Goal: Task Accomplishment & Management: Use online tool/utility

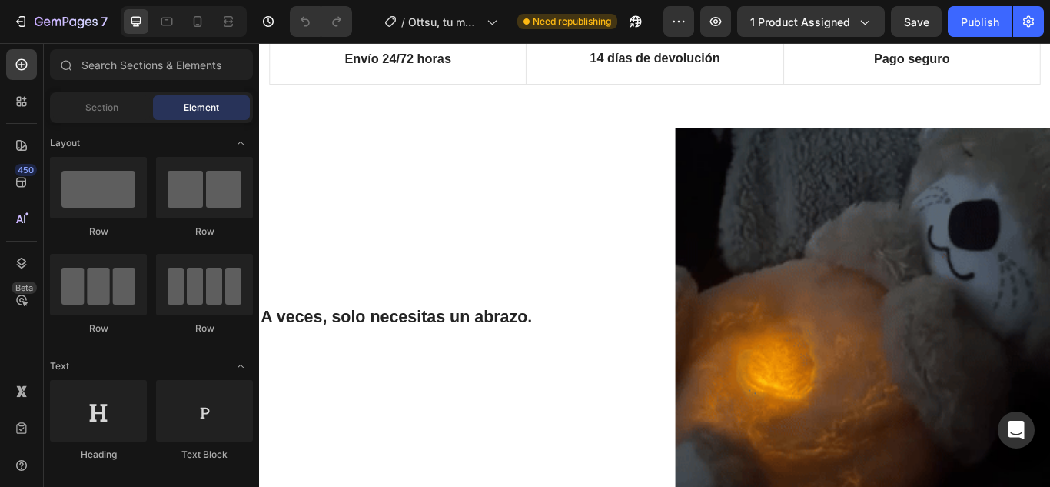
scroll to position [845, 0]
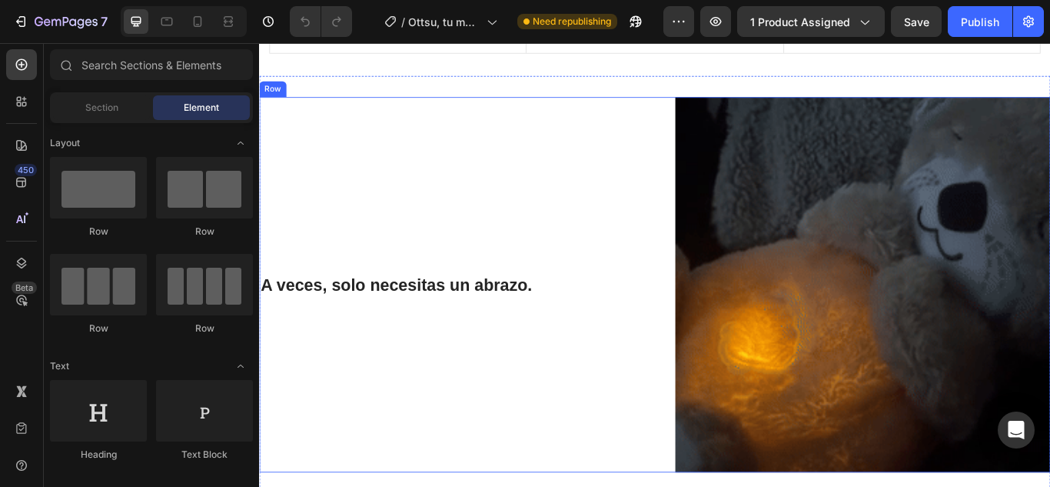
click at [537, 340] on div "A veces, solo necesitas un abrazo. Heading" at bounding box center [477, 324] width 437 height 437
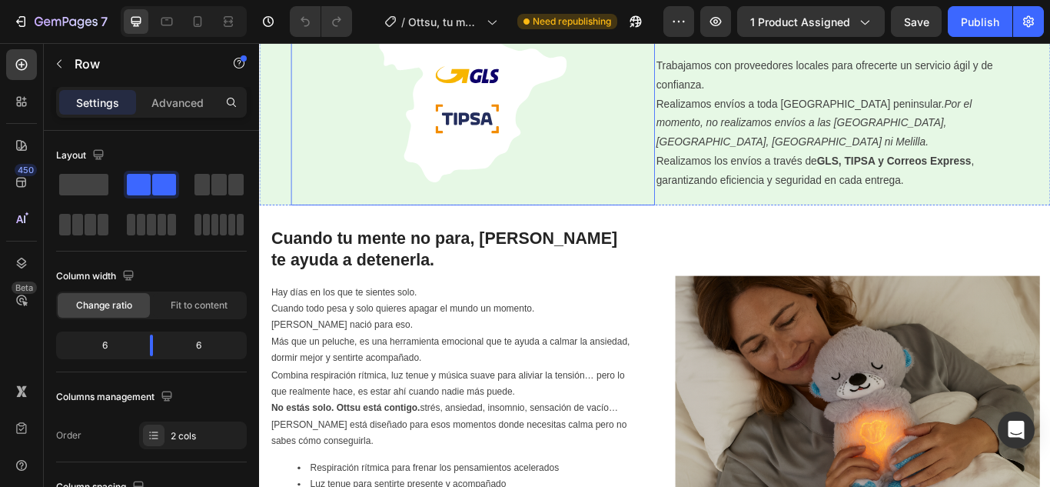
scroll to position [1922, 0]
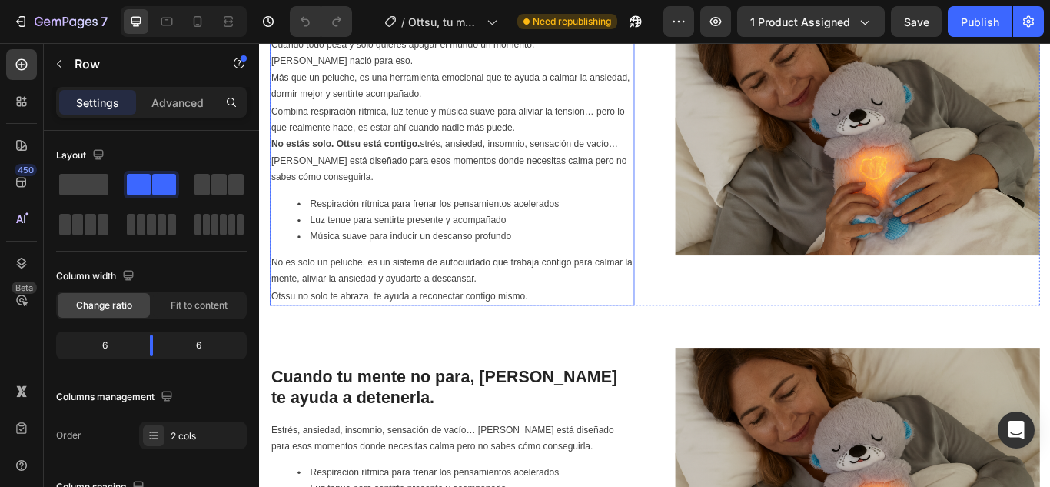
click at [580, 337] on p "No es solo un peluche, es un sistema de autocuidado que trabaja contigo para ca…" at bounding box center [484, 318] width 422 height 58
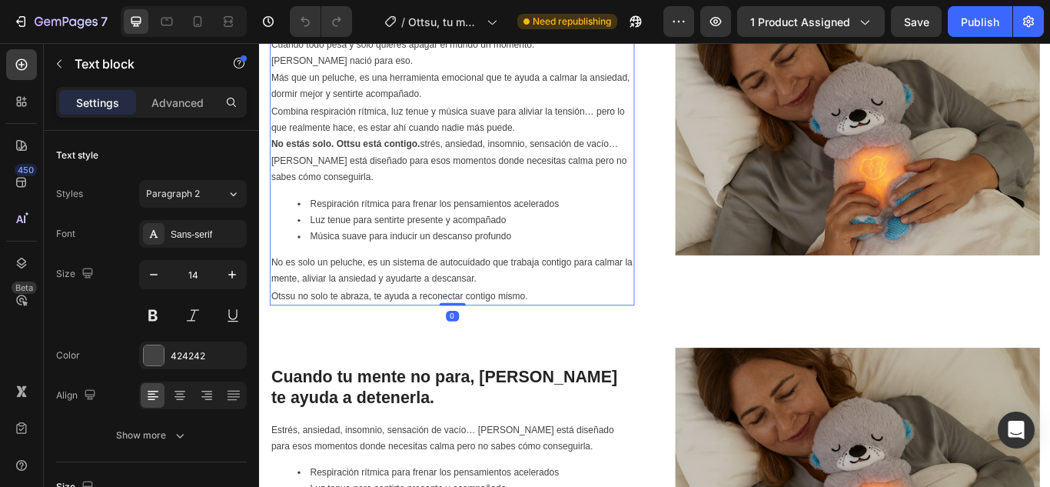
click at [570, 340] on p "No es solo un peluche, es un sistema de autocuidado que trabaja contigo para ca…" at bounding box center [484, 318] width 422 height 58
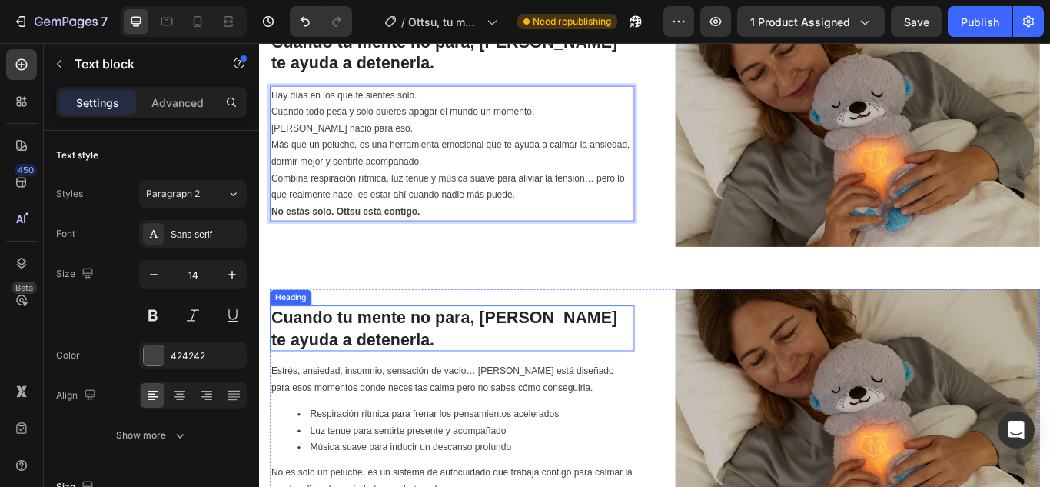
scroll to position [1719, 0]
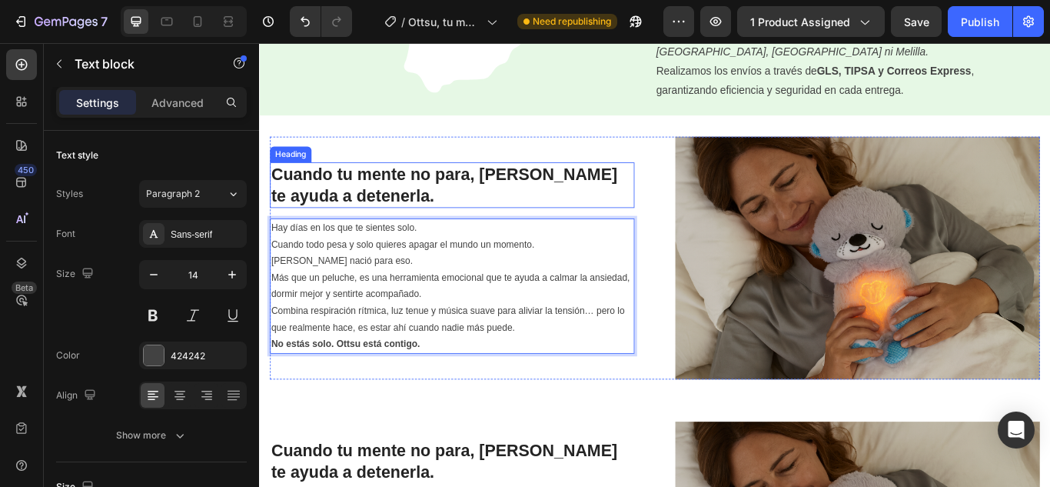
click at [487, 217] on h2 "Cuando tu mente no para, [PERSON_NAME] te ayuda a detenerla." at bounding box center [483, 208] width 425 height 53
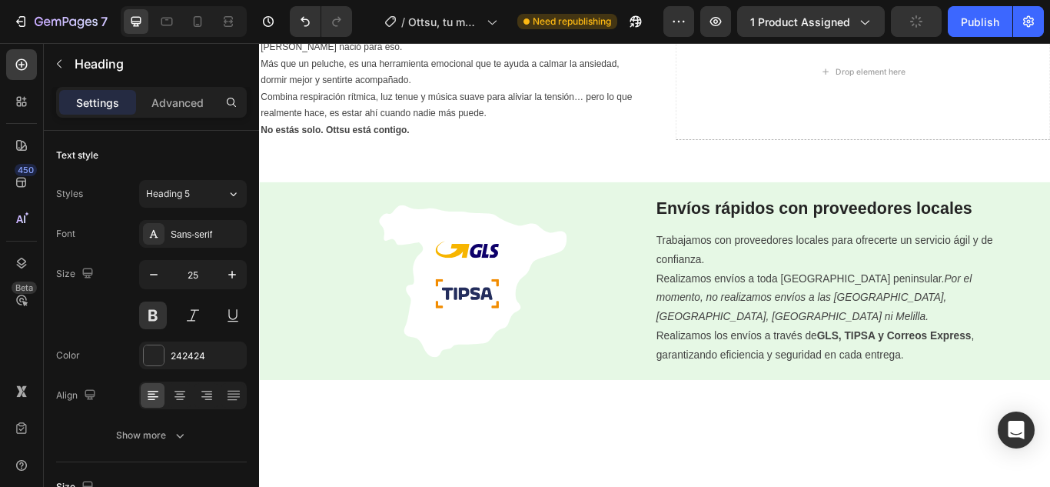
scroll to position [1104, 0]
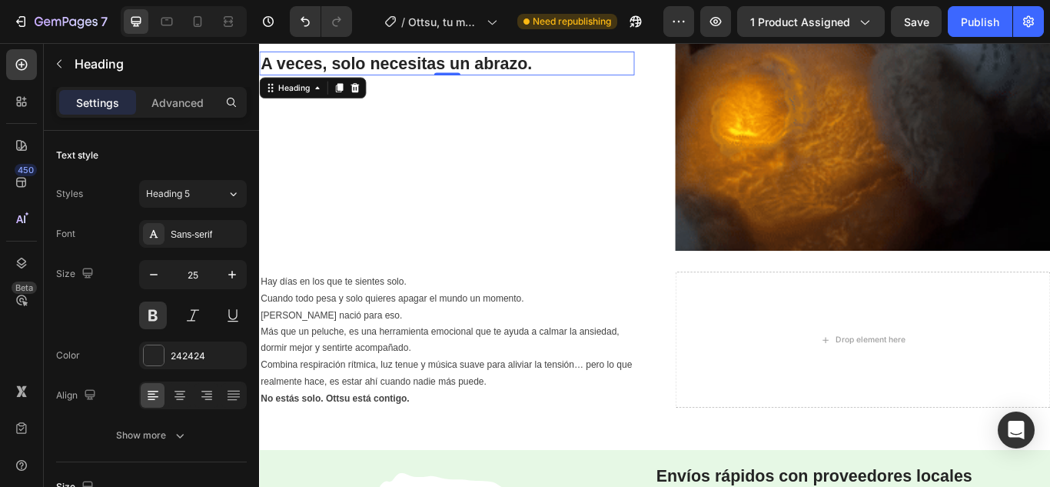
click at [582, 68] on h2 "A veces, solo necesitas un abrazo." at bounding box center [477, 67] width 437 height 28
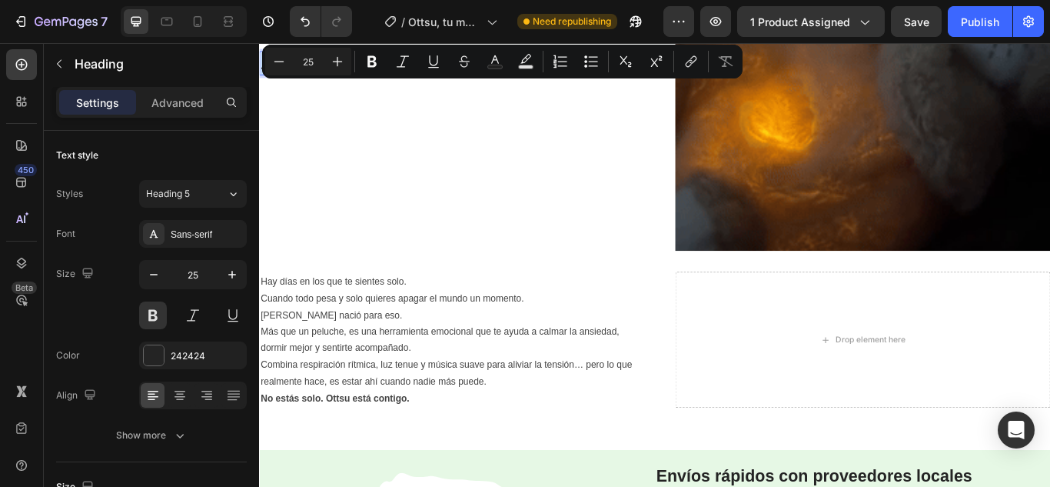
drag, startPoint x: 587, startPoint y: 68, endPoint x: 266, endPoint y: 69, distance: 321.3
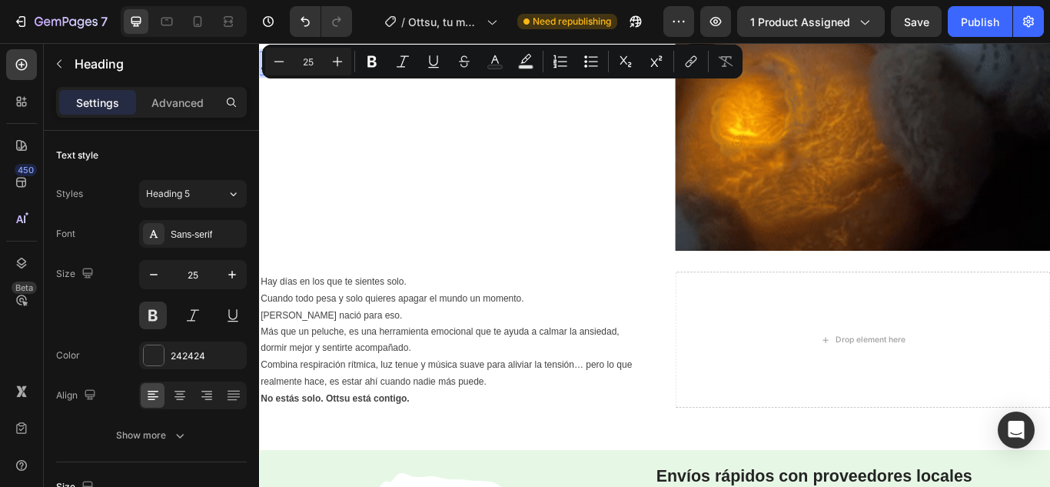
click at [266, 69] on p "A veces, solo necesitas un abrazo." at bounding box center [478, 67] width 434 height 25
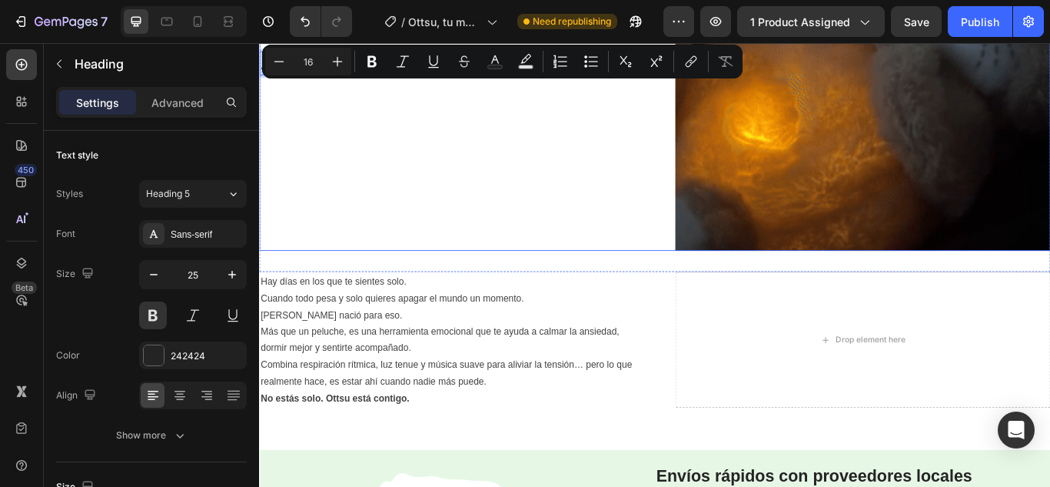
click at [429, 161] on div "A veces, solo necesitas un abrazo. Heading 0" at bounding box center [477, 66] width 437 height 437
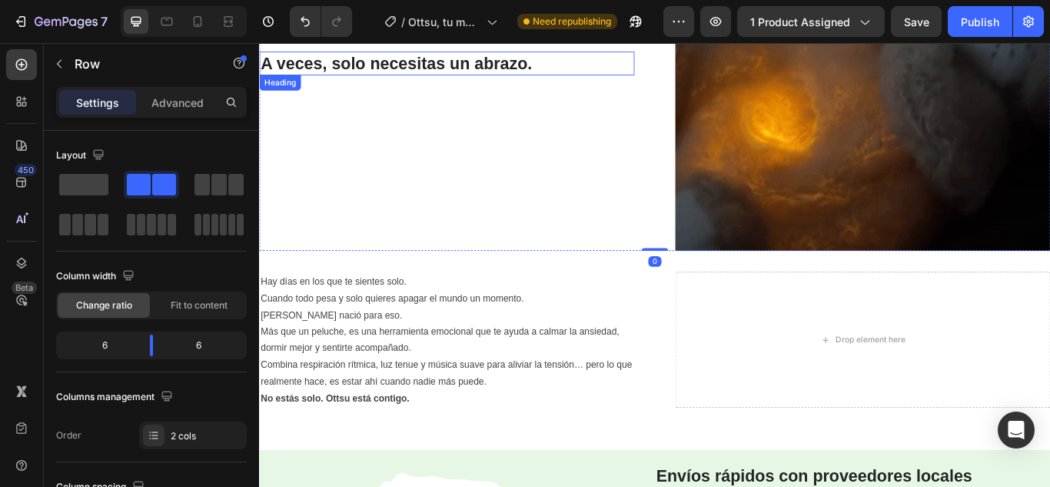
click at [590, 62] on p "A veces, solo necesitas un abrazo." at bounding box center [478, 67] width 434 height 25
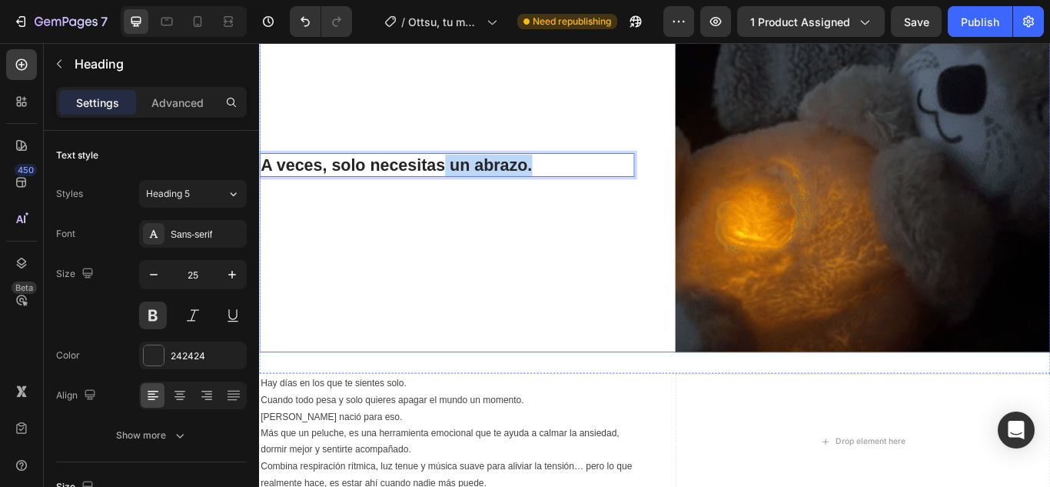
scroll to position [962, 0]
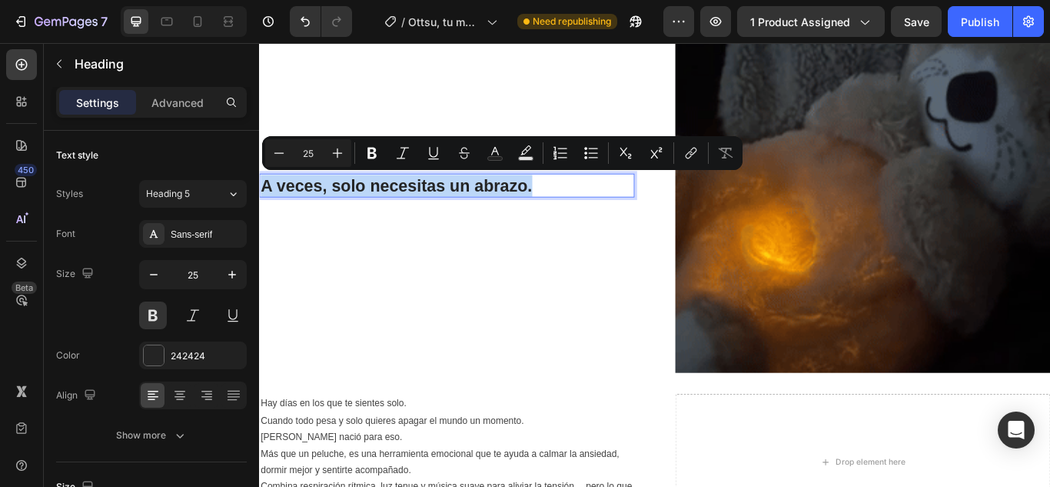
drag, startPoint x: 580, startPoint y: 68, endPoint x: 284, endPoint y: 207, distance: 326.3
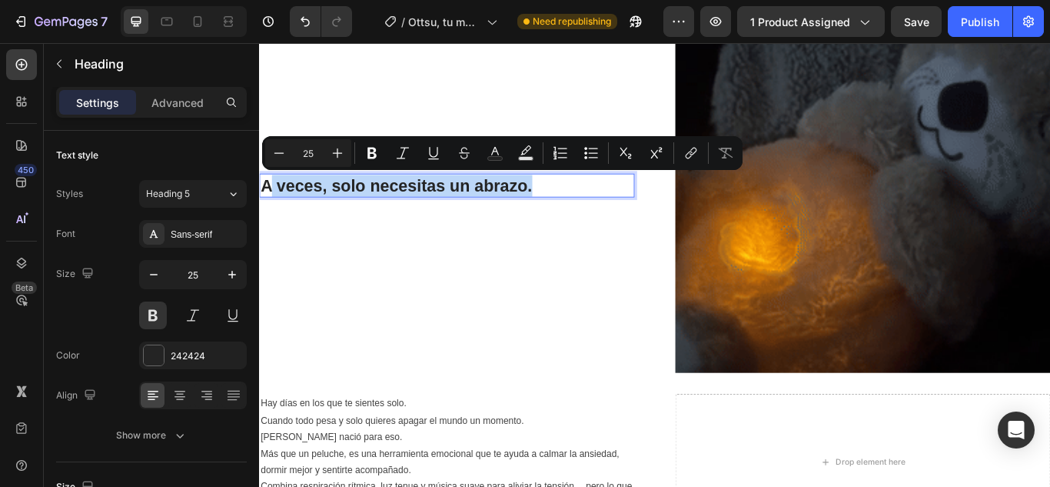
click at [279, 211] on p "A veces, solo necesitas un abrazo." at bounding box center [478, 209] width 434 height 25
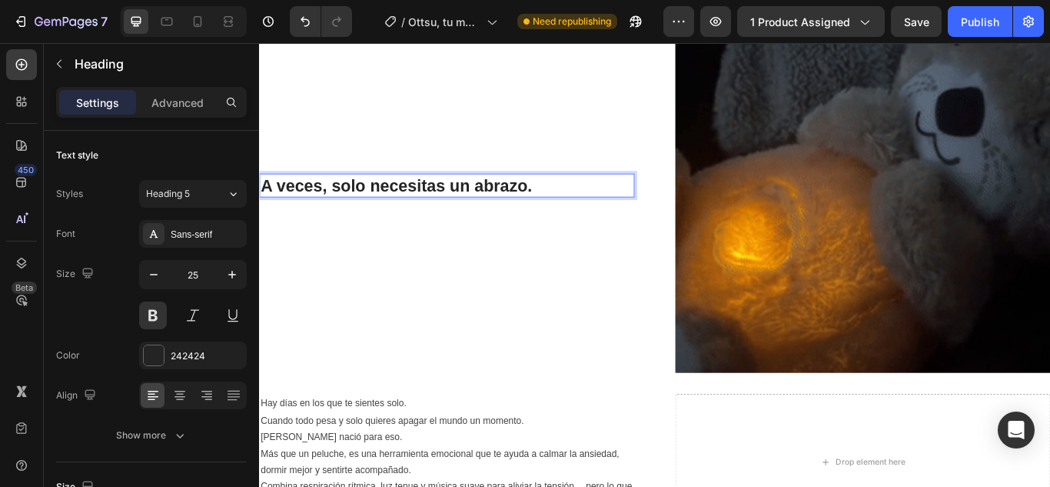
click at [585, 208] on p "A veces, solo necesitas un abrazo." at bounding box center [478, 209] width 434 height 25
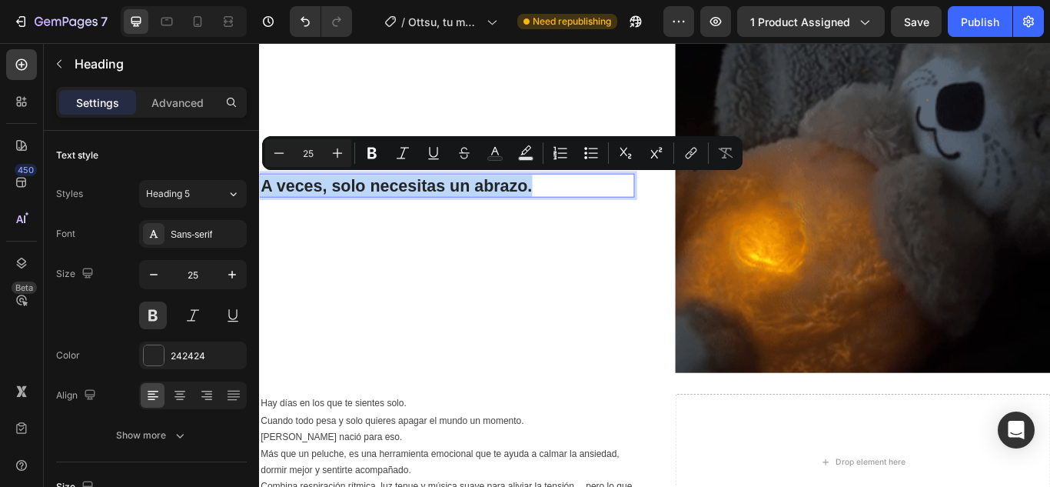
drag, startPoint x: 585, startPoint y: 208, endPoint x: 274, endPoint y: 208, distance: 311.3
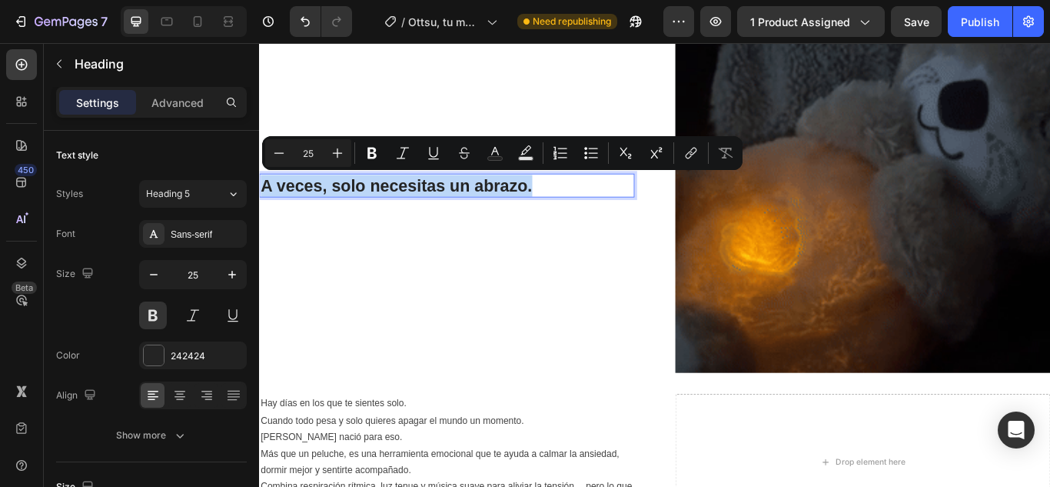
click at [259, 209] on h2 "A veces, solo necesitas un abrazo." at bounding box center [477, 209] width 437 height 28
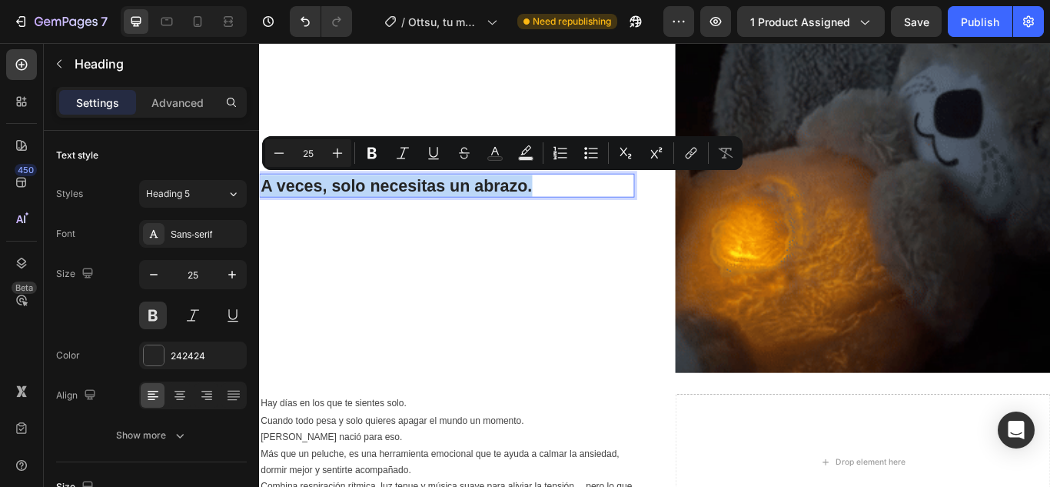
copy p "A veces, solo necesitas un abrazo."
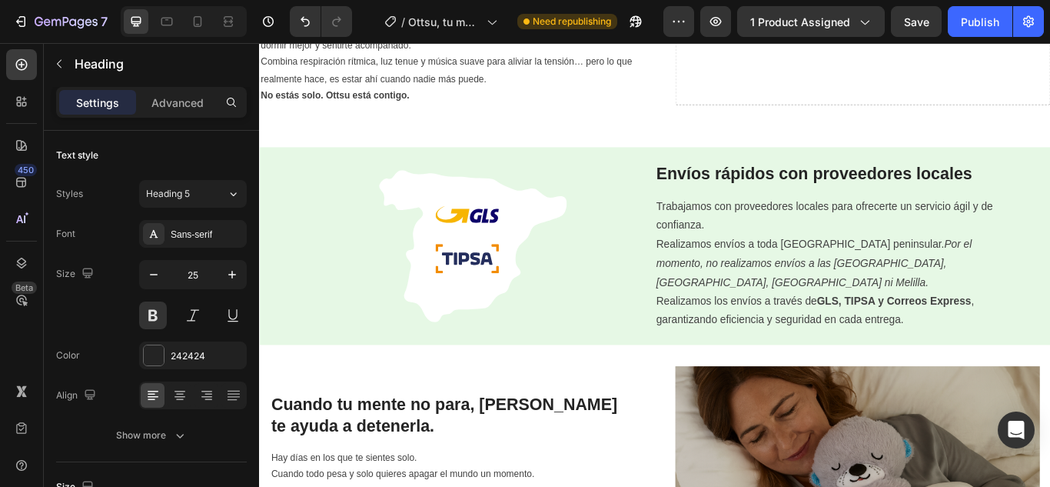
type input "16"
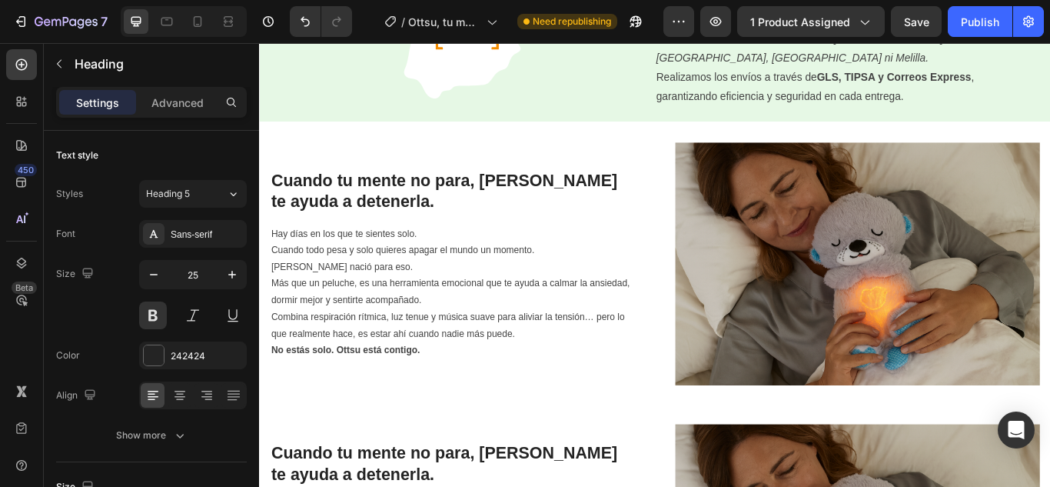
scroll to position [1730, 0]
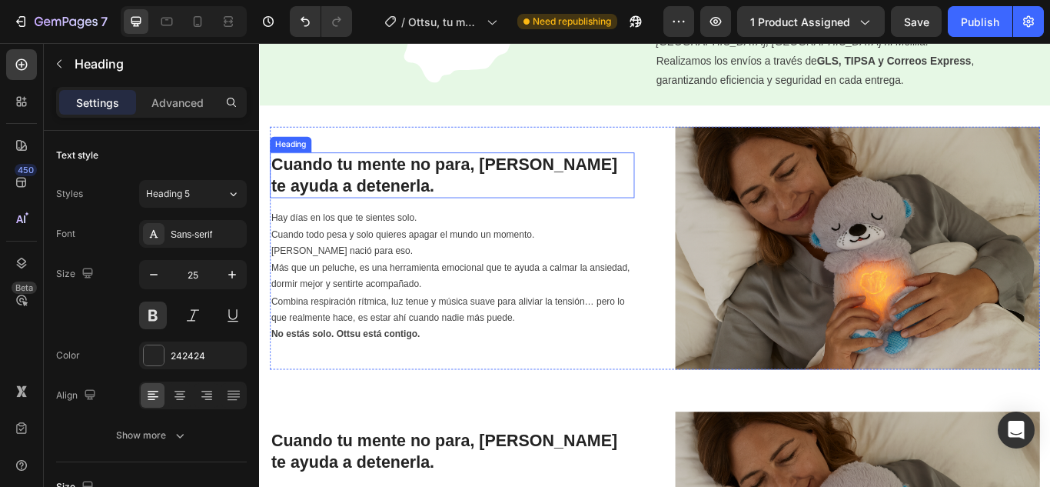
click at [369, 211] on h2 "Cuando tu mente no para, [PERSON_NAME] te ayuda a detenerla." at bounding box center [483, 197] width 425 height 53
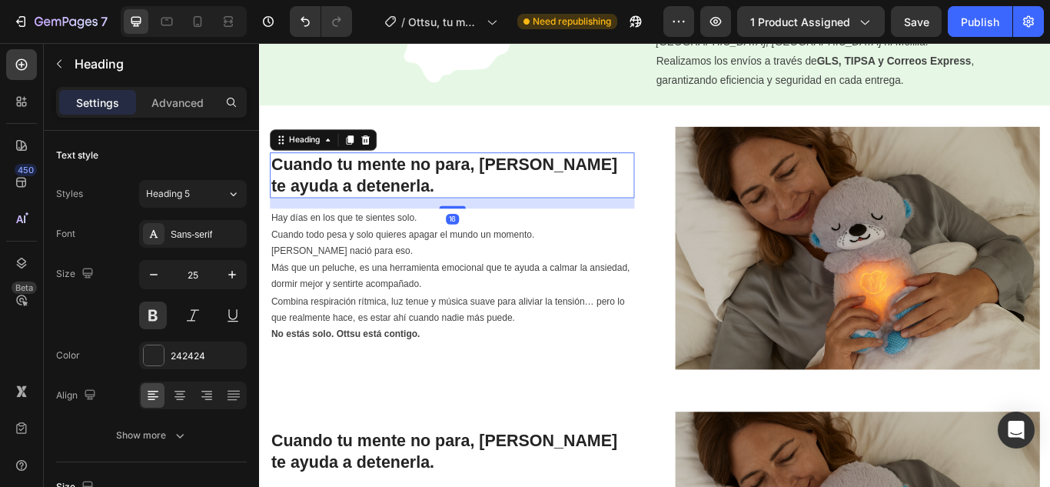
click at [370, 203] on h2 "Cuando tu mente no para, [PERSON_NAME] te ayuda a detenerla." at bounding box center [483, 197] width 425 height 53
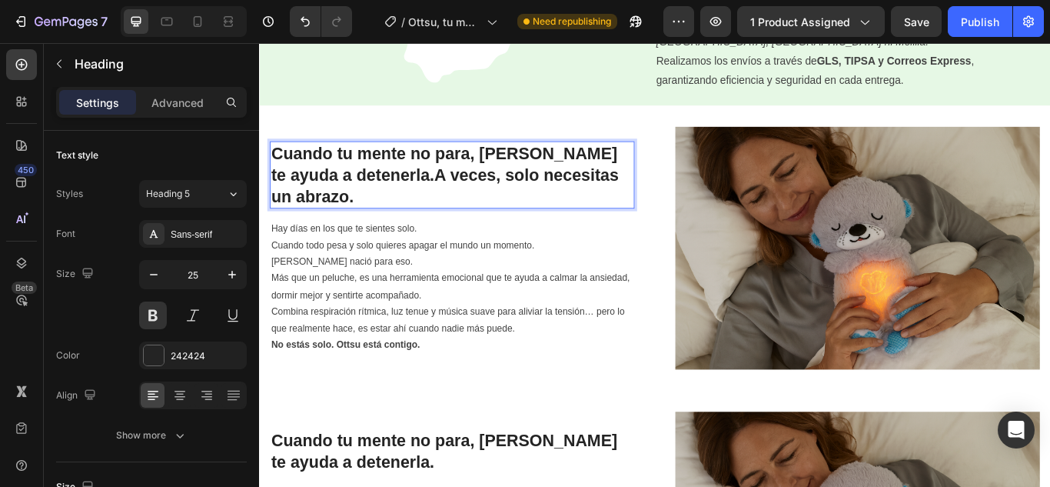
click at [362, 211] on p "Cuando tu mente no para, Ottsu te ayuda a detenerla.A veces, solo necesitas un …" at bounding box center [484, 196] width 422 height 75
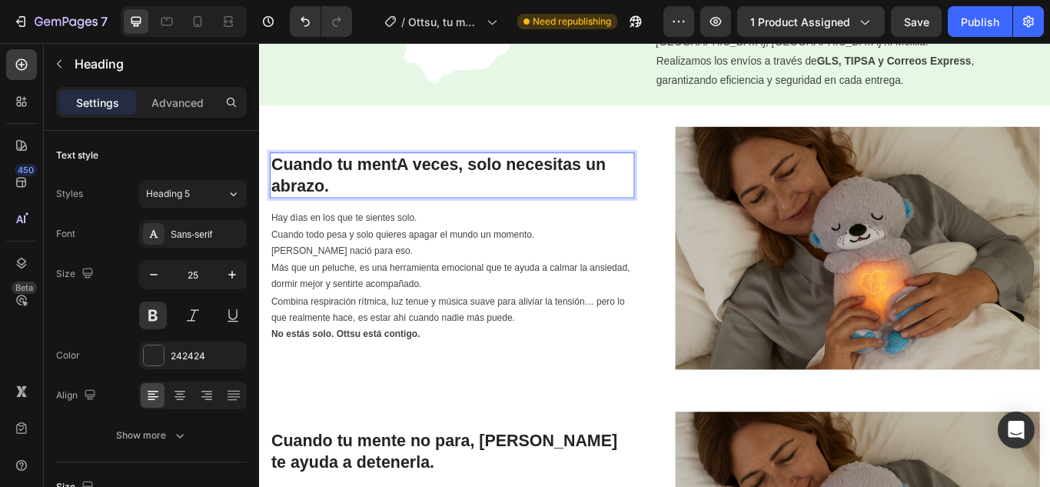
scroll to position [1742, 0]
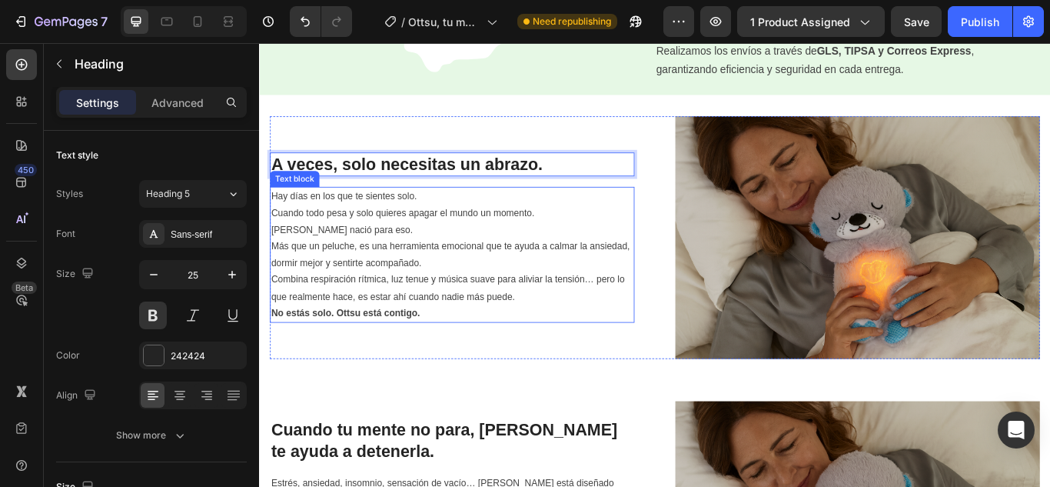
click at [619, 325] on p "Más que un peluche, es una herramienta emocional que te ayuda a calmar la ansie…" at bounding box center [484, 310] width 422 height 78
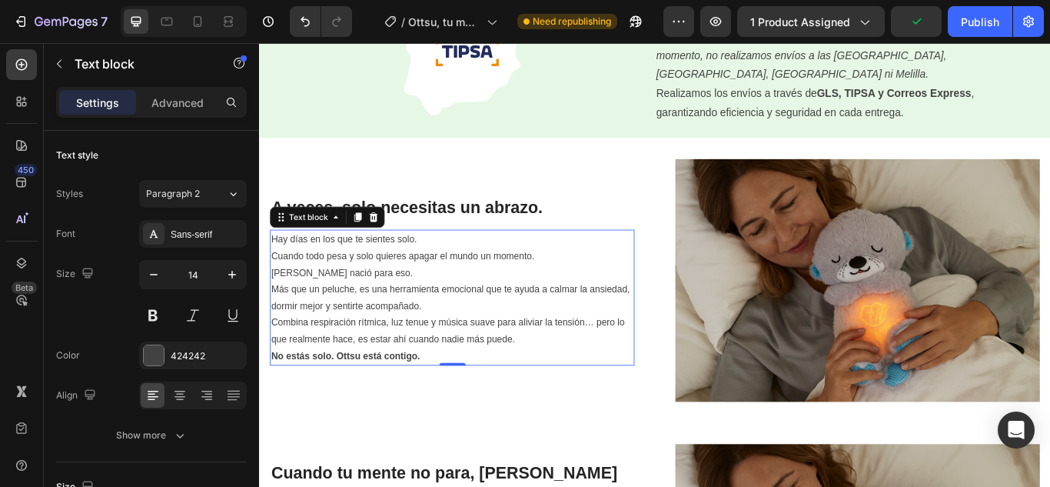
scroll to position [1666, 0]
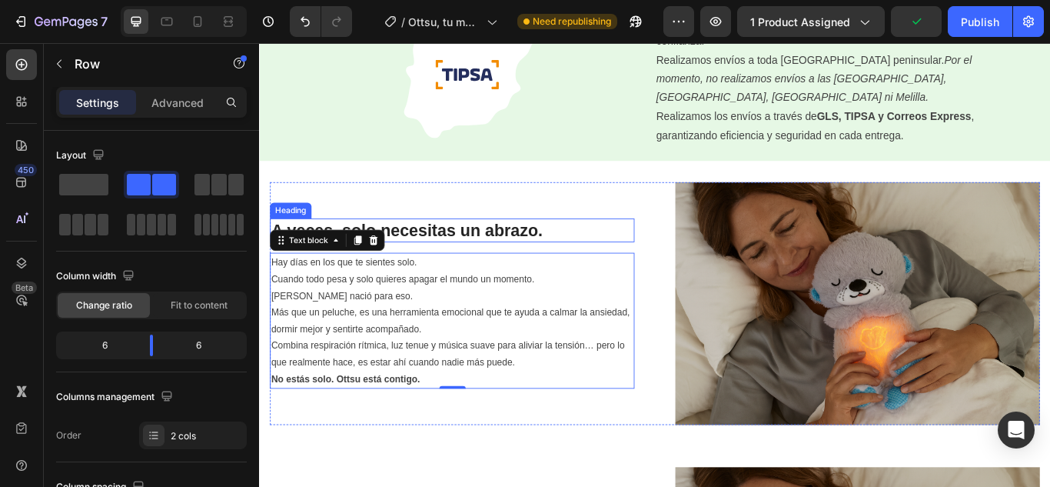
click at [703, 282] on div "Image A veces, solo necesitas un abrazo. Heading Hay días en los que te sientes…" at bounding box center [720, 347] width 898 height 284
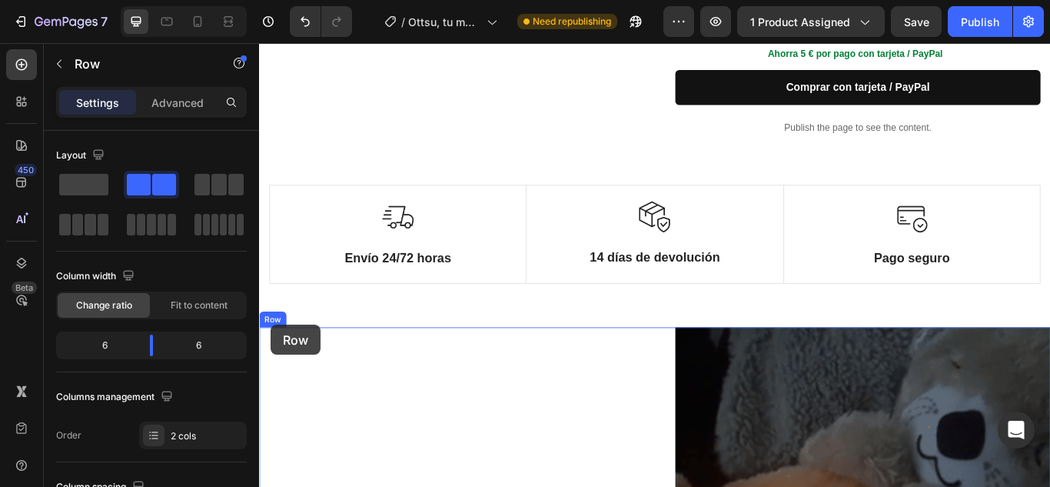
scroll to position [537, 0]
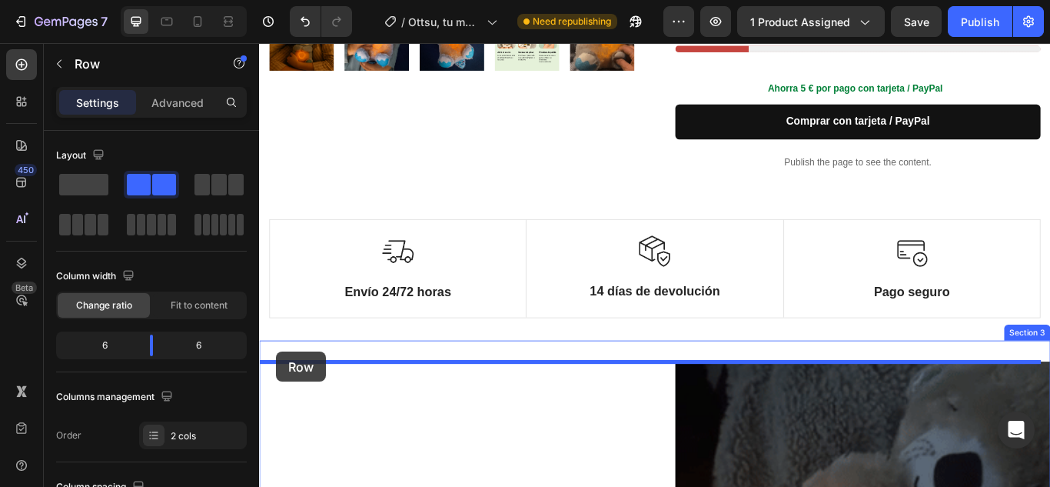
drag, startPoint x: 292, startPoint y: 192, endPoint x: 279, endPoint y: 403, distance: 211.0
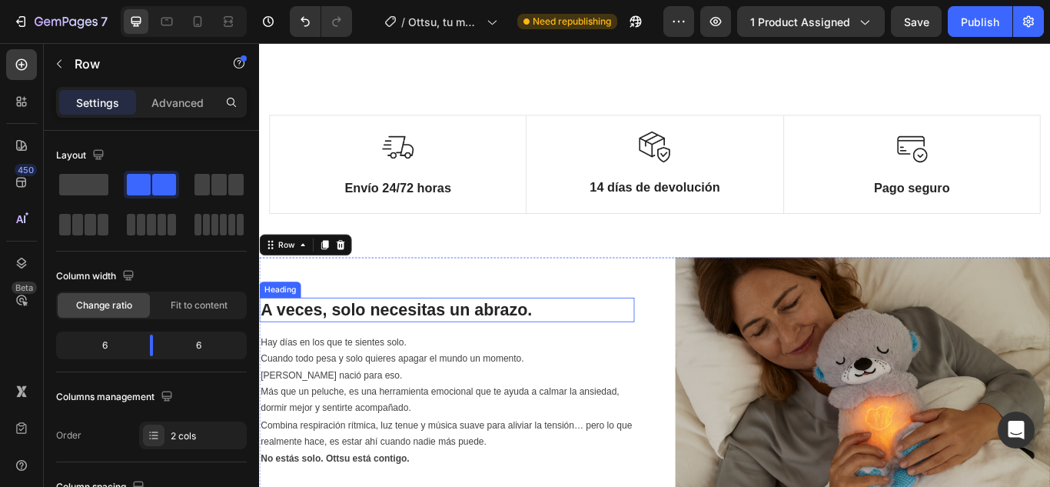
scroll to position [922, 0]
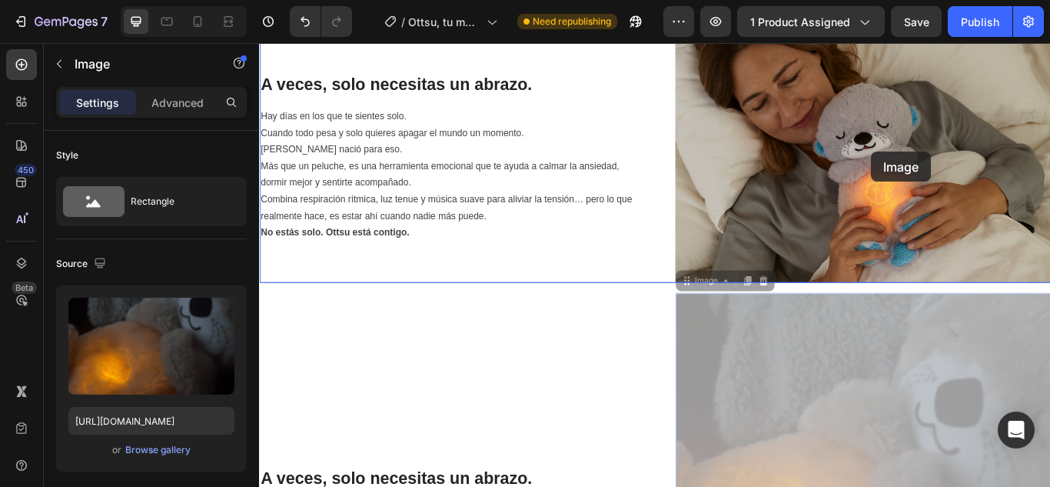
drag, startPoint x: 975, startPoint y: 470, endPoint x: 972, endPoint y: 170, distance: 300.5
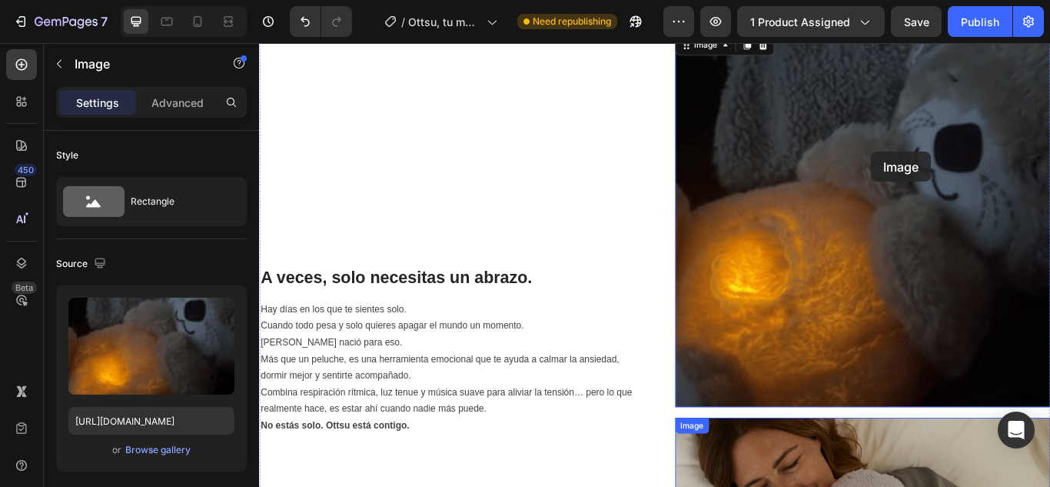
scroll to position [1366, 0]
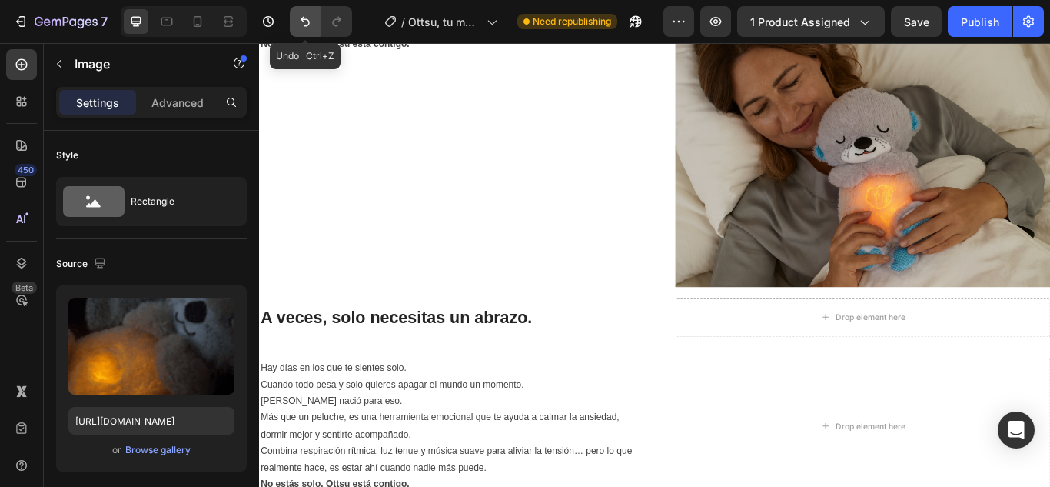
click at [311, 26] on icon "Undo/Redo" at bounding box center [304, 21] width 15 height 15
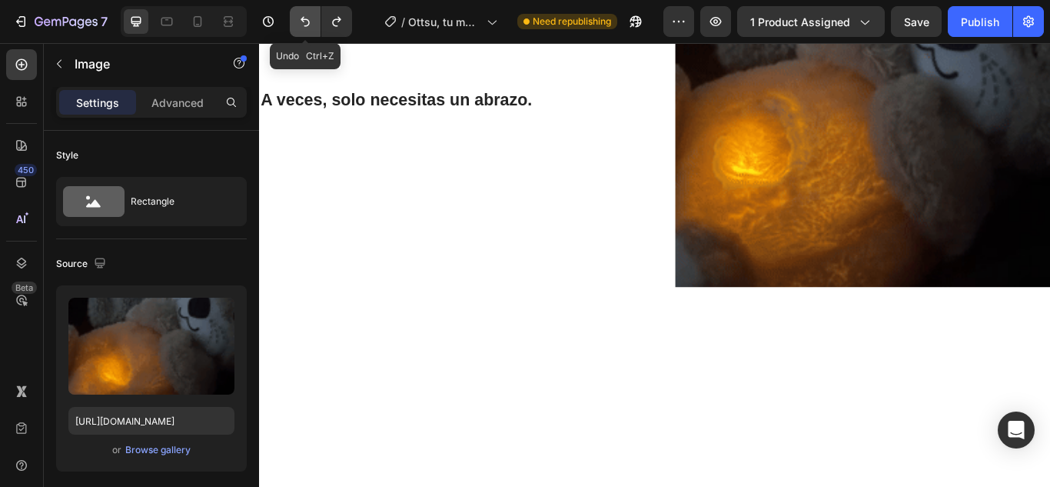
scroll to position [922, 0]
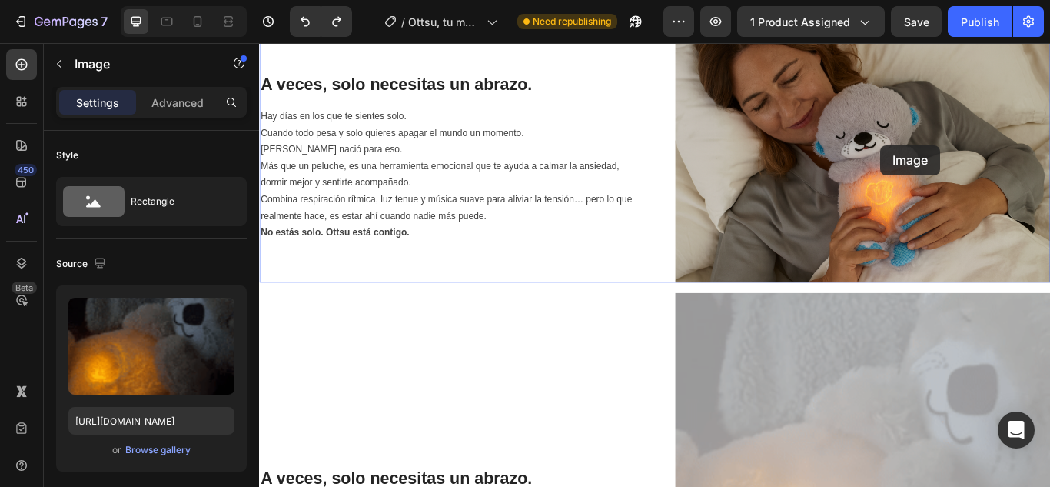
drag, startPoint x: 956, startPoint y: 427, endPoint x: 983, endPoint y: 162, distance: 266.5
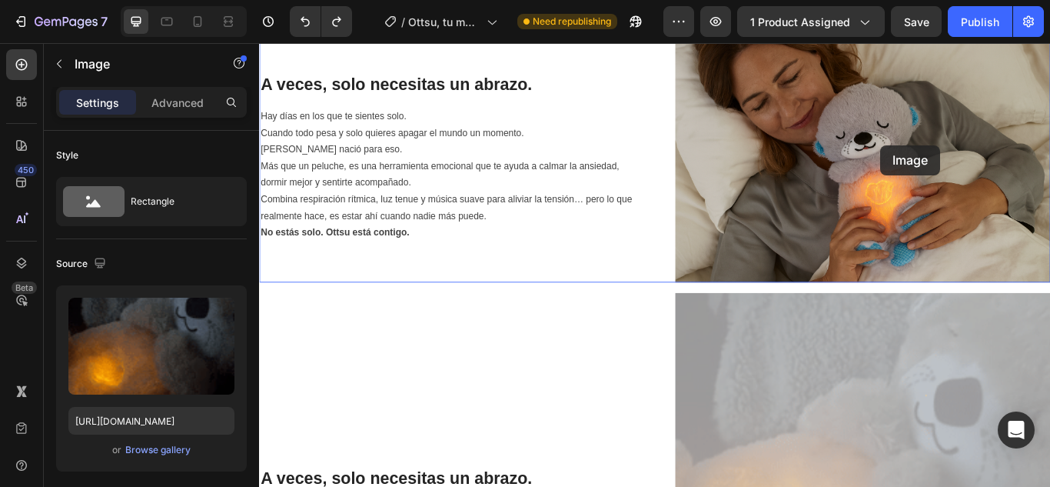
scroll to position [1366, 0]
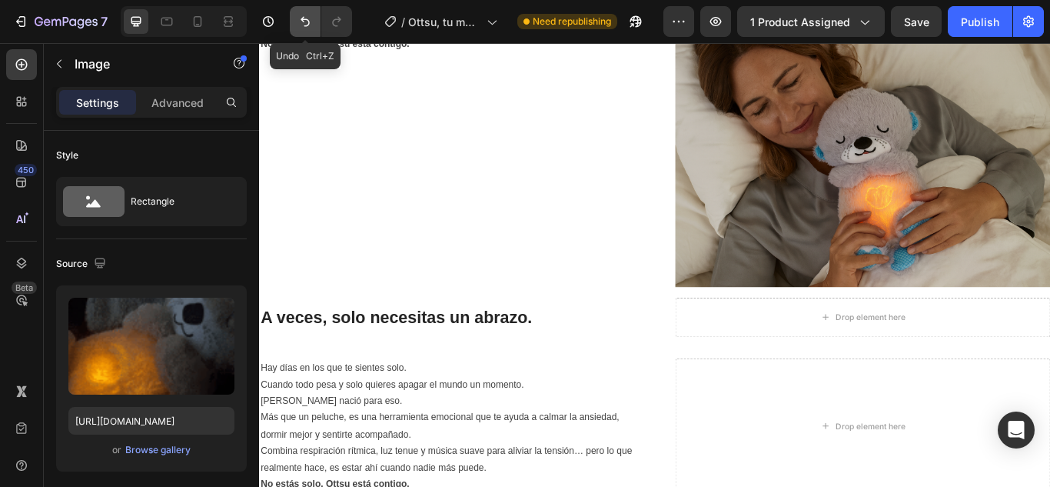
click at [307, 25] on icon "Undo/Redo" at bounding box center [305, 22] width 9 height 10
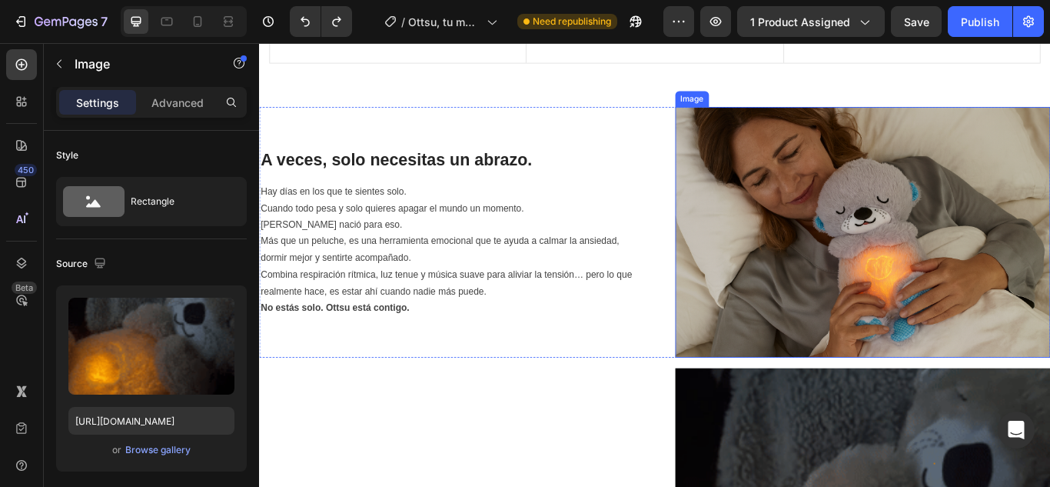
scroll to position [691, 0]
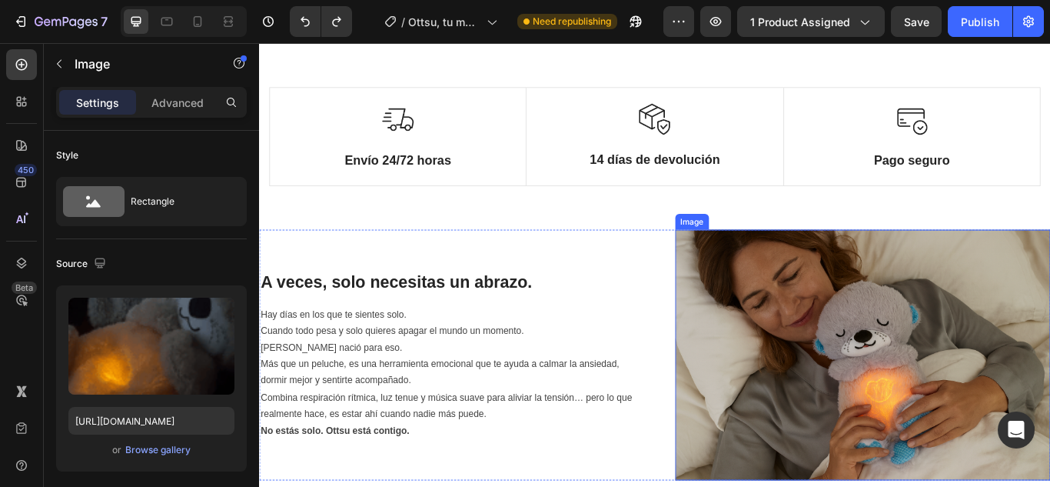
click at [916, 419] on img at bounding box center [962, 406] width 437 height 291
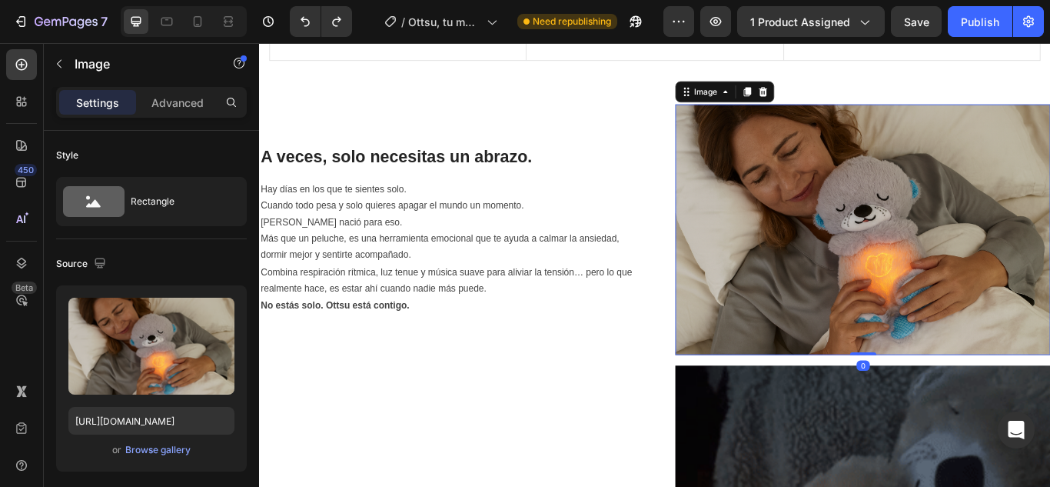
scroll to position [922, 0]
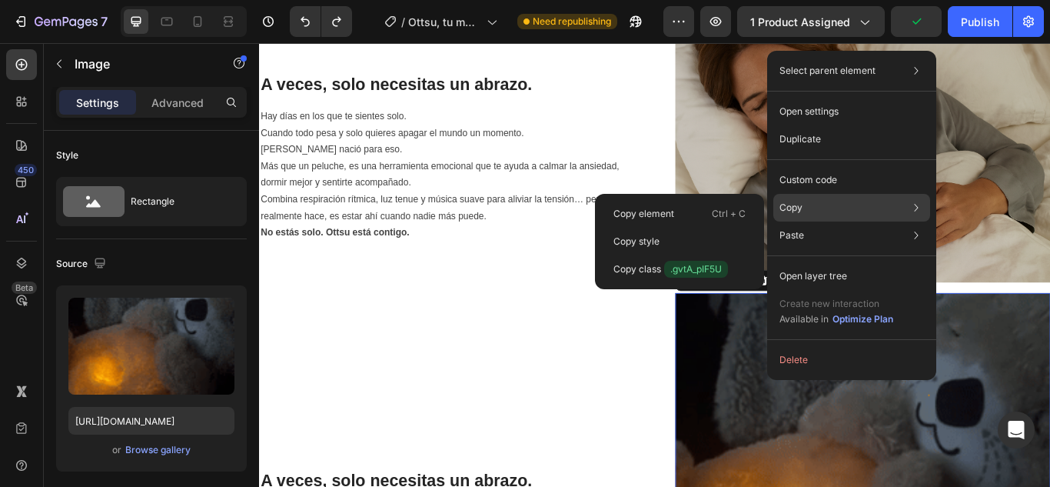
click at [798, 204] on p "Copy" at bounding box center [790, 208] width 23 height 14
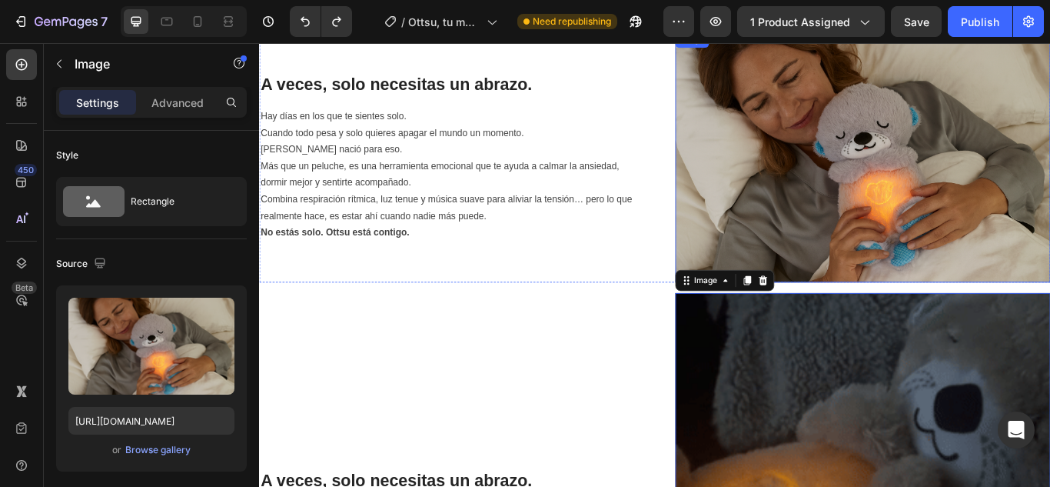
click at [811, 176] on img at bounding box center [962, 175] width 437 height 291
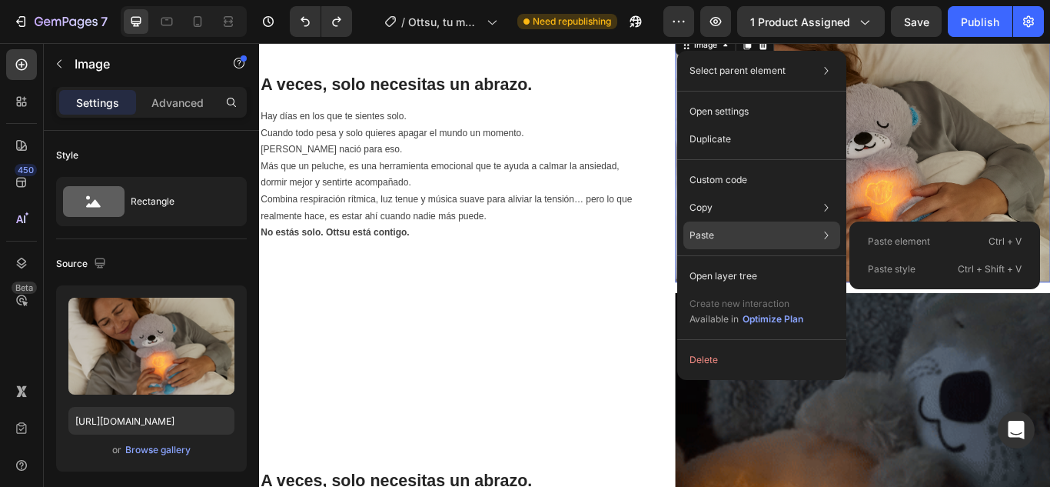
click at [717, 242] on div "Paste Paste element Ctrl + V Paste style Ctrl + Shift + V" at bounding box center [761, 235] width 157 height 28
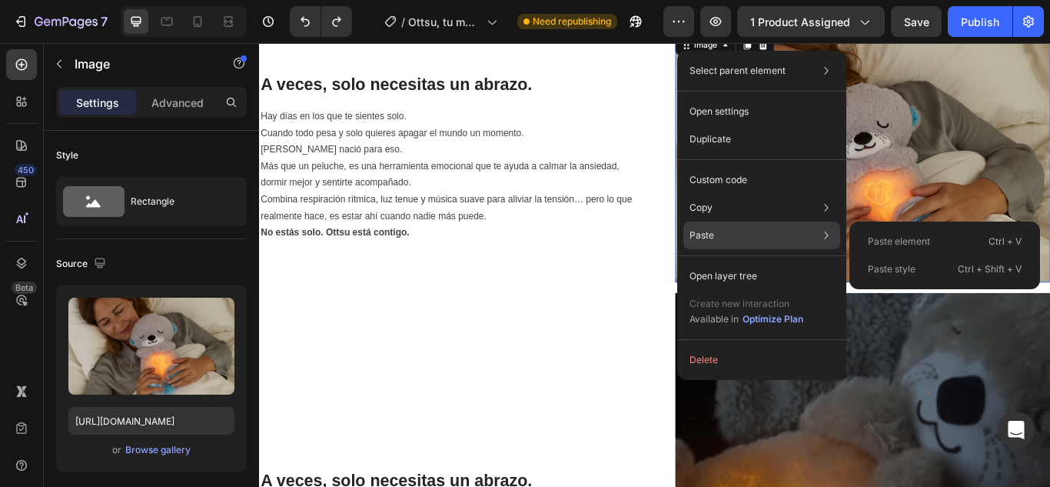
click at [914, 251] on div "Paste element Ctrl + V" at bounding box center [944, 242] width 178 height 28
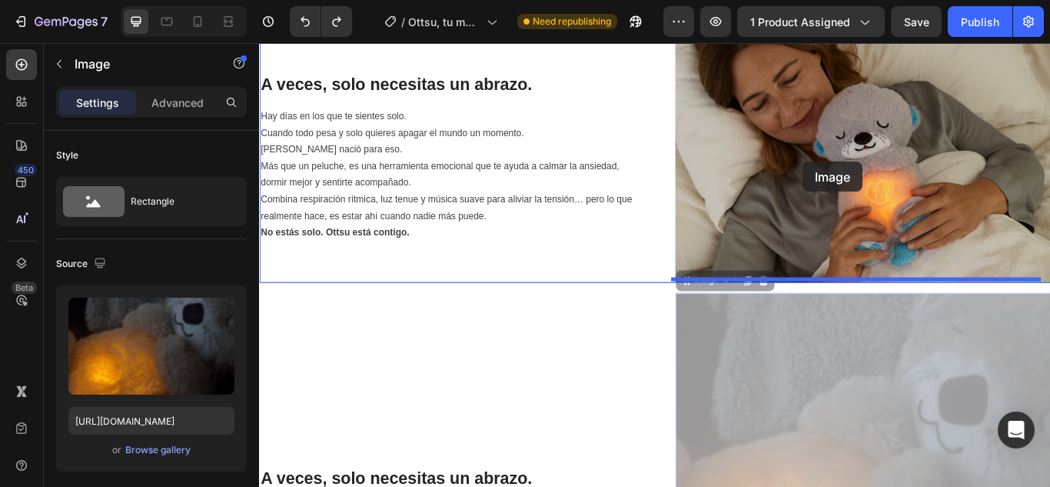
drag, startPoint x: 894, startPoint y: 440, endPoint x: 892, endPoint y: 181, distance: 258.3
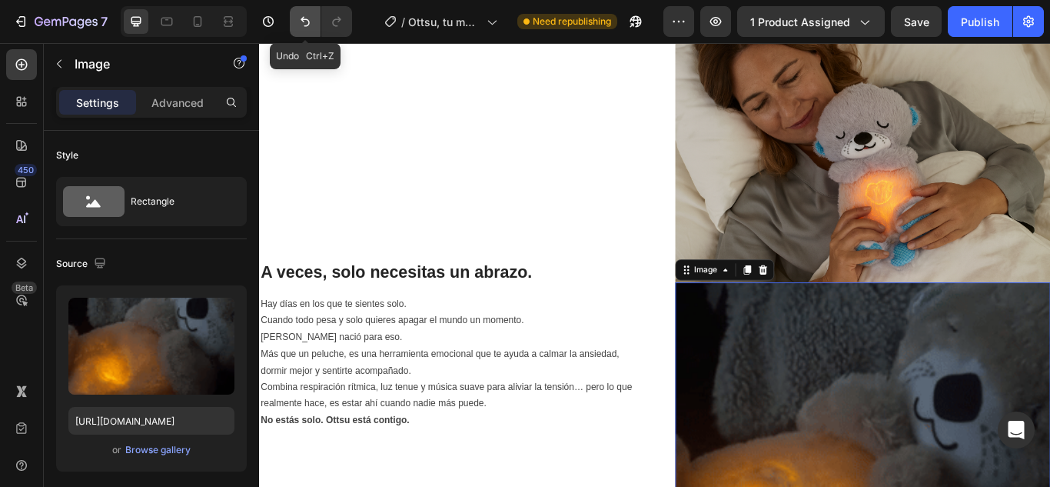
click at [300, 27] on icon "Undo/Redo" at bounding box center [304, 21] width 15 height 15
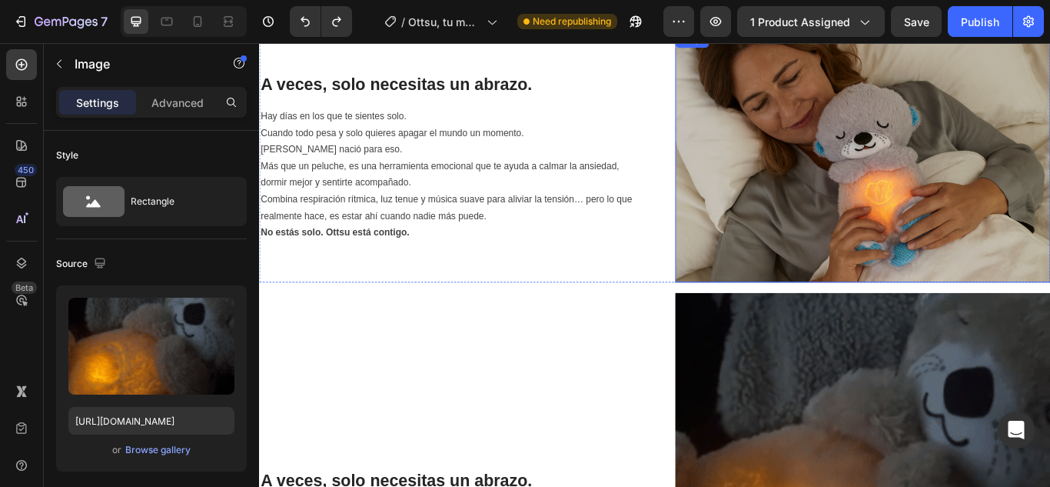
click at [886, 221] on img at bounding box center [962, 175] width 437 height 291
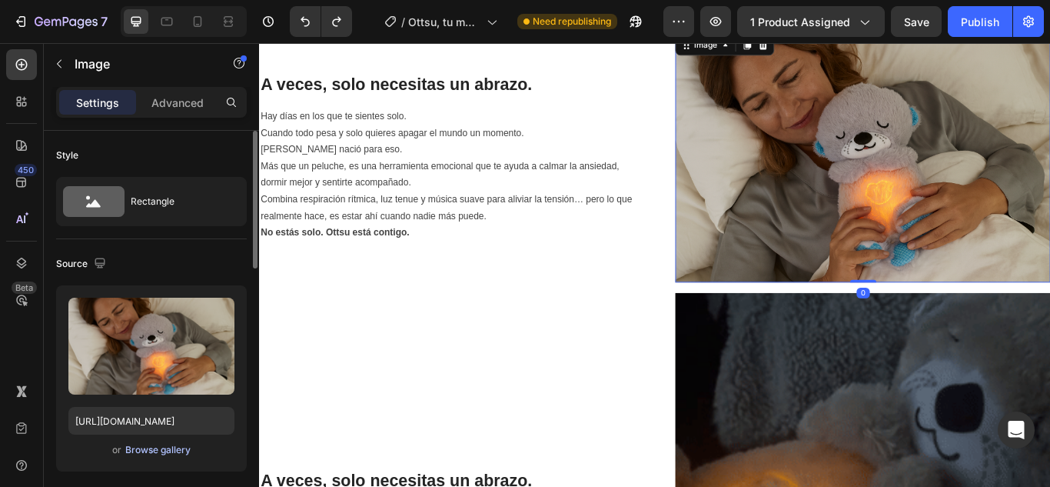
click at [156, 452] on div "Browse gallery" at bounding box center [157, 450] width 65 height 14
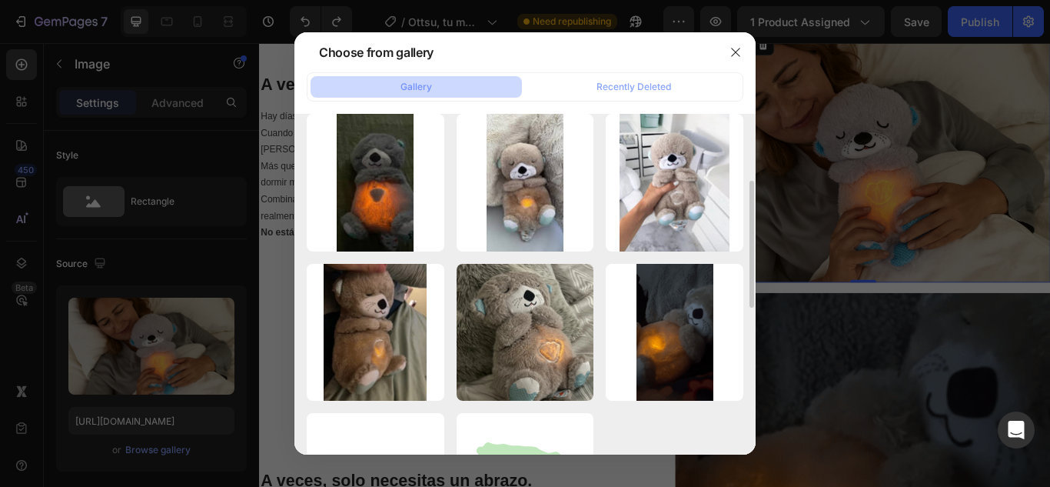
scroll to position [538, 0]
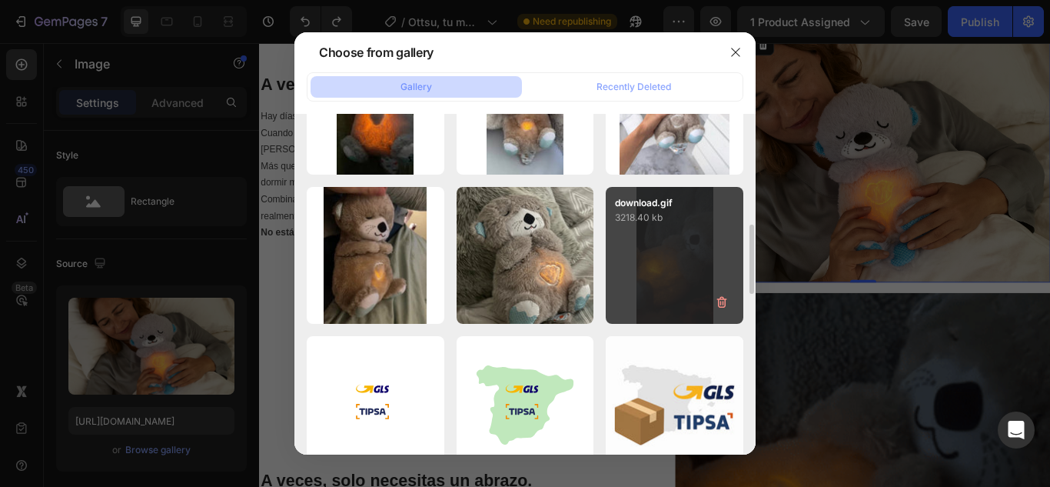
click at [659, 261] on div "download.gif 3218.40 kb" at bounding box center [675, 256] width 138 height 138
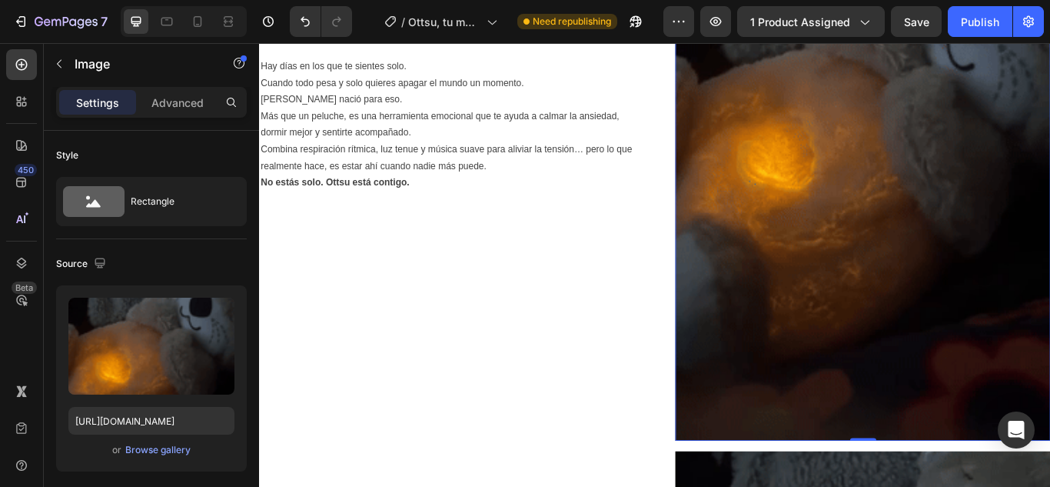
scroll to position [1229, 0]
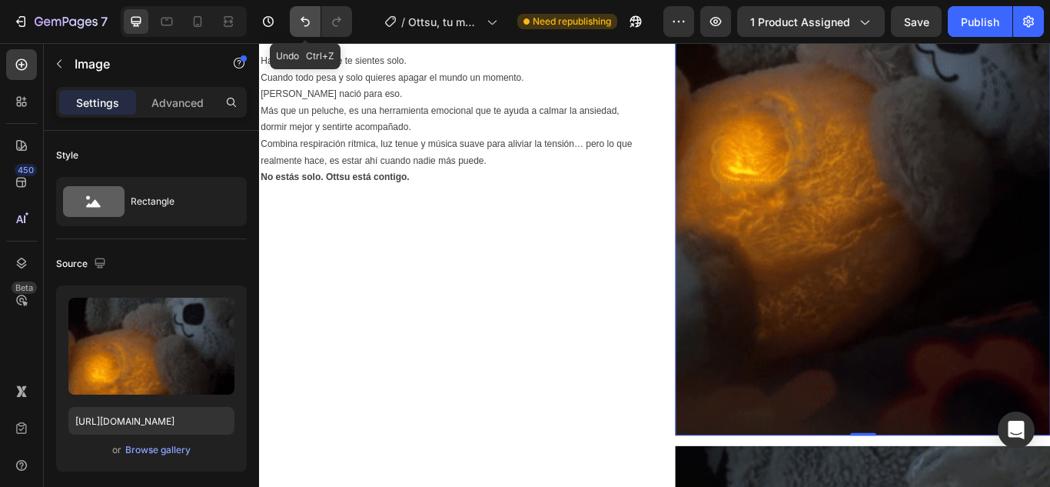
click at [309, 26] on icon "Undo/Redo" at bounding box center [304, 21] width 15 height 15
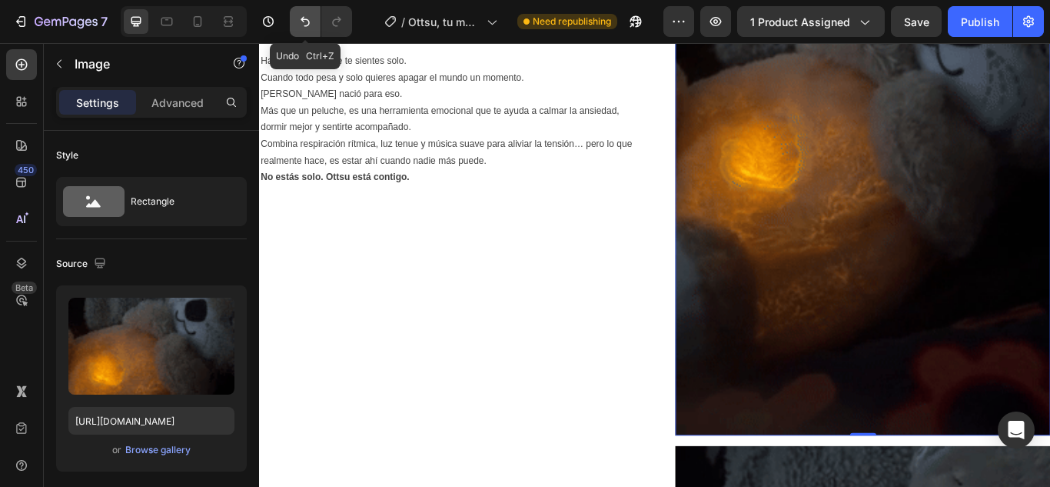
type input "https://cdn.shopify.com/s/files/1/0940/2217/3011/files/gempages_554428324093362…"
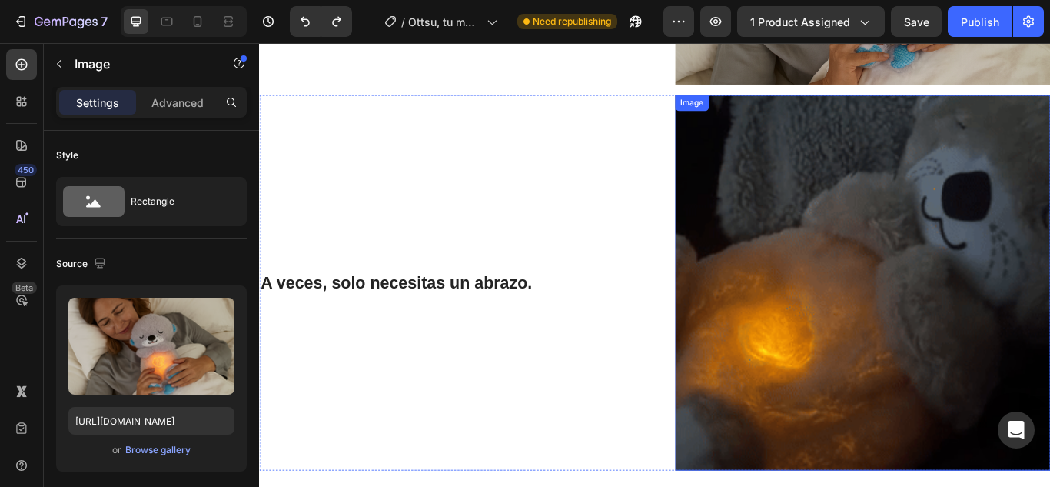
scroll to position [998, 0]
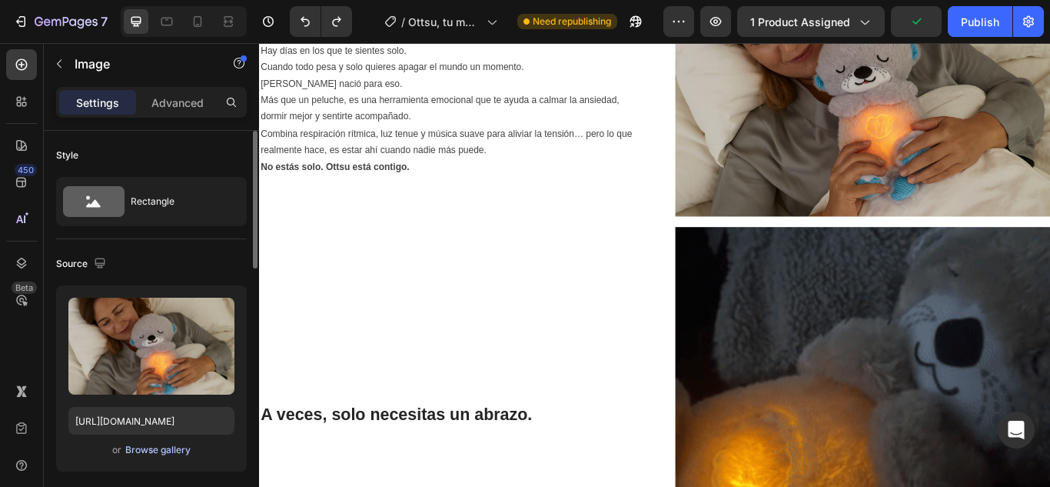
click at [146, 446] on div "Browse gallery" at bounding box center [157, 450] width 65 height 14
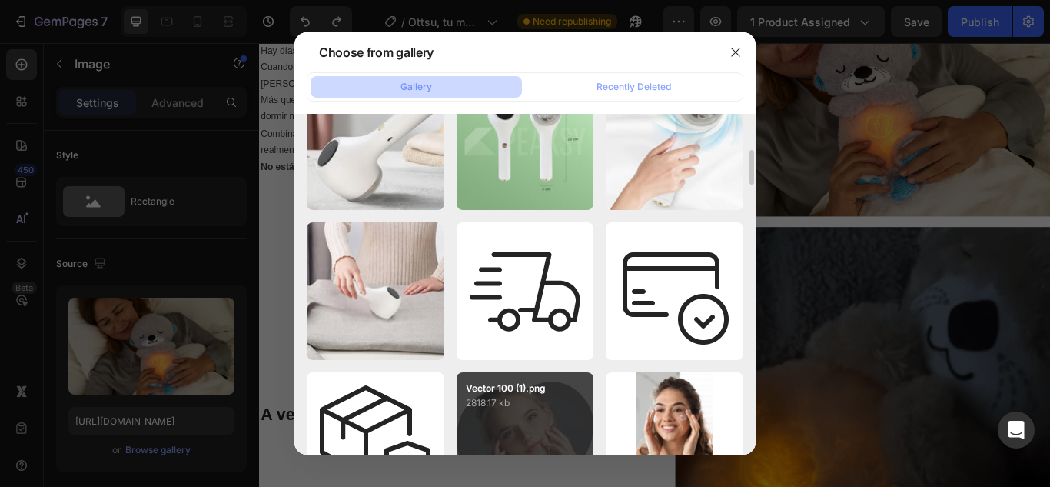
scroll to position [1768, 0]
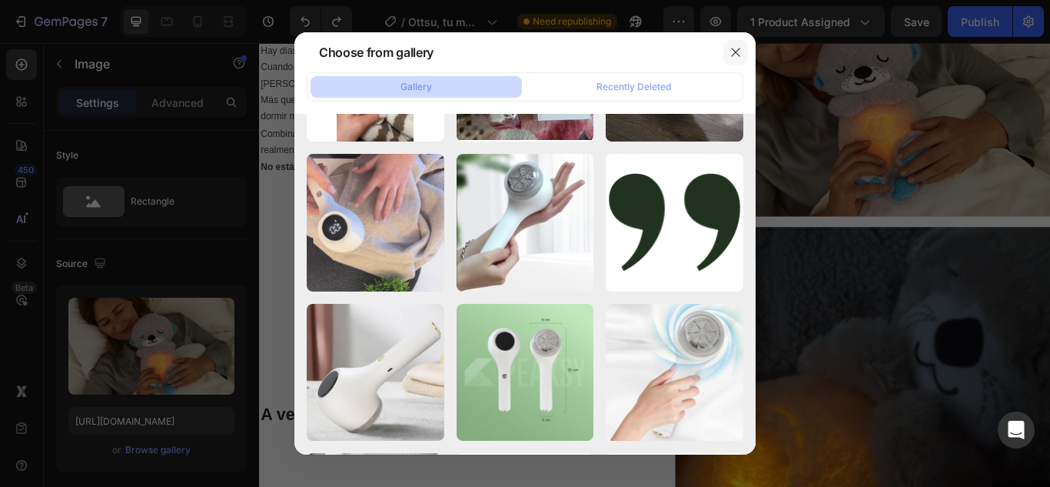
click at [742, 55] on button "button" at bounding box center [735, 52] width 25 height 25
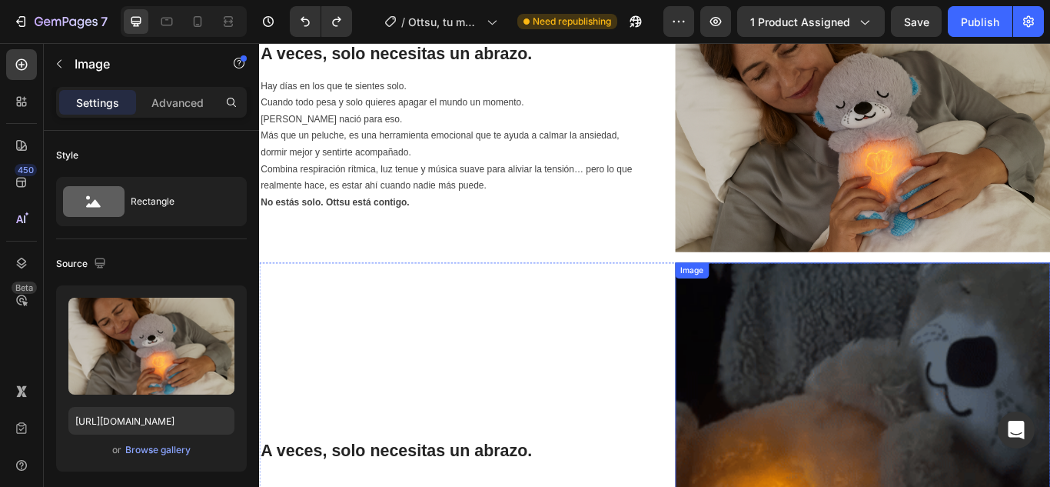
scroll to position [922, 0]
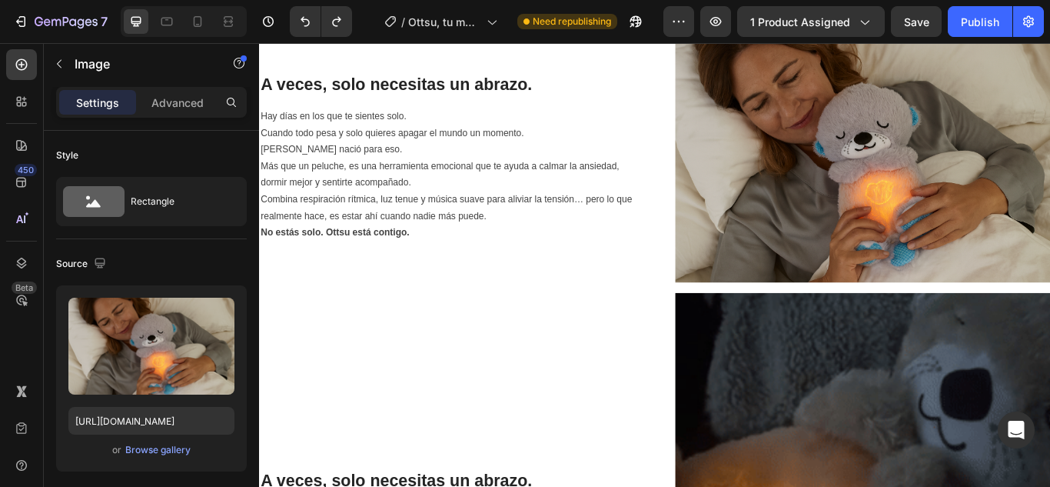
click at [984, 228] on img at bounding box center [962, 175] width 437 height 291
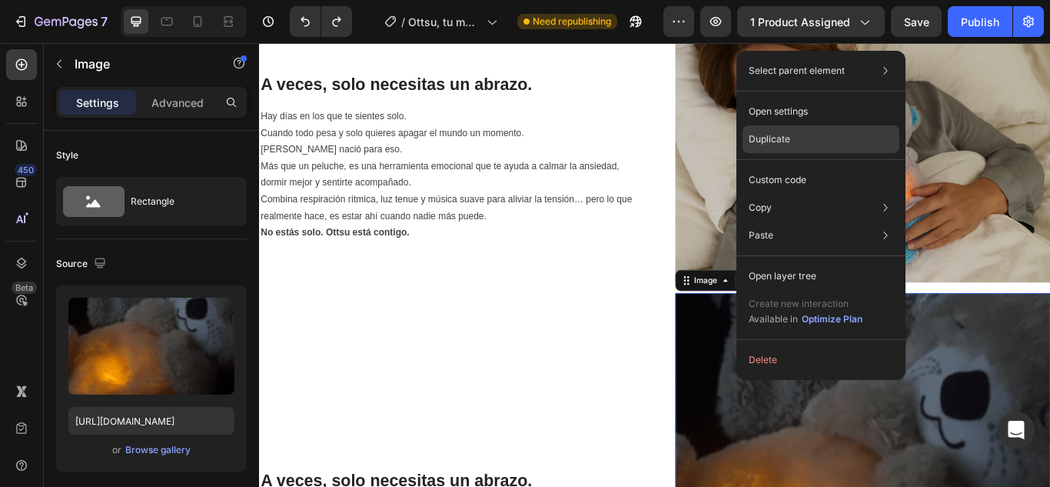
click at [779, 148] on div "Duplicate" at bounding box center [820, 139] width 157 height 28
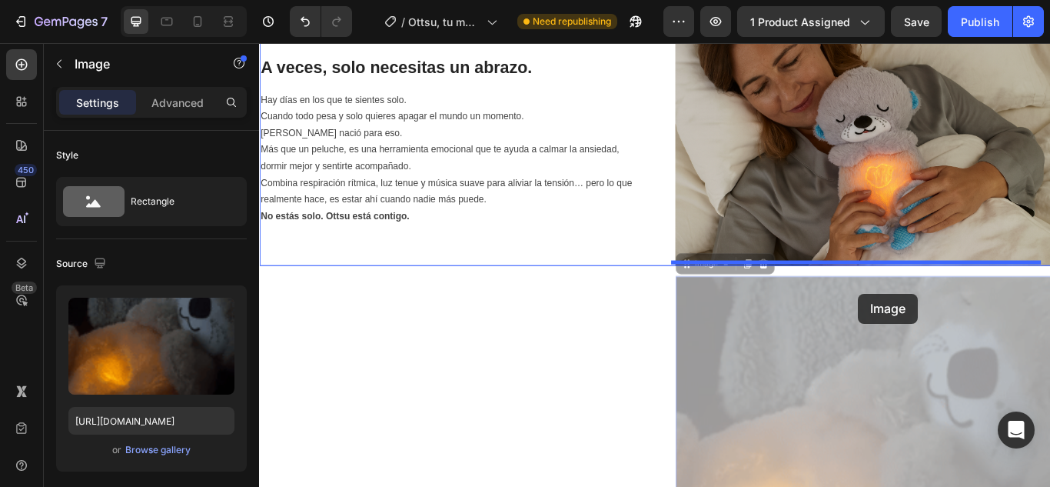
scroll to position [842, 0]
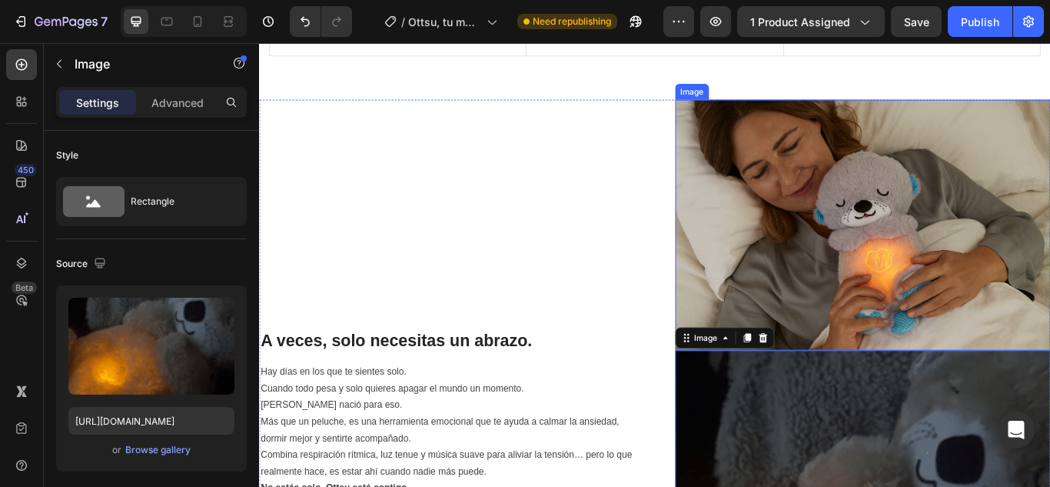
click at [957, 342] on img at bounding box center [962, 254] width 437 height 291
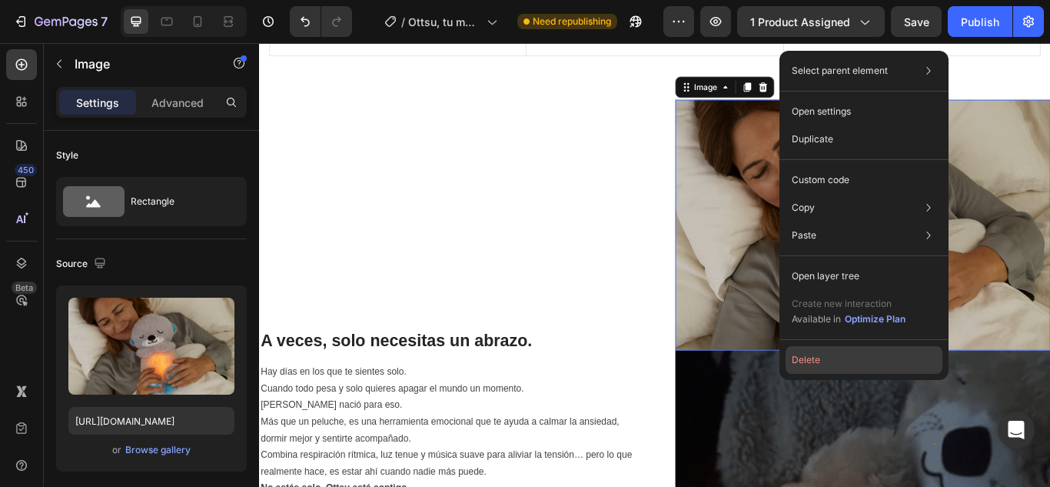
click at [805, 367] on button "Delete" at bounding box center [864, 360] width 157 height 28
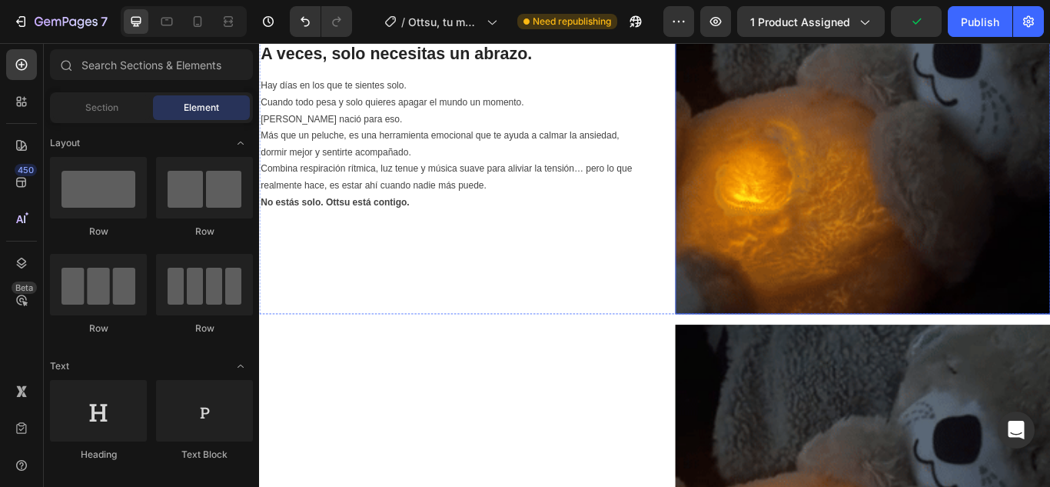
scroll to position [1150, 0]
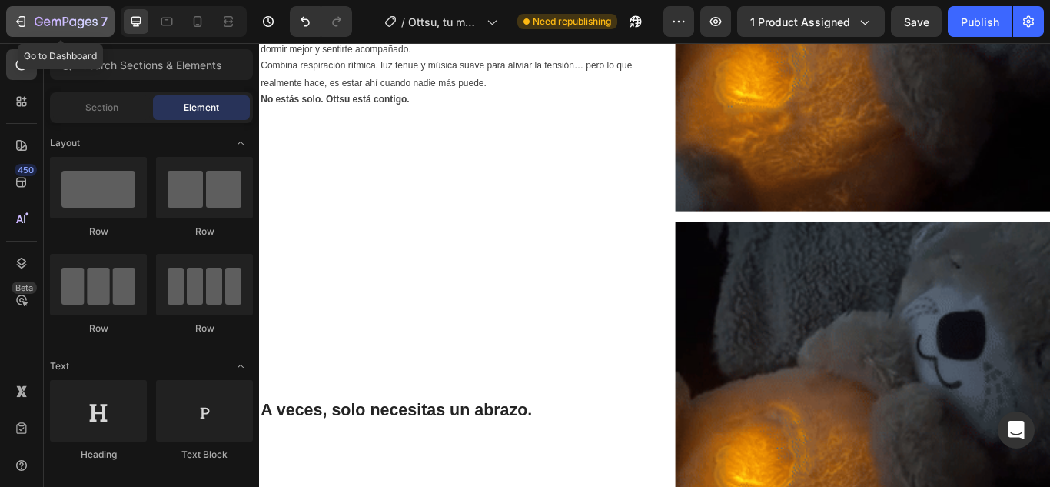
click at [37, 13] on div "7" at bounding box center [71, 21] width 73 height 18
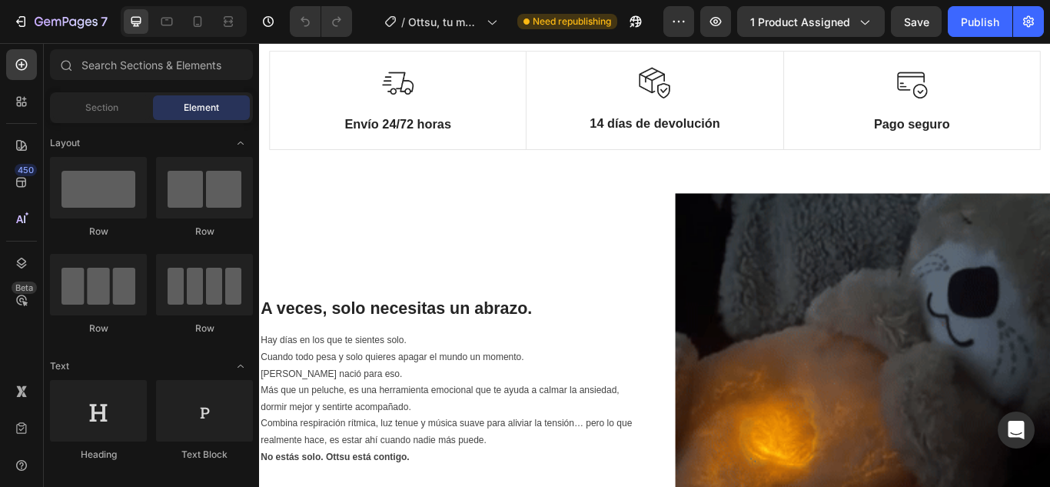
scroll to position [769, 0]
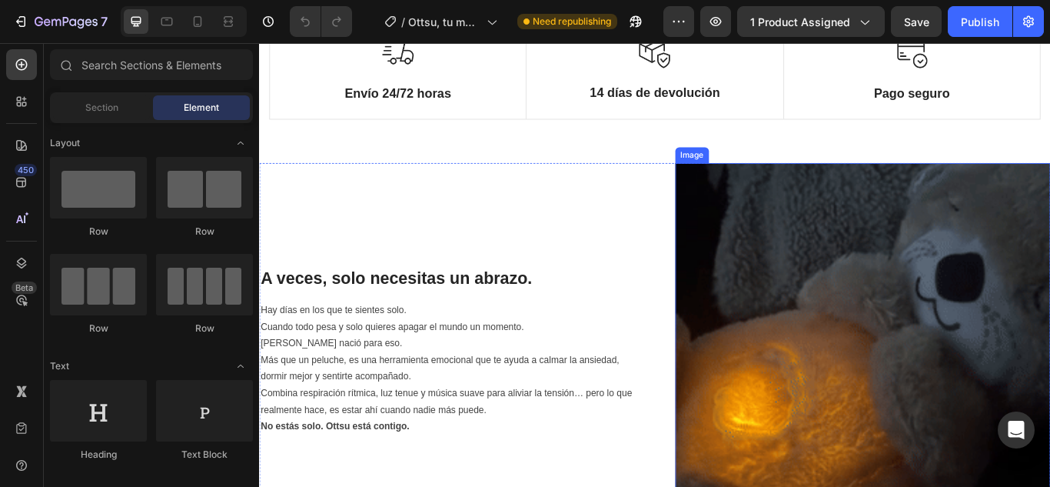
click at [978, 357] on img at bounding box center [962, 401] width 437 height 437
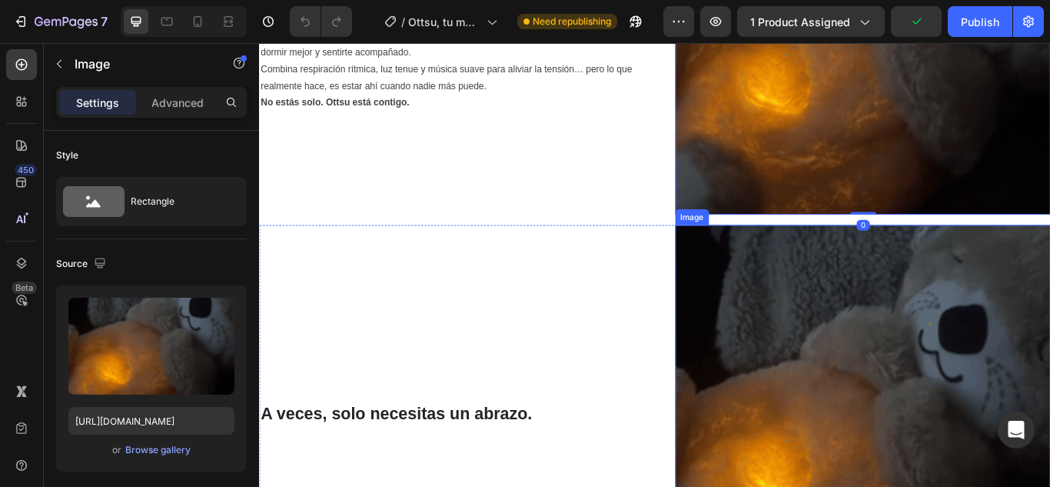
scroll to position [1230, 0]
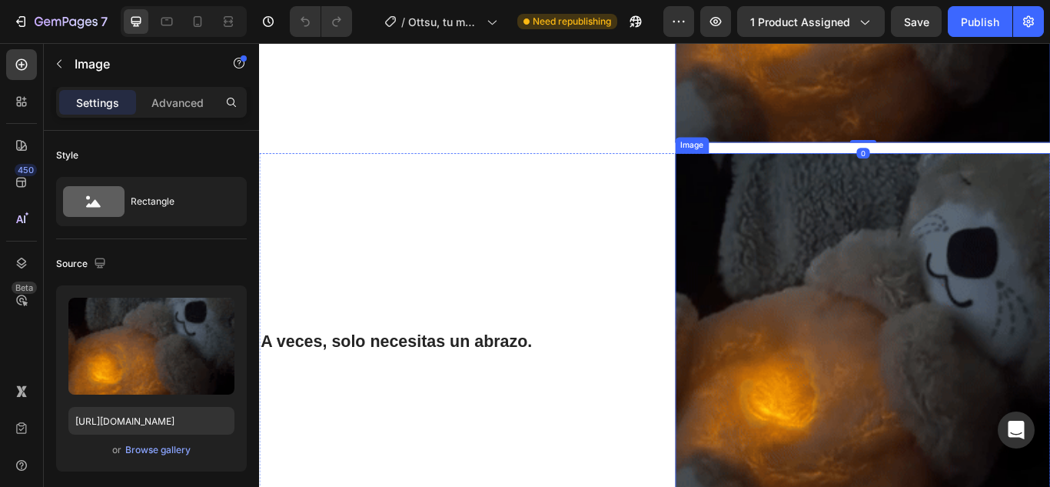
click at [919, 350] on img at bounding box center [962, 389] width 437 height 437
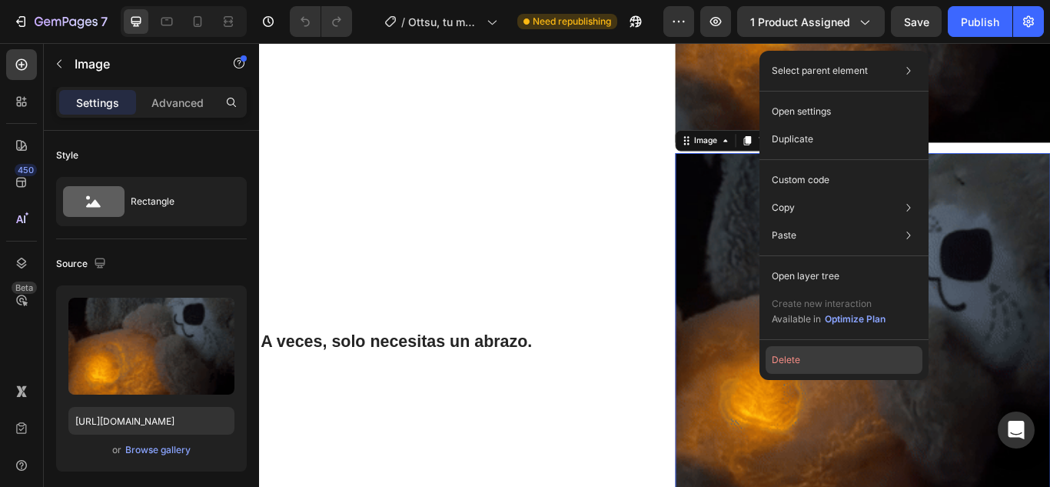
click at [790, 365] on button "Delete" at bounding box center [844, 360] width 157 height 28
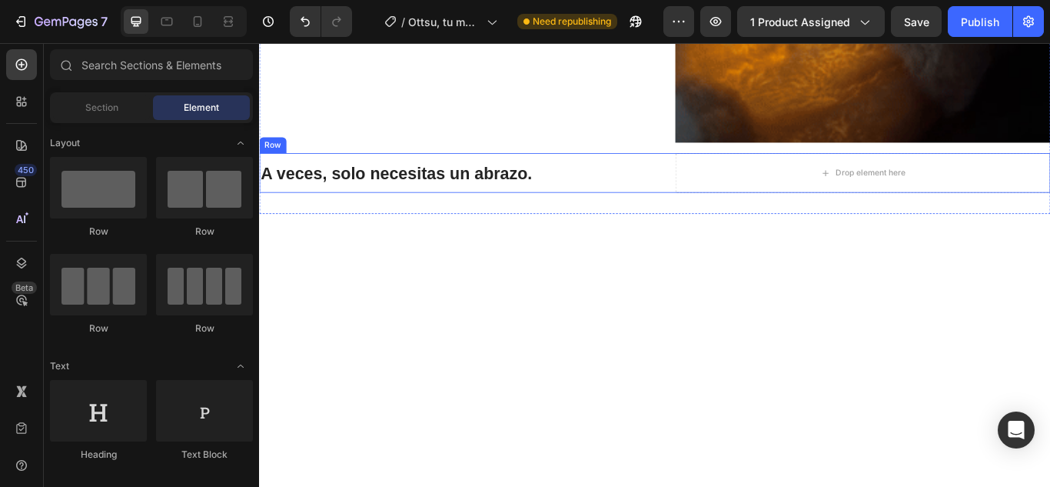
click at [587, 193] on h2 "A veces, solo necesitas un abrazo." at bounding box center [477, 195] width 437 height 28
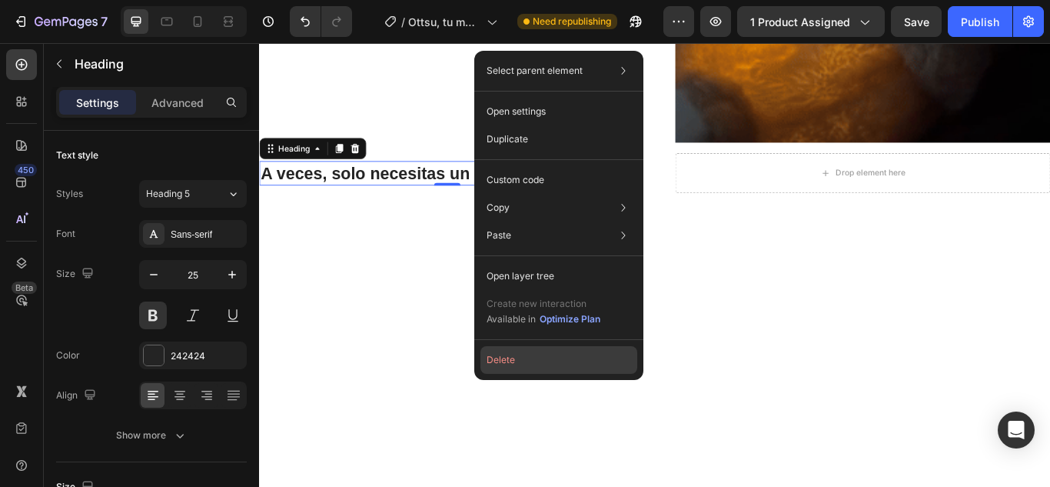
click at [519, 362] on button "Delete" at bounding box center [558, 360] width 157 height 28
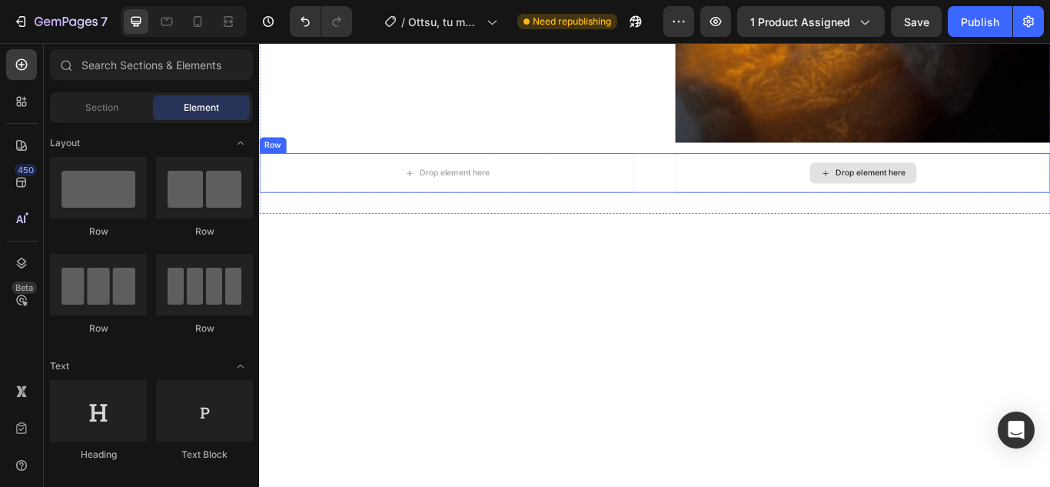
click at [901, 193] on div "Drop element here" at bounding box center [963, 194] width 125 height 25
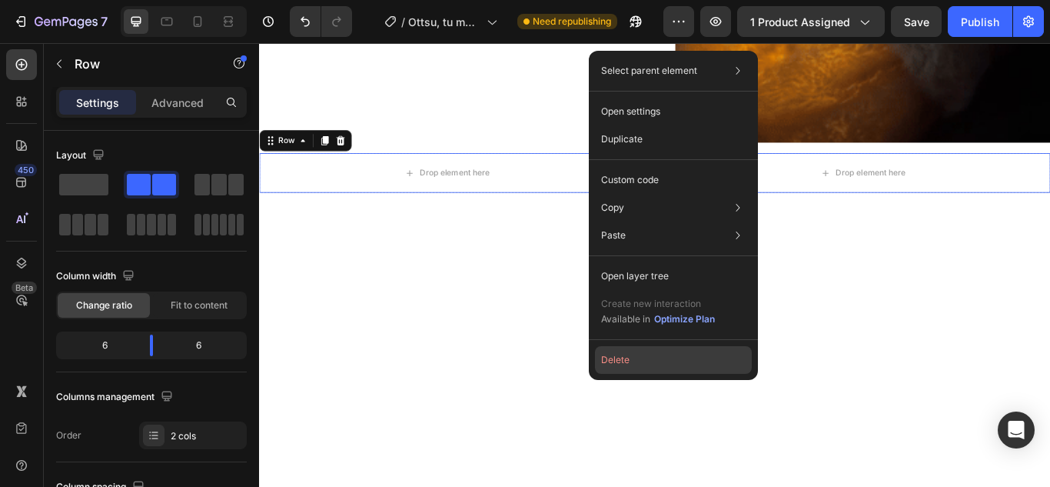
click at [620, 371] on button "Delete" at bounding box center [673, 360] width 157 height 28
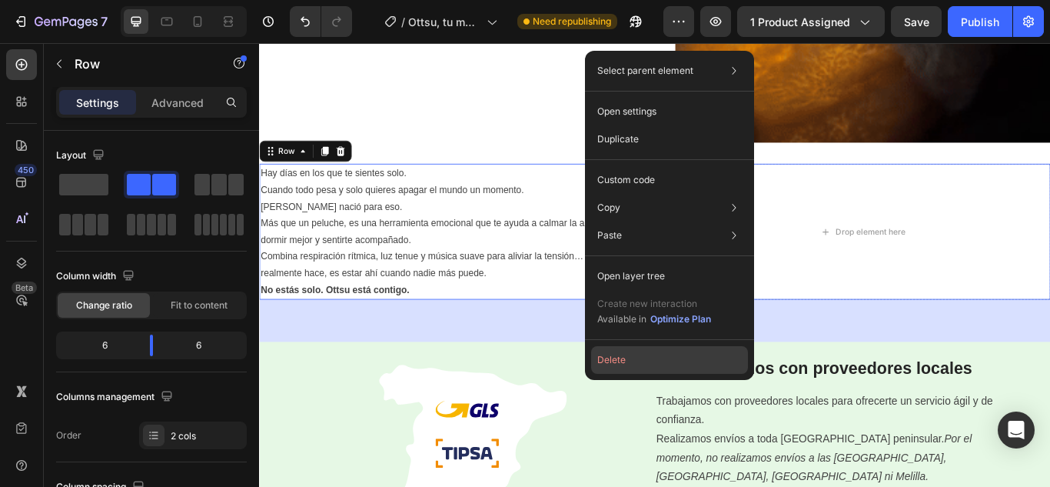
click at [621, 360] on button "Delete" at bounding box center [669, 360] width 157 height 28
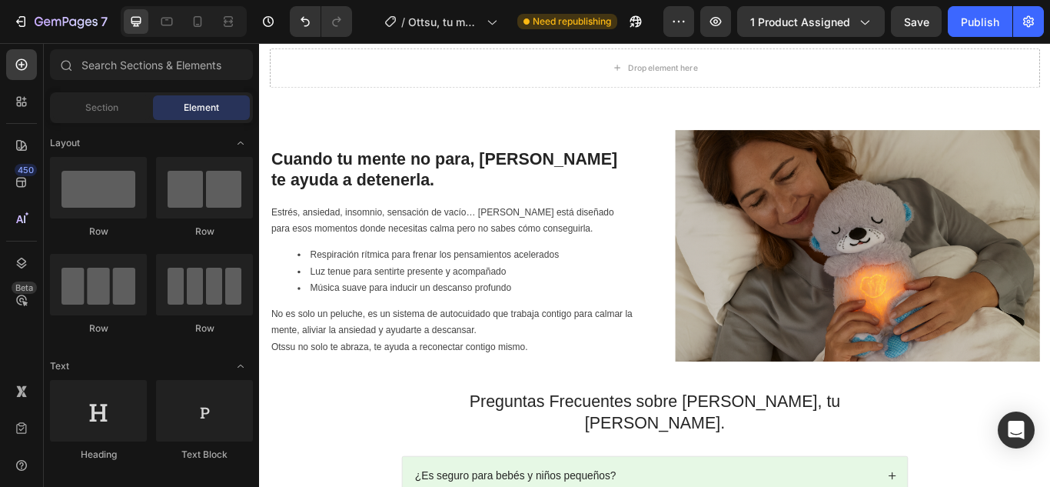
scroll to position [1460, 0]
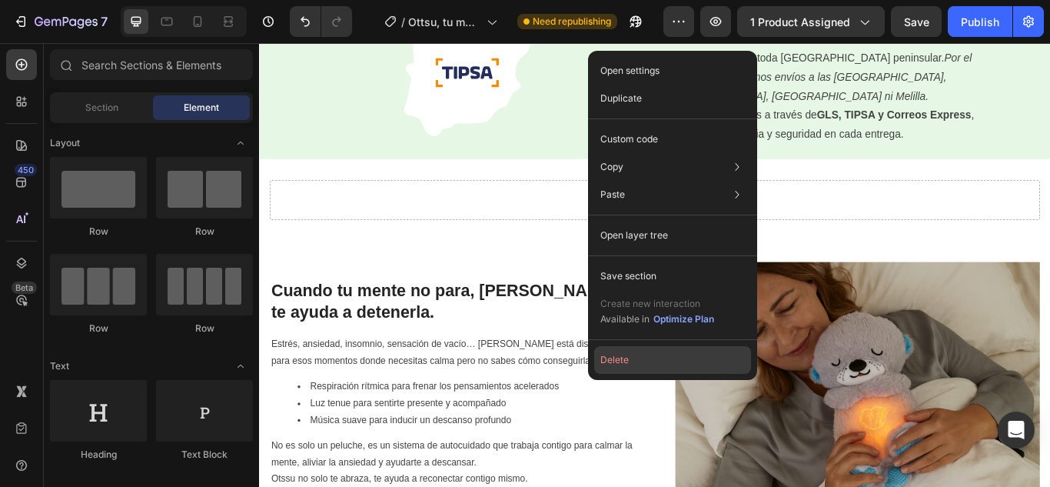
click at [629, 370] on button "Delete" at bounding box center [672, 360] width 157 height 28
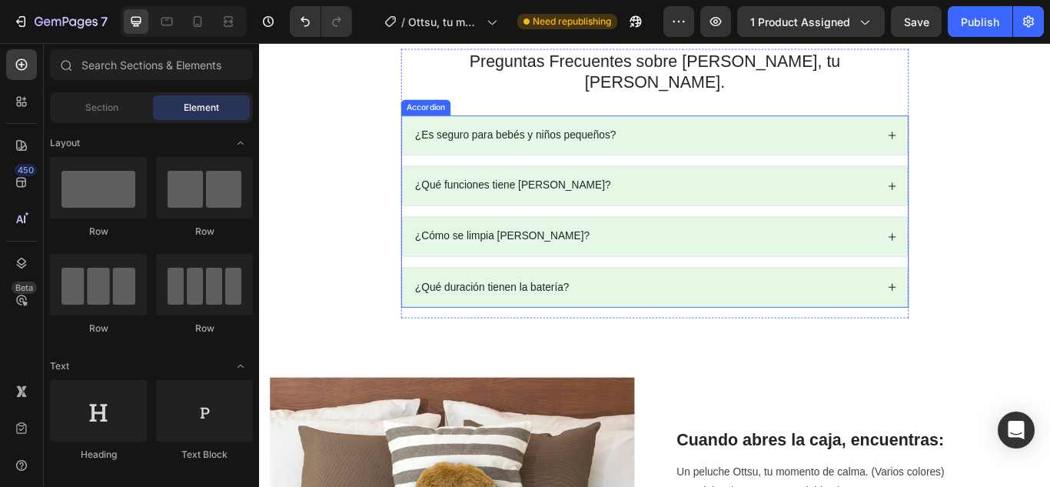
scroll to position [1691, 0]
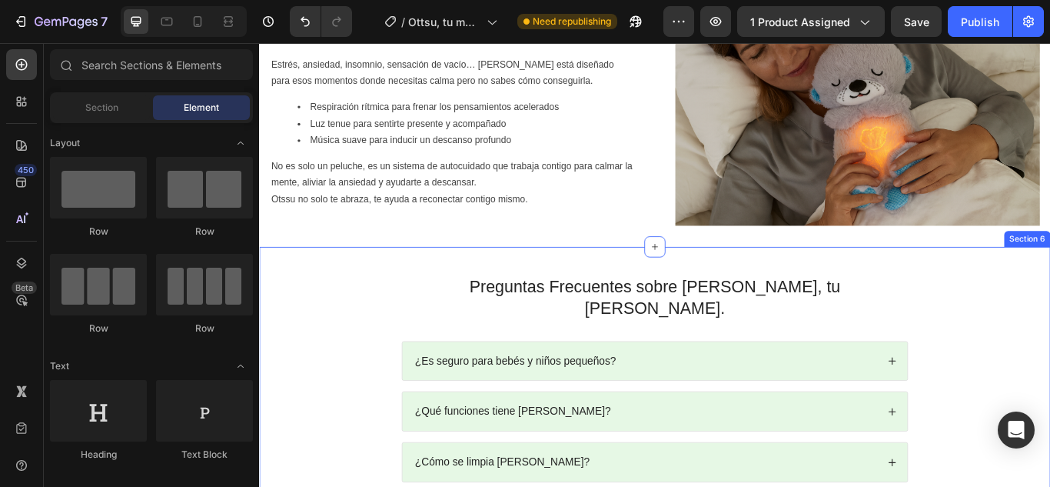
click at [786, 289] on div "Preguntas Frecuentes sobre Ottsu, tu refugio de calma. Heading ¿Es seguro para …" at bounding box center [720, 476] width 922 height 390
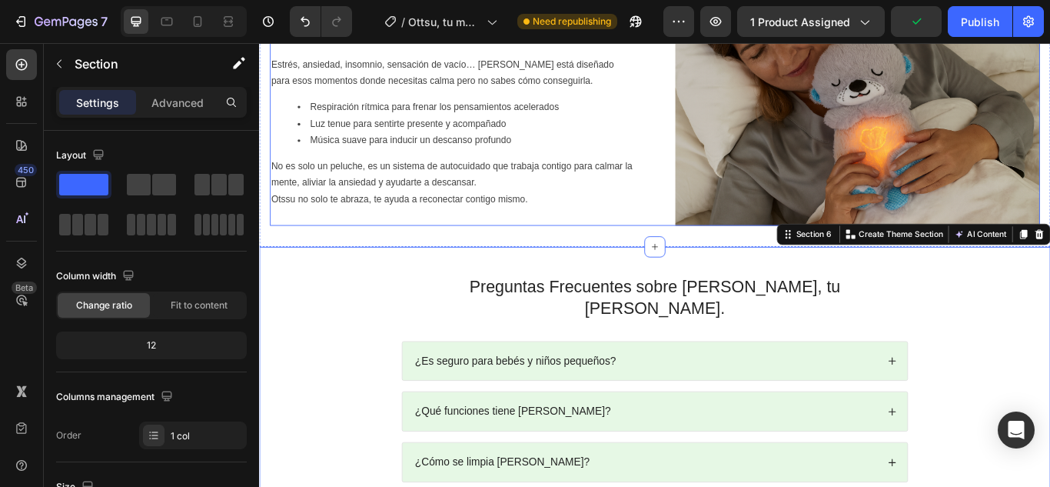
click at [683, 214] on p "No es solo un peluche, es un sistema de autocuidado que trabaja contigo para ca…" at bounding box center [484, 206] width 422 height 58
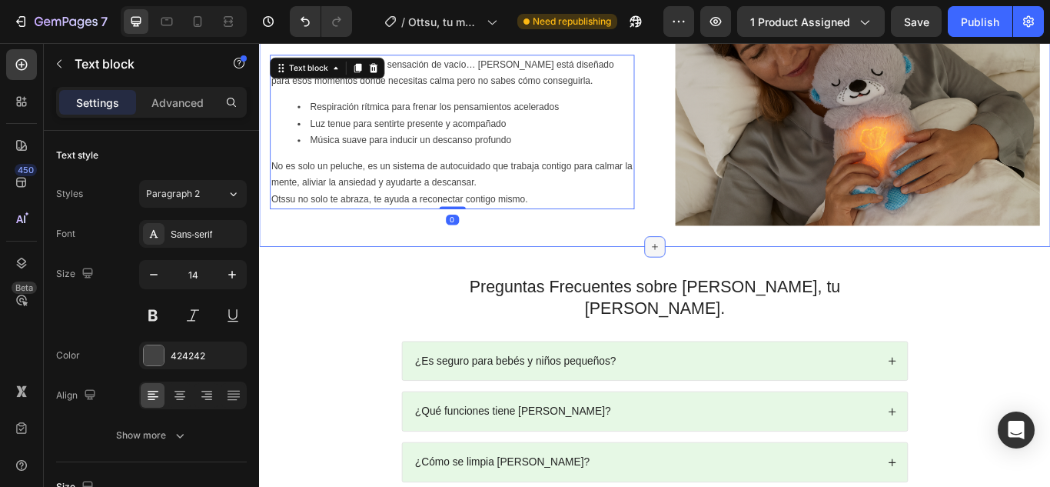
click at [708, 284] on div at bounding box center [720, 280] width 25 height 25
click at [180, 104] on p "Advanced" at bounding box center [177, 103] width 52 height 16
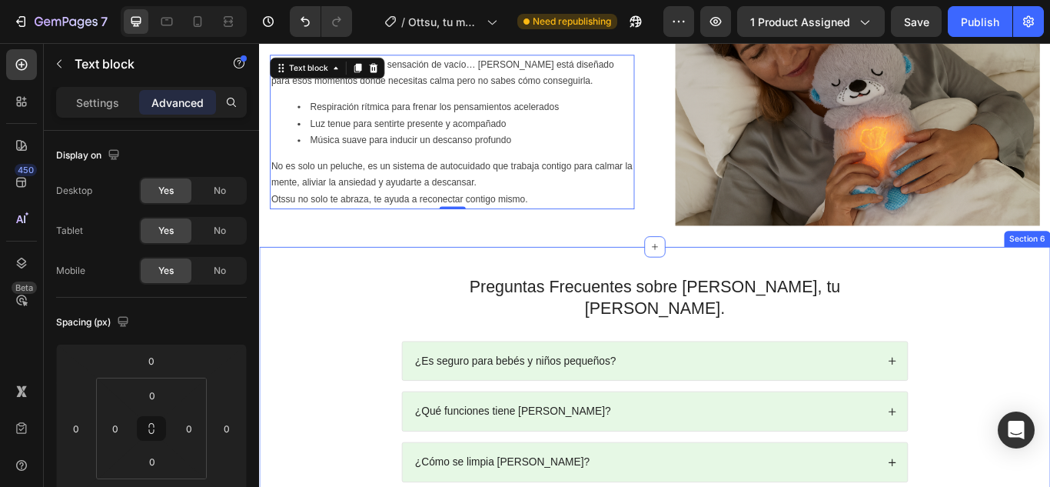
click at [677, 287] on div "Preguntas Frecuentes sobre Ottsu, tu refugio de calma. Heading ¿Es seguro para …" at bounding box center [720, 476] width 922 height 390
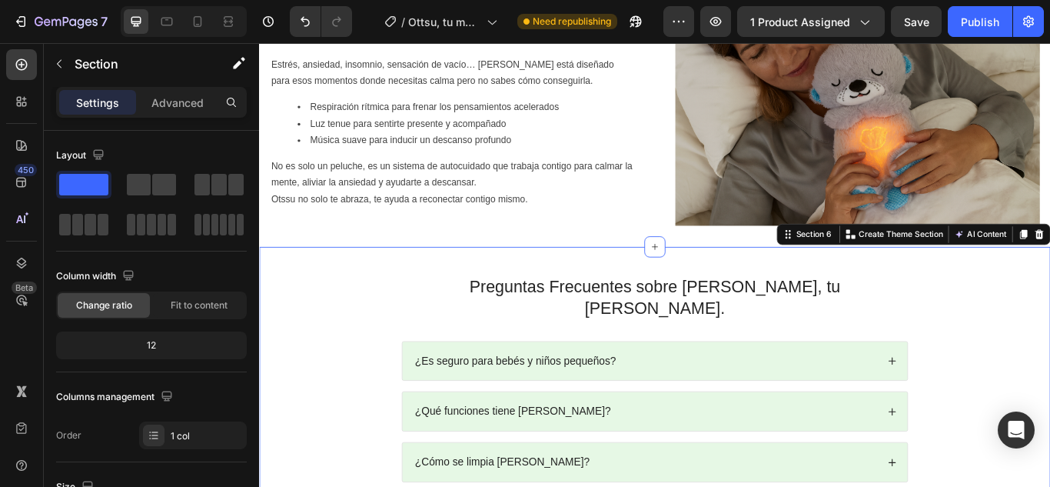
click at [182, 116] on div "Settings Advanced" at bounding box center [151, 102] width 191 height 31
click at [178, 105] on p "Advanced" at bounding box center [177, 103] width 52 height 16
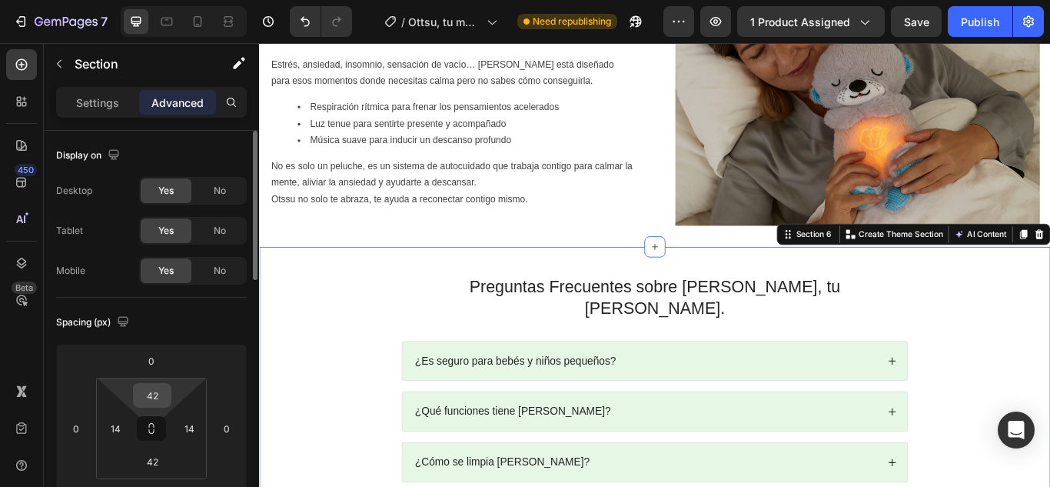
click at [159, 396] on input "42" at bounding box center [152, 395] width 31 height 23
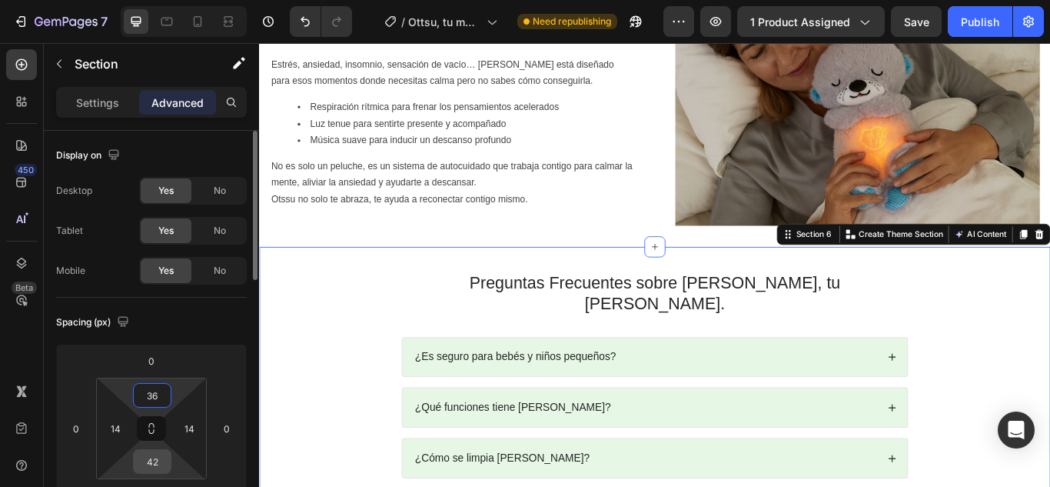
type input "36"
click at [143, 470] on input "42" at bounding box center [152, 461] width 31 height 23
type input "36"
click at [314, 409] on div "Preguntas Frecuentes sobre Ottsu, tu refugio de calma. Heading ¿Es seguro para …" at bounding box center [720, 471] width 901 height 326
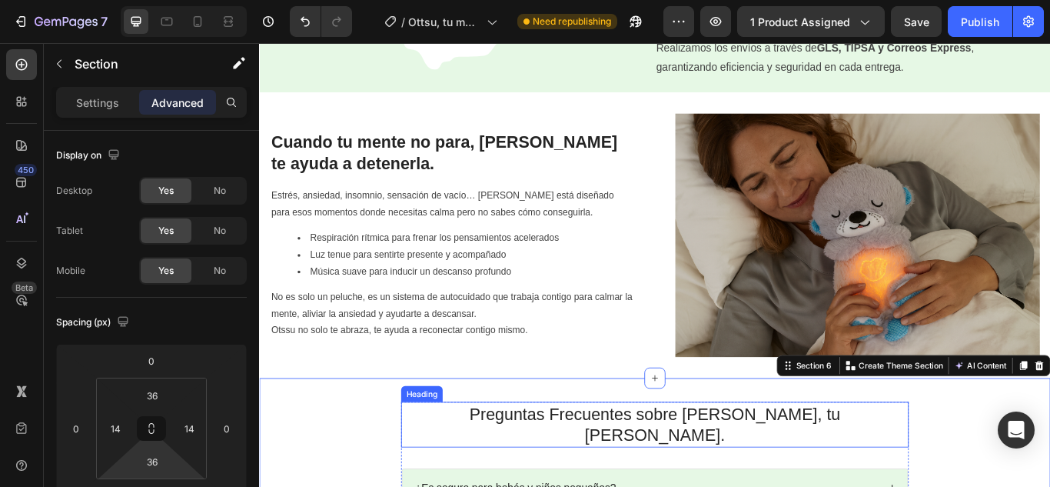
scroll to position [1460, 0]
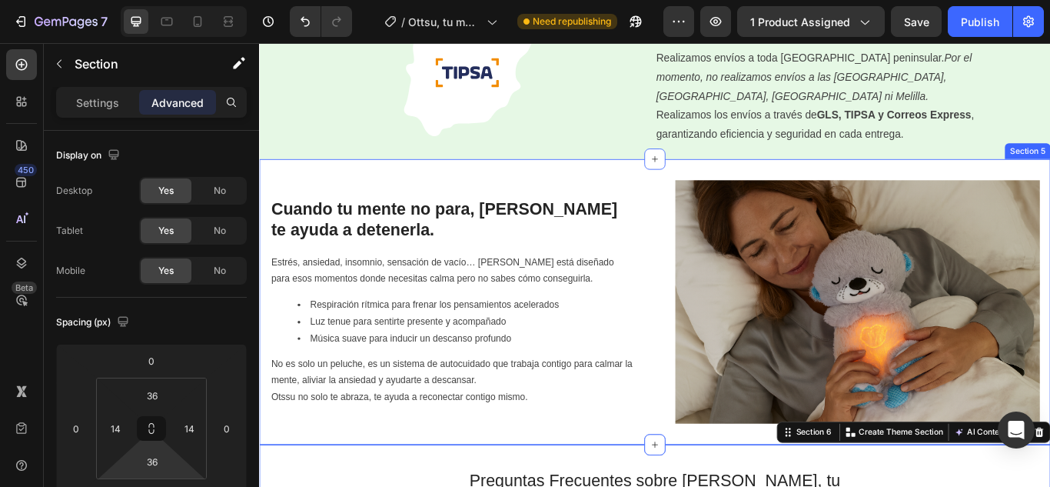
click at [659, 486] on div "Image Cuando tu mente no para, Ottsu te ayuda a detenerla. Heading Estrés, ansi…" at bounding box center [720, 344] width 922 height 333
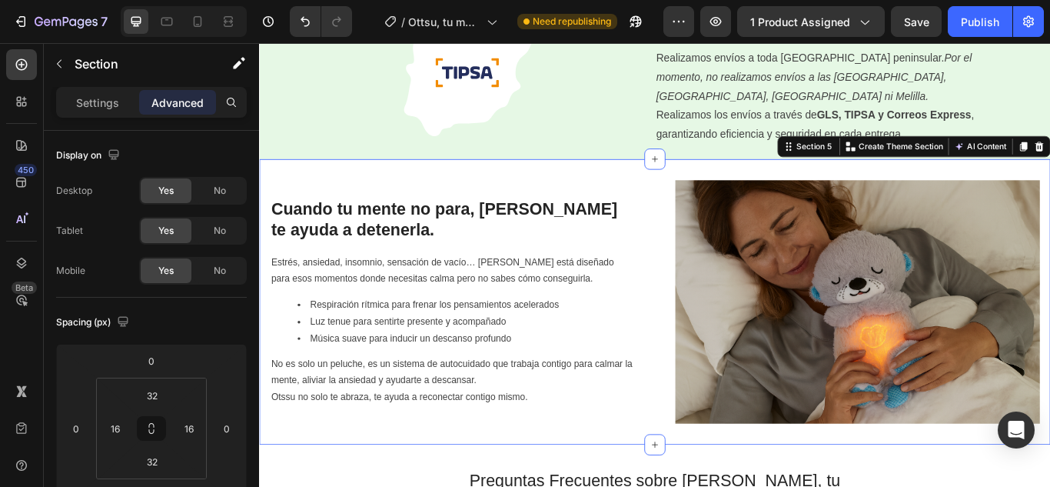
click at [709, 374] on div "Image Cuando tu mente no para, Ottsu te ayuda a detenerla. Heading Estrés, ansi…" at bounding box center [720, 345] width 898 height 284
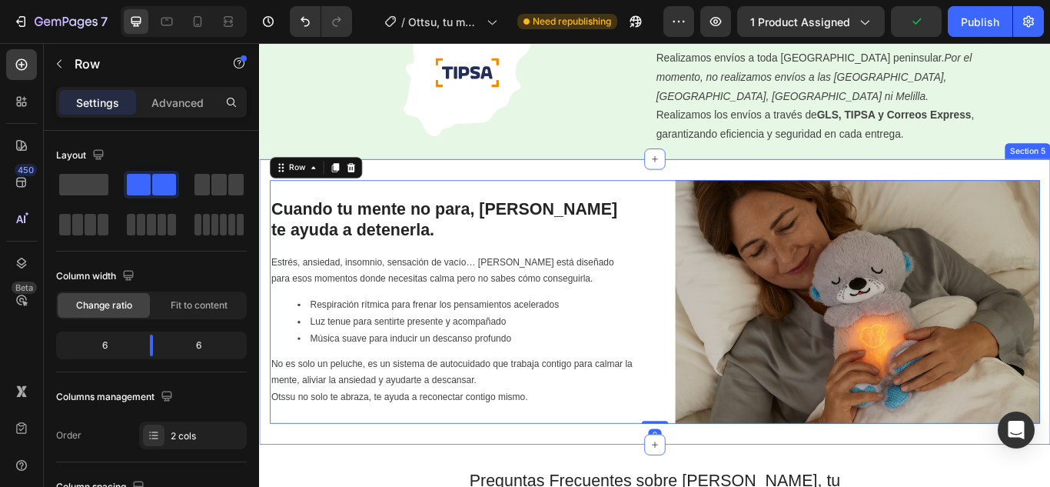
click at [754, 486] on div "Image Cuando tu mente no para, Ottsu te ayuda a detenerla. Heading Estrés, ansi…" at bounding box center [720, 344] width 922 height 333
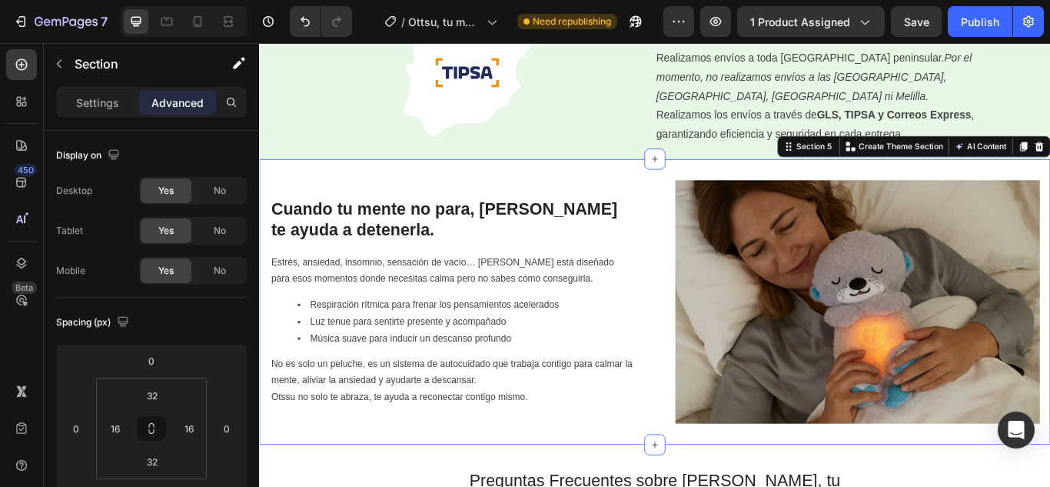
click at [746, 486] on div "Image Cuando tu mente no para, Ottsu te ayuda a detenerla. Heading Estrés, ansi…" at bounding box center [720, 344] width 922 height 333
click at [158, 467] on input "32" at bounding box center [152, 461] width 31 height 23
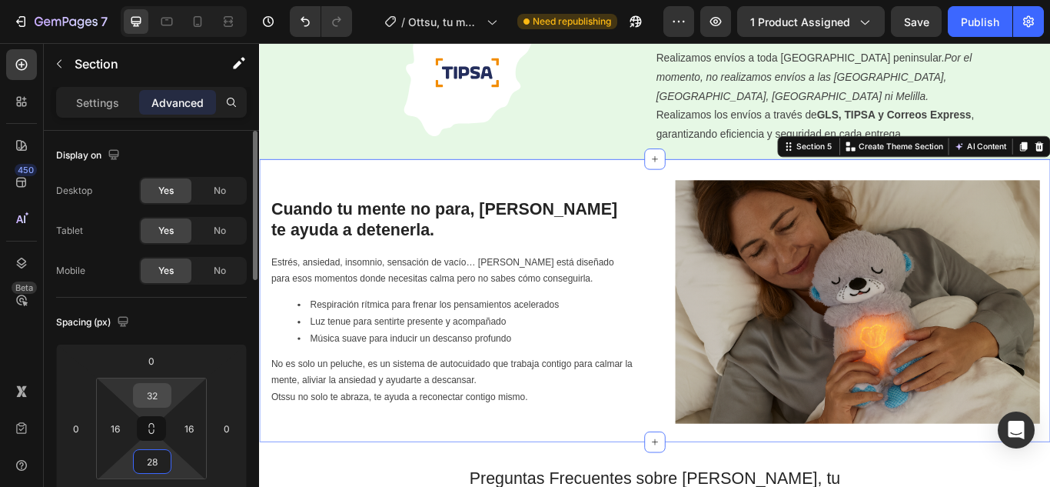
type input "28"
click at [160, 397] on input "32" at bounding box center [152, 395] width 31 height 23
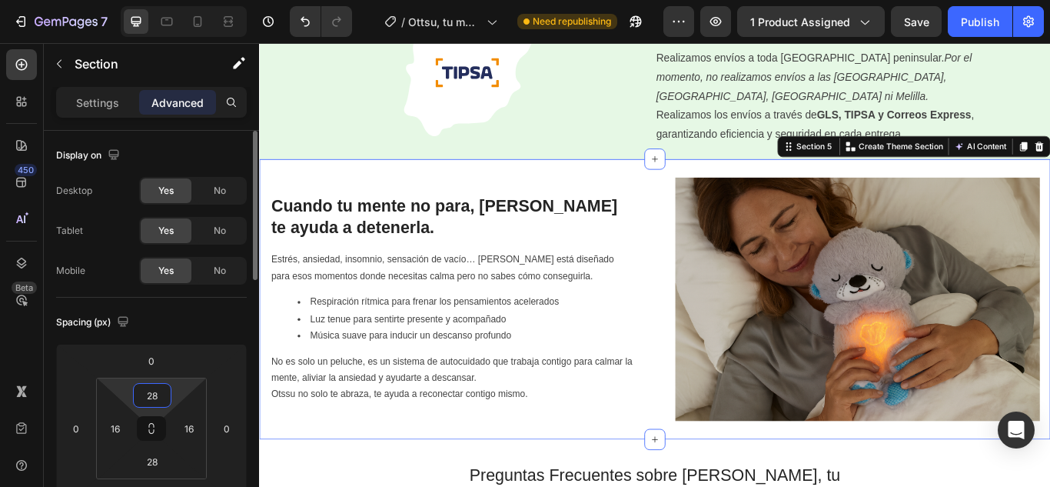
type input "2"
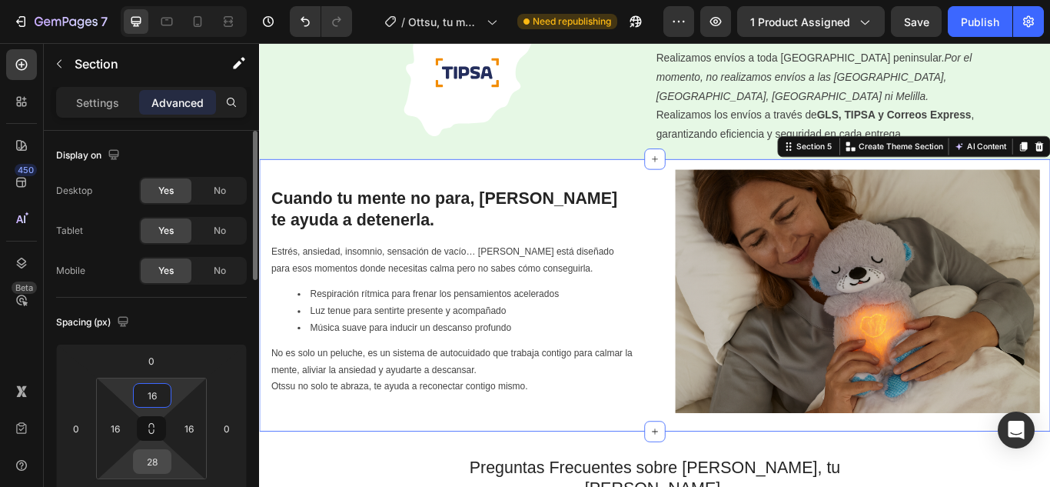
type input "16"
click at [154, 457] on input "28" at bounding box center [152, 461] width 31 height 23
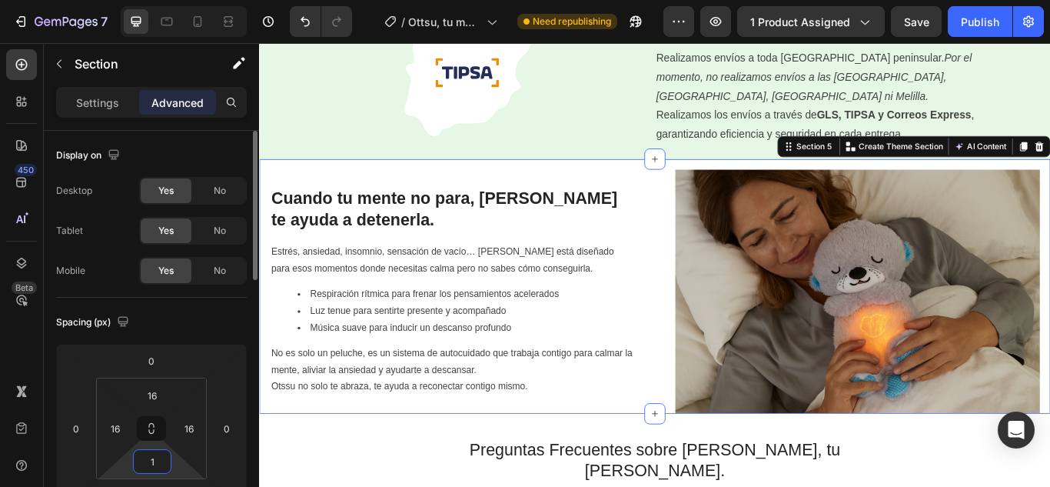
type input "16"
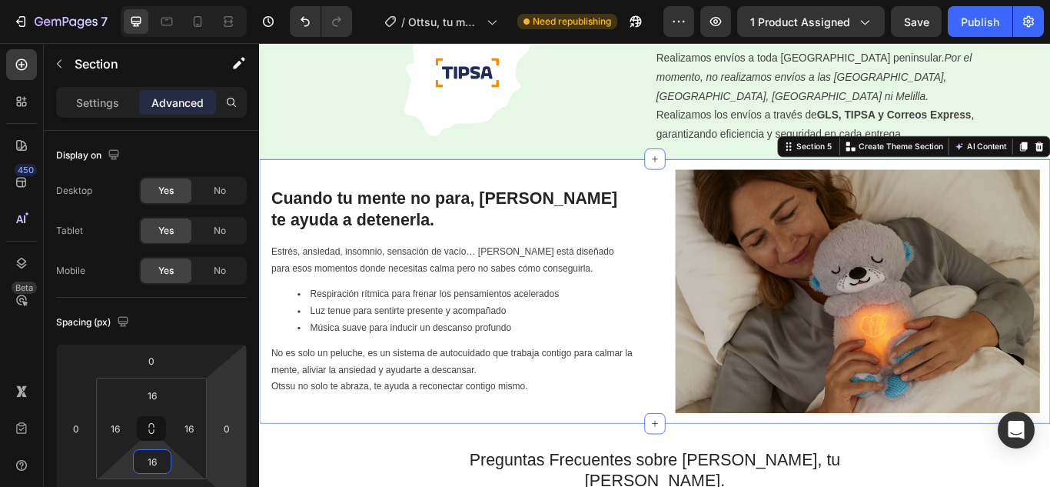
click at [308, 434] on p "No es solo un peluche, es un sistema de autocuidado que trabaja contigo para ca…" at bounding box center [484, 424] width 422 height 58
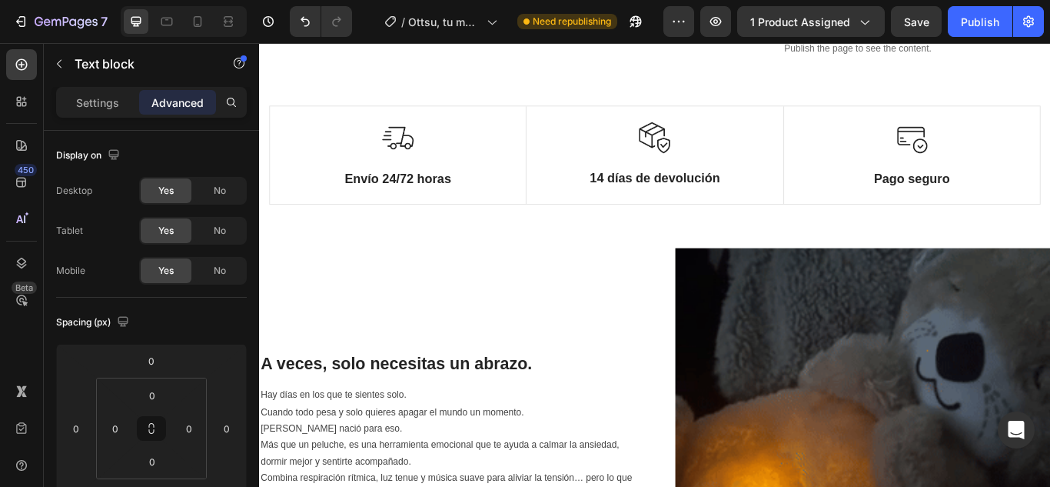
scroll to position [769, 0]
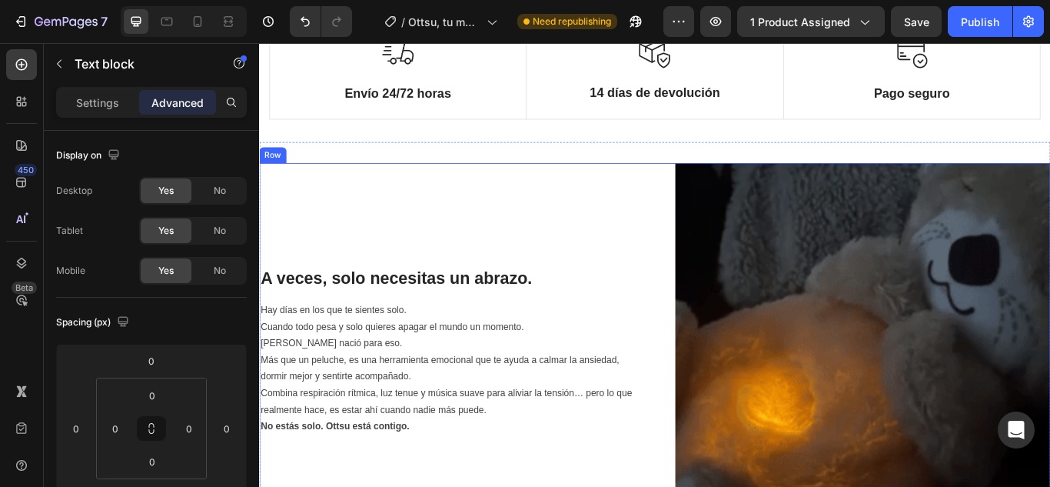
click at [600, 267] on div "A veces, solo necesitas un abrazo. Heading Hay días en los que te sientes solo.…" at bounding box center [477, 401] width 437 height 437
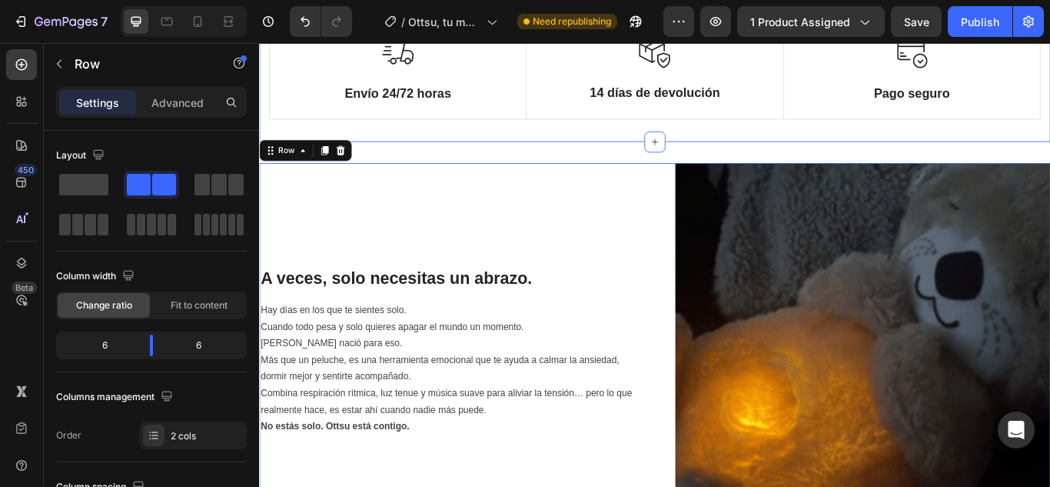
click at [688, 152] on div "Image Envío 24/72 horas Text Block Row Image 14 días de devolución Text Block R…" at bounding box center [720, 80] width 922 height 155
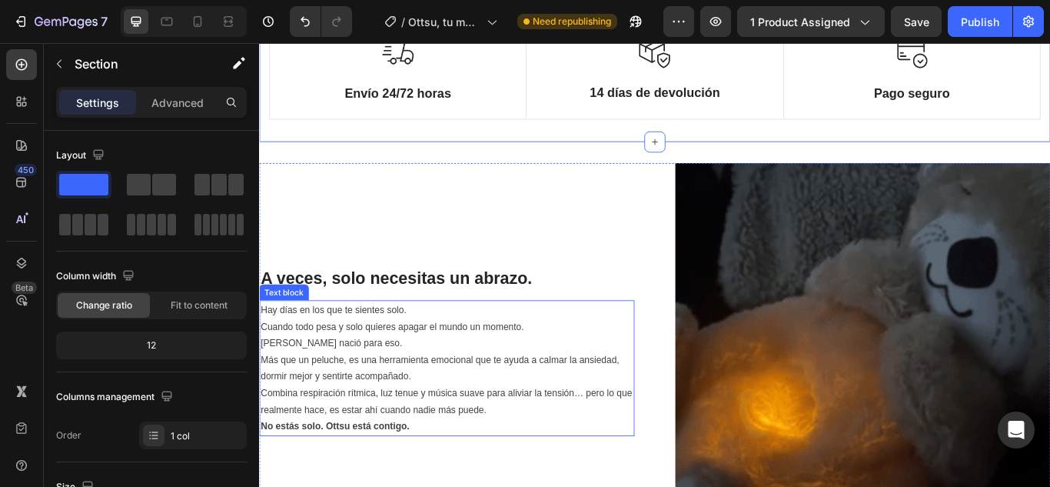
click at [681, 344] on p "Hay días en los que te sientes solo. Cuando todo pesa y solo quieres apagar el …" at bounding box center [478, 373] width 434 height 58
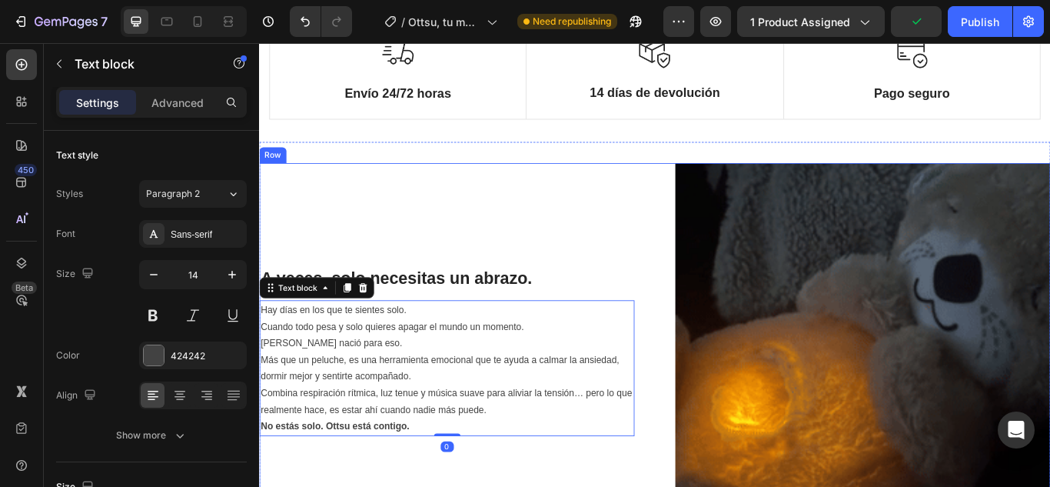
click at [586, 241] on div "A veces, solo necesitas un abrazo. Heading Hay días en los que te sientes solo.…" at bounding box center [477, 401] width 437 height 437
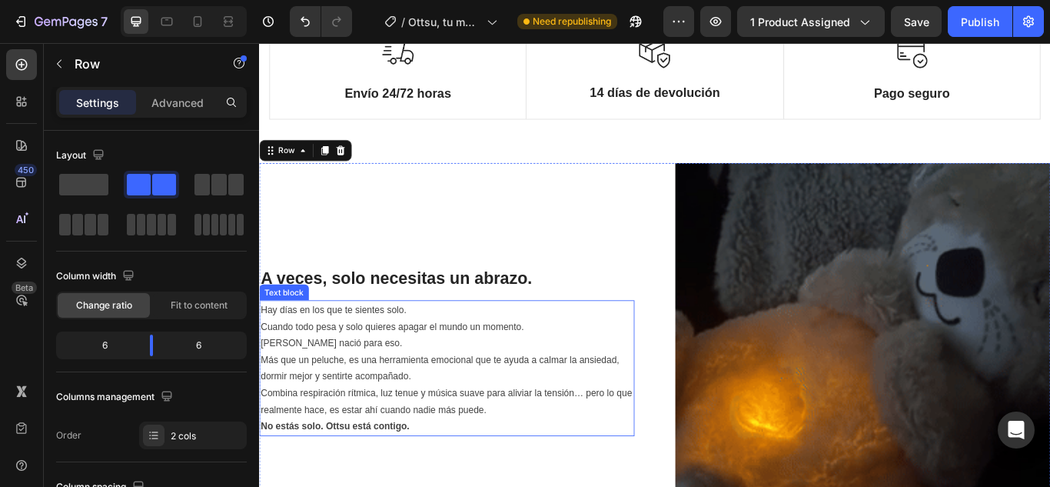
click at [580, 384] on p "Hay días en los que te sientes solo. Cuando todo pesa y solo quieres apagar el …" at bounding box center [478, 373] width 434 height 58
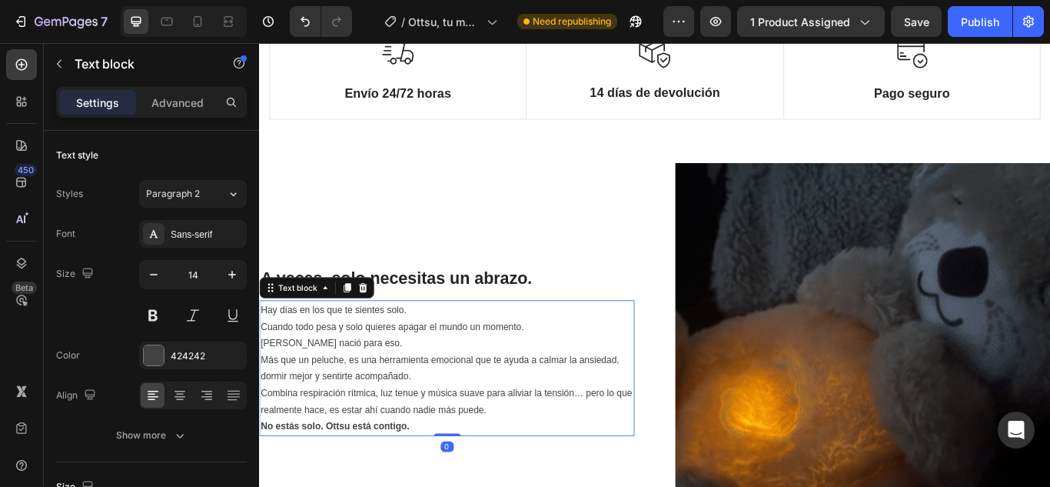
click at [877, 351] on img at bounding box center [962, 401] width 437 height 437
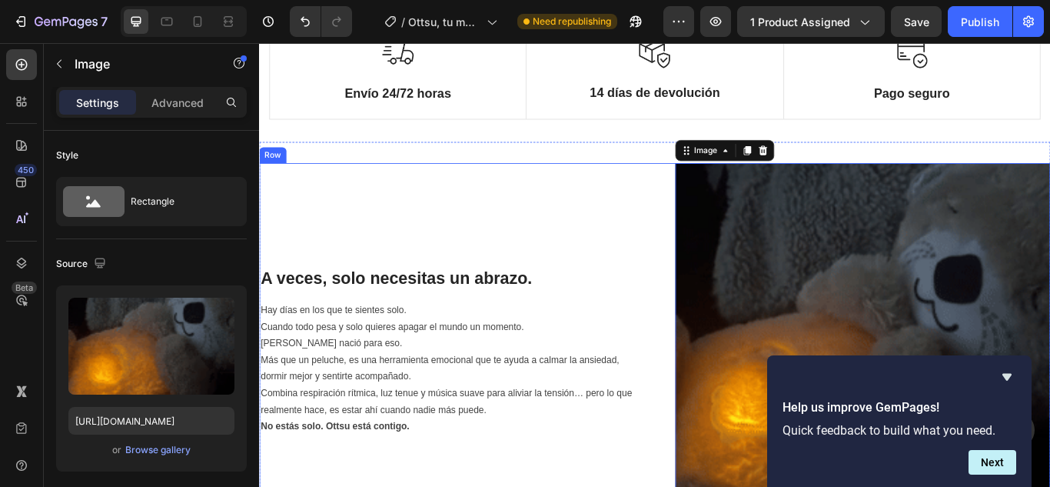
click at [649, 209] on div "A veces, solo necesitas un abrazo. Heading Hay días en los que te sientes solo.…" at bounding box center [477, 401] width 437 height 437
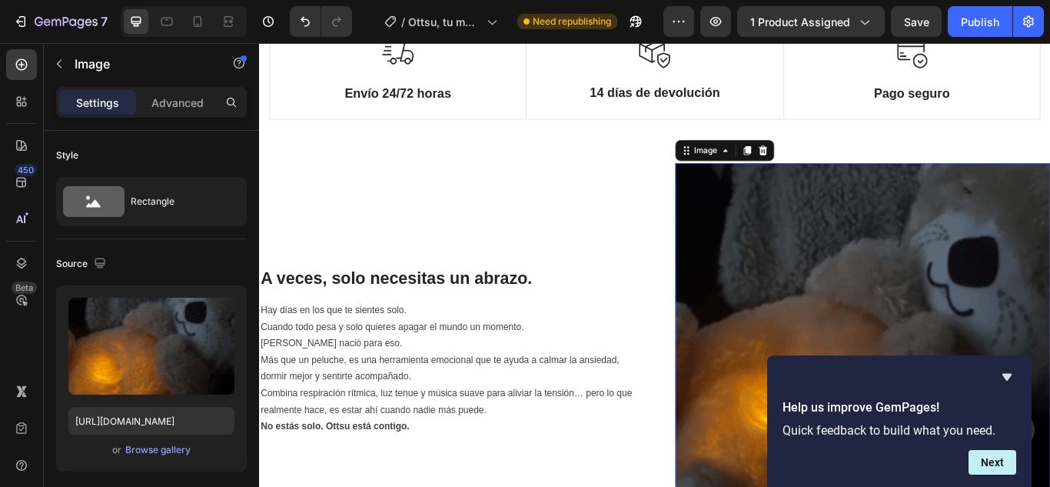
click at [807, 308] on img at bounding box center [962, 401] width 437 height 437
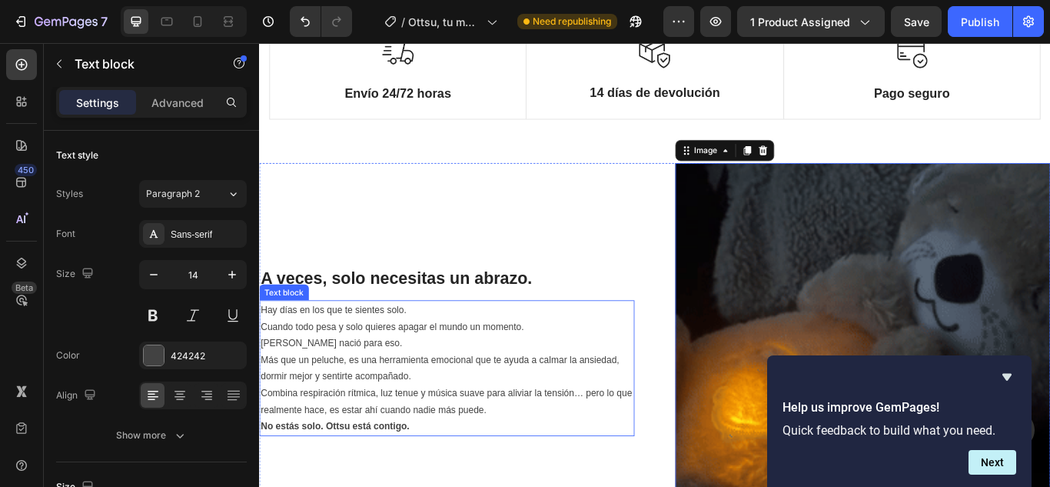
click at [538, 480] on p "No estás solo. Ottsu está contigo." at bounding box center [478, 489] width 434 height 19
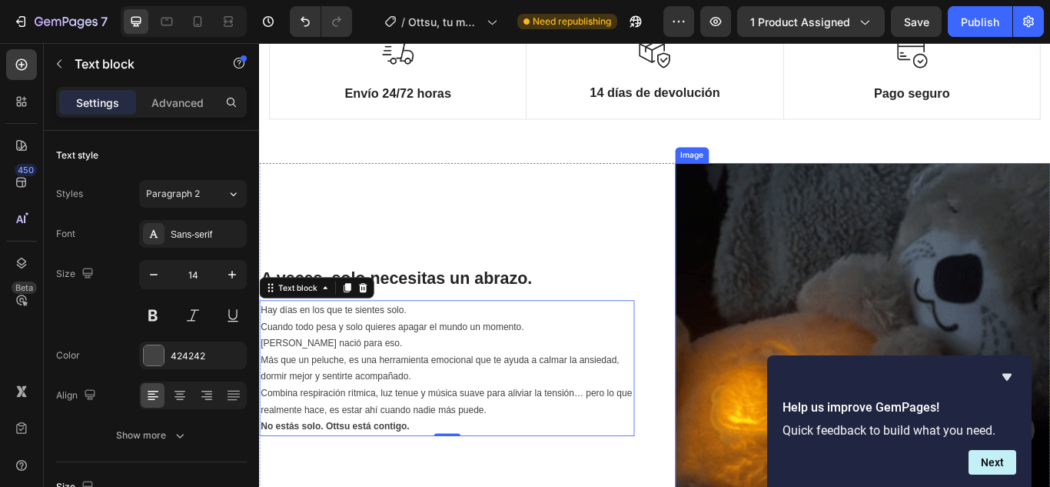
click at [984, 276] on img at bounding box center [962, 401] width 437 height 437
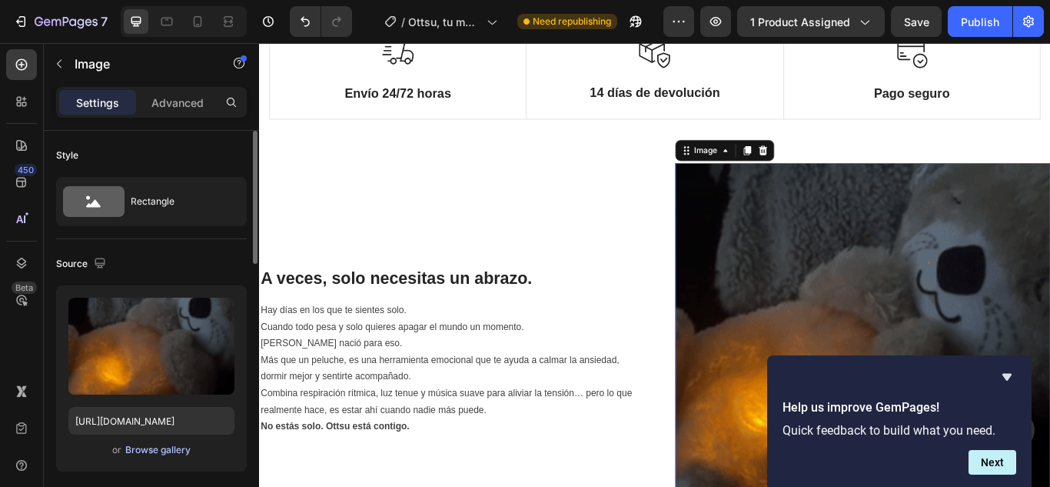
click at [157, 452] on div "Browse gallery" at bounding box center [157, 450] width 65 height 14
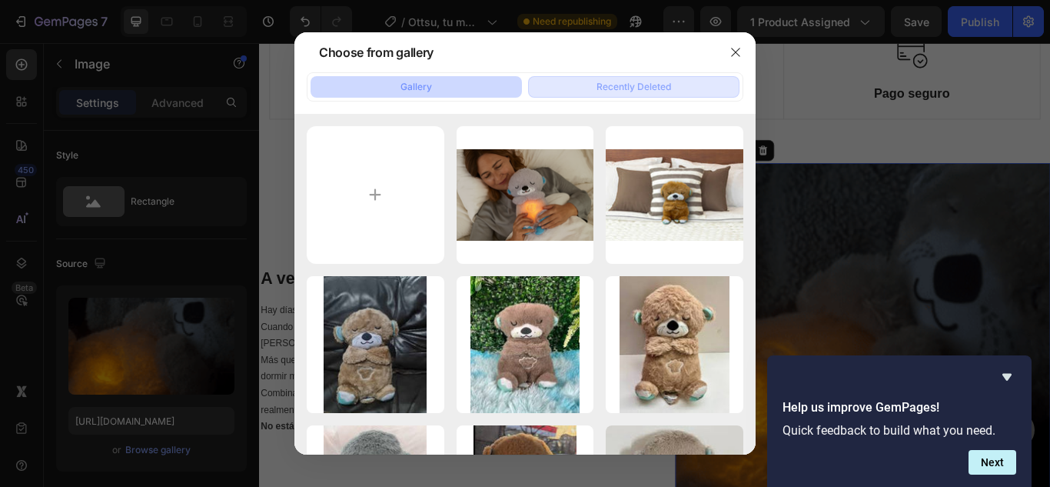
click at [650, 85] on div "Recently Deleted" at bounding box center [633, 87] width 75 height 14
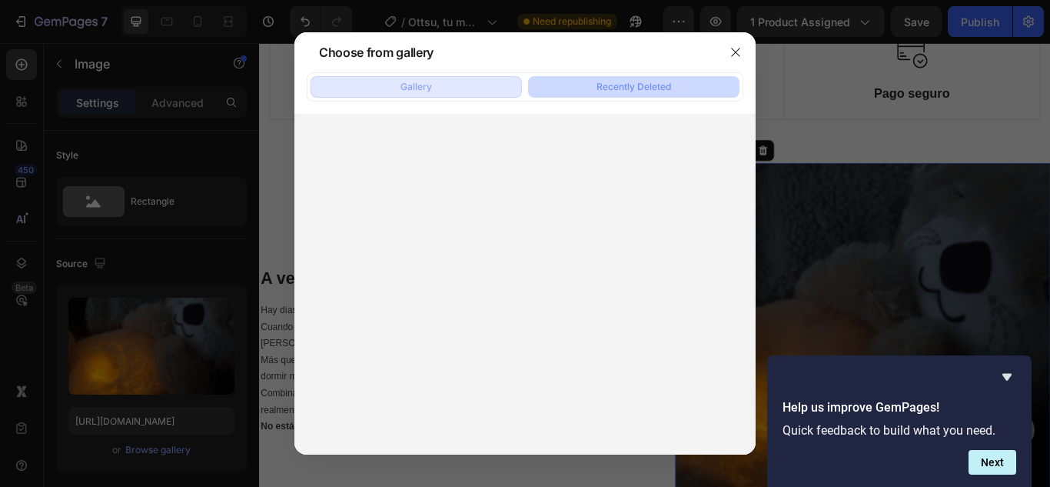
click at [448, 82] on button "Gallery" at bounding box center [416, 87] width 211 height 22
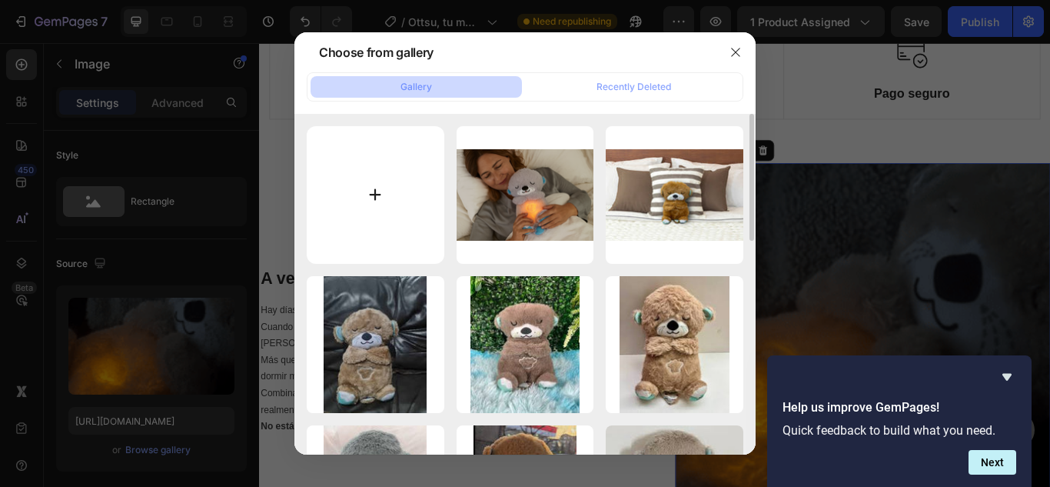
click at [380, 199] on input "file" at bounding box center [376, 195] width 138 height 138
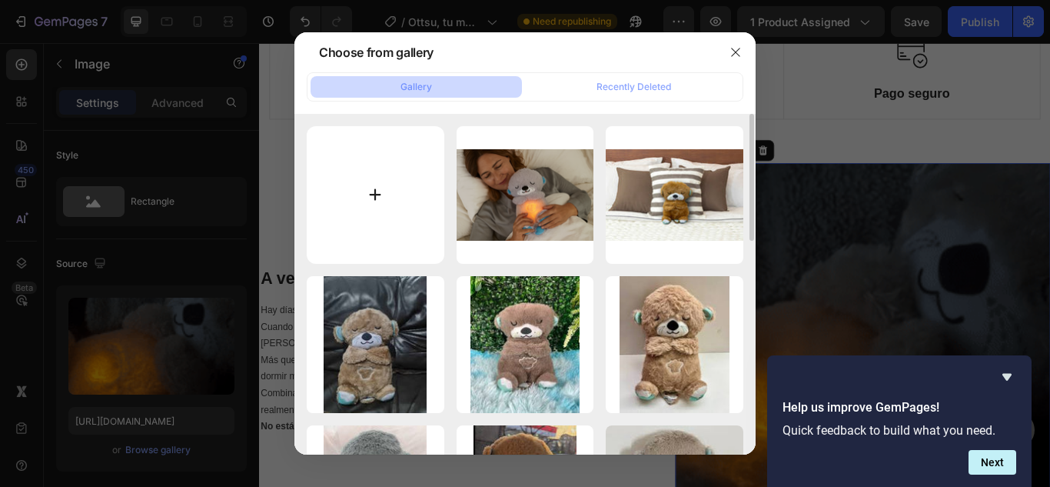
type input "C:\fakepath\Ottsu_04.gif"
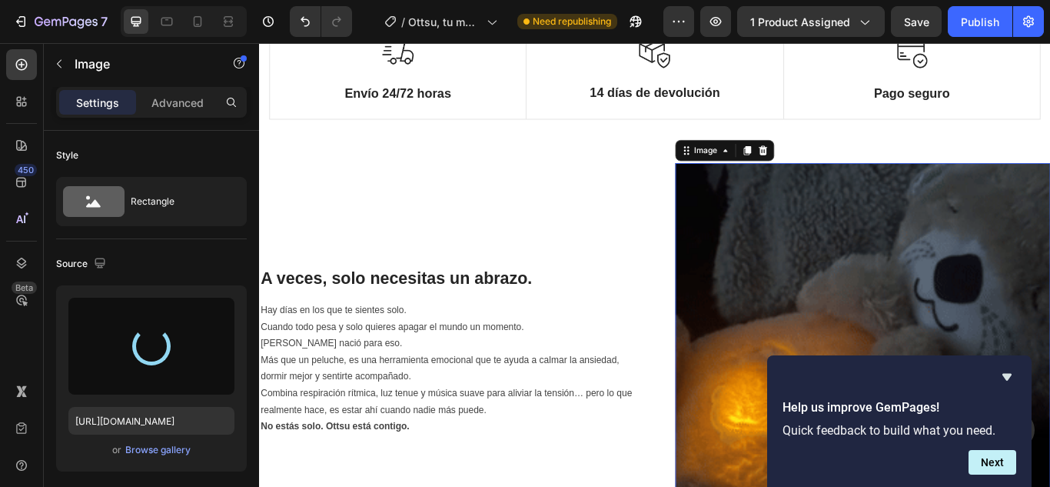
type input "https://cdn.shopify.com/s/files/1/0940/2217/3011/files/gempages_554428324093362…"
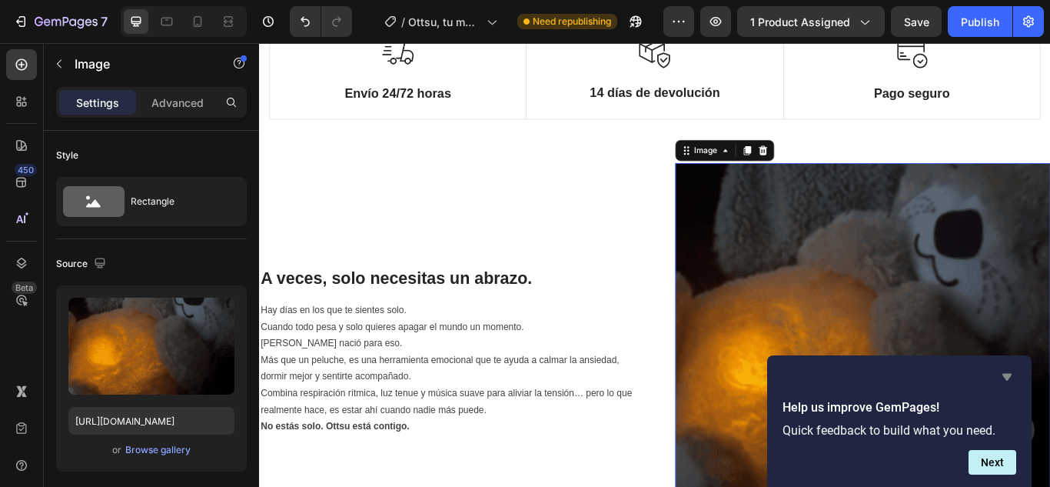
click at [1008, 380] on icon "Hide survey" at bounding box center [1007, 376] width 18 height 18
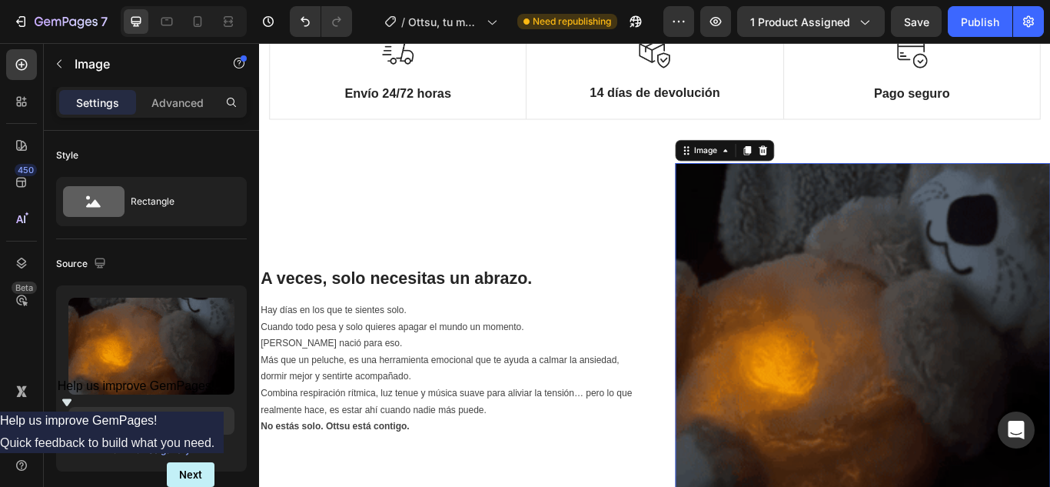
scroll to position [922, 0]
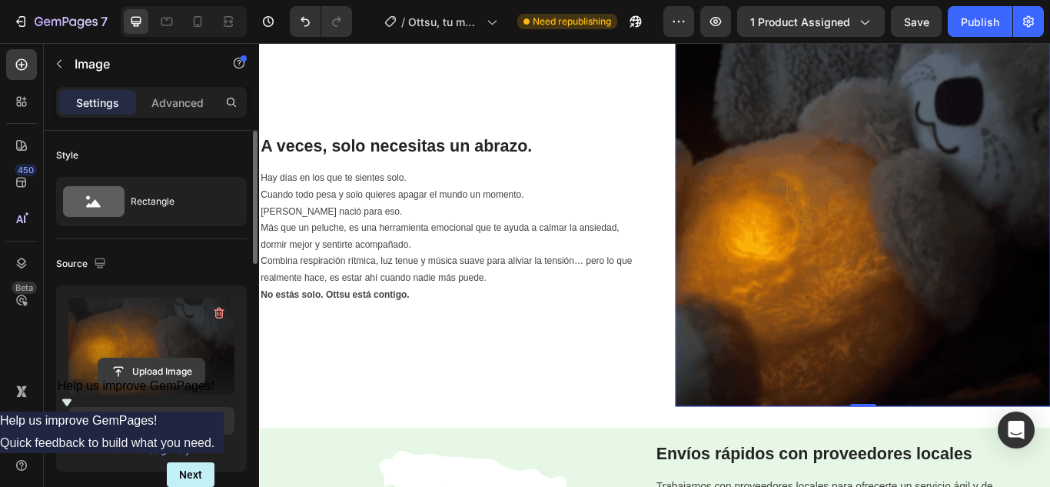
click at [151, 373] on input "file" at bounding box center [151, 371] width 106 height 26
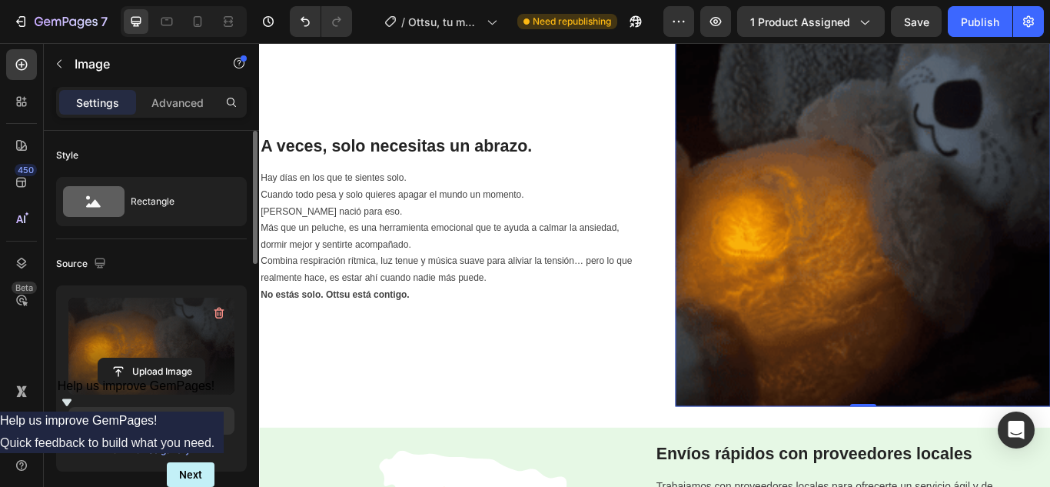
click at [1047, 363] on img at bounding box center [962, 247] width 437 height 437
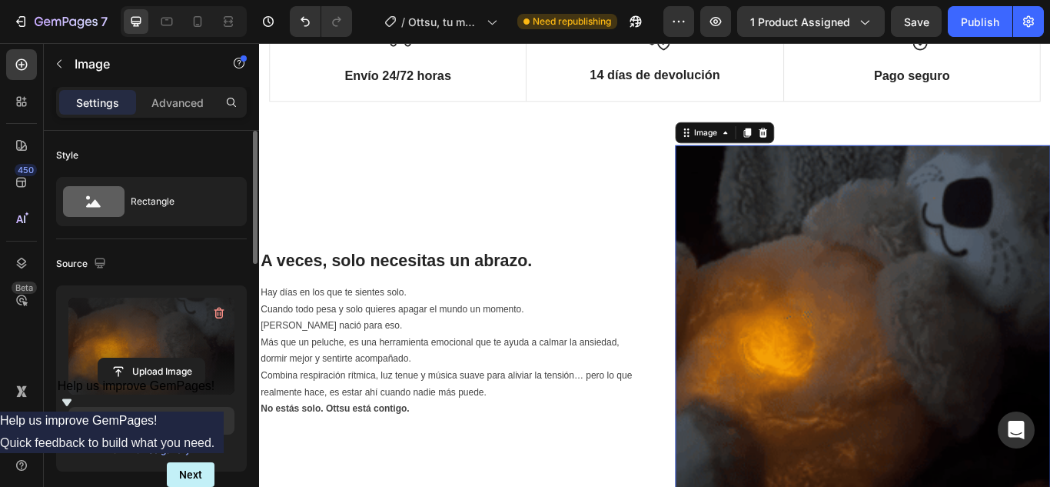
scroll to position [769, 0]
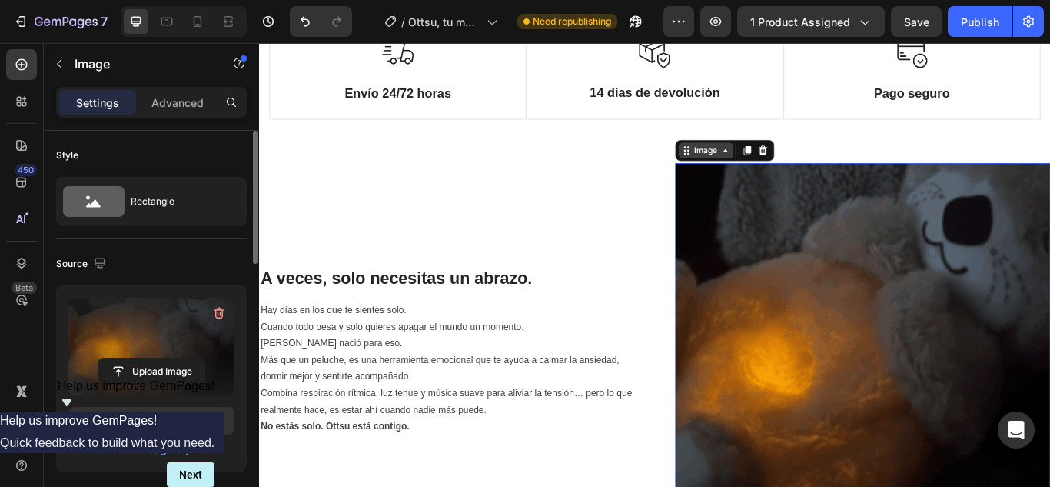
click at [796, 174] on icon at bounding box center [802, 168] width 12 height 12
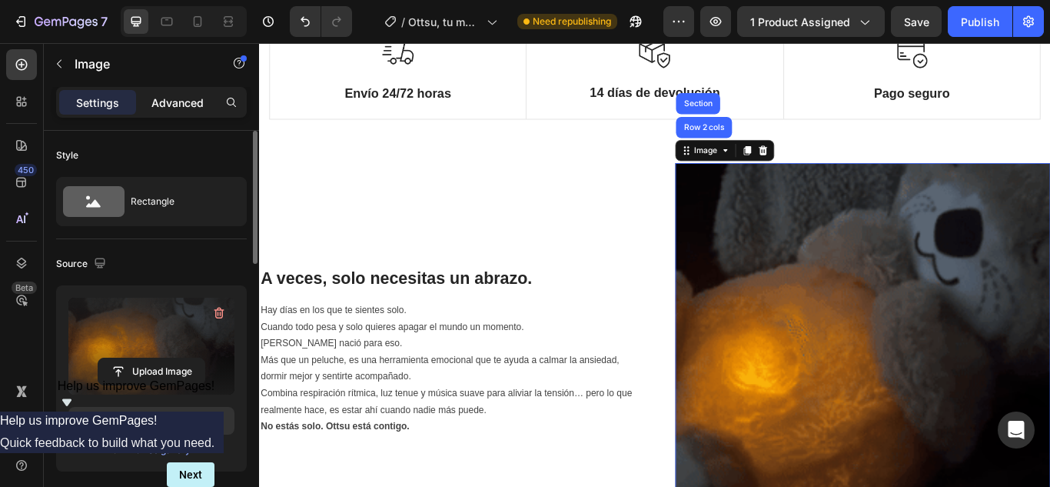
click at [183, 102] on p "Advanced" at bounding box center [177, 103] width 52 height 16
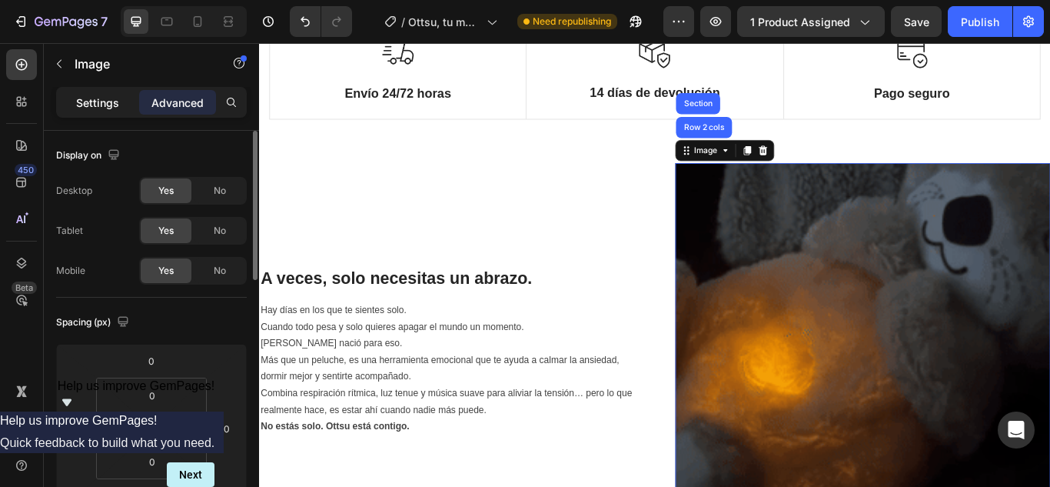
click at [108, 113] on div "Settings" at bounding box center [97, 102] width 77 height 25
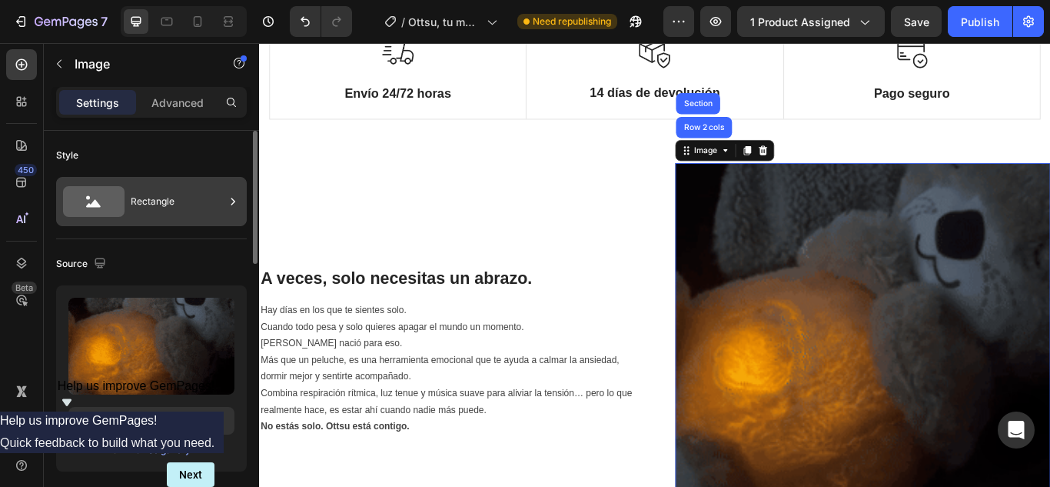
click at [158, 207] on div "Rectangle" at bounding box center [178, 201] width 94 height 35
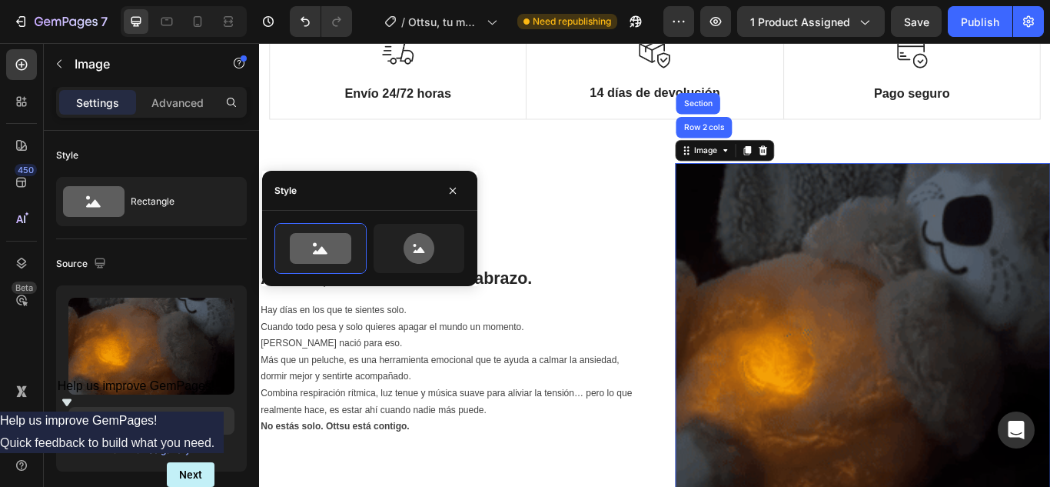
click at [923, 295] on img at bounding box center [962, 401] width 437 height 437
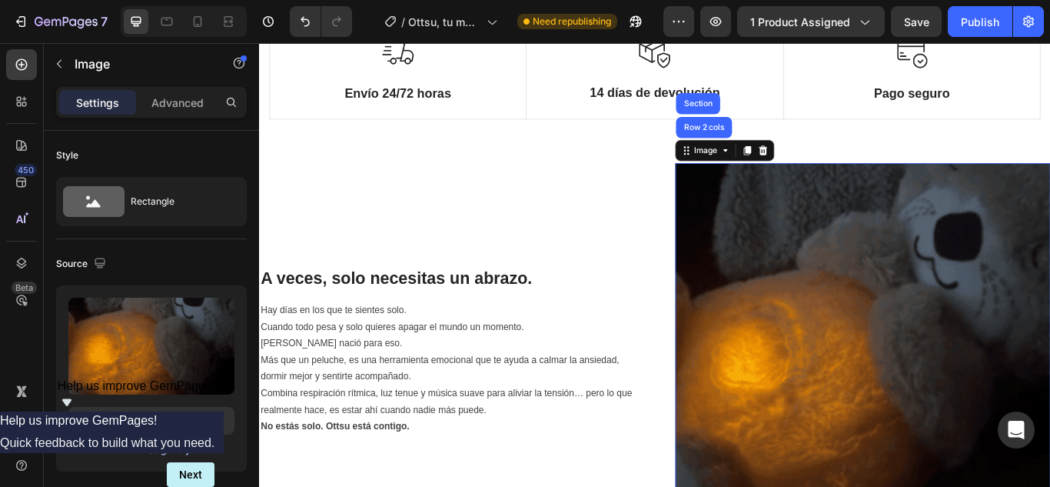
scroll to position [154, 0]
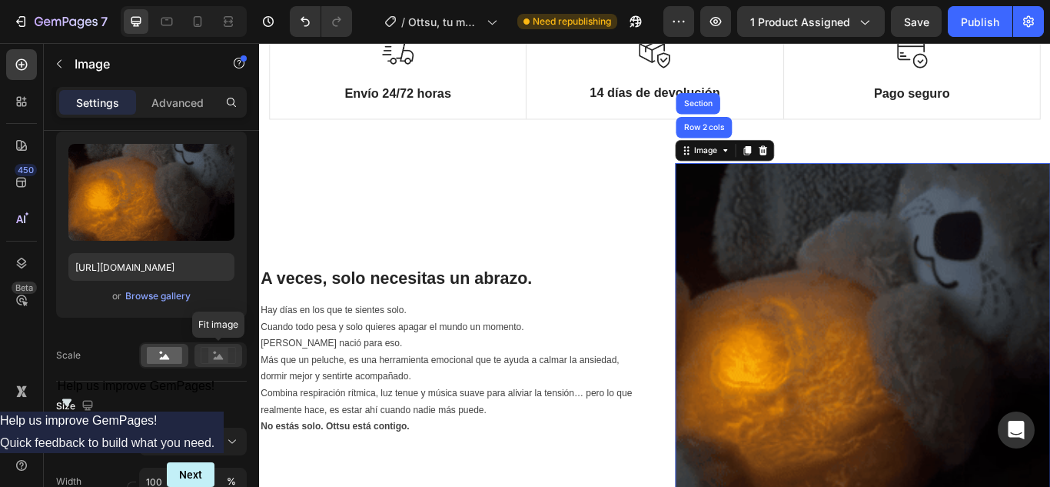
click at [218, 353] on rect at bounding box center [218, 354] width 20 height 15
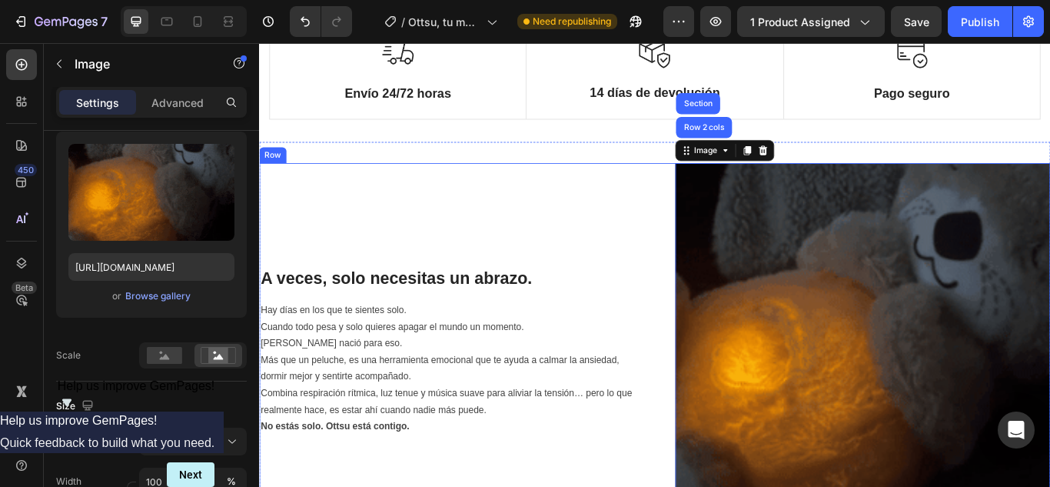
click at [687, 264] on div "A veces, solo necesitas un abrazo. Heading Hay días en los que te sientes solo.…" at bounding box center [477, 401] width 437 height 437
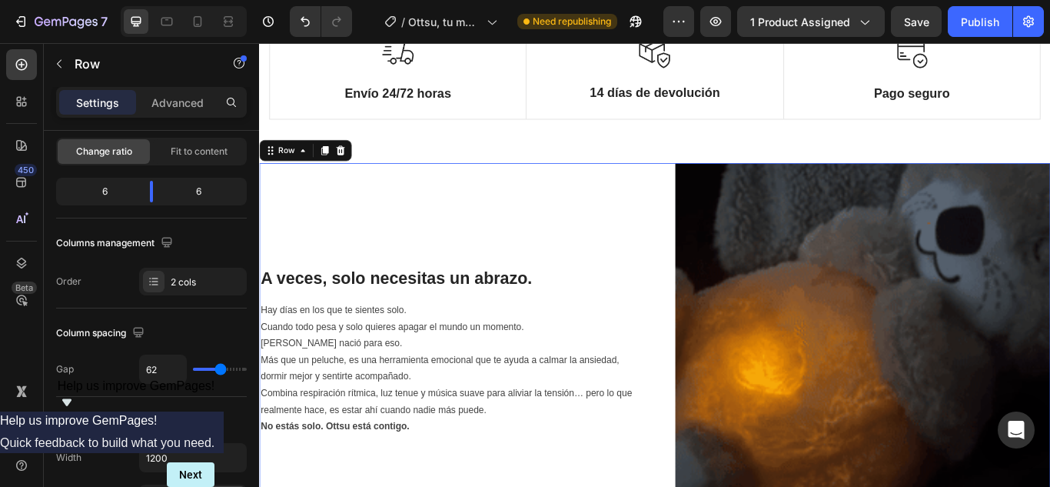
scroll to position [0, 0]
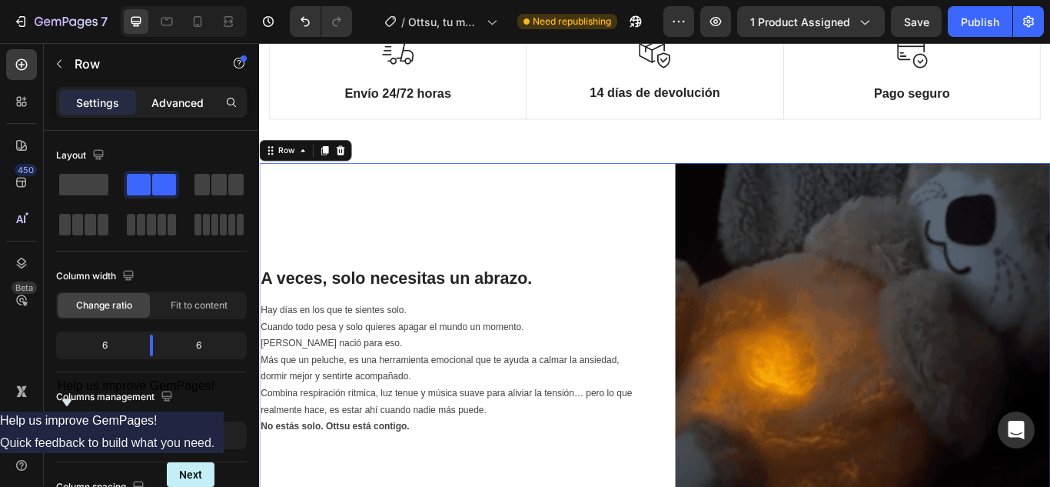
click at [174, 99] on p "Advanced" at bounding box center [177, 103] width 52 height 16
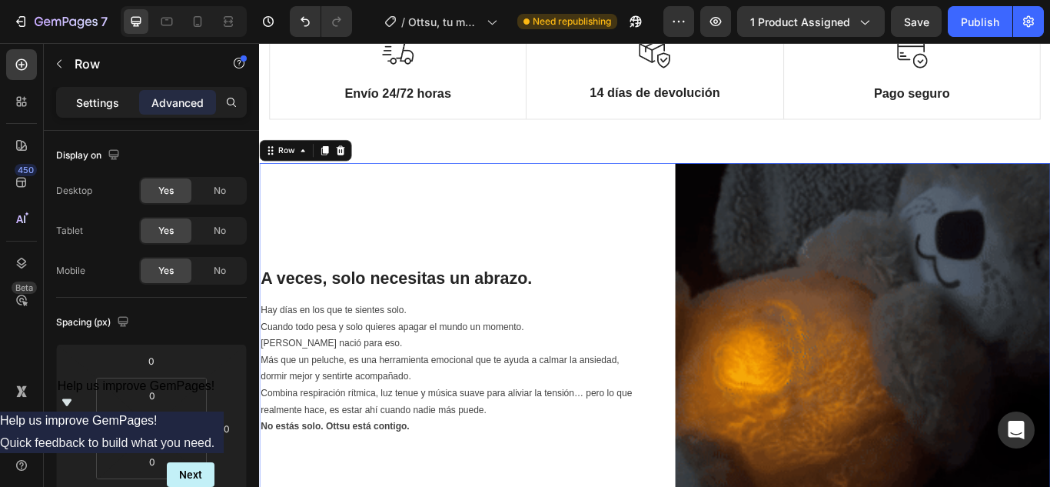
click at [99, 108] on p "Settings" at bounding box center [97, 103] width 43 height 16
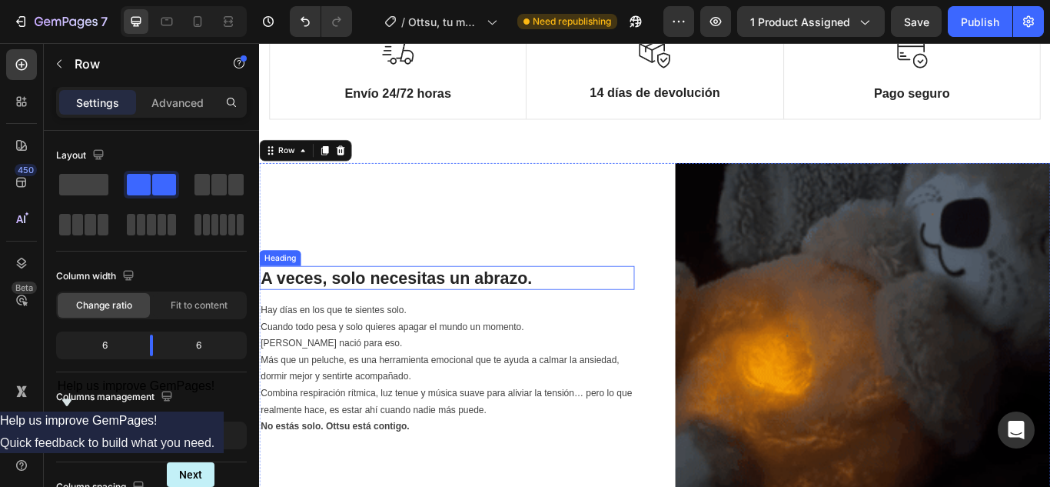
click at [590, 304] on h2 "A veces, solo necesitas un abrazo." at bounding box center [477, 317] width 437 height 28
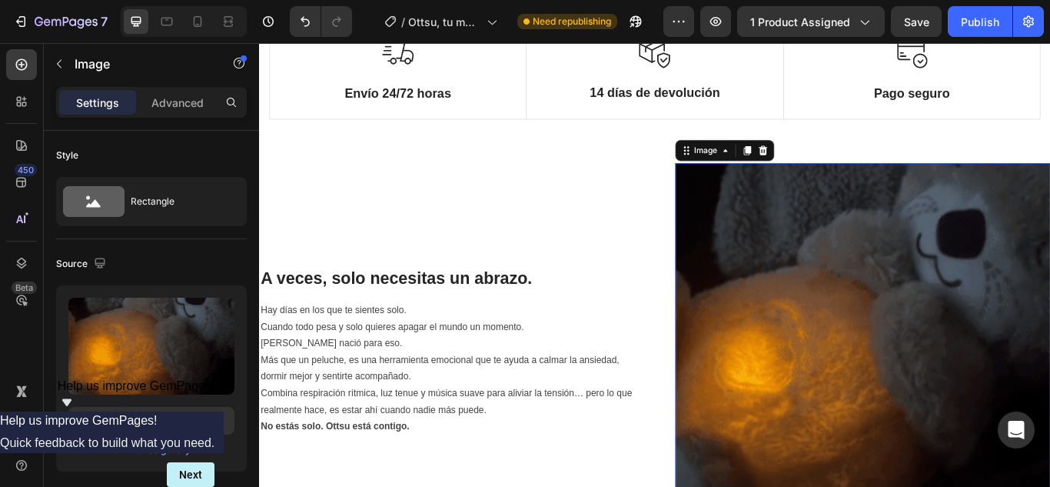
click at [822, 236] on img at bounding box center [962, 401] width 437 height 437
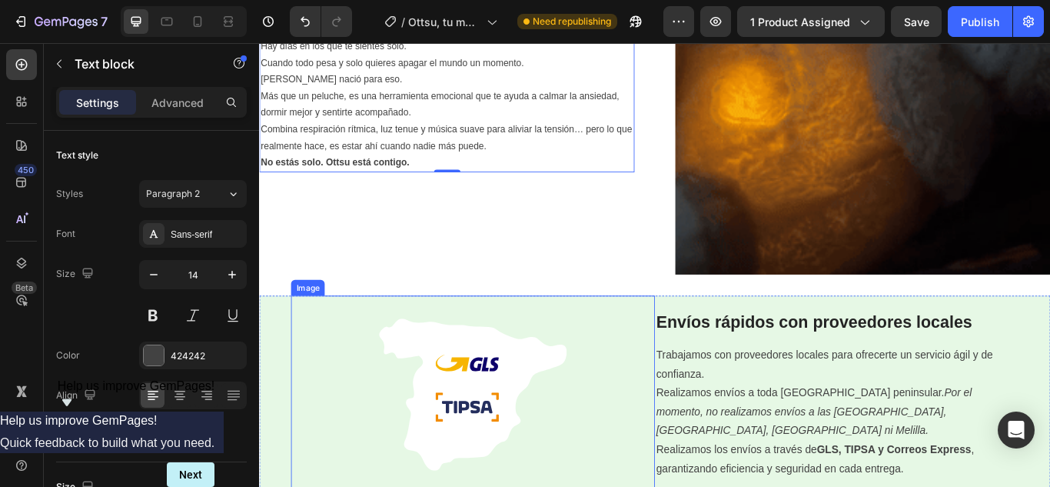
scroll to position [1307, 0]
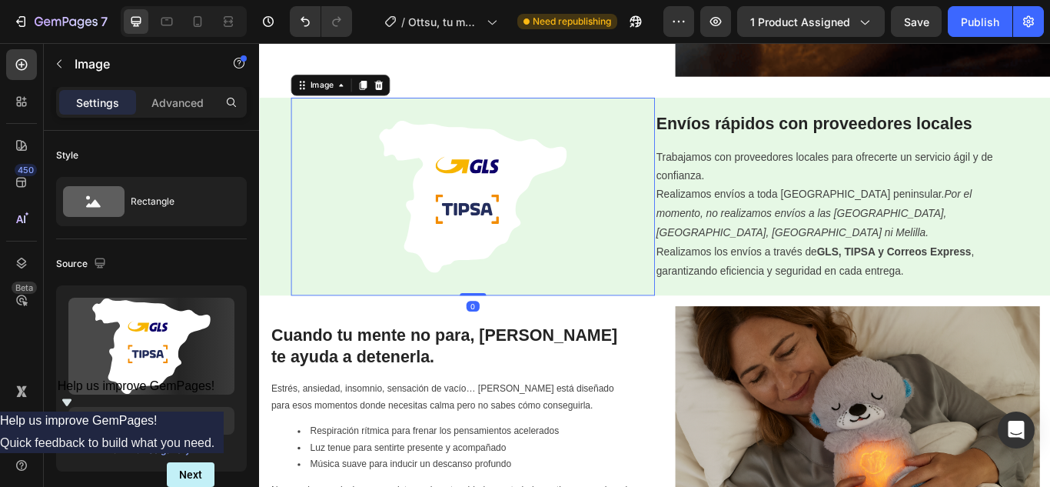
click at [636, 289] on div at bounding box center [508, 222] width 424 height 231
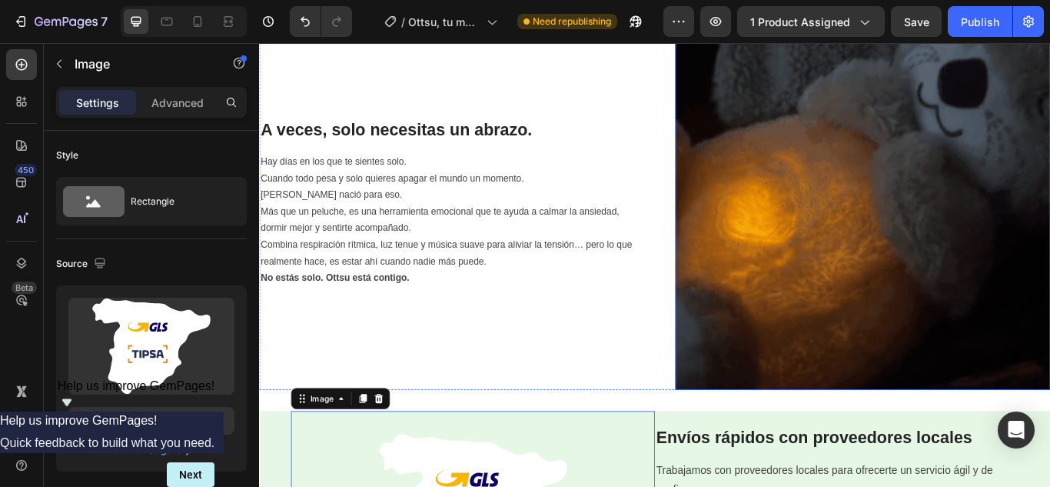
scroll to position [845, 0]
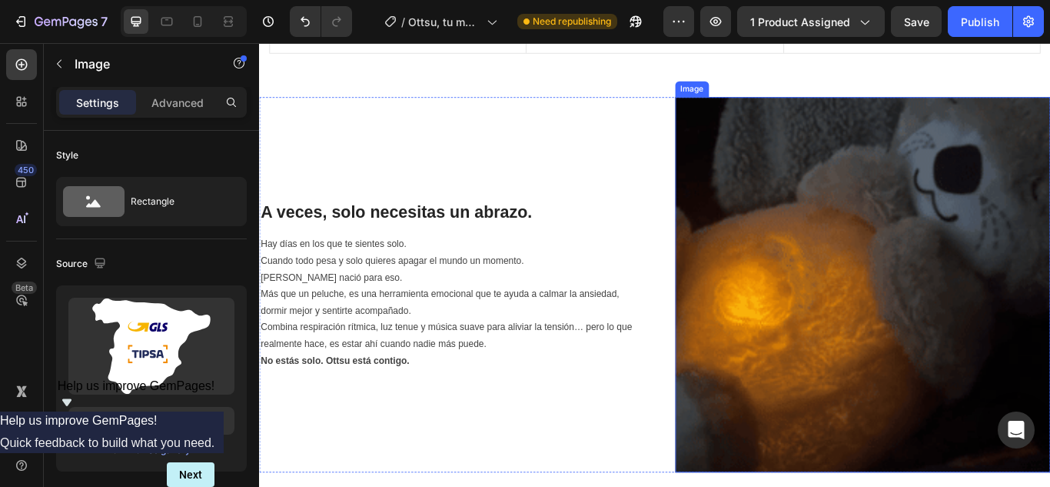
click at [989, 379] on img at bounding box center [962, 324] width 437 height 437
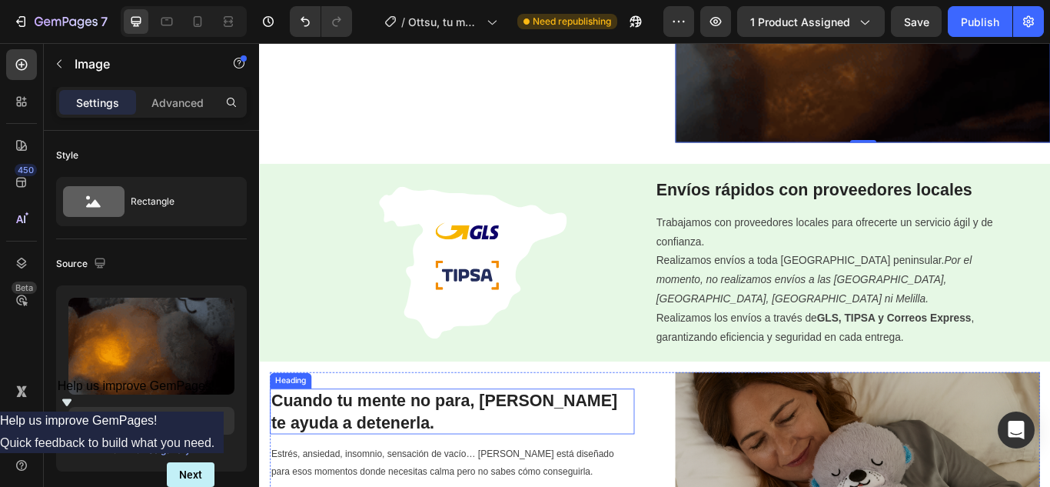
scroll to position [1384, 0]
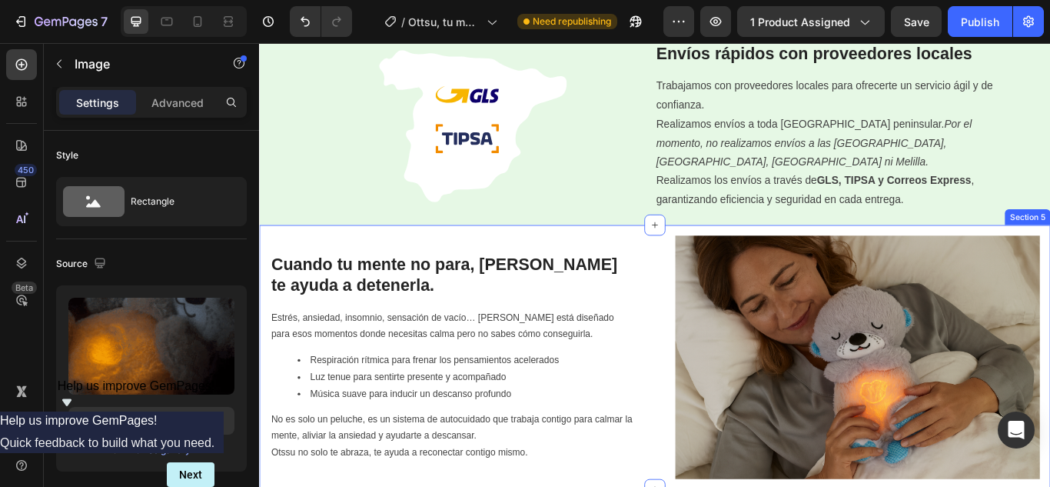
click at [268, 349] on div "Image Cuando tu mente no para, Ottsu te ayuda a detenerla. Heading Estrés, ansi…" at bounding box center [720, 409] width 922 height 308
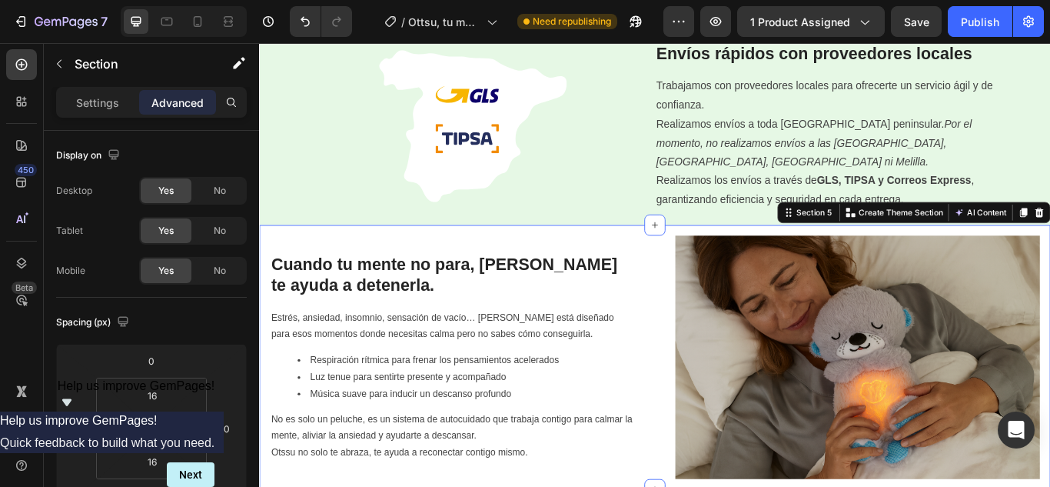
scroll to position [1153, 0]
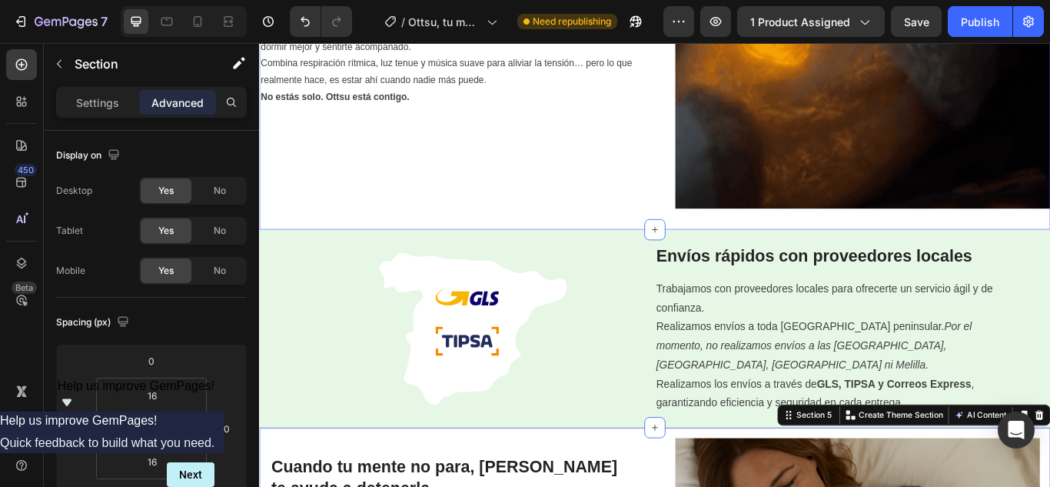
click at [268, 243] on div "Image A veces, solo necesitas un abrazo. Heading Hay días en los que te sientes…" at bounding box center [720, 17] width 922 height 487
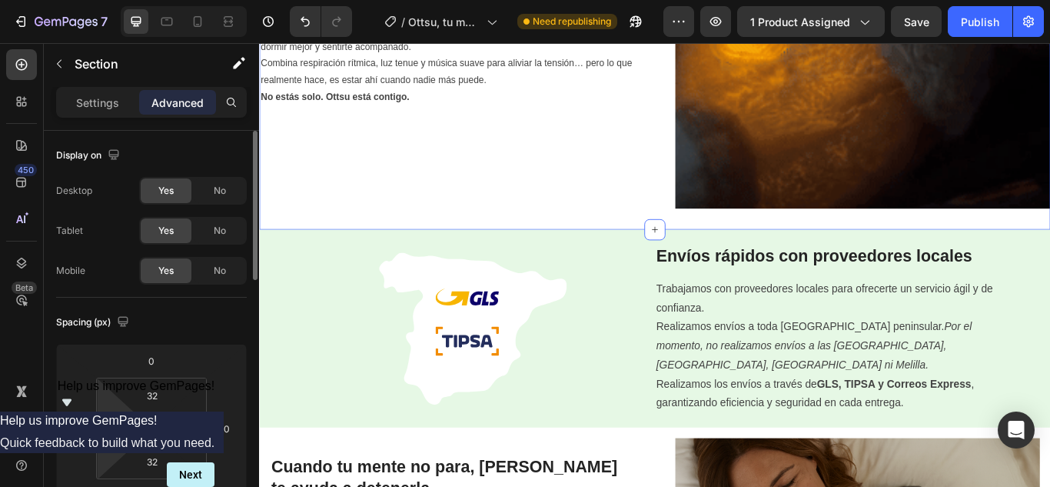
click at [121, 425] on input "0" at bounding box center [115, 428] width 23 height 23
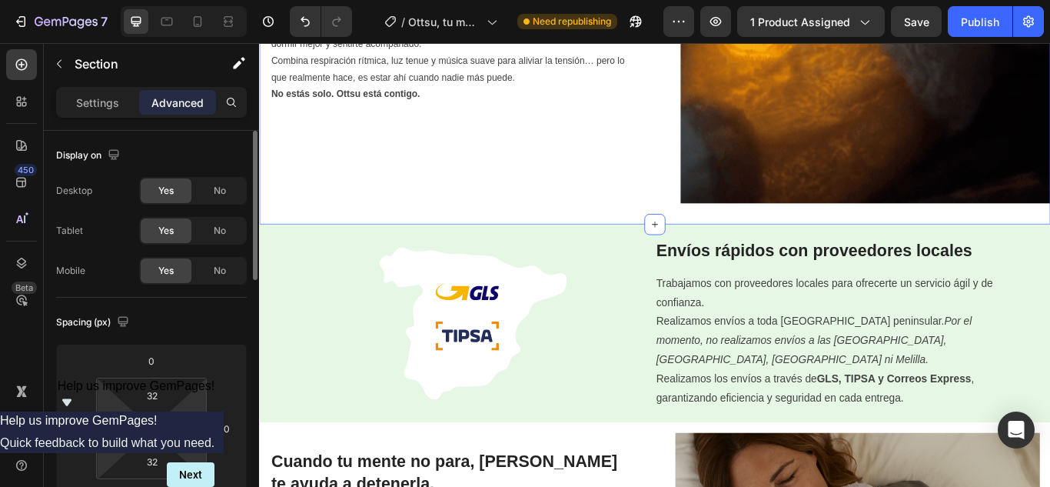
type input "16"
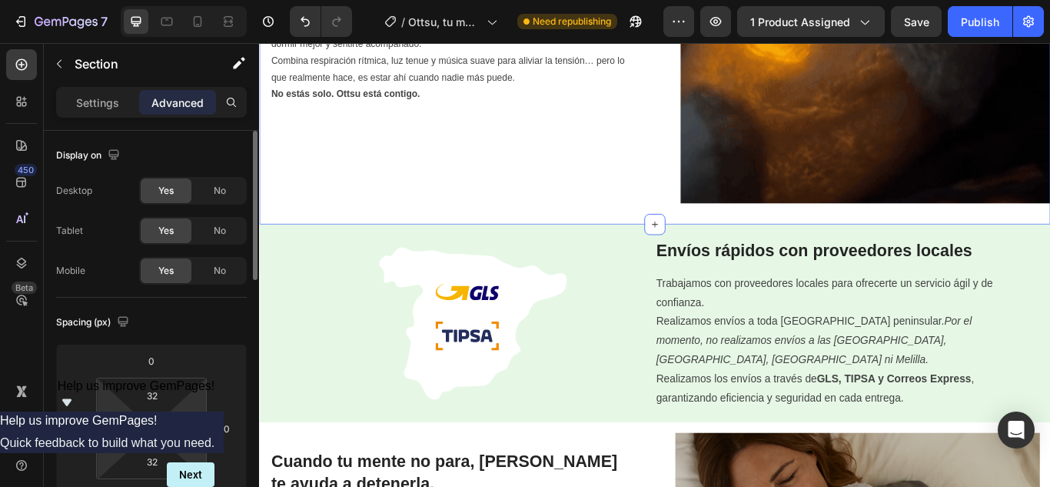
click at [188, 429] on input "0" at bounding box center [189, 428] width 23 height 23
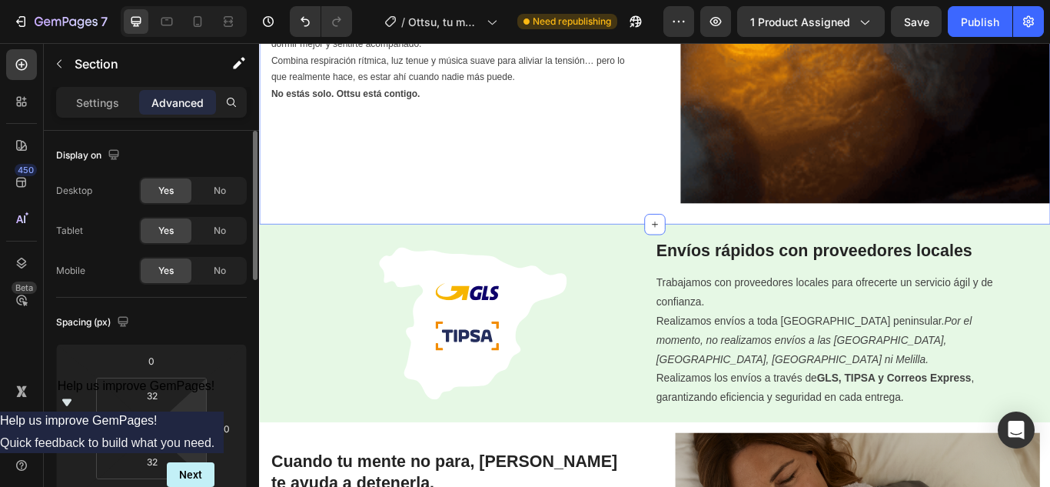
type input "16"
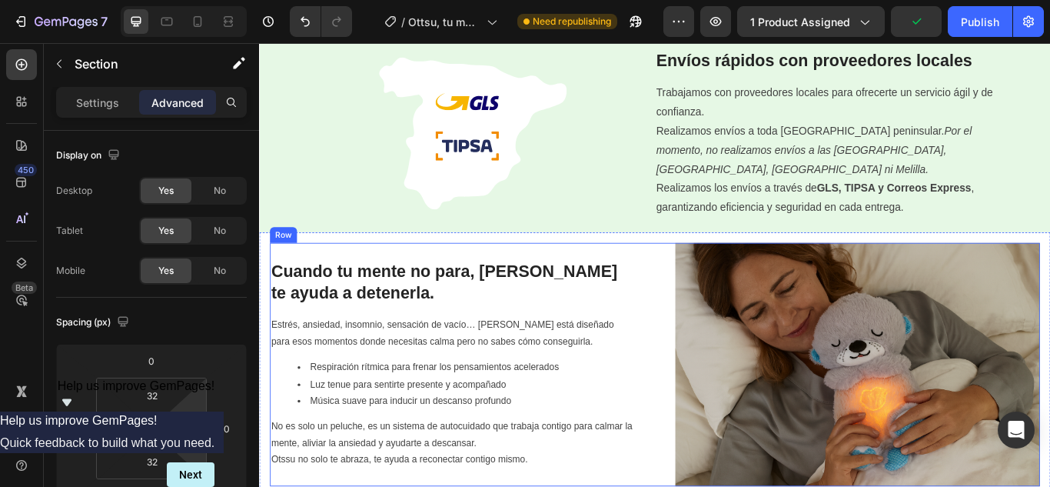
scroll to position [1460, 0]
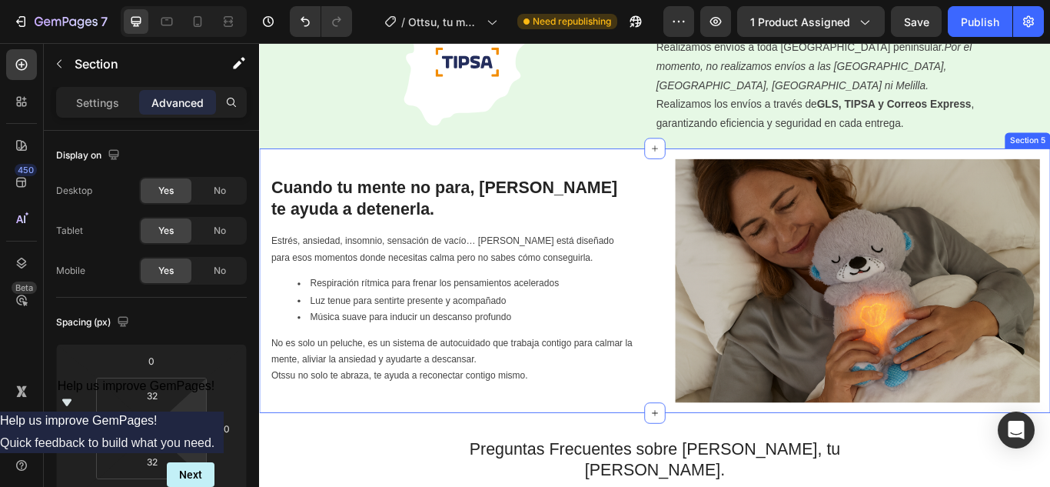
click at [261, 196] on div "Image Cuando tu mente no para, Ottsu te ayuda a detenerla. Heading Estrés, ansi…" at bounding box center [720, 320] width 922 height 308
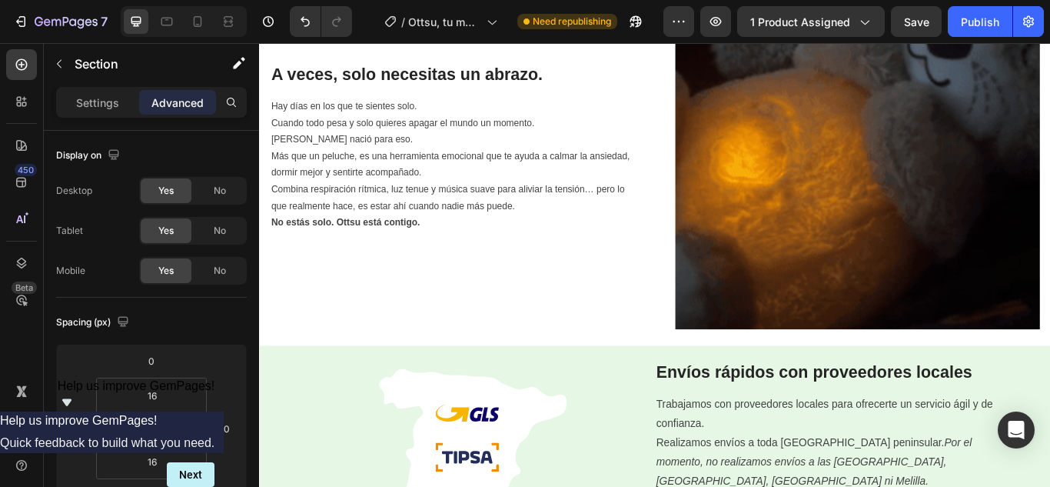
scroll to position [999, 0]
click at [263, 240] on div "Image A veces, solo necesitas un abrazo. Heading Hay días en los que te sientes…" at bounding box center [720, 162] width 922 height 469
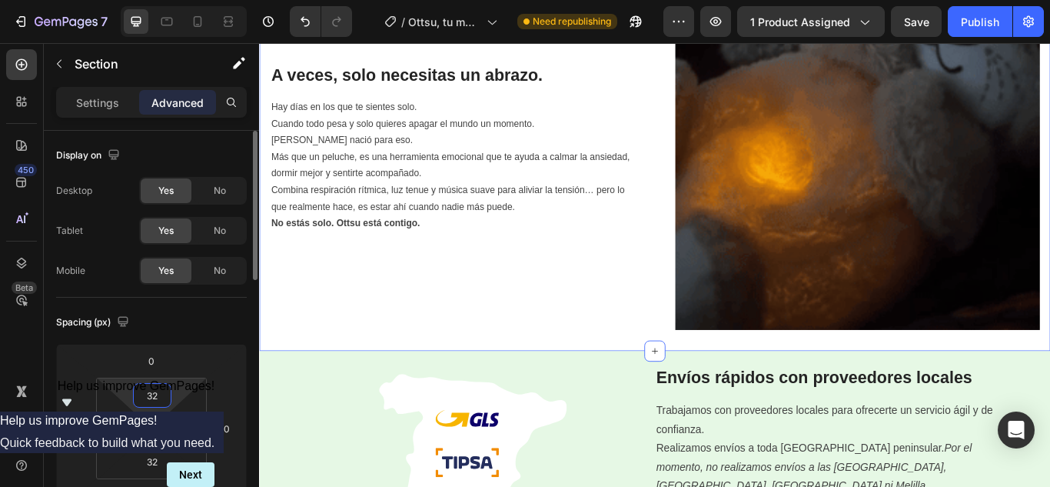
click at [161, 392] on input "32" at bounding box center [152, 395] width 31 height 23
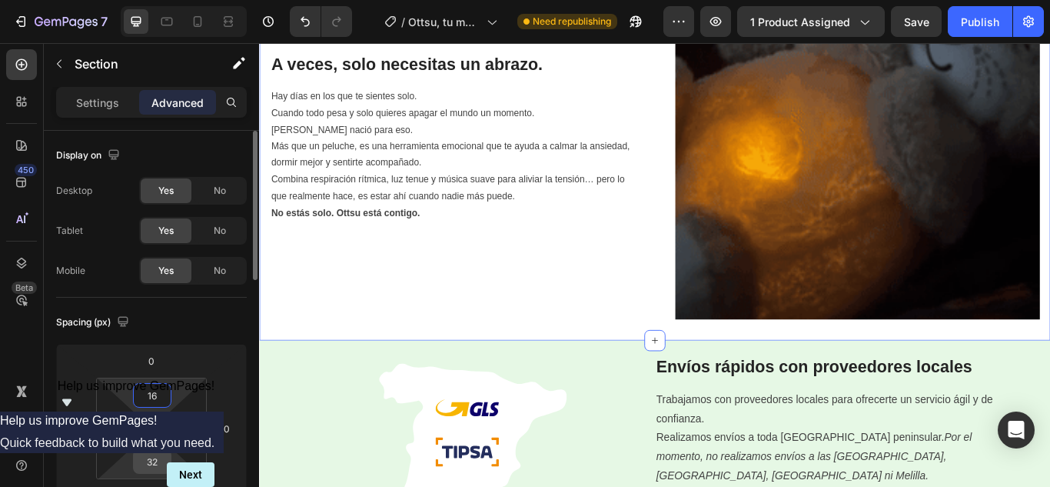
type input "16"
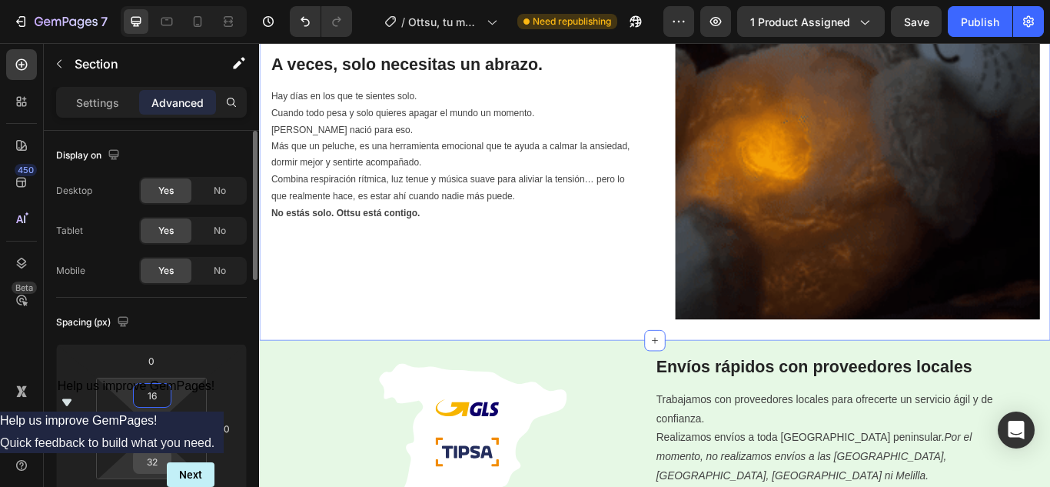
click at [148, 453] on input "32" at bounding box center [152, 461] width 31 height 23
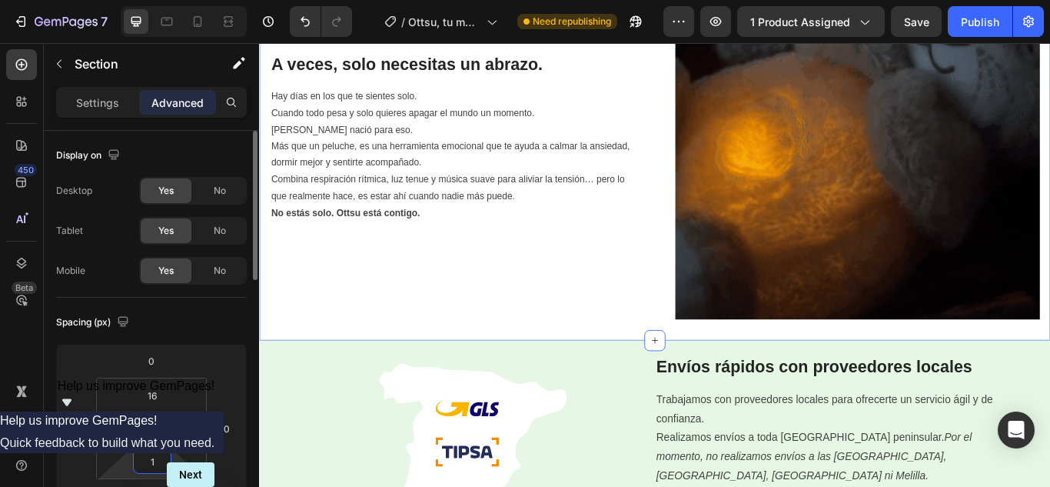
type input "16"
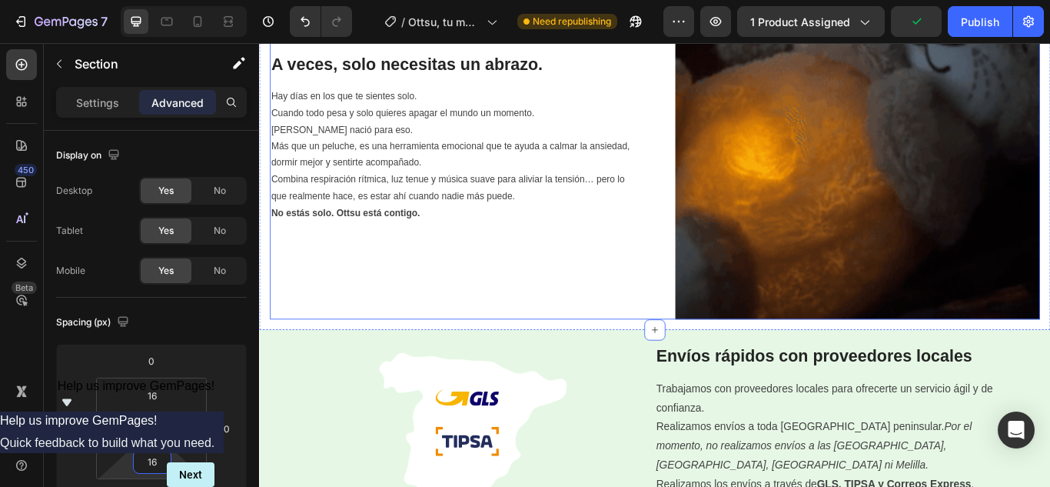
click at [402, 324] on div "A veces, solo necesitas un abrazo. Heading Hay días en los que te sientes solo.…" at bounding box center [483, 152] width 425 height 425
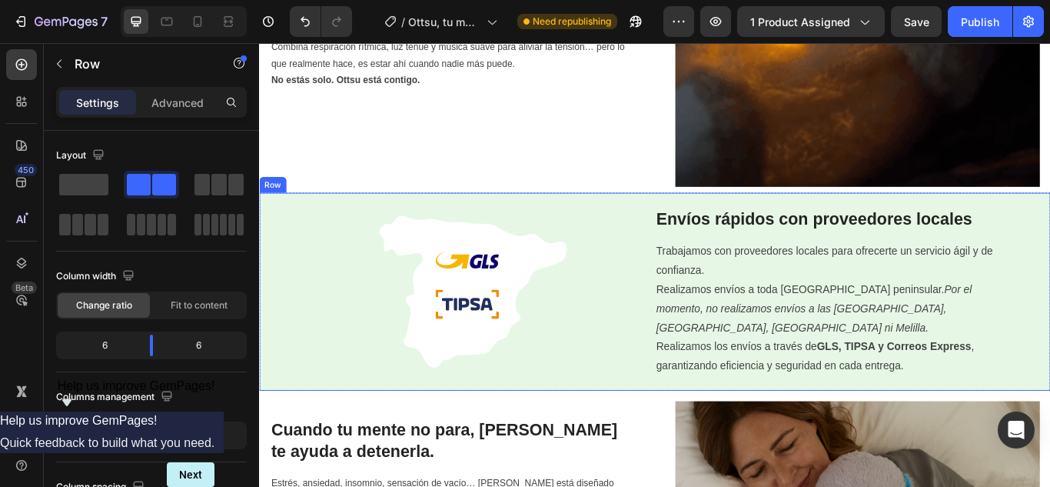
scroll to position [1153, 0]
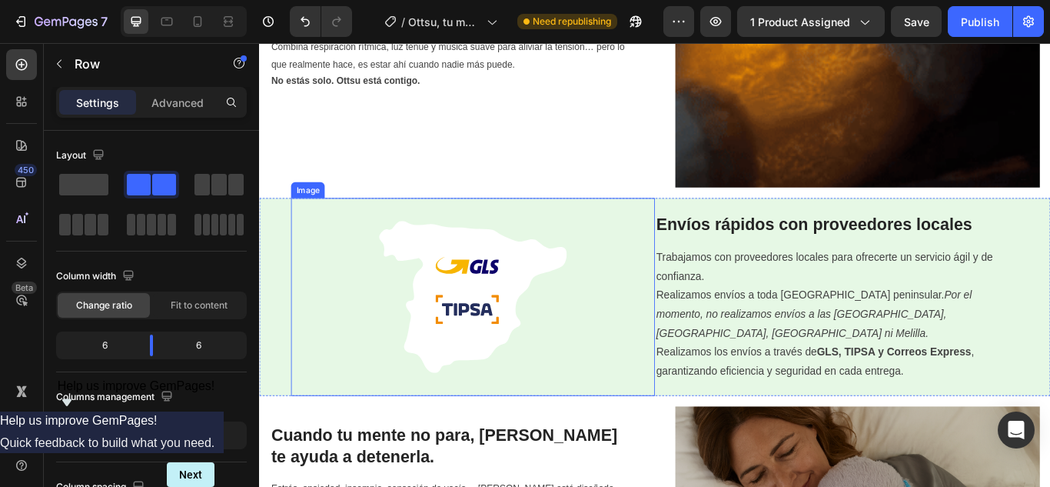
click at [681, 428] on div at bounding box center [508, 339] width 424 height 231
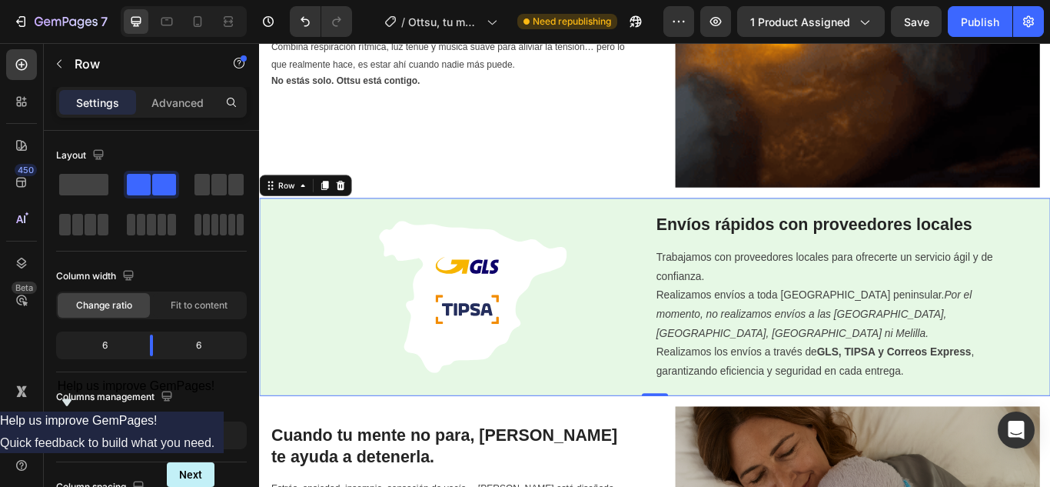
click at [789, 443] on div "Envíos rápidos con proveedores locales Heading Trabajamos con proveedores local…" at bounding box center [941, 339] width 443 height 231
click at [203, 114] on div "Advanced" at bounding box center [177, 102] width 77 height 25
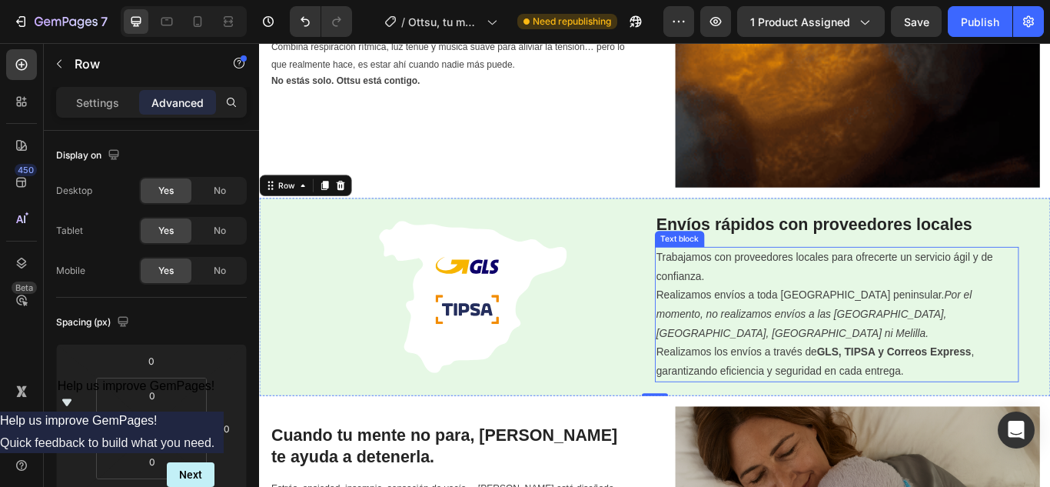
click at [1016, 397] on p "Realizamos envíos a toda España peninsular. Por el momento, no realizamos envío…" at bounding box center [932, 381] width 421 height 111
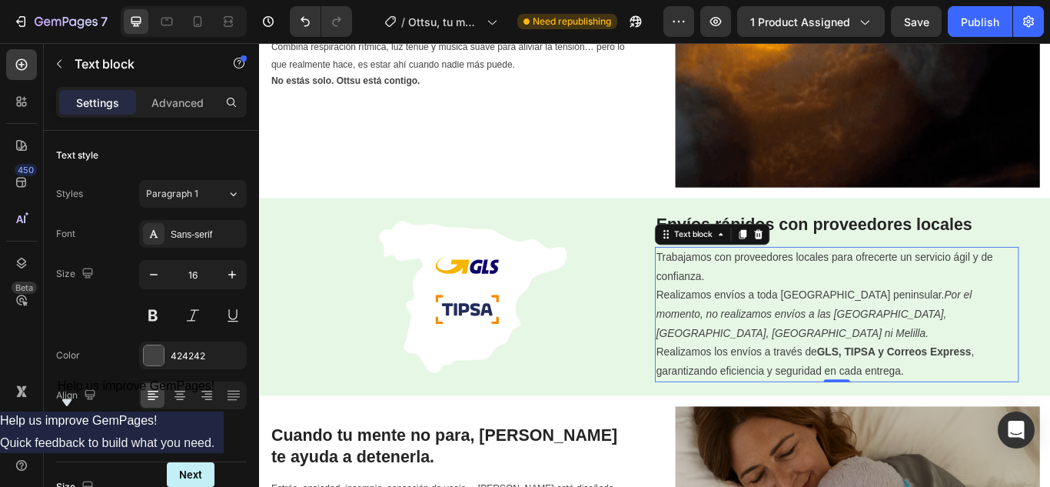
click at [1049, 367] on icon "Por el momento, no realizamos envíos a las Islas Baleares, Islas Canarias, Ceut…" at bounding box center [906, 359] width 368 height 58
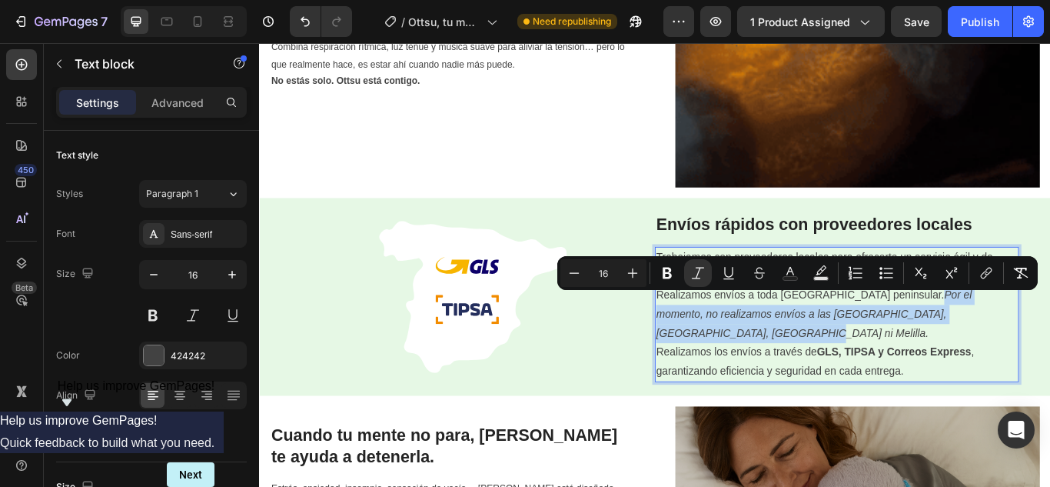
drag, startPoint x: 1108, startPoint y: 365, endPoint x: 968, endPoint y: 343, distance: 142.4
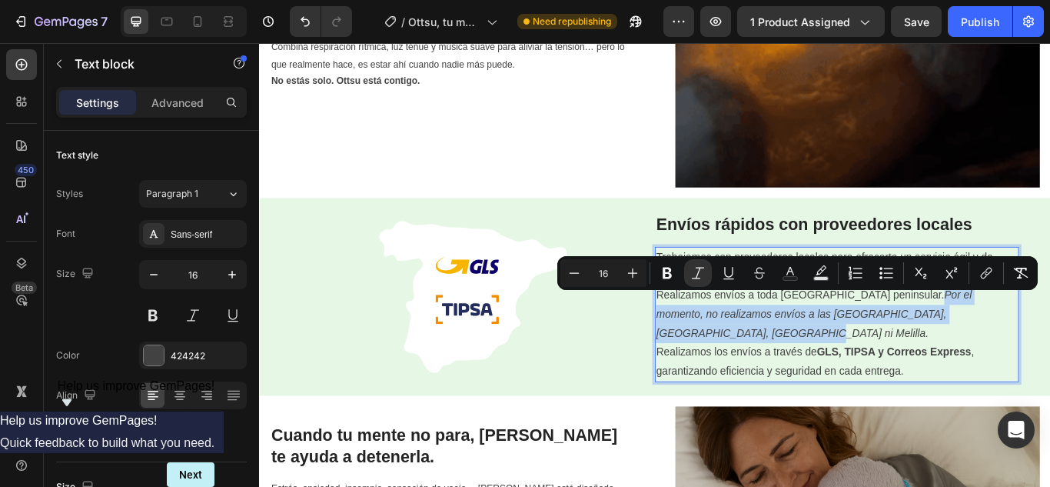
click at [968, 343] on p "Realizamos envíos a toda España peninsular. Por el momento, no realizamos envío…" at bounding box center [932, 381] width 421 height 111
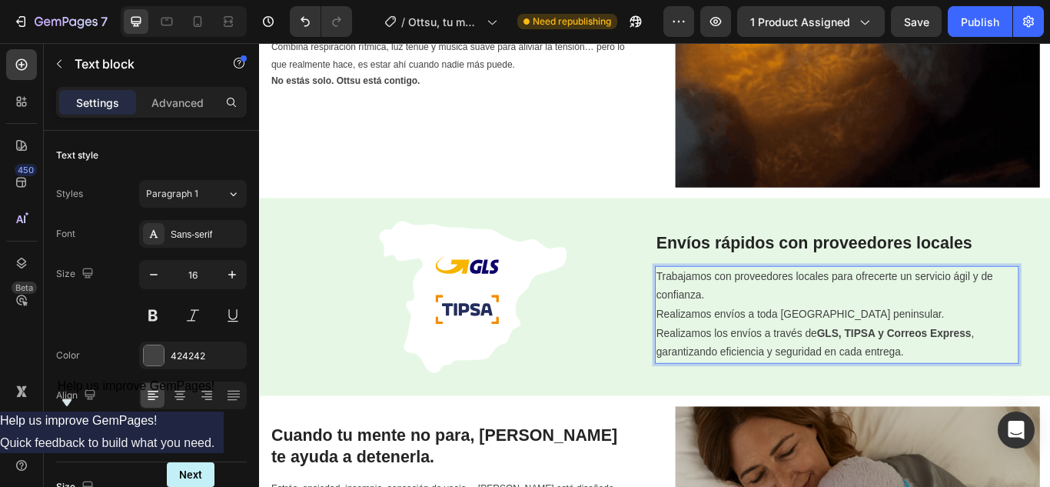
scroll to position [1164, 0]
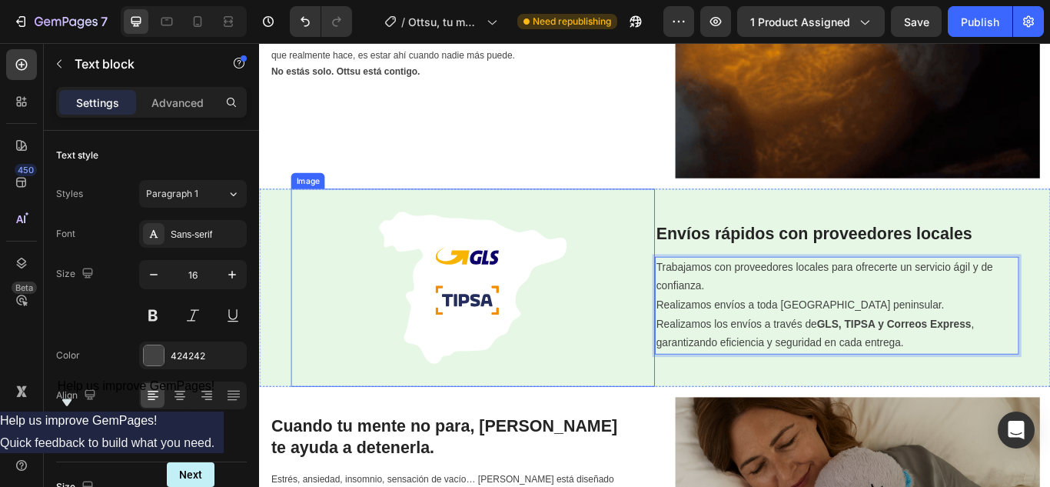
click at [630, 421] on div at bounding box center [508, 328] width 424 height 231
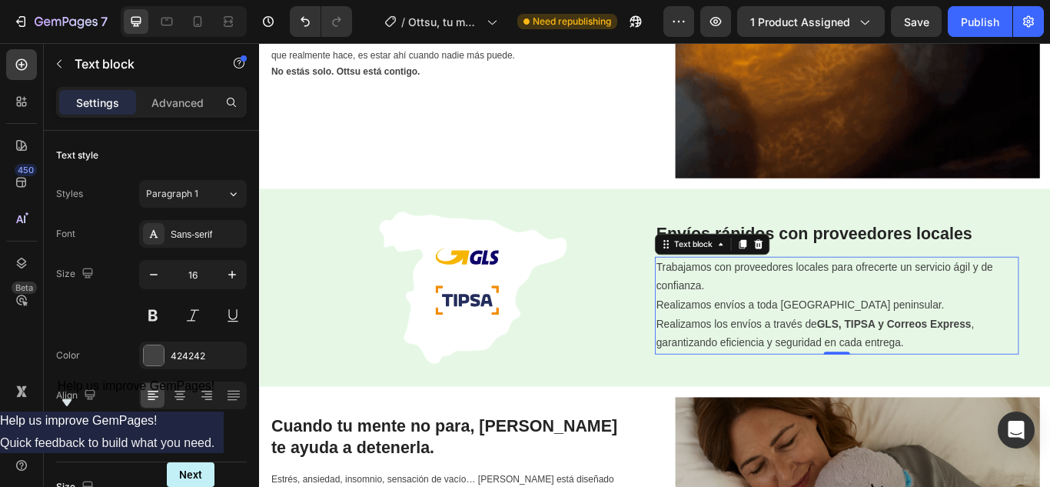
click at [826, 398] on div "Trabajamos con proveedores locales para ofrecerte un servicio ágil y de confian…" at bounding box center [932, 349] width 424 height 114
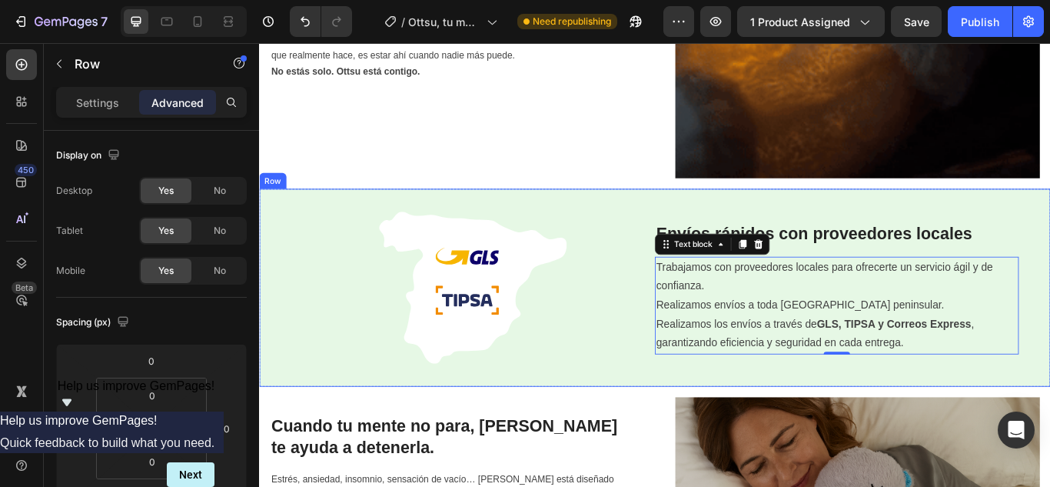
click at [837, 414] on div "Envíos rápidos con proveedores locales Heading Trabajamos con proveedores local…" at bounding box center [941, 328] width 443 height 231
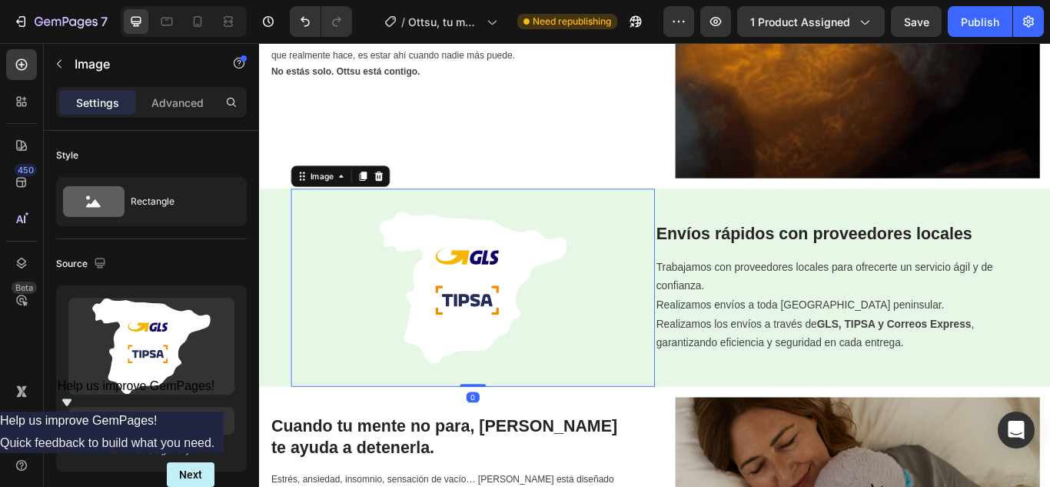
click at [643, 387] on div at bounding box center [508, 328] width 424 height 231
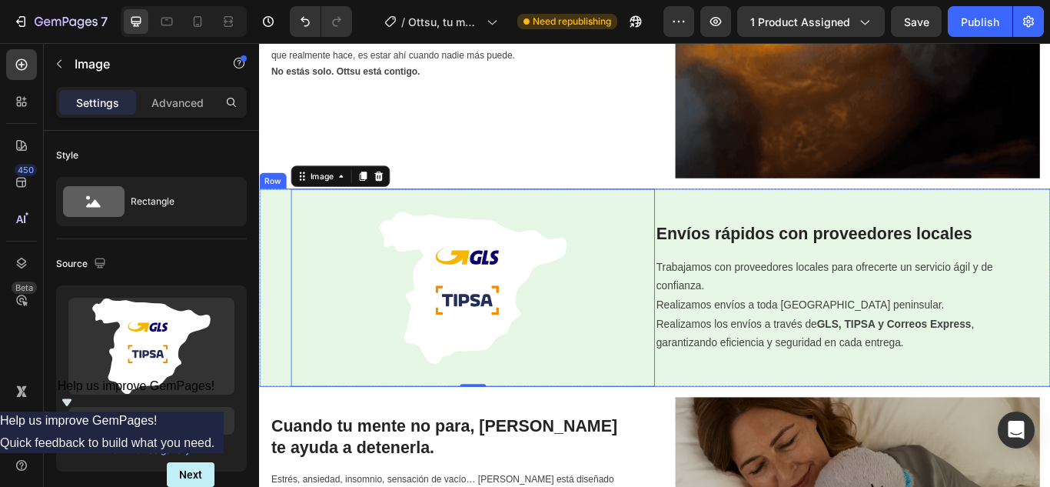
click at [912, 414] on div "Envíos rápidos con proveedores locales Heading Trabajamos con proveedores local…" at bounding box center [941, 328] width 443 height 231
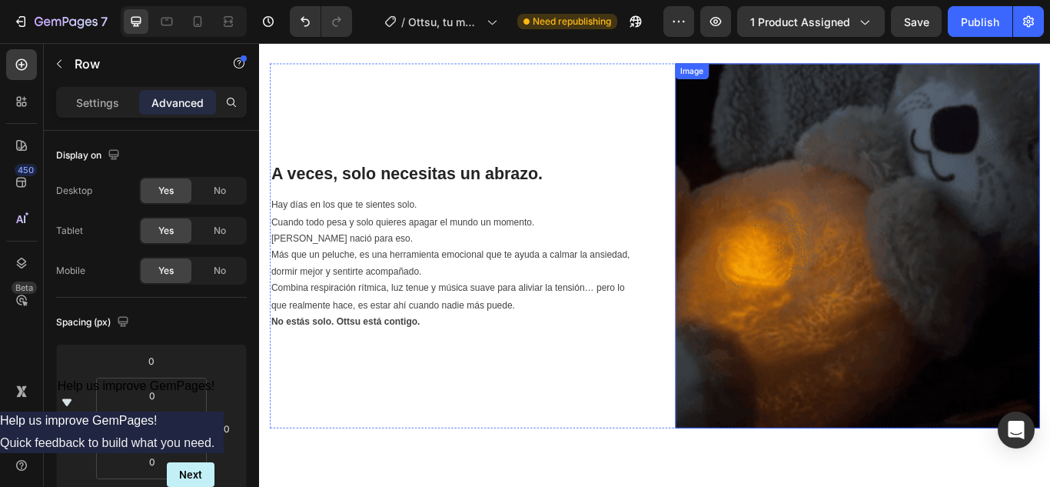
scroll to position [703, 0]
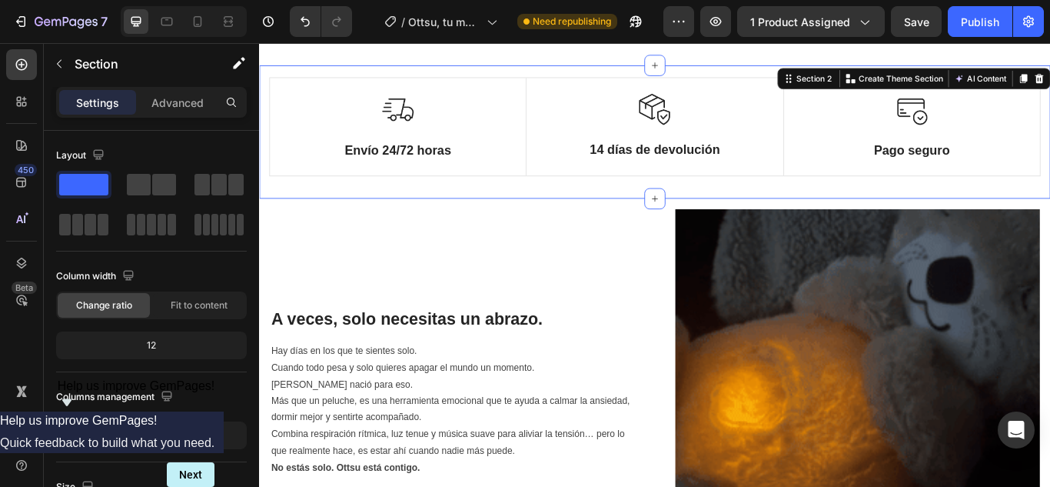
click at [669, 219] on div "Image Envío 24/72 horas Text Block Row Image 14 días de devolución Text Block R…" at bounding box center [720, 146] width 922 height 155
click at [198, 111] on div "Advanced" at bounding box center [177, 102] width 77 height 25
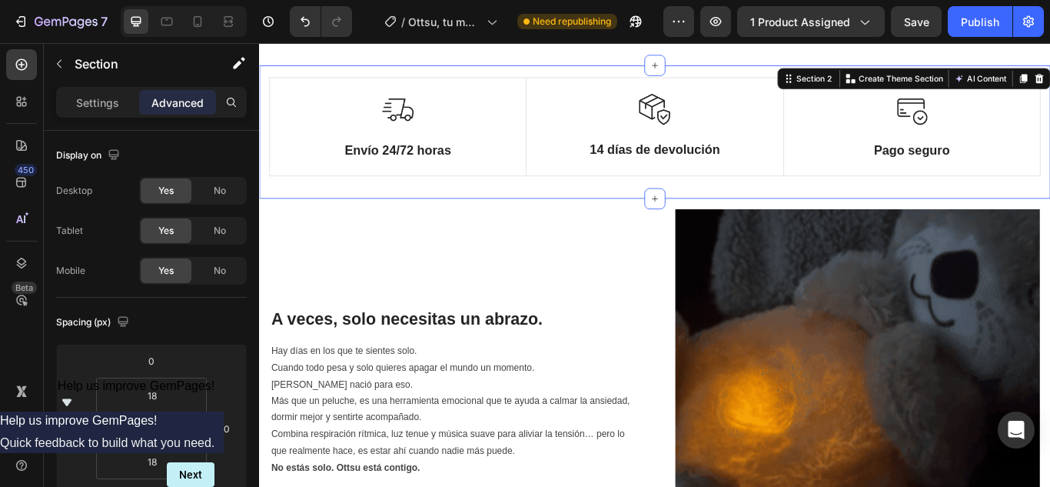
click at [643, 207] on div "Image Envío 24/72 horas Text Block Row Image 14 días de devolución Text Block R…" at bounding box center [720, 147] width 899 height 128
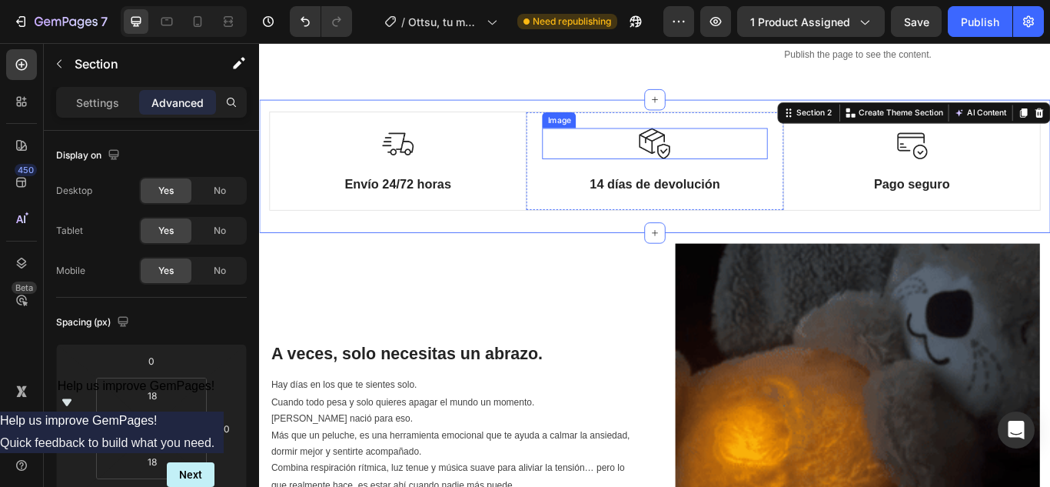
scroll to position [626, 0]
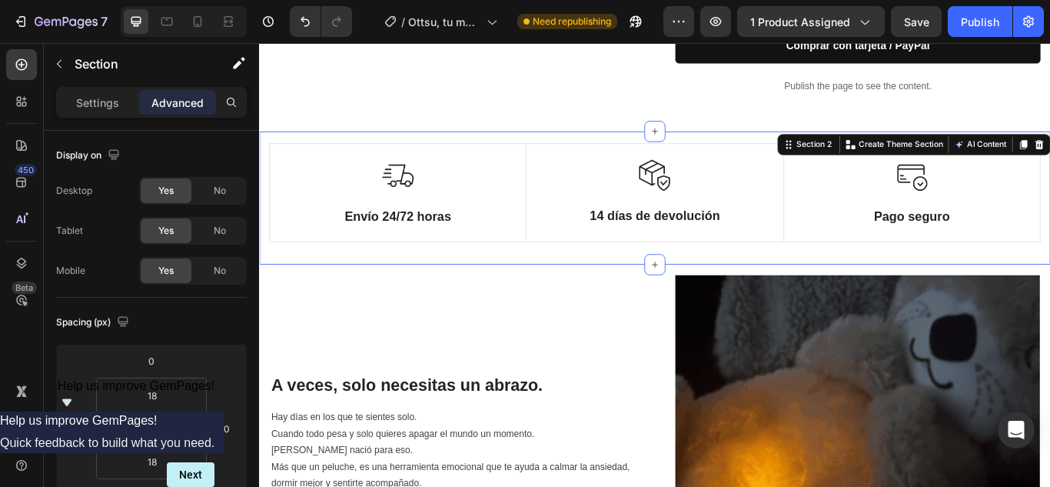
click at [616, 288] on div "Image Envío 24/72 horas Text Block Row Image 14 días de devolución Text Block R…" at bounding box center [720, 223] width 922 height 155
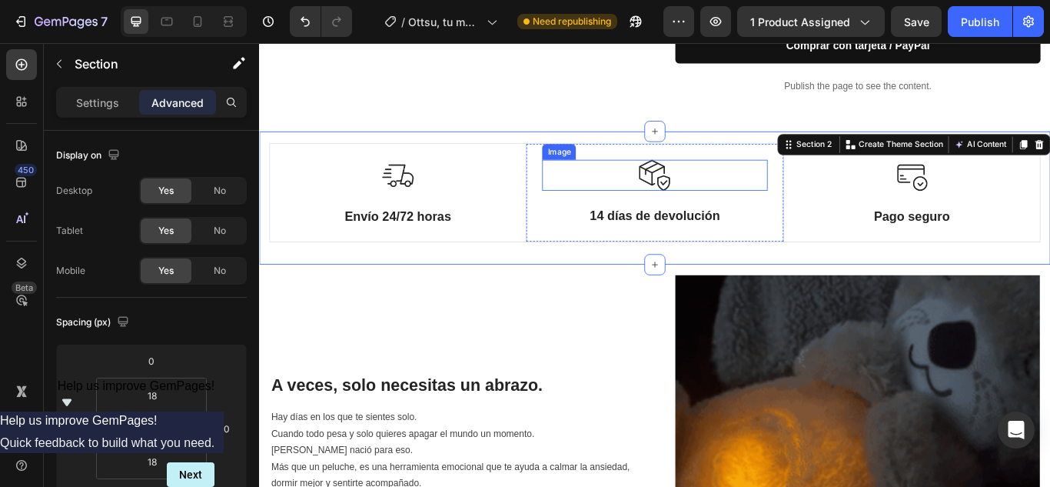
click at [630, 204] on div at bounding box center [720, 197] width 262 height 36
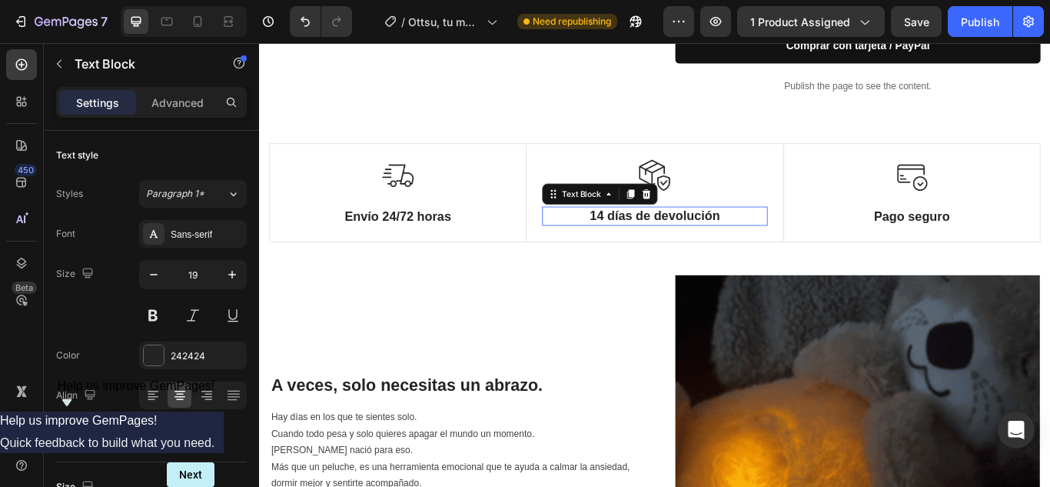
click at [621, 254] on div "14 días de devolución" at bounding box center [720, 245] width 262 height 22
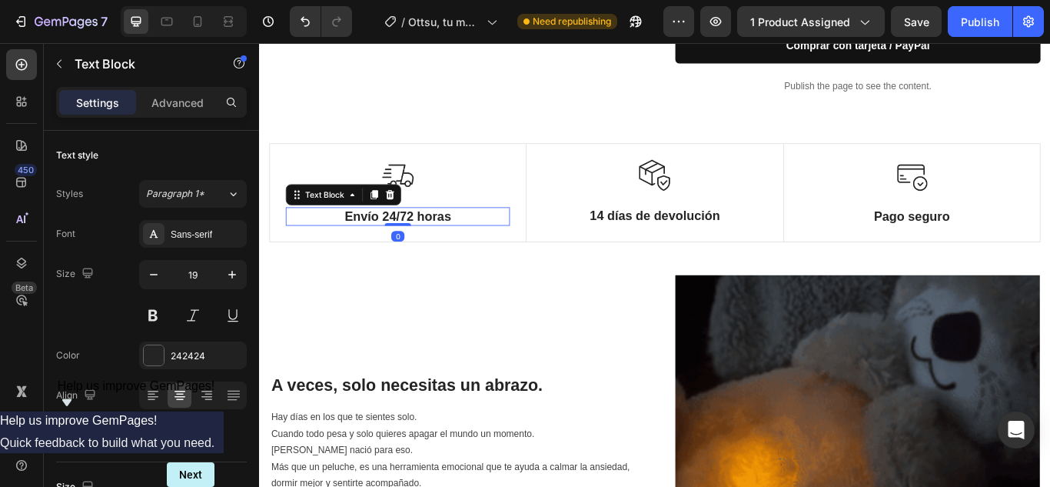
click at [460, 244] on p "Envío 24/72 horas" at bounding box center [420, 245] width 258 height 19
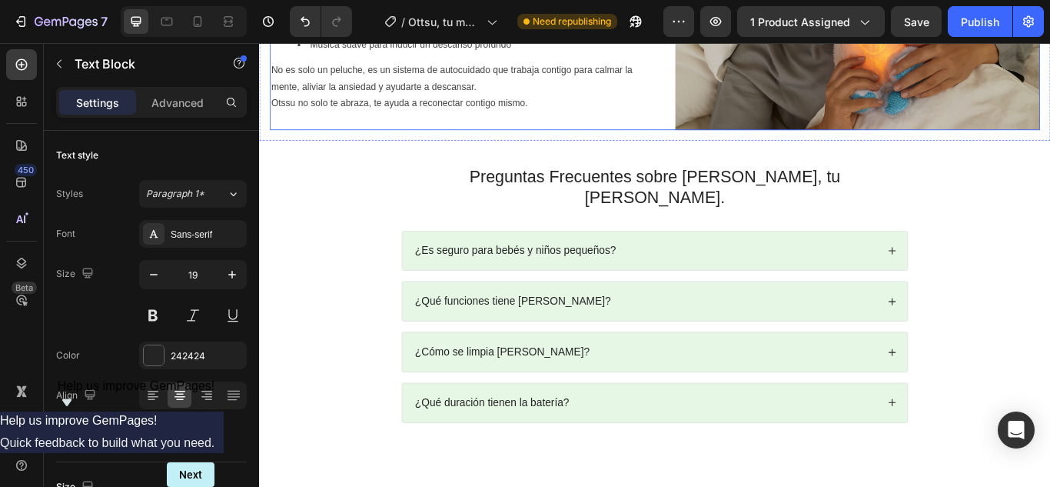
scroll to position [1548, 0]
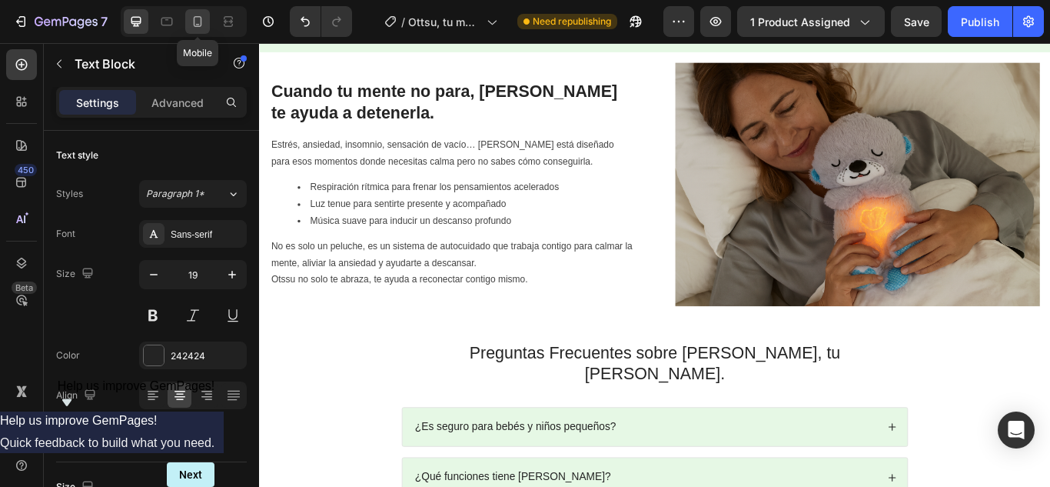
click at [199, 16] on icon at bounding box center [198, 21] width 8 height 11
type input "14"
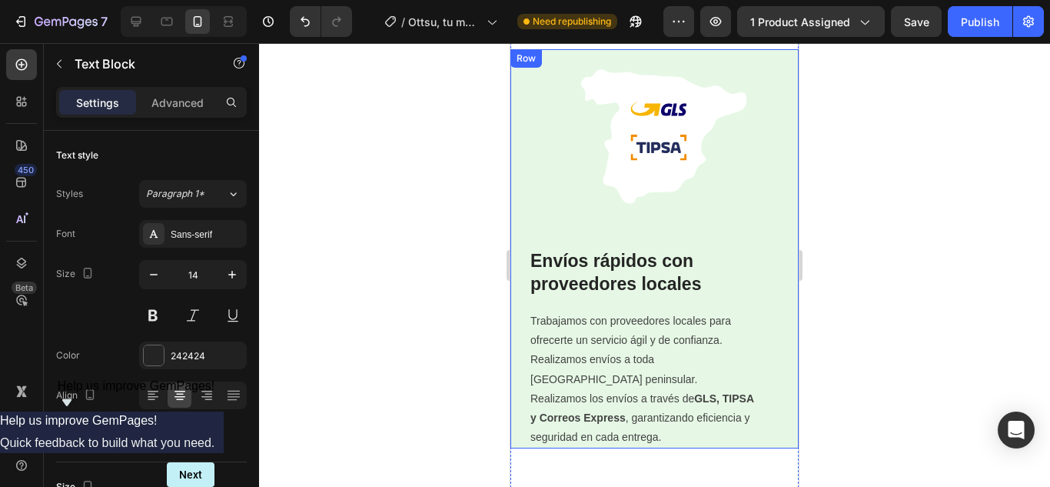
scroll to position [1408, 0]
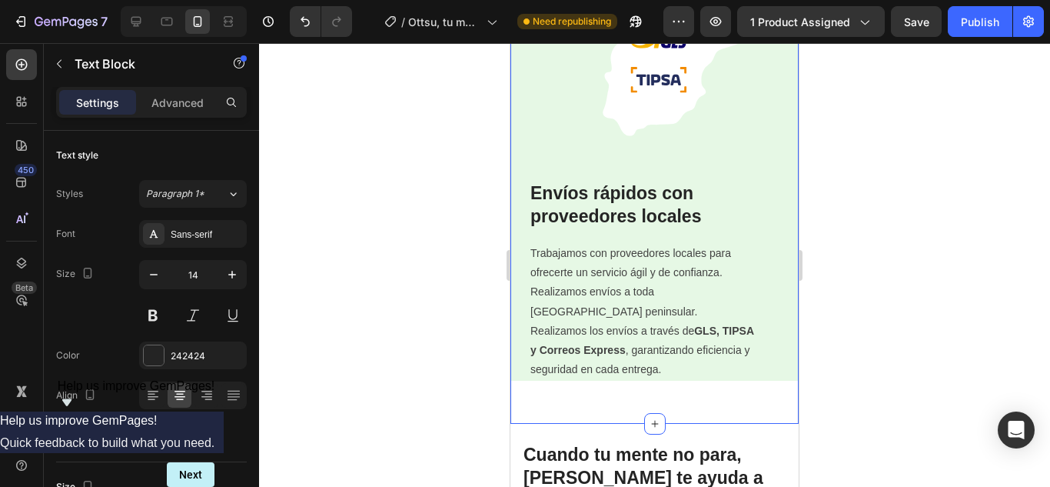
click at [696, 389] on div "Envíos rápidos con proveedores locales Heading Trabajamos con proveedores local…" at bounding box center [654, 194] width 288 height 424
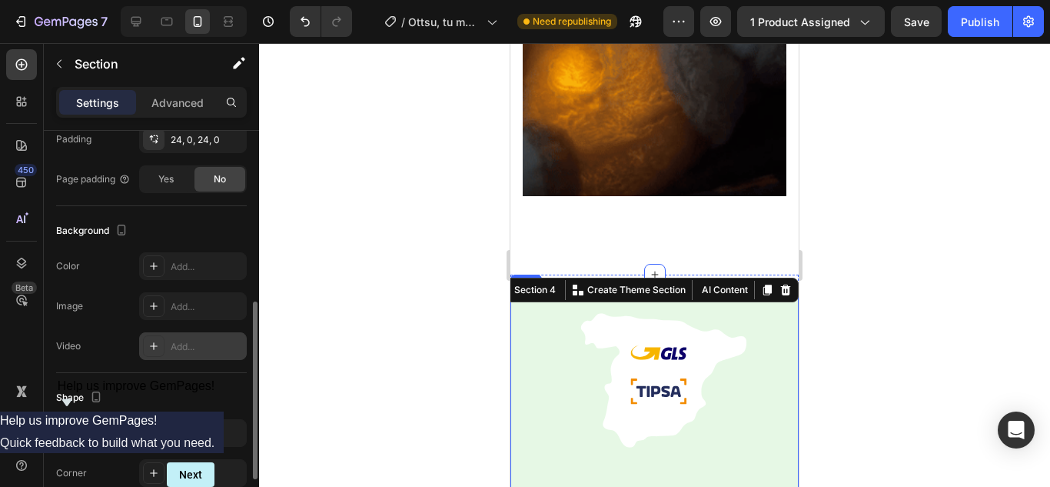
scroll to position [154, 0]
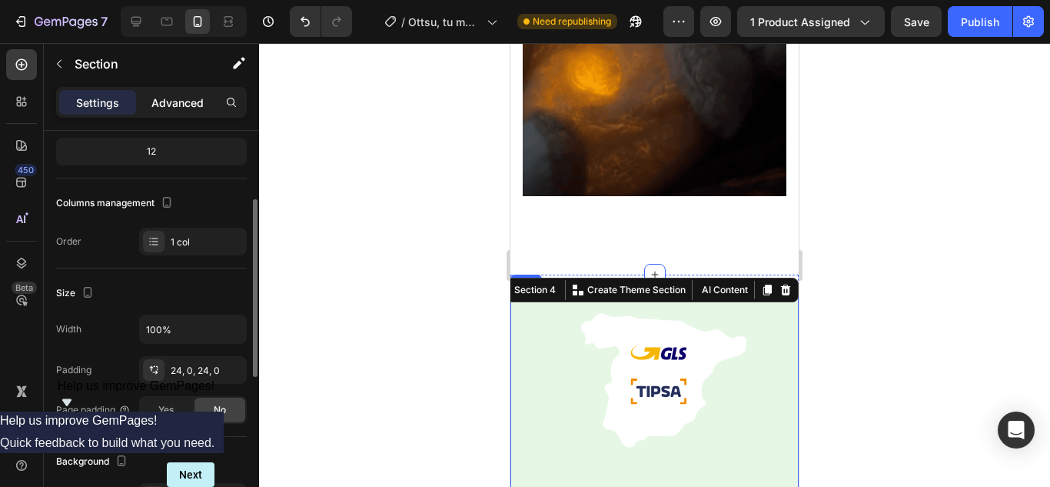
click at [179, 98] on p "Advanced" at bounding box center [177, 103] width 52 height 16
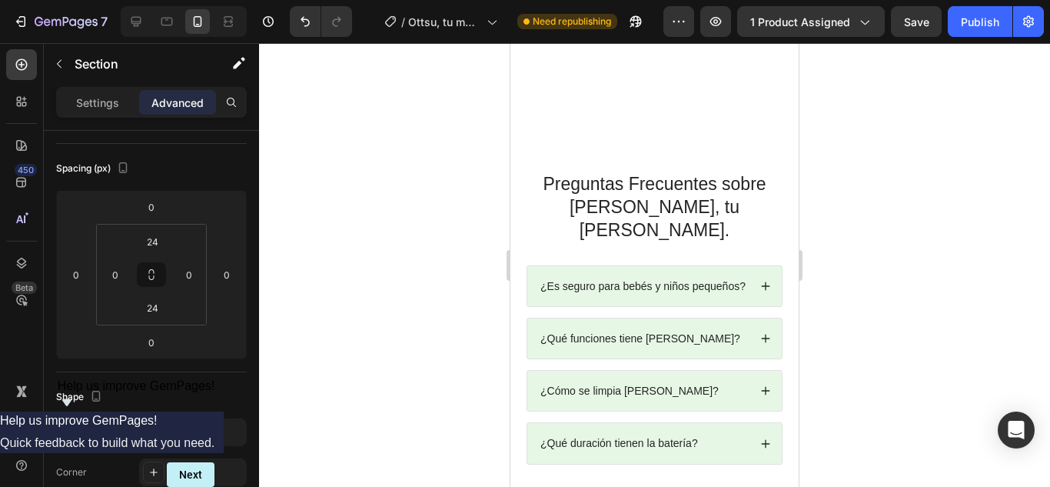
scroll to position [3920, 0]
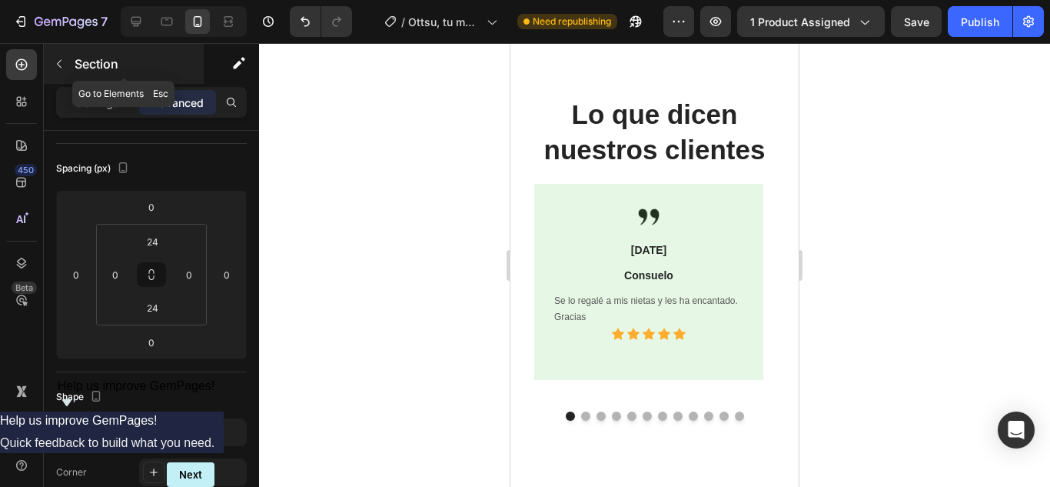
click at [68, 62] on button "button" at bounding box center [59, 63] width 25 height 25
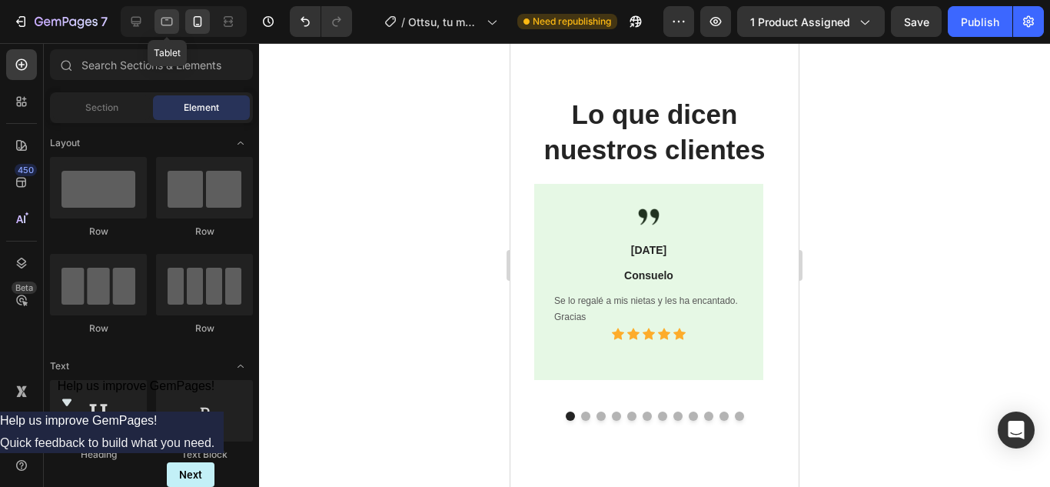
click at [174, 24] on icon at bounding box center [166, 21] width 15 height 15
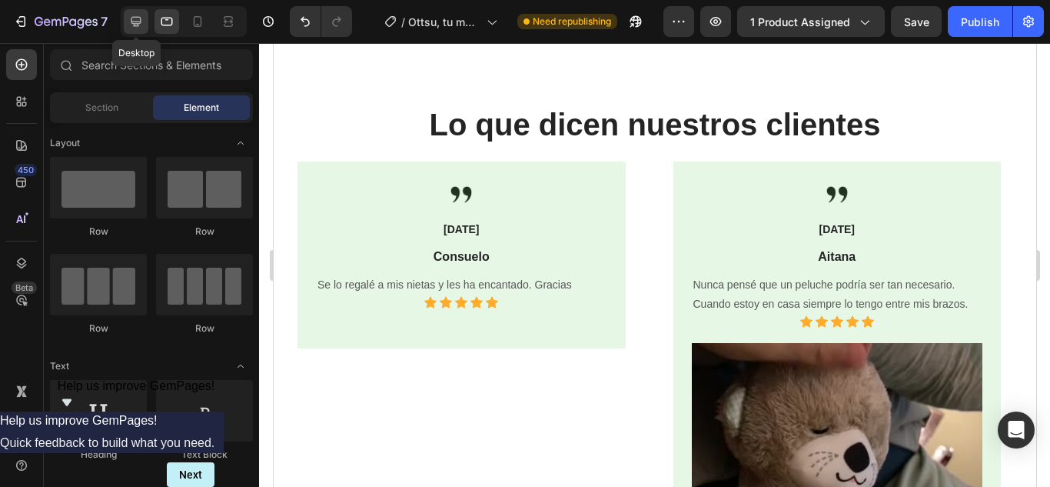
click at [138, 26] on icon at bounding box center [136, 22] width 10 height 10
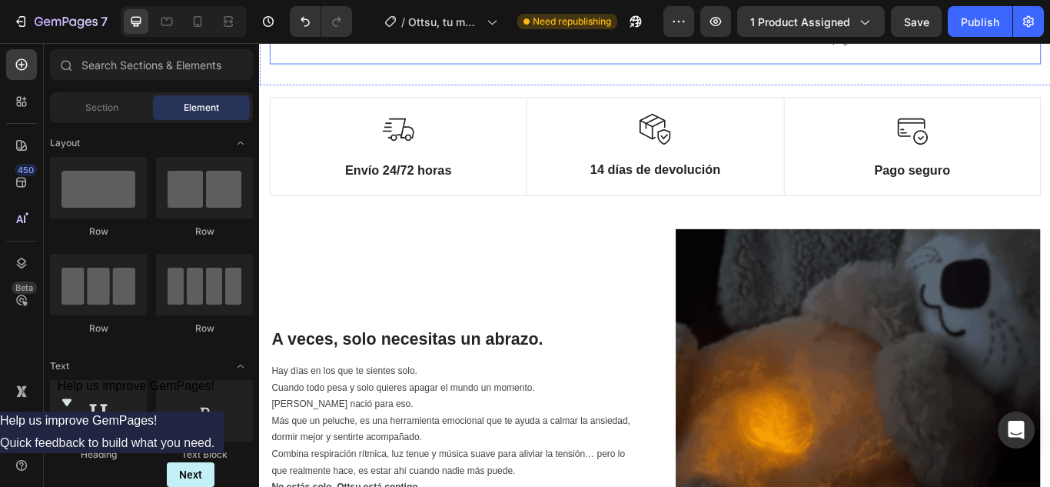
scroll to position [692, 0]
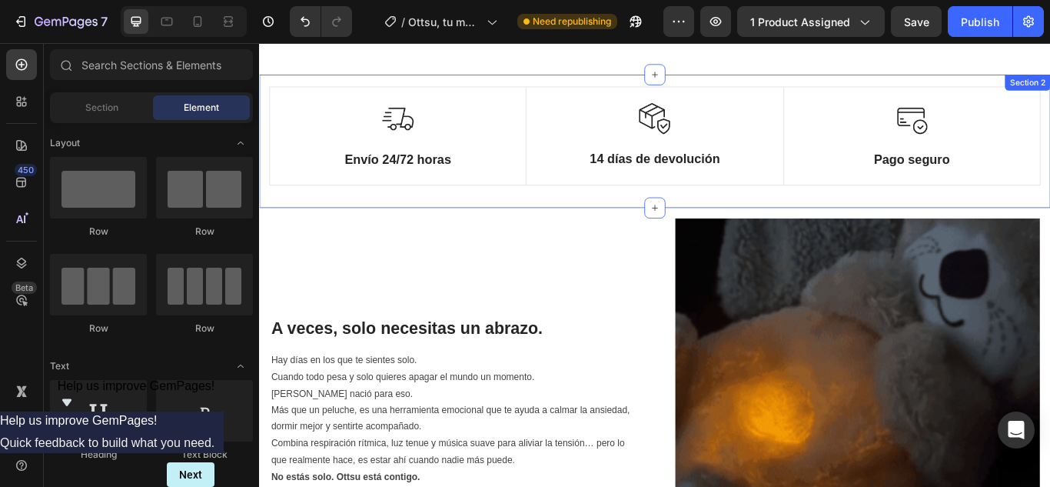
click at [648, 228] on div "Image Envío 24/72 horas Text Block Row Image 14 días de devolución Text Block R…" at bounding box center [720, 157] width 922 height 155
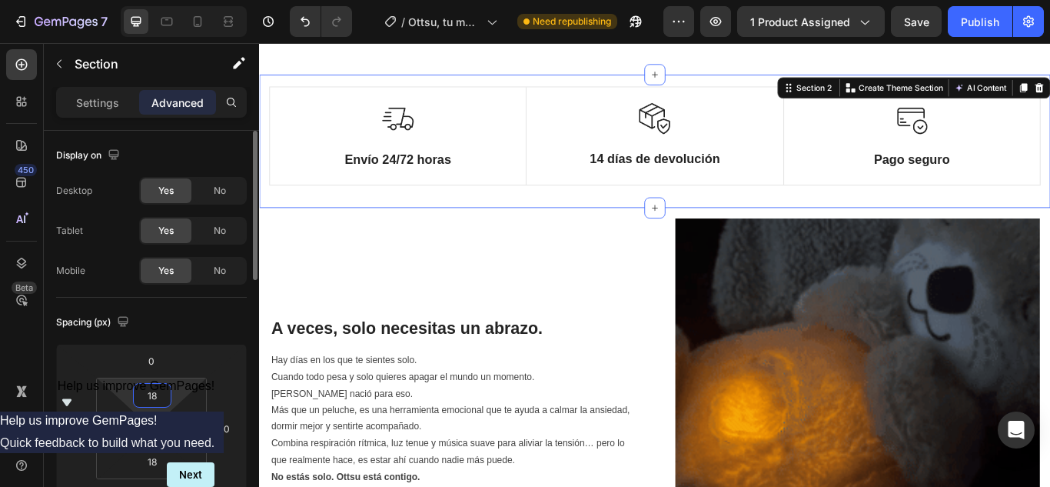
click at [150, 404] on input "18" at bounding box center [152, 395] width 31 height 23
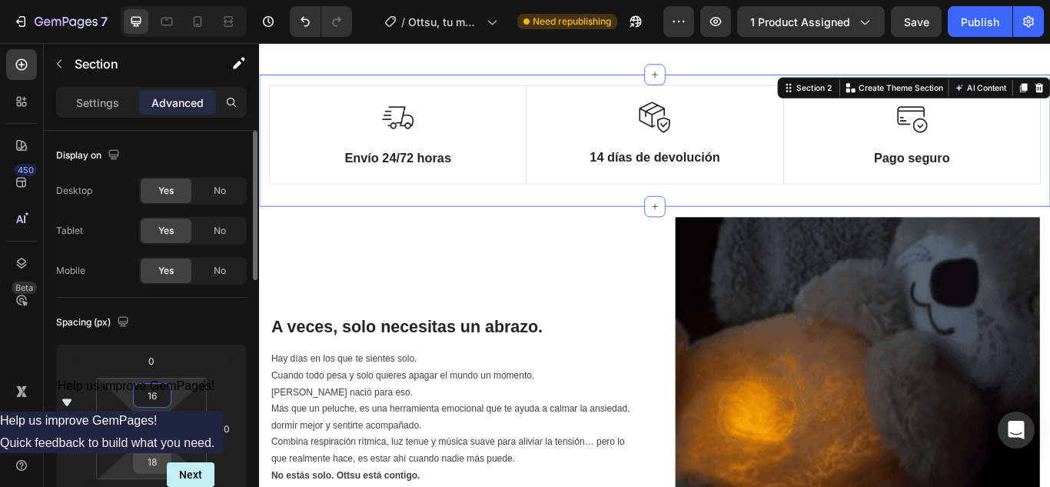
type input "16"
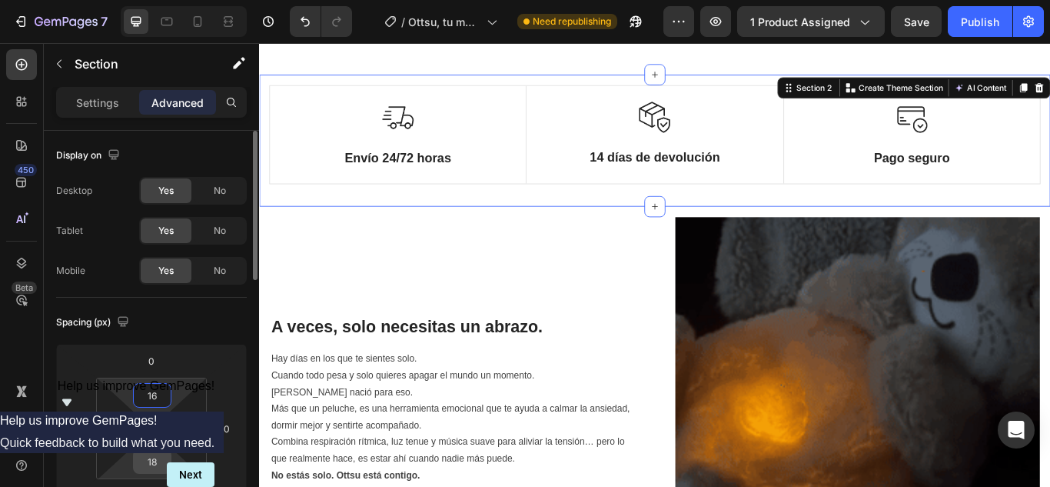
click at [151, 466] on input "18" at bounding box center [152, 461] width 31 height 23
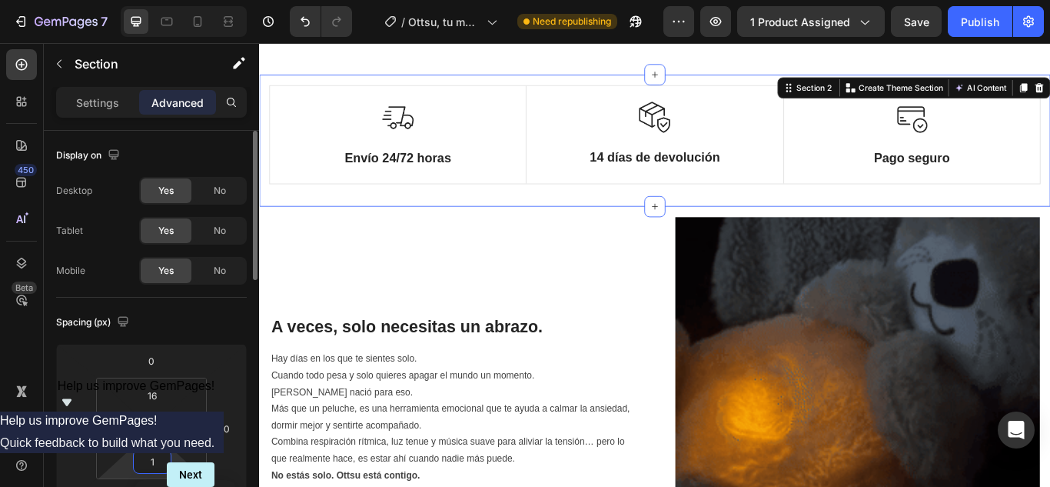
type input "16"
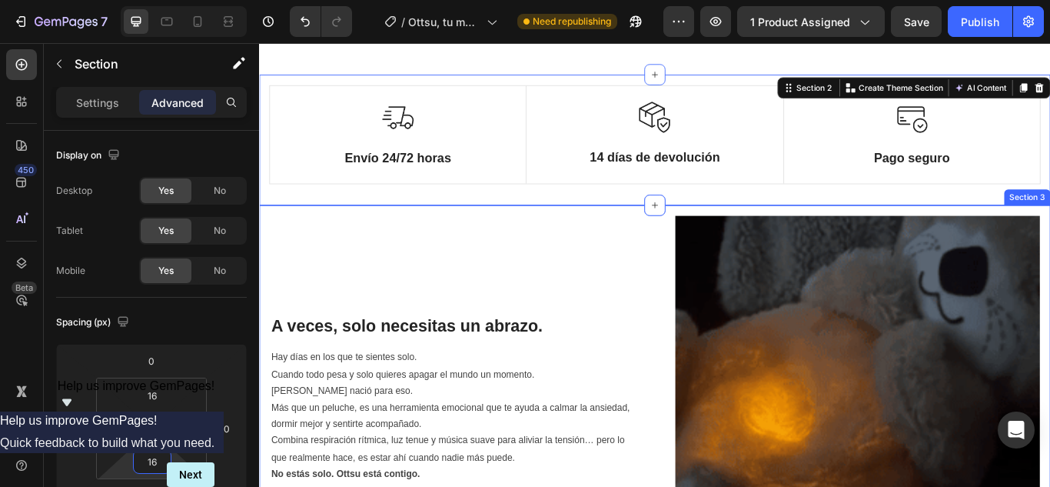
click at [651, 238] on div "Image A veces, solo necesitas un abrazo. Heading Hay días en los que te sientes…" at bounding box center [720, 457] width 922 height 450
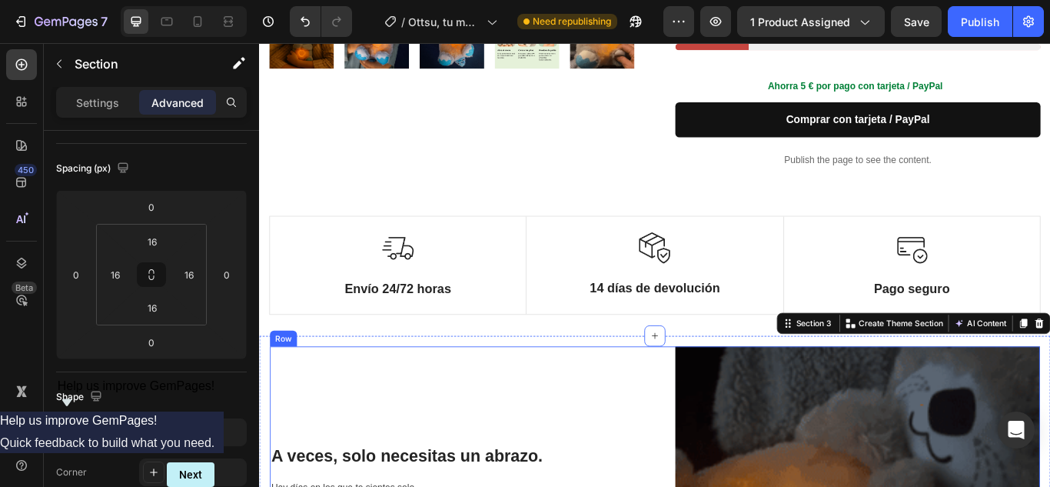
scroll to position [538, 0]
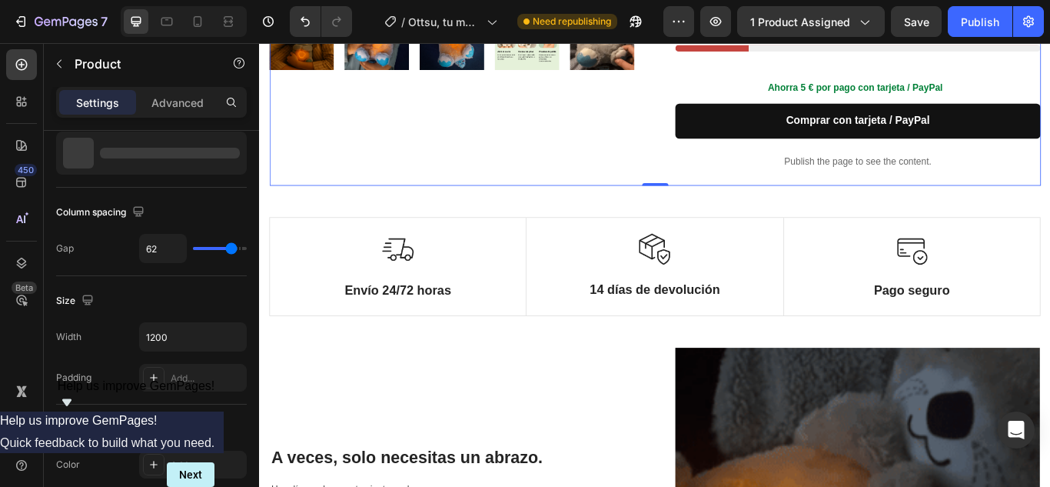
scroll to position [0, 0]
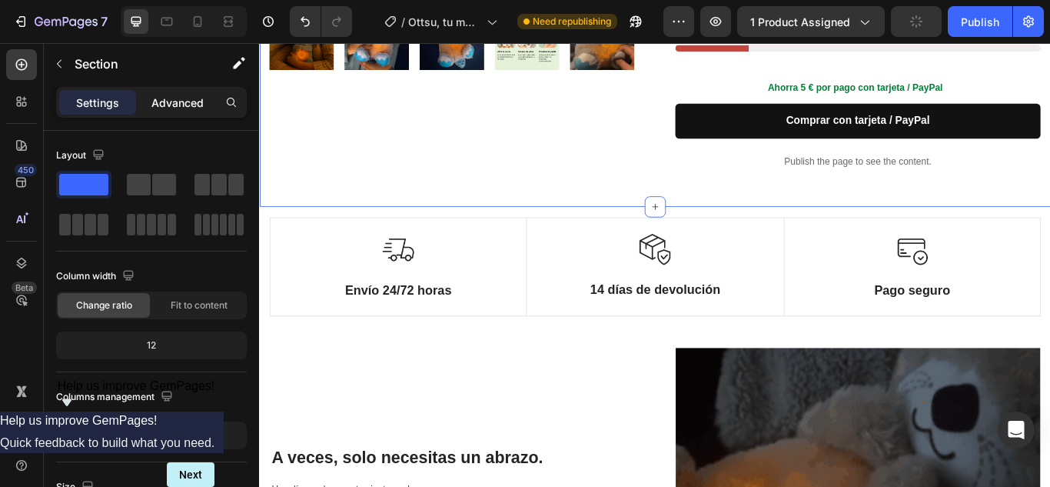
click at [176, 105] on p "Advanced" at bounding box center [177, 103] width 52 height 16
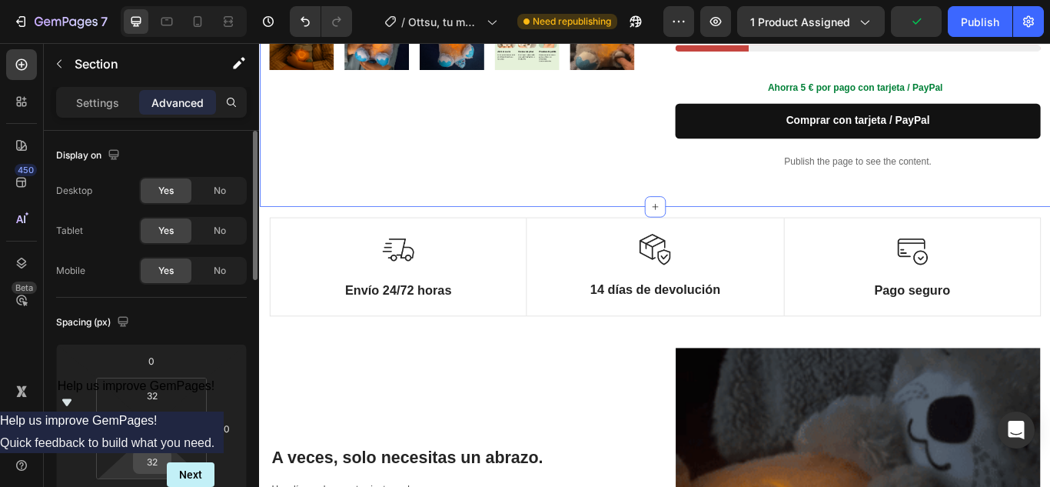
click at [149, 460] on input "32" at bounding box center [152, 461] width 31 height 23
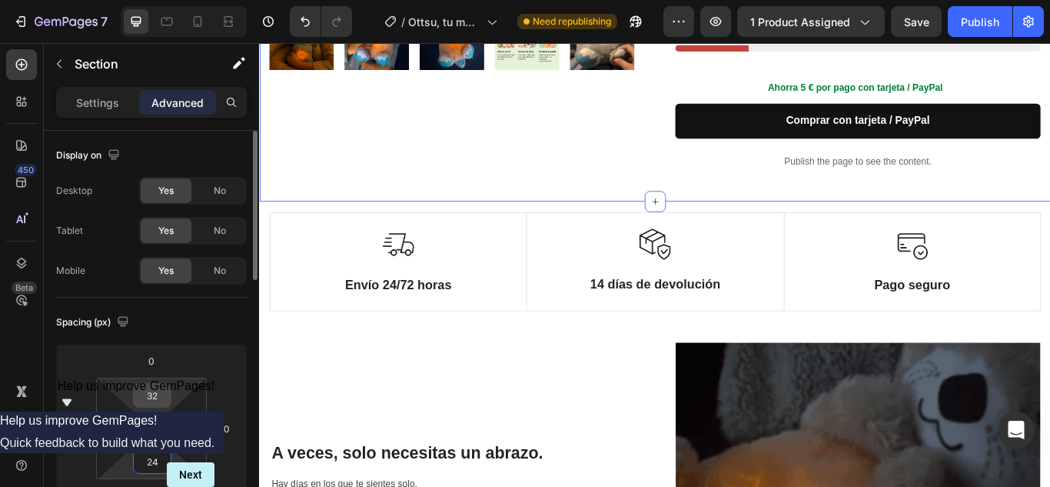
type input "24"
click at [153, 400] on input "32" at bounding box center [152, 395] width 31 height 23
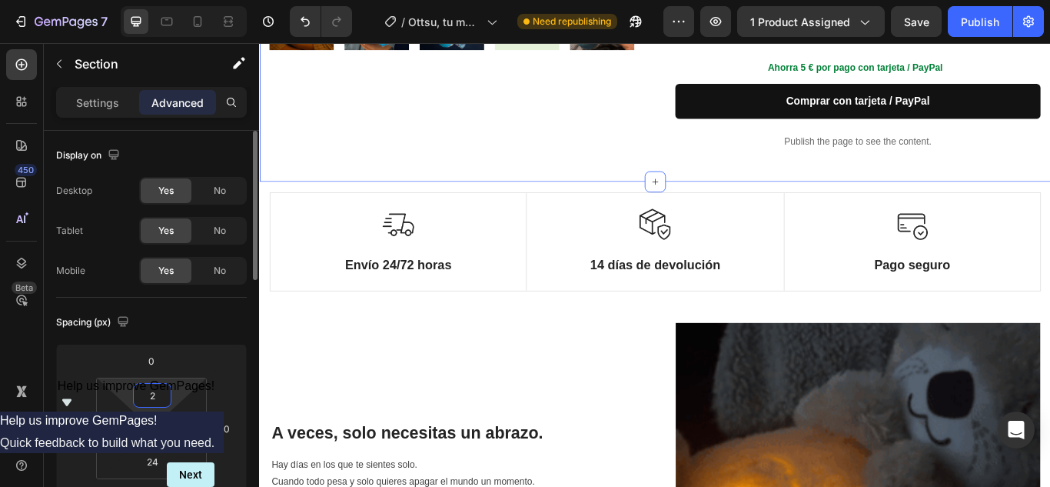
type input "24"
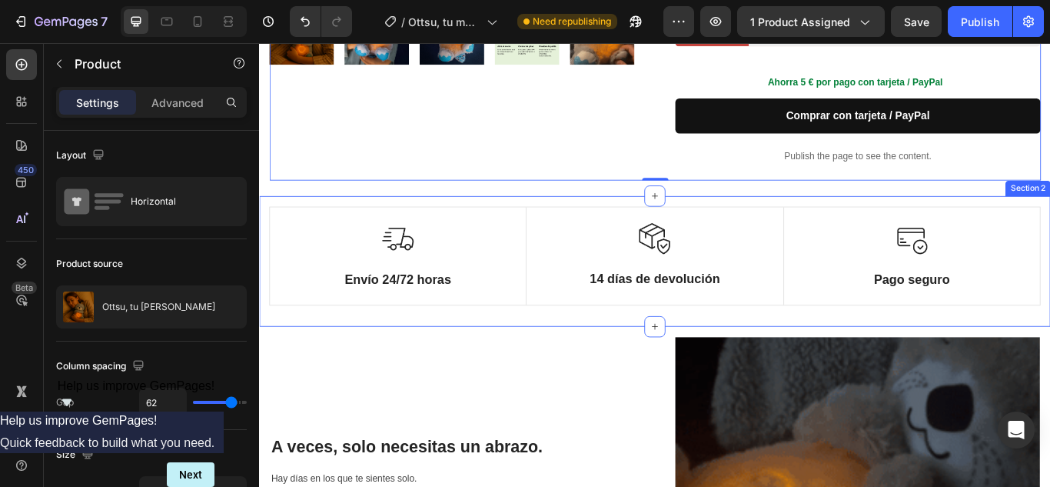
click at [556, 222] on div "Image Envío 24/72 horas Text Block Row Image 14 días de devolución Text Block R…" at bounding box center [720, 297] width 922 height 152
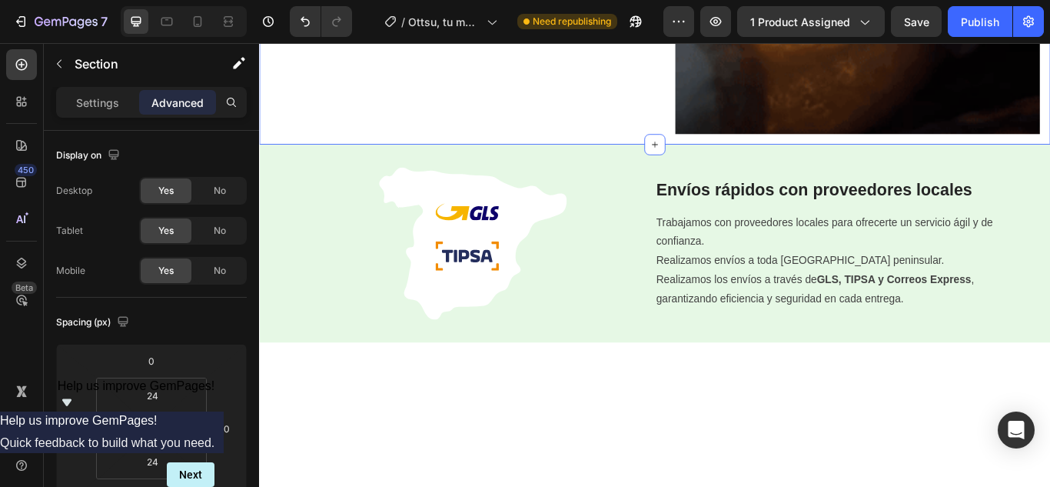
scroll to position [1230, 0]
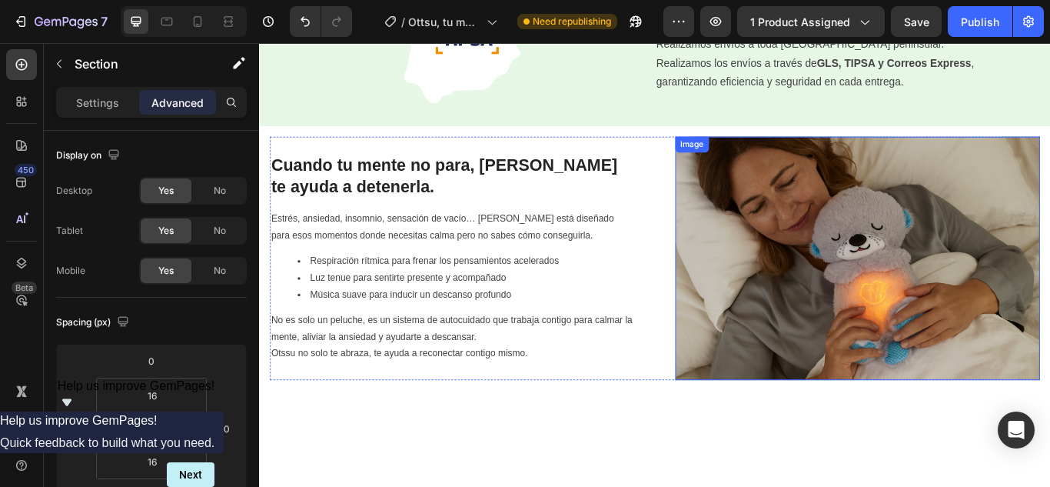
scroll to position [1307, 0]
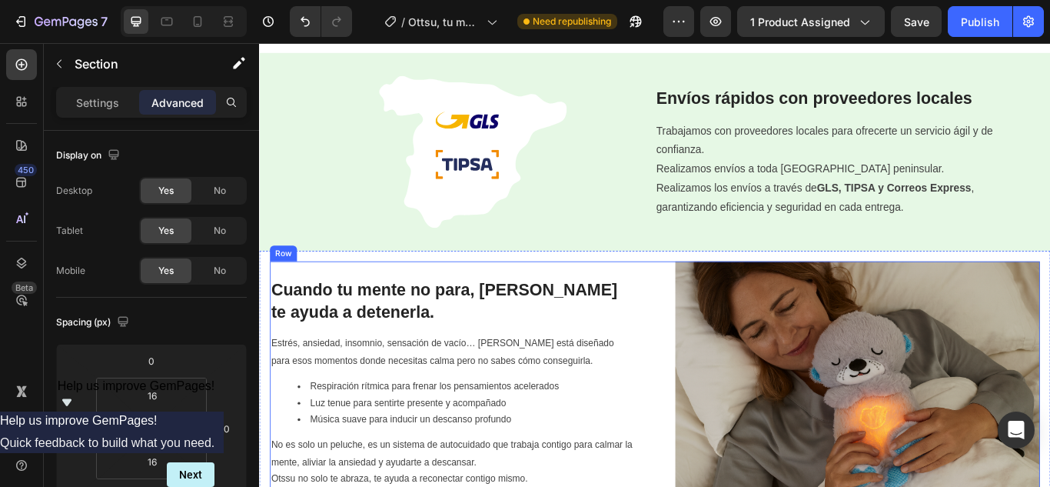
click at [660, 297] on div "Cuando tu mente no para, Ottsu te ayuda a detenerla. Heading Estrés, ansiedad, …" at bounding box center [483, 439] width 425 height 284
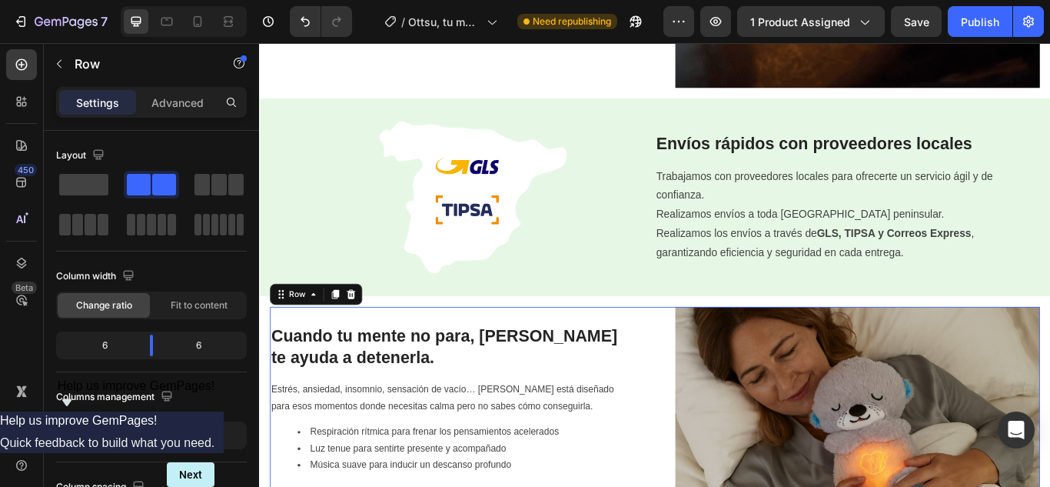
scroll to position [1230, 0]
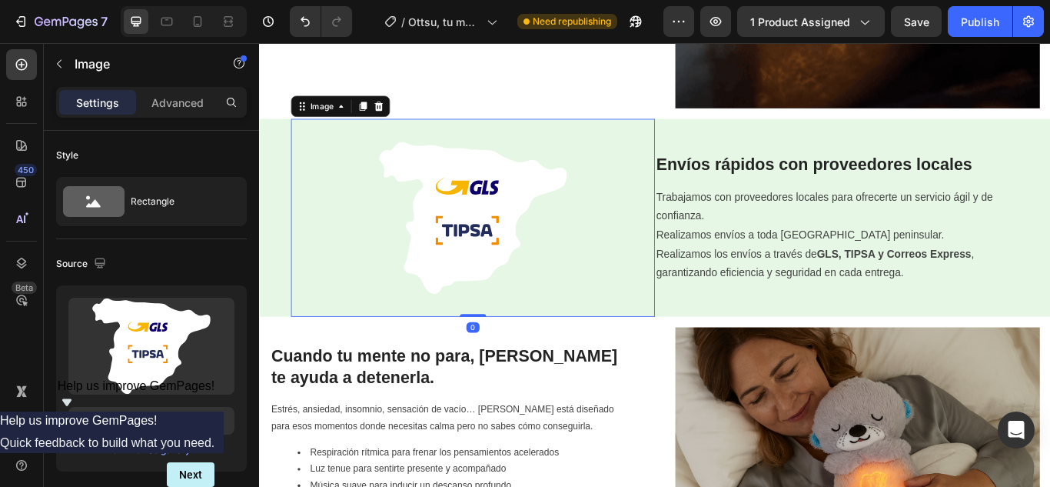
click at [675, 204] on div at bounding box center [508, 246] width 424 height 231
click at [179, 105] on p "Advanced" at bounding box center [177, 103] width 52 height 16
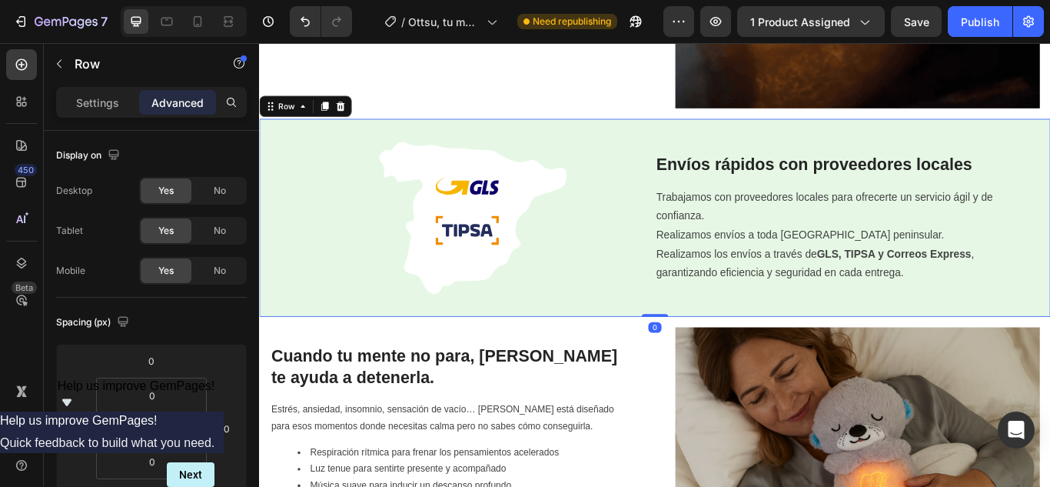
click at [776, 139] on div "Envíos rápidos con proveedores locales Heading Trabajamos con proveedores local…" at bounding box center [941, 246] width 443 height 231
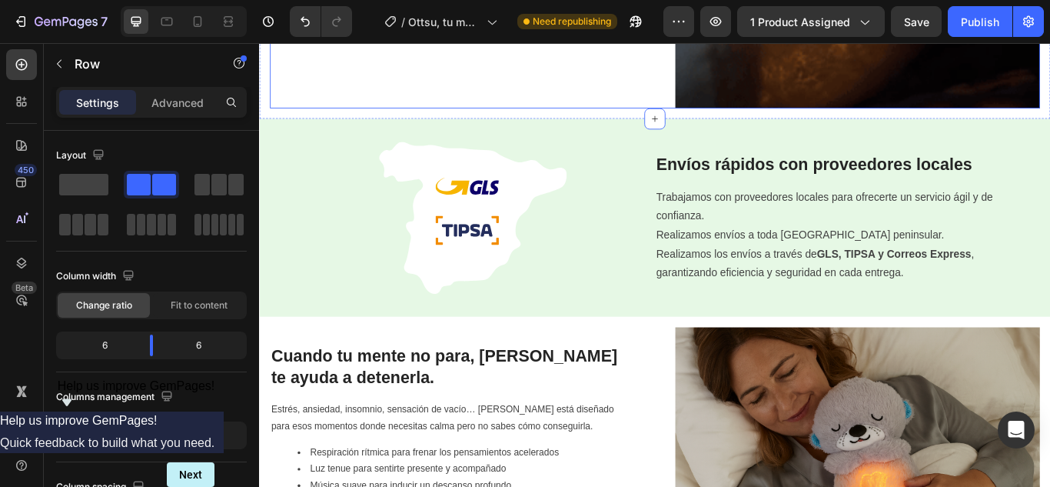
click at [190, 103] on p "Advanced" at bounding box center [177, 103] width 52 height 16
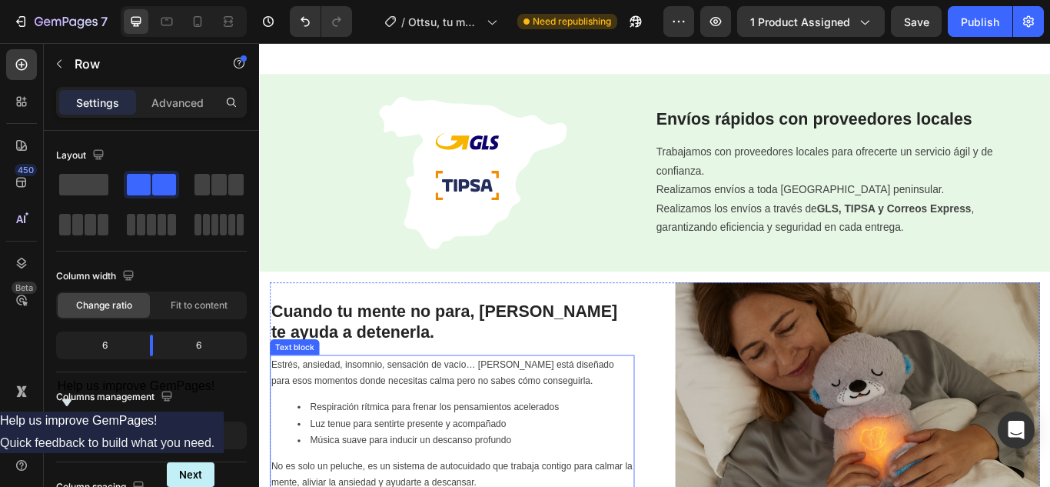
scroll to position [1460, 0]
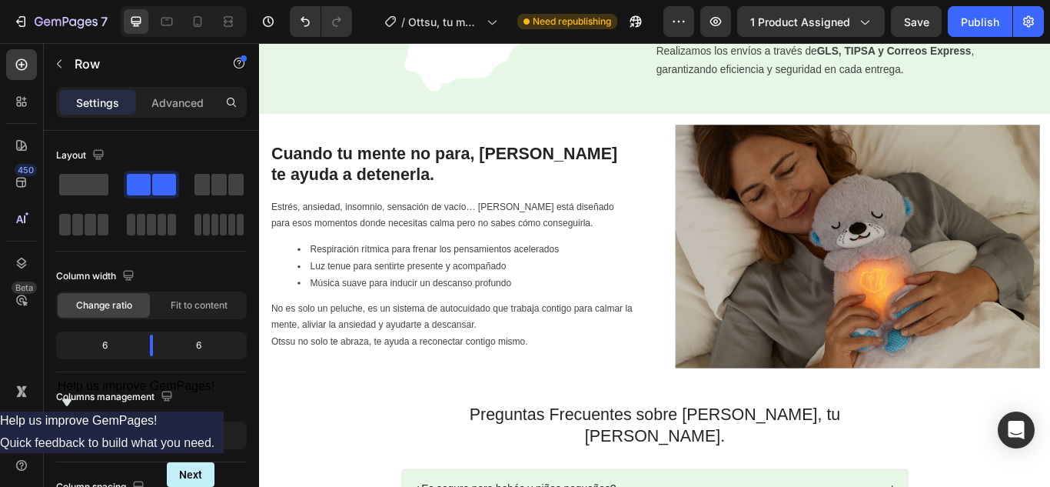
click at [707, 138] on div "Image Cuando tu mente no para, Ottsu te ayuda a detenerla. Heading Estrés, ansi…" at bounding box center [720, 280] width 898 height 284
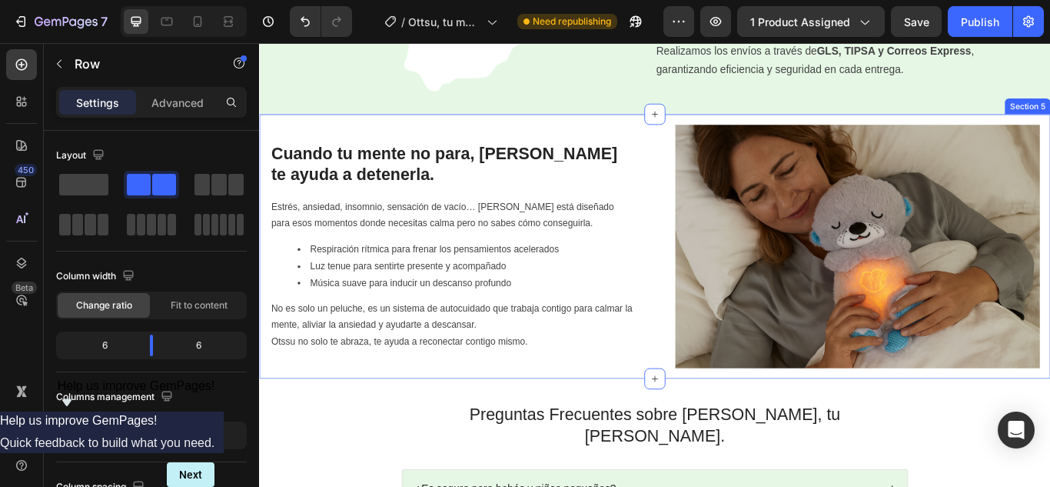
click at [698, 135] on div "Image Cuando tu mente no para, Ottsu te ayuda a detenerla. Heading Estrés, ansi…" at bounding box center [720, 280] width 922 height 308
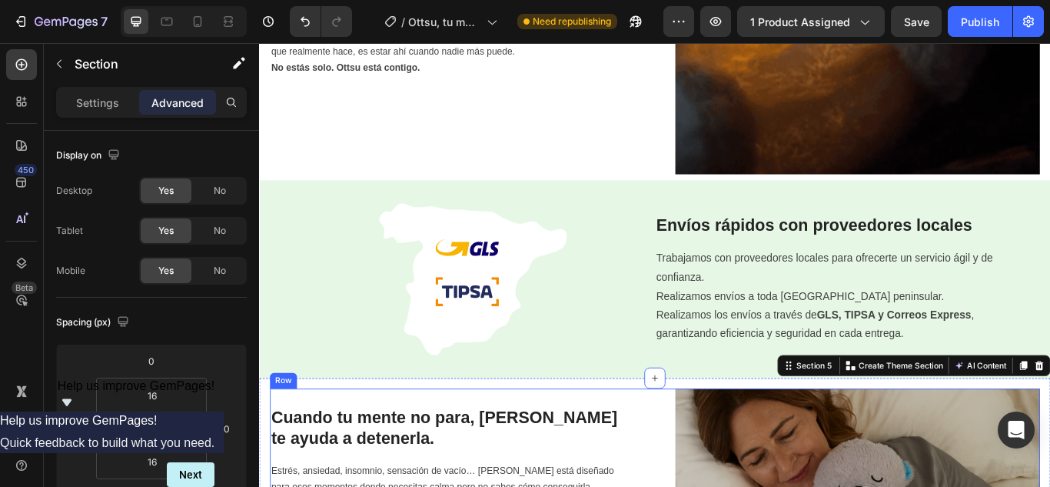
scroll to position [1076, 0]
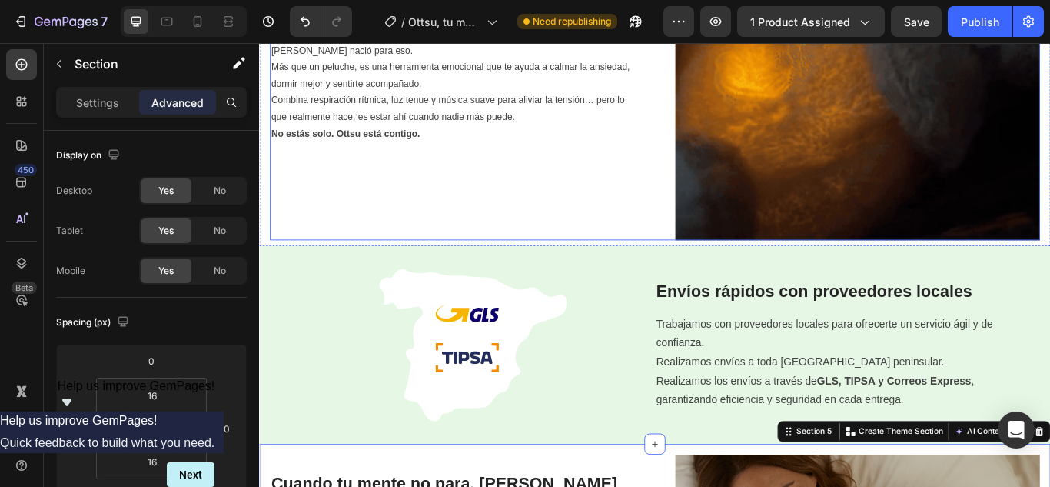
click at [703, 234] on div "Image A veces, solo necesitas un abrazo. Heading Hay días en los que te sientes…" at bounding box center [720, 60] width 898 height 425
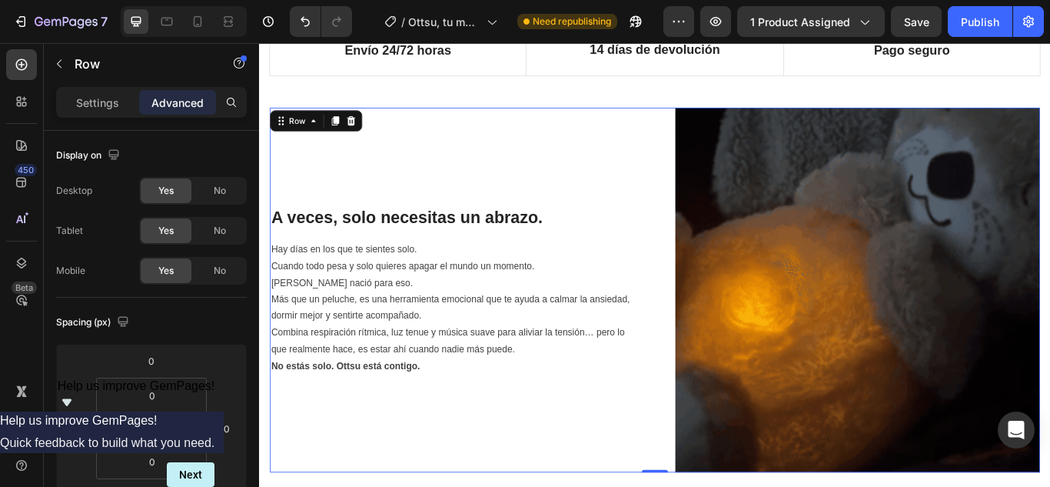
scroll to position [729, 0]
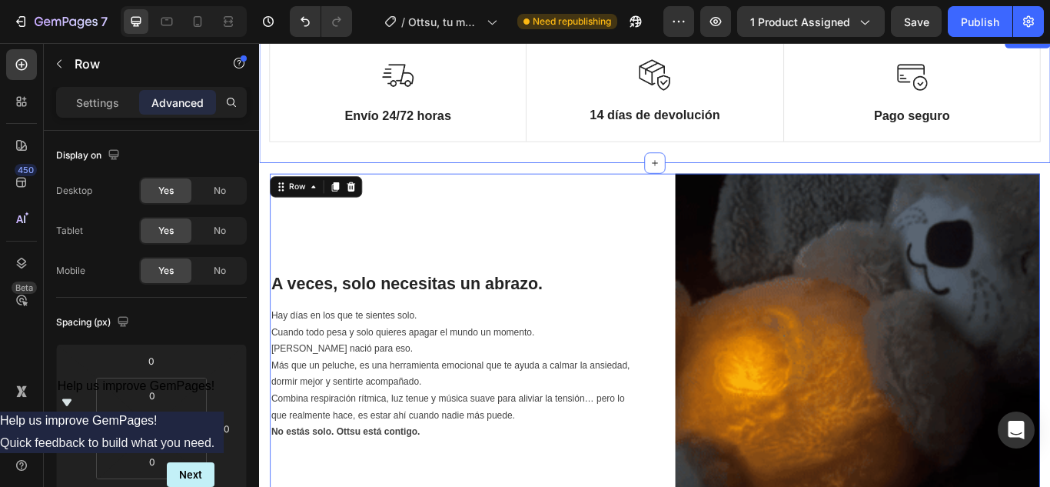
click at [741, 169] on div "Image Envío 24/72 horas Text Block Row Image 14 días de devolución Text Block R…" at bounding box center [720, 107] width 899 height 128
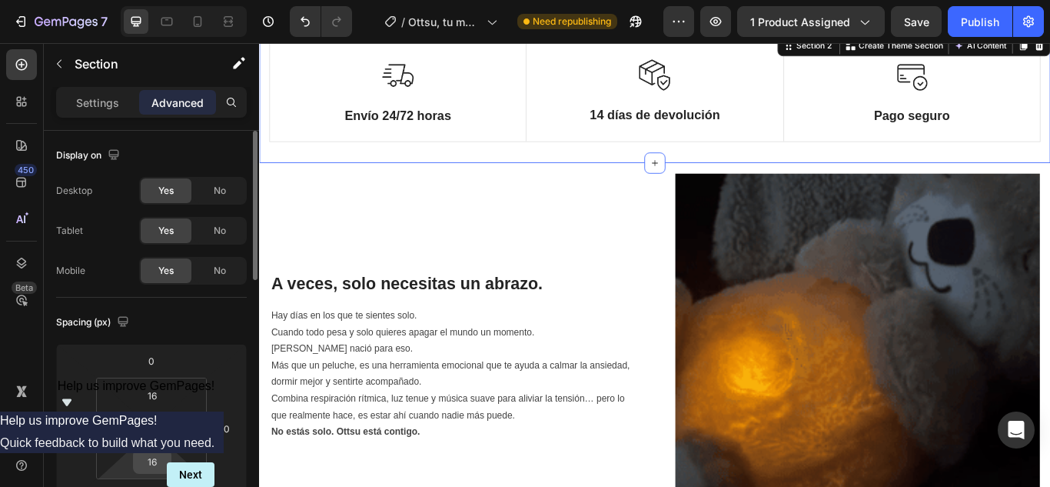
click at [164, 460] on input "16" at bounding box center [152, 461] width 31 height 23
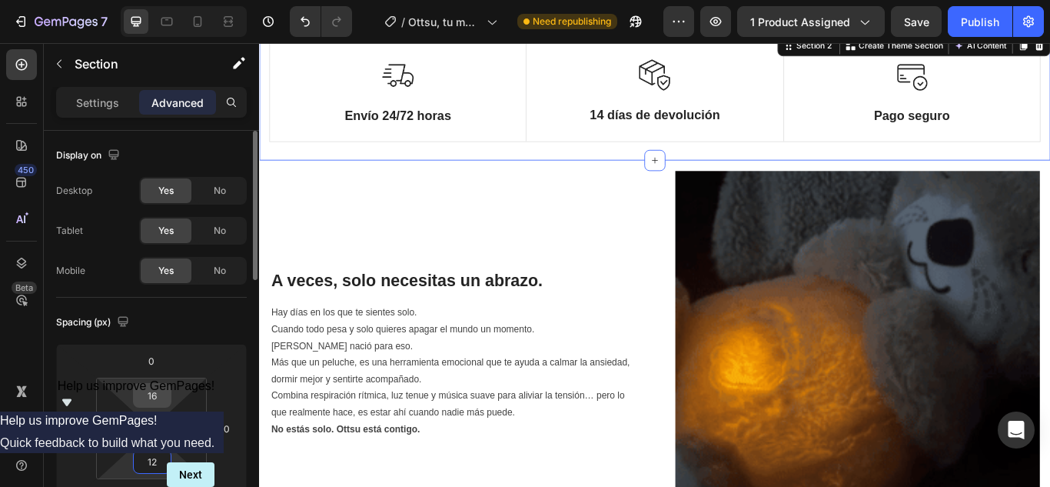
type input "12"
click at [149, 397] on input "16" at bounding box center [152, 395] width 31 height 23
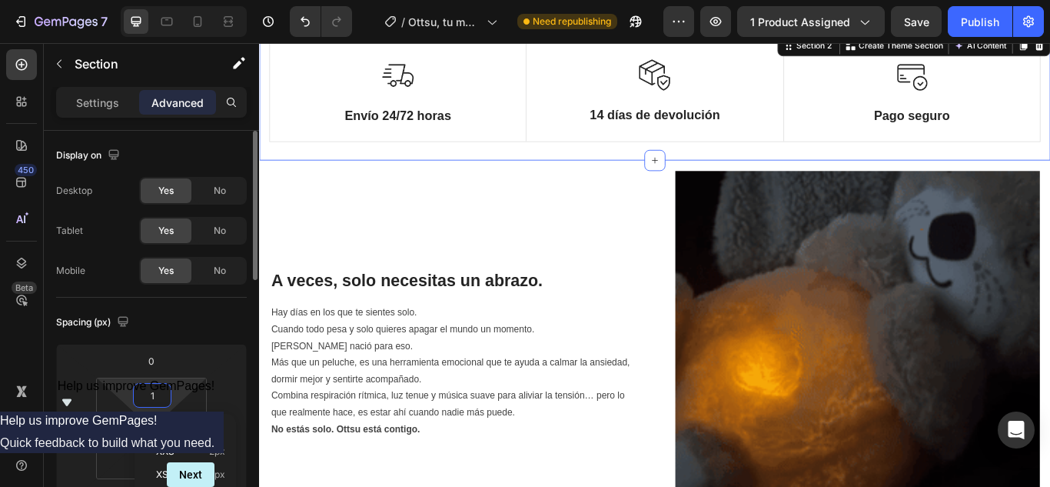
type input "12"
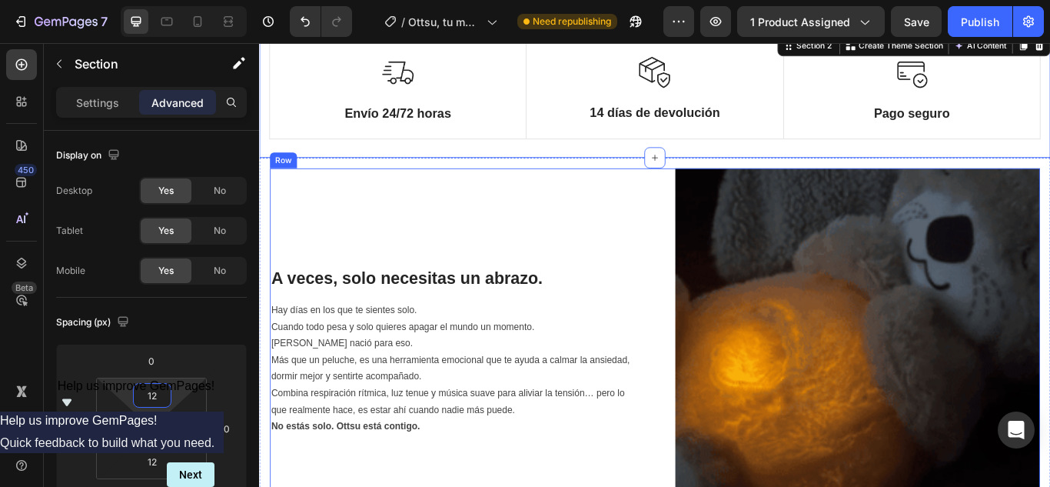
click at [617, 229] on div "A veces, solo necesitas un abrazo. Heading Hay días en los que te sientes solo.…" at bounding box center [483, 401] width 425 height 425
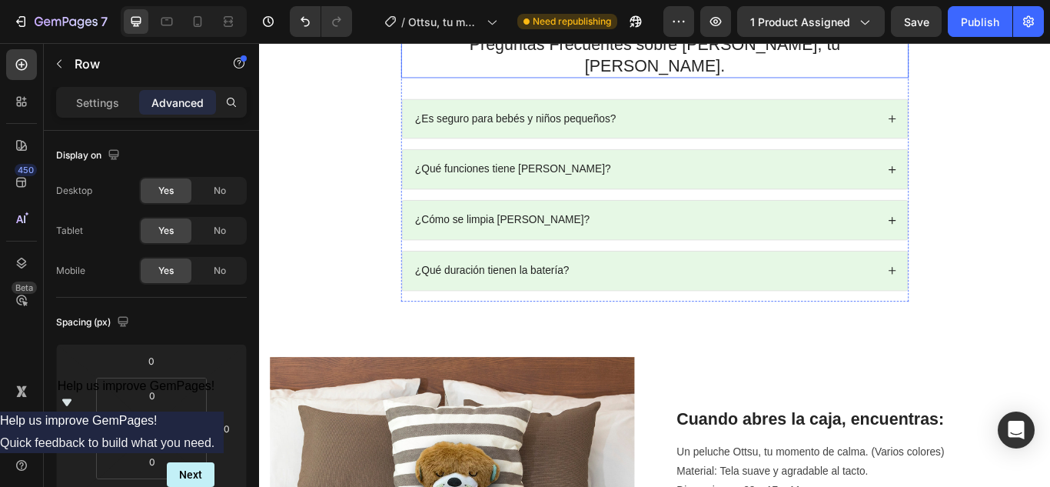
scroll to position [2008, 0]
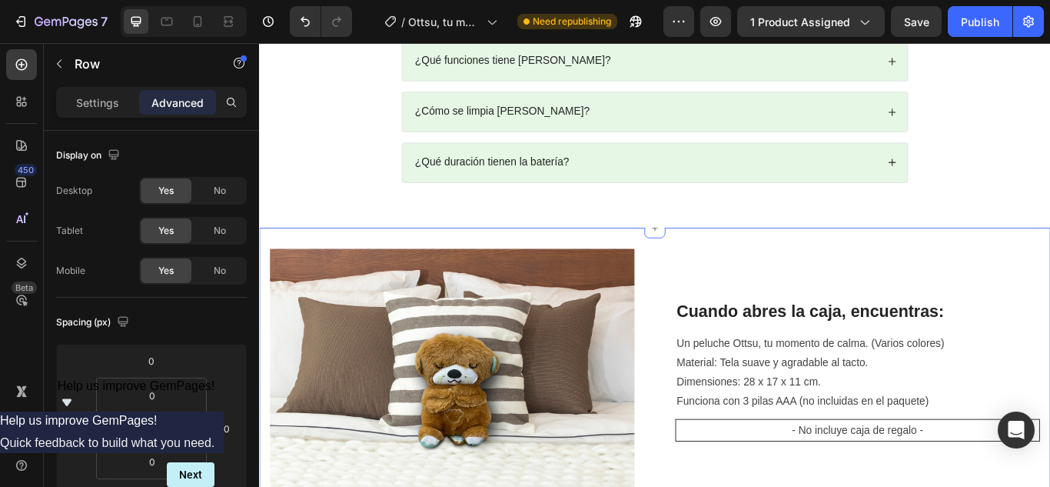
click at [811, 197] on div "Preguntas Frecuentes sobre Ottsu, tu refugio de calma. Heading ¿Es seguro para …" at bounding box center [720, 67] width 922 height 381
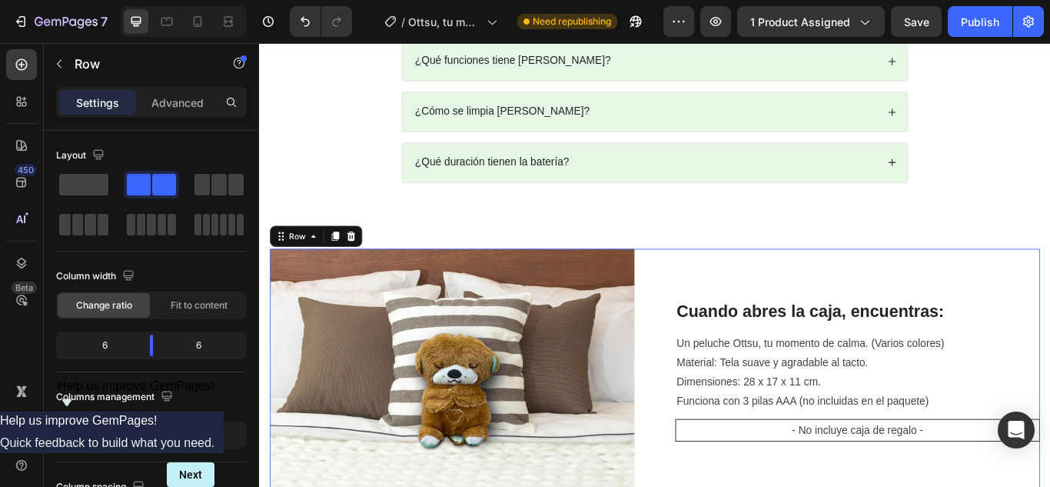
click at [718, 283] on div "Cuando abres la caja, encuentras: Heading Un peluche Ottsu, tu momento de calma…" at bounding box center [720, 425] width 898 height 284
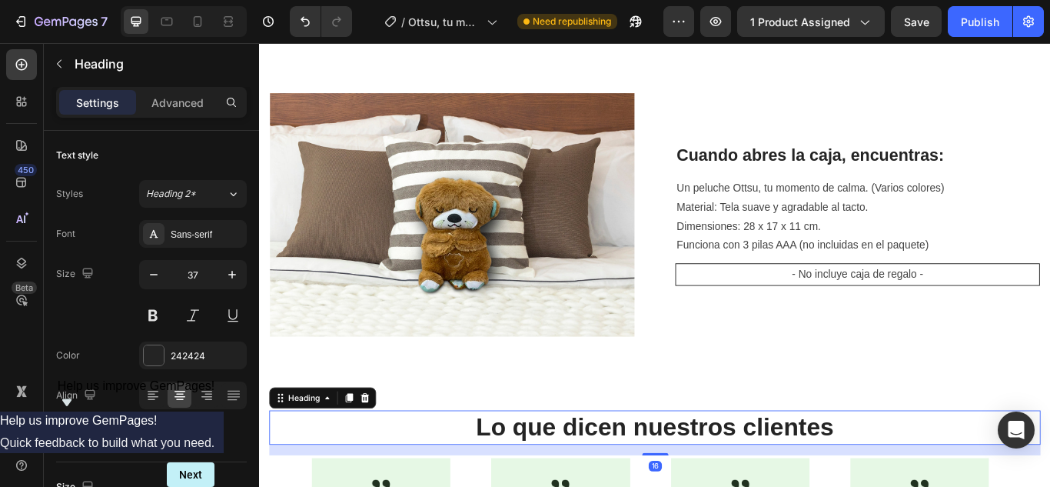
click at [719, 471] on h2 "Lo que dicen nuestros clientes" at bounding box center [720, 491] width 899 height 40
click at [920, 471] on h2 "Lo que dicen nuestros clientes" at bounding box center [720, 491] width 899 height 40
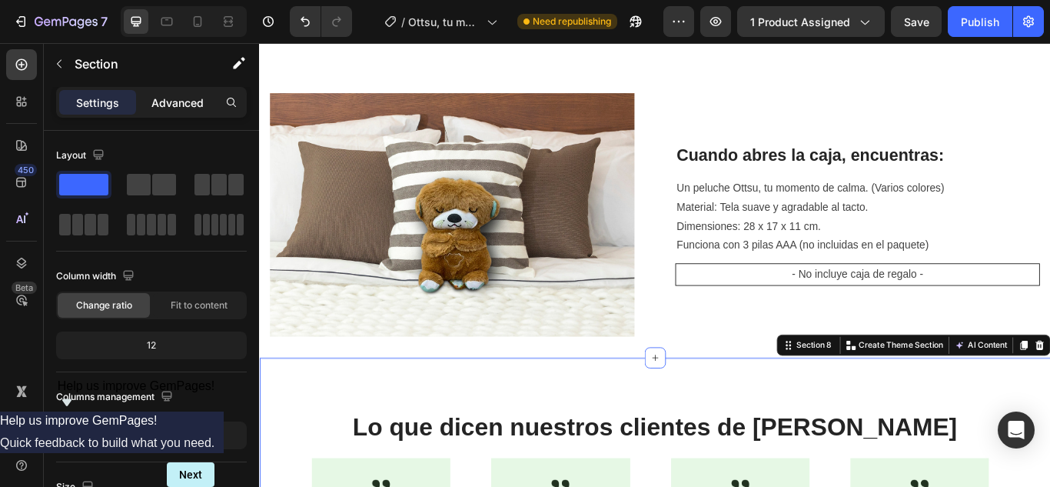
click at [183, 107] on p "Advanced" at bounding box center [177, 103] width 52 height 16
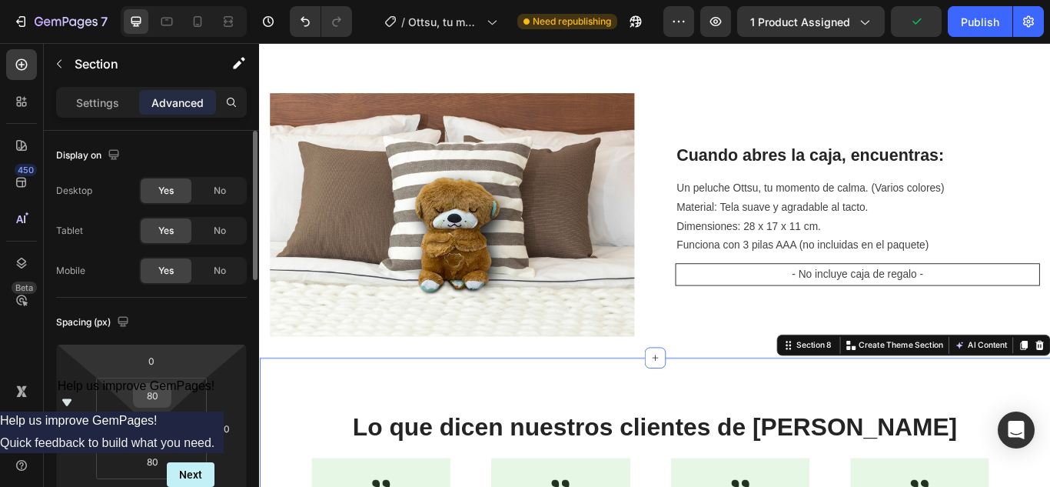
click at [158, 394] on input "80" at bounding box center [152, 395] width 31 height 23
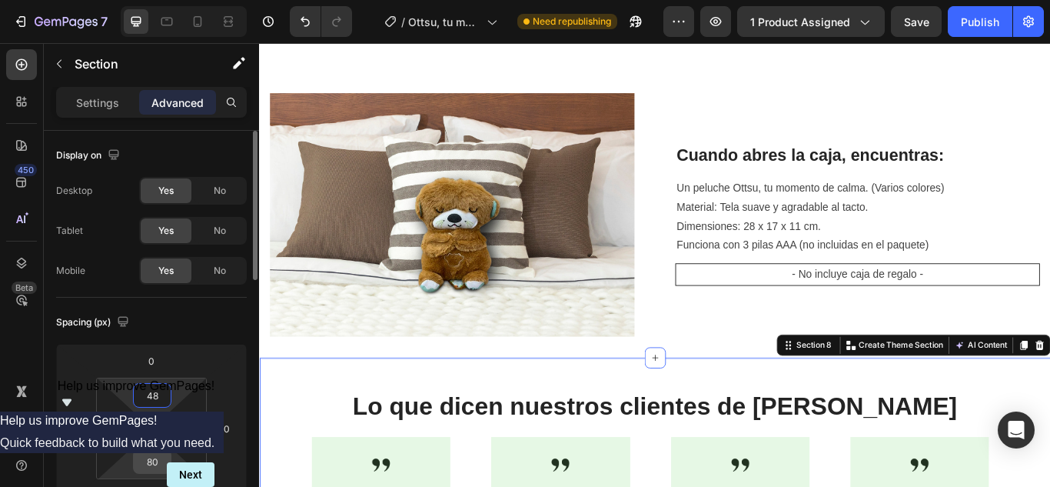
type input "48"
click at [164, 463] on input "80" at bounding box center [152, 461] width 31 height 23
type input "48"
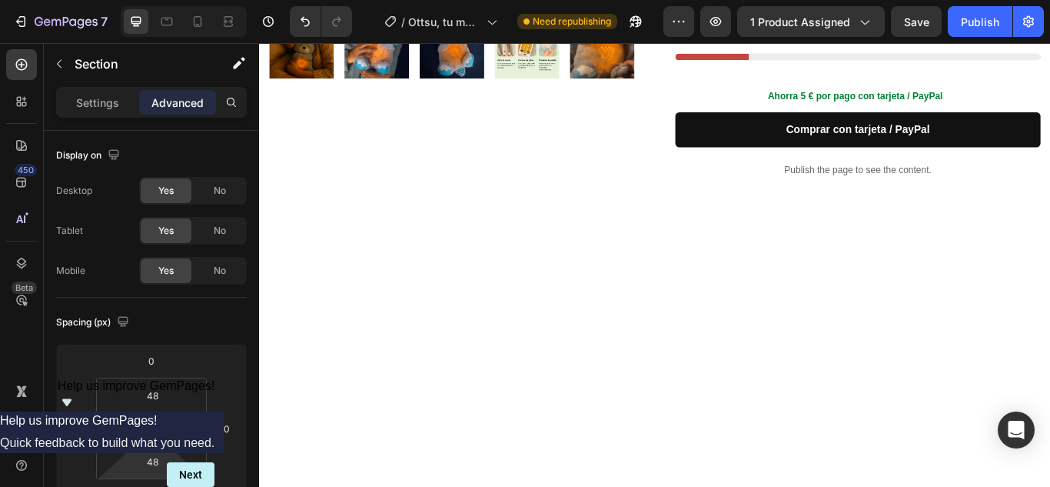
scroll to position [0, 0]
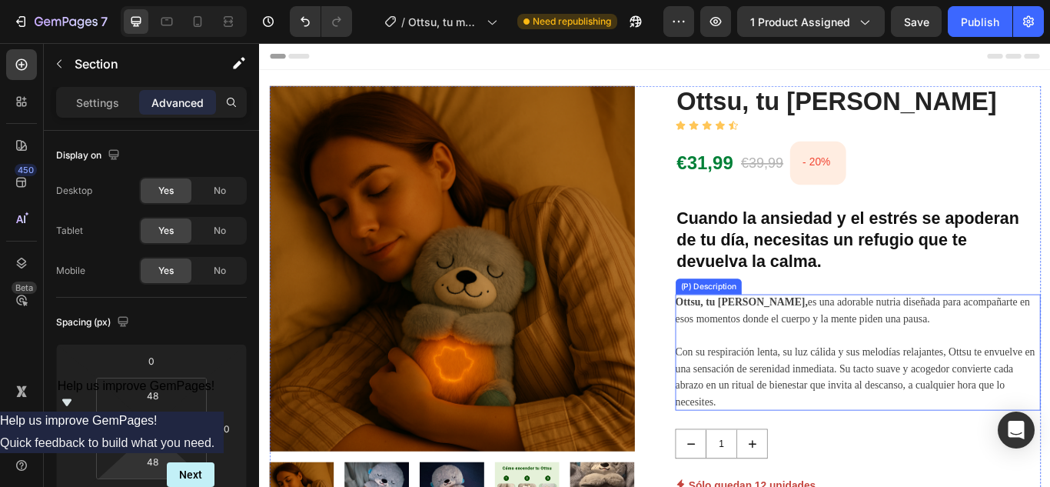
click at [791, 450] on div "Ottsu, tu refugio de calma, es una adorable nutria diseñada para acompañarte en…" at bounding box center [957, 403] width 426 height 135
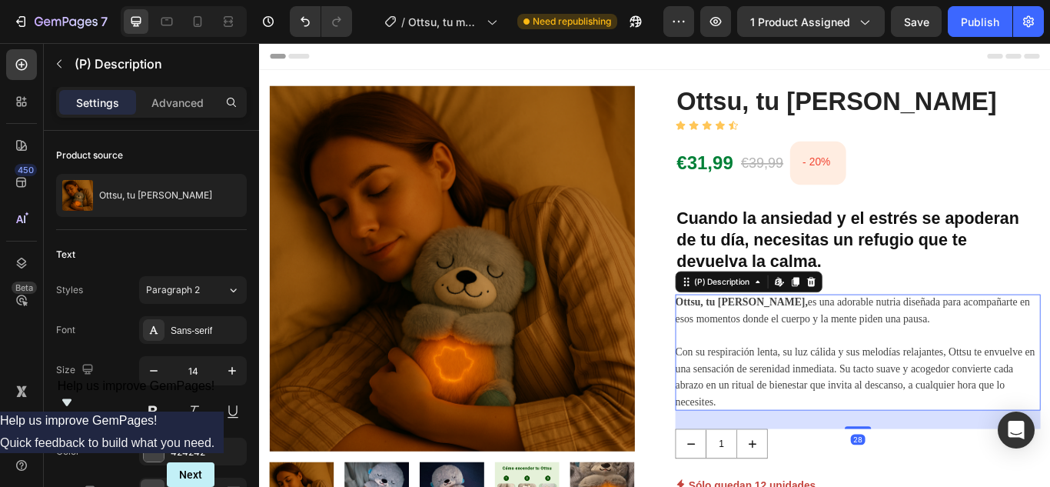
click at [777, 449] on div "Ottsu, tu refugio de calma, es una adorable nutria diseñada para acompañarte en…" at bounding box center [957, 403] width 426 height 135
click at [797, 457] on div "Ottsu, tu refugio de calma, es una adorable nutria diseñada para acompañarte en…" at bounding box center [957, 403] width 426 height 135
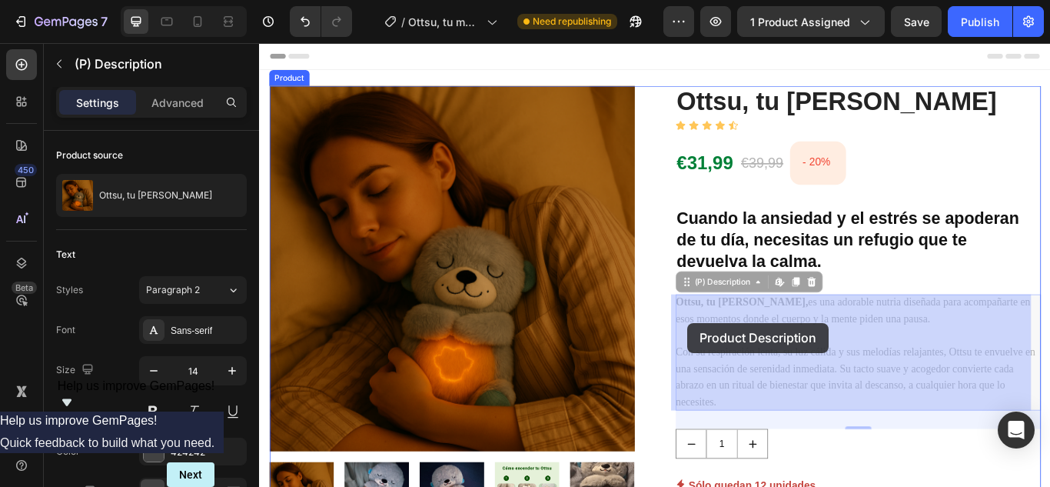
drag, startPoint x: 797, startPoint y: 457, endPoint x: 759, endPoint y: 369, distance: 95.7
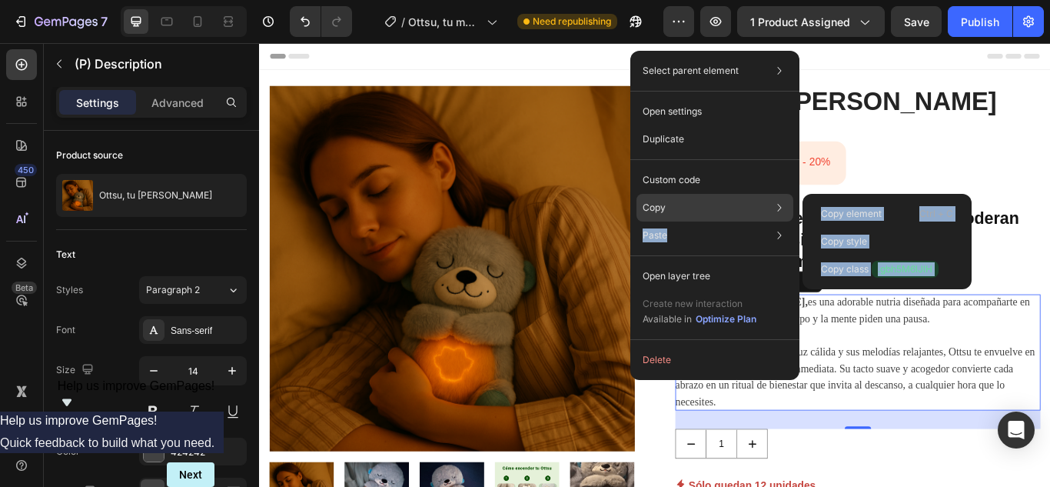
drag, startPoint x: 673, startPoint y: 222, endPoint x: 669, endPoint y: 207, distance: 16.0
click at [669, 207] on div "Select parent element Section Product (P) Description Open settings Duplicate C…" at bounding box center [714, 215] width 169 height 329
click at [669, 207] on div "Copy Copy element Ctrl + C Copy style Copy class .gbh5M6lJlH" at bounding box center [714, 208] width 157 height 28
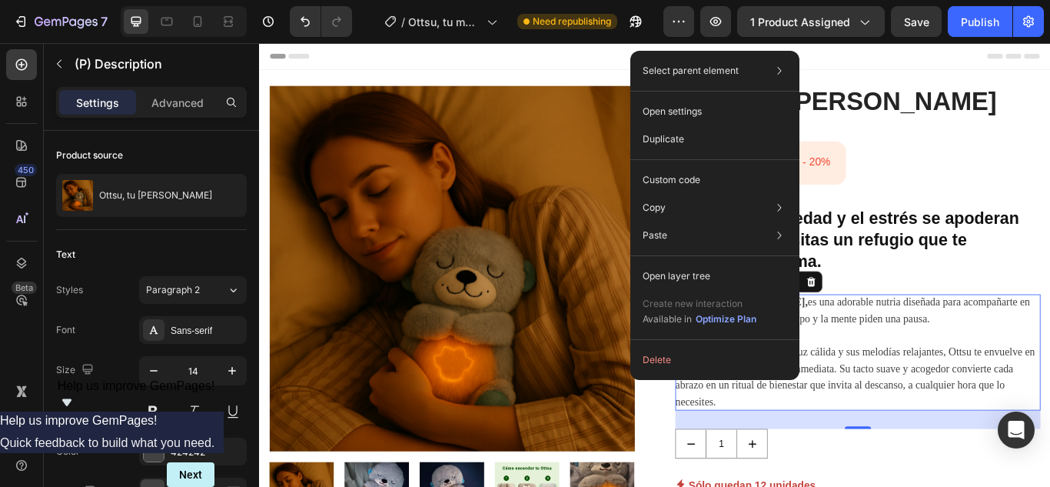
click at [1002, 473] on div "28" at bounding box center [957, 482] width 426 height 22
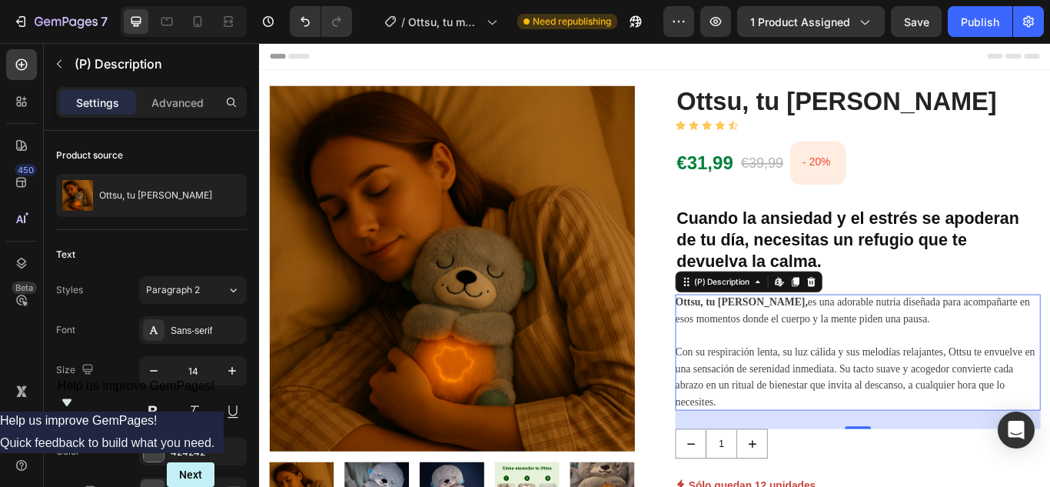
click at [932, 449] on div "Ottsu, tu refugio de calma, es una adorable nutria diseñada para acompañarte en…" at bounding box center [957, 403] width 426 height 135
click at [790, 457] on div "Ottsu, tu refugio de calma, es una adorable nutria diseñada para acompañarte en…" at bounding box center [957, 403] width 426 height 135
click at [761, 371] on div "Ottsu, tu refugio de calma, es una adorable nutria diseñada para acompañarte en…" at bounding box center [957, 403] width 426 height 135
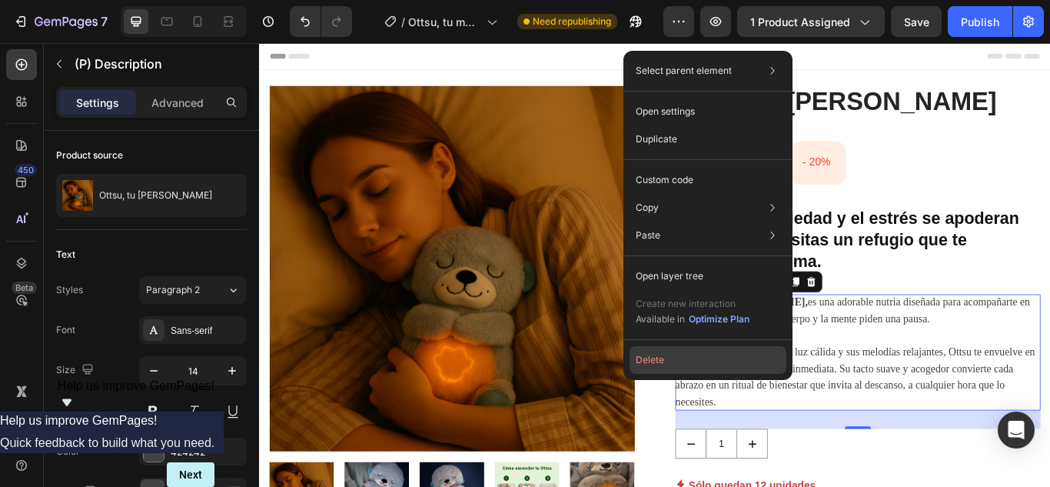
click at [784, 370] on button "Delete" at bounding box center [708, 360] width 157 height 28
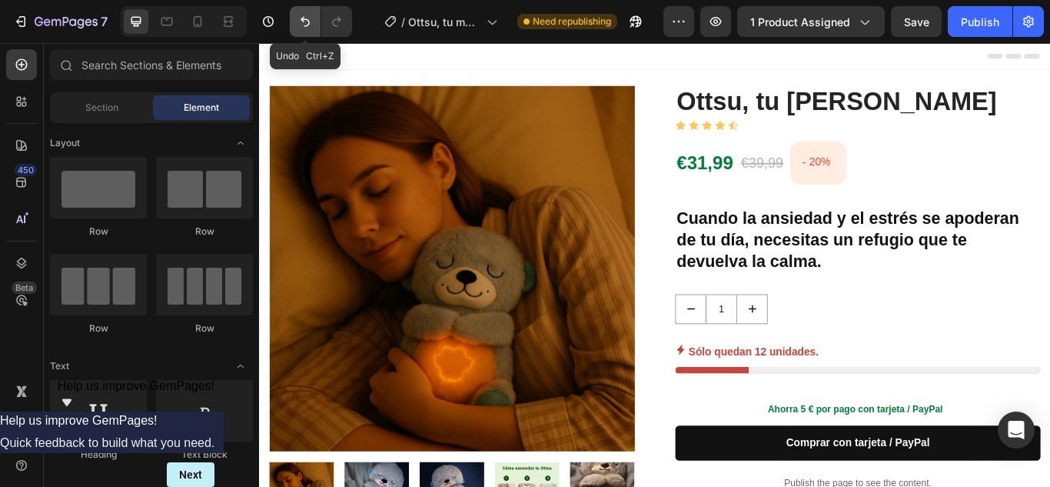
click at [300, 22] on icon "Undo/Redo" at bounding box center [304, 21] width 15 height 15
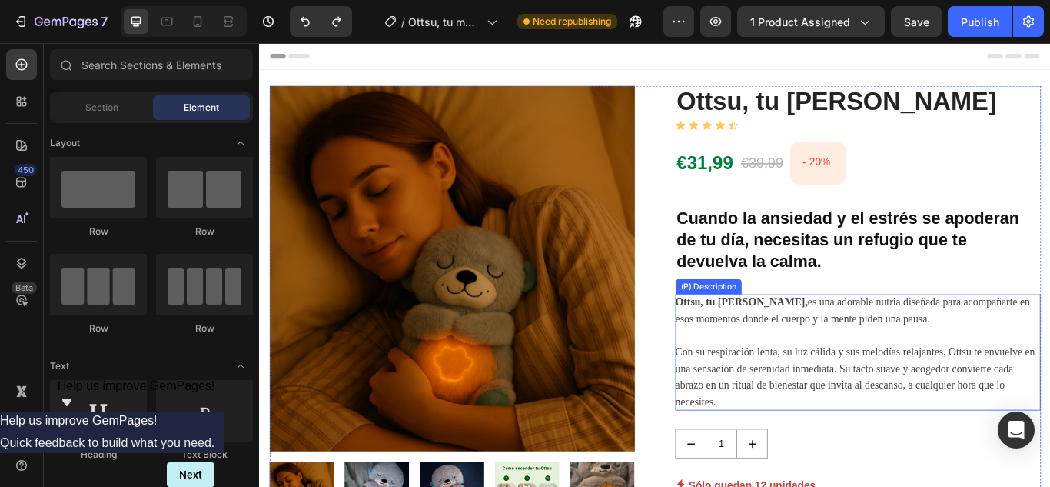
click at [997, 366] on span "Ottsu, tu refugio de calma, es una adorable nutria diseñada para acompañarte en…" at bounding box center [951, 354] width 414 height 32
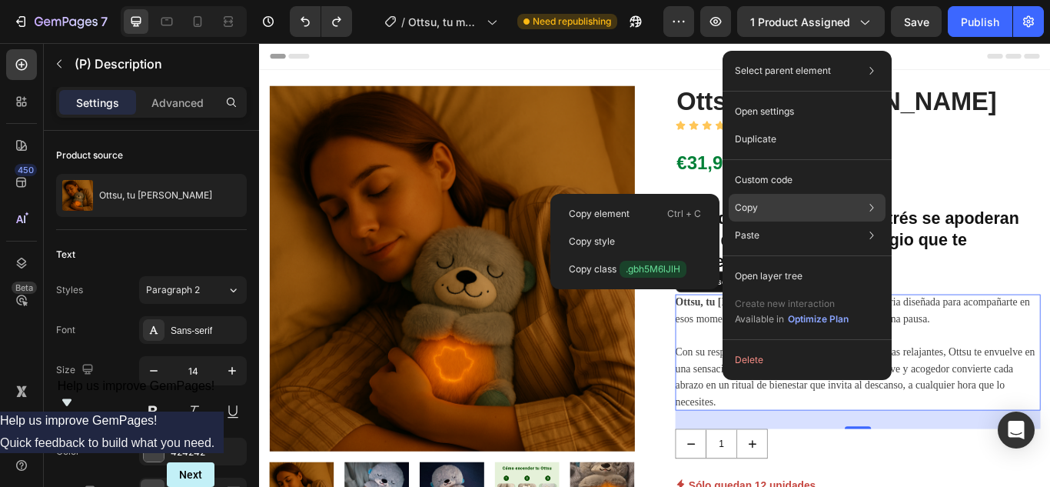
click at [786, 199] on div "Copy Copy element Ctrl + C Copy style Copy class .gbh5M6lJlH" at bounding box center [807, 208] width 157 height 28
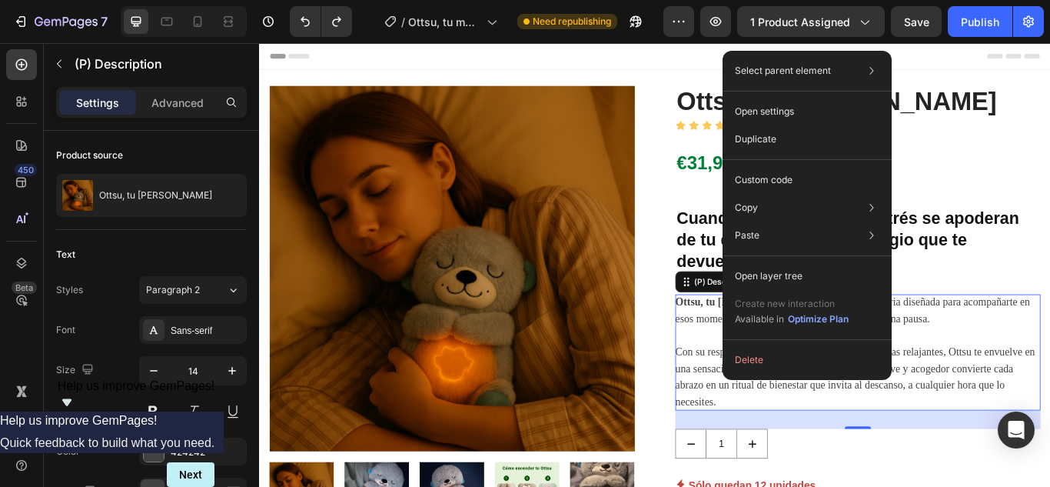
click at [1049, 150] on div "Ottsu, tu refugio de calma (P) Title Icon Icon Icon Icon Icon Icon List Row €31…" at bounding box center [957, 417] width 426 height 648
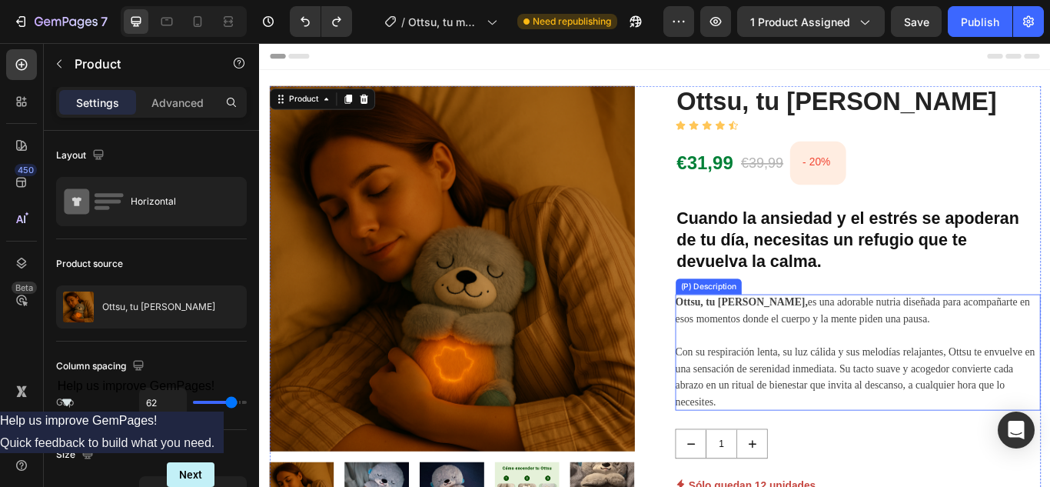
click at [793, 450] on div "Ottsu, tu refugio de calma, es una adorable nutria diseñada para acompañarte en…" at bounding box center [957, 403] width 426 height 135
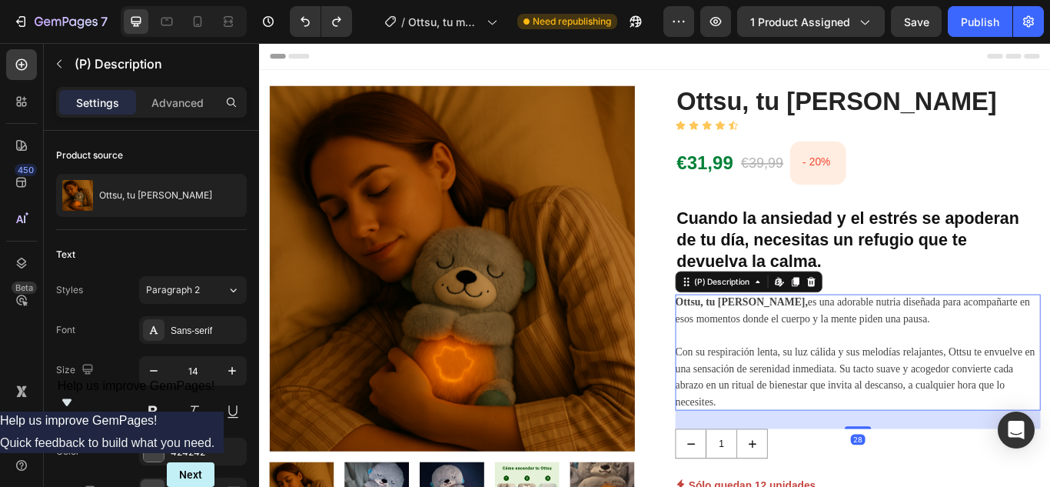
click at [784, 453] on span "Con su respiración lenta, su luz cálida y sus melodías relajantes, Ottsu te env…" at bounding box center [954, 432] width 420 height 71
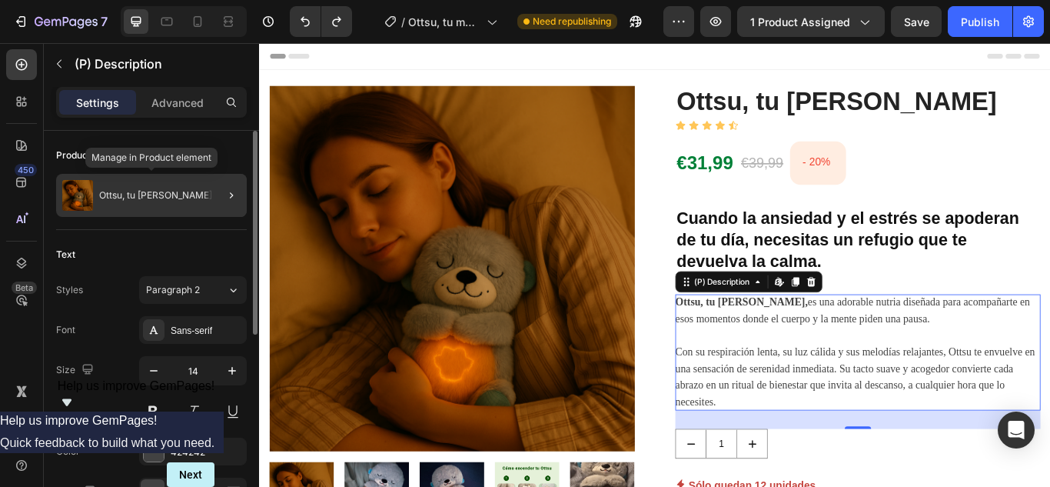
click at [158, 198] on p "Ottsu, tu refugio de calma" at bounding box center [155, 195] width 113 height 11
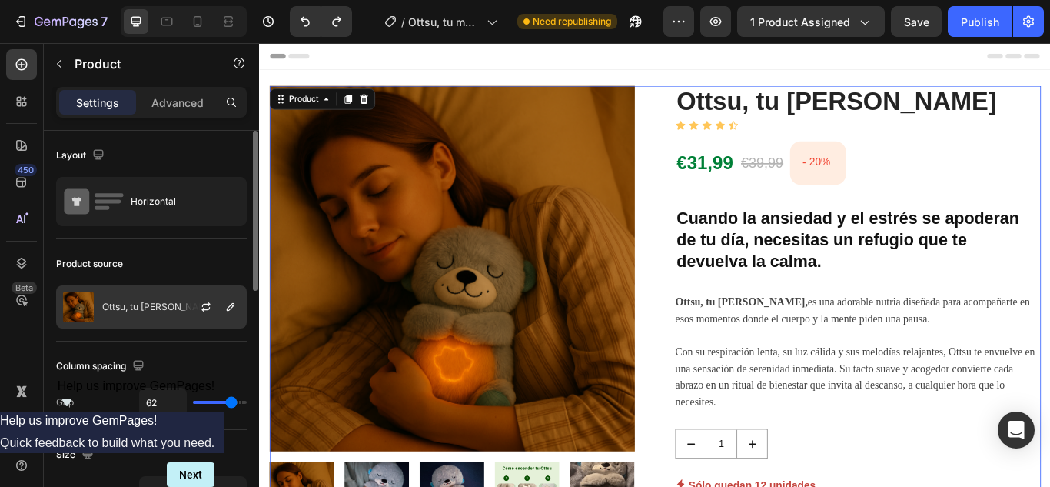
click at [155, 314] on div "Ottsu, tu refugio de calma" at bounding box center [151, 306] width 191 height 43
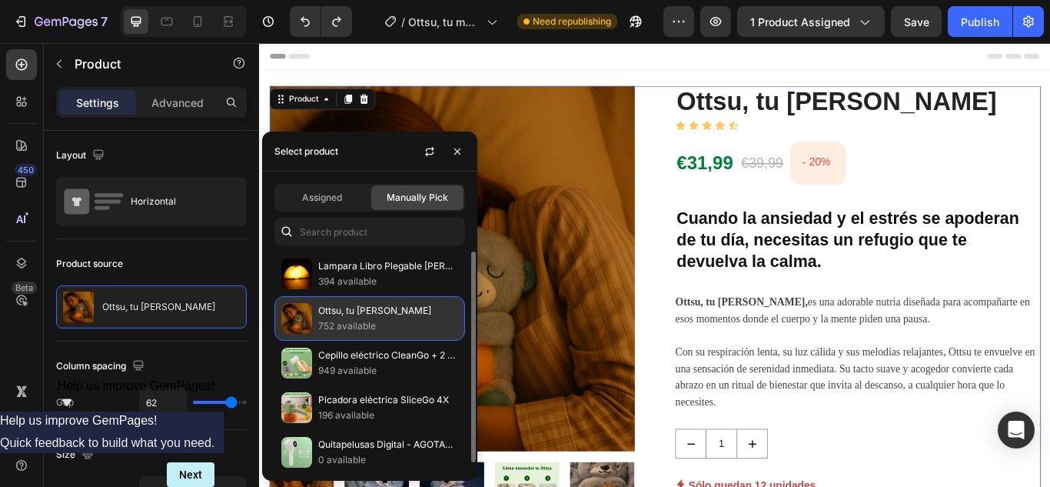
click at [367, 326] on p "752 available" at bounding box center [388, 325] width 140 height 15
click at [392, 321] on p "752 available" at bounding box center [388, 325] width 140 height 15
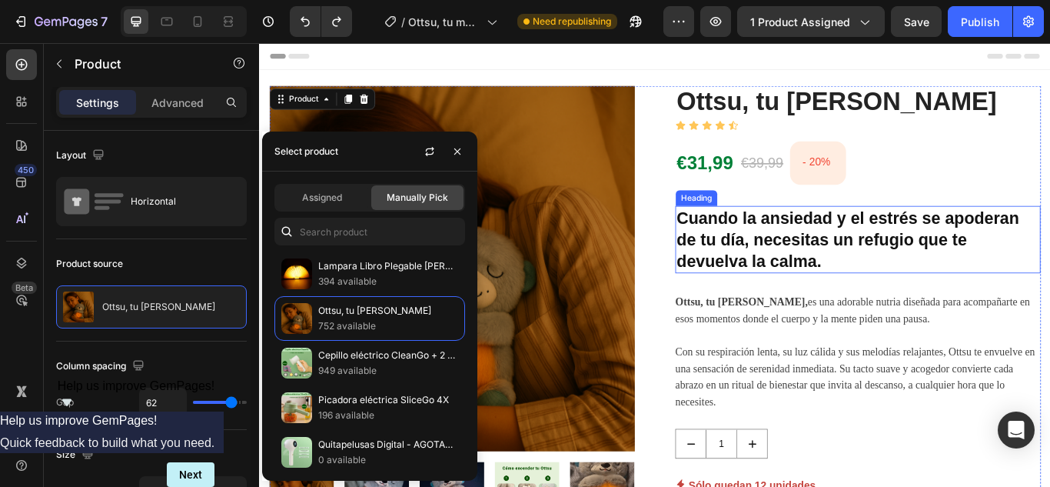
click at [913, 294] on h2 "Cuando la ansiedad y el estrés se apoderan de tu día, necesitas un refugio que …" at bounding box center [957, 272] width 426 height 78
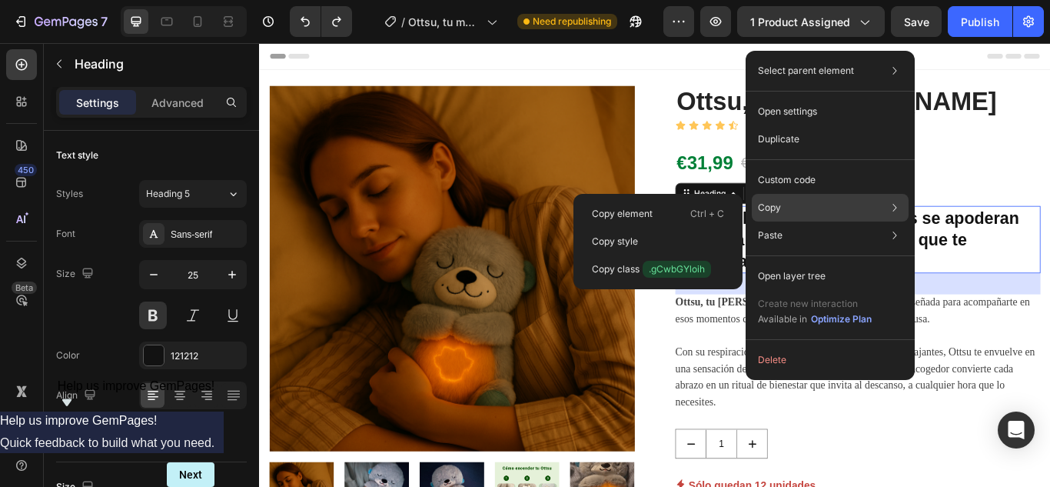
click at [779, 214] on div "Copy Copy element Ctrl + C Copy style Copy class .gCwbGYloih" at bounding box center [830, 208] width 157 height 28
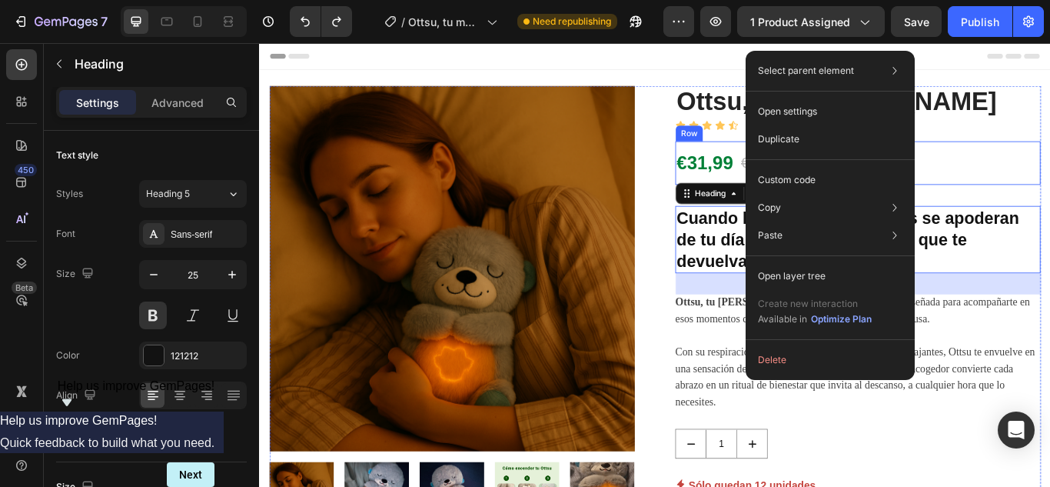
click at [1040, 168] on div "€31,99 (P) Price (P) Price €39,99 (P) Price (P) Price - 20% (P) Tag Row" at bounding box center [957, 183] width 426 height 51
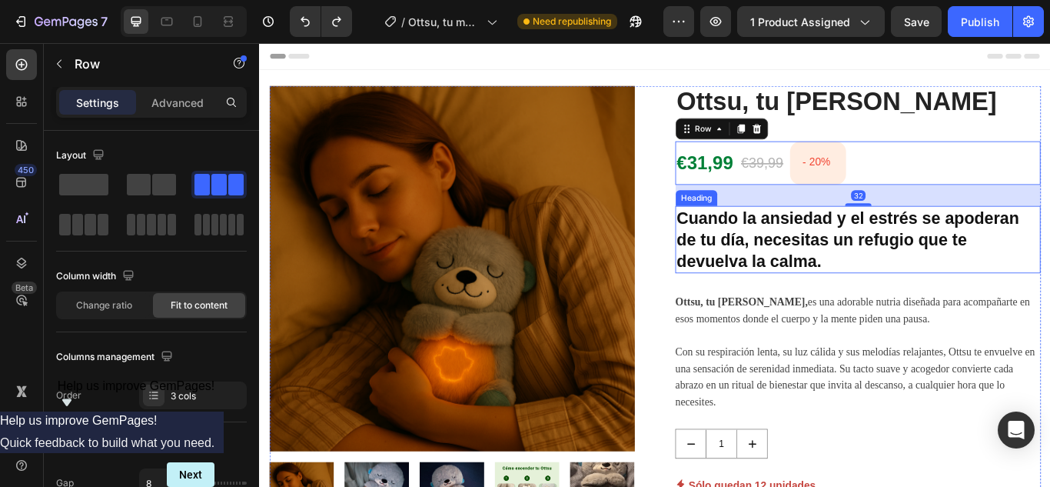
click at [876, 266] on h2 "Cuando la ansiedad y el estrés se apoderan de tu día, necesitas un refugio que …" at bounding box center [957, 272] width 426 height 78
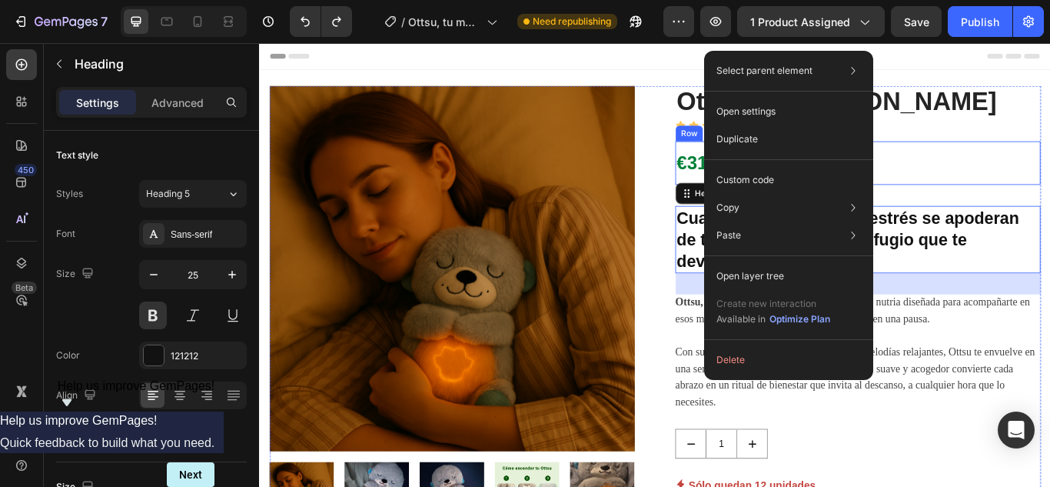
click at [1049, 173] on div "€31,99 (P) Price (P) Price €39,99 (P) Price (P) Price - 20% (P) Tag Row" at bounding box center [957, 183] width 426 height 51
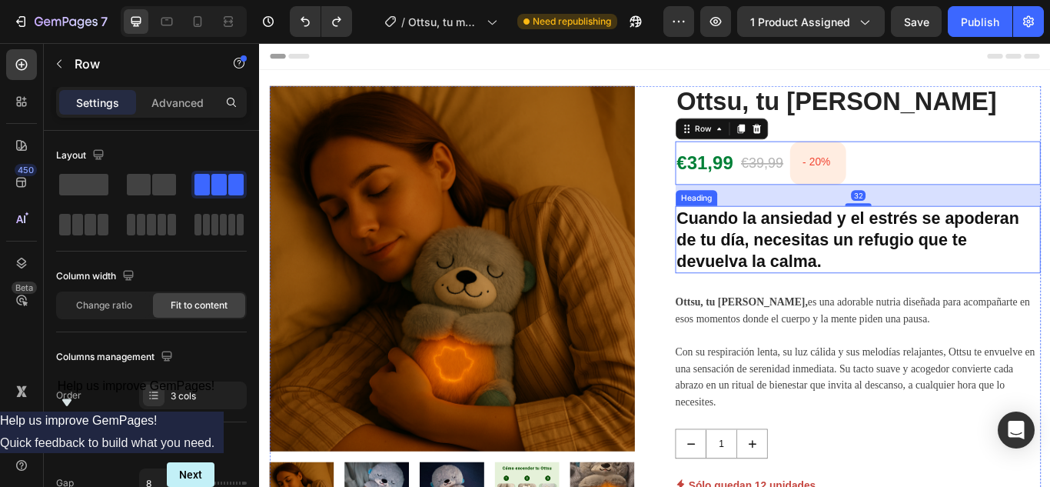
click at [918, 287] on h2 "Cuando la ansiedad y el estrés se apoderan de tu día, necesitas un refugio que …" at bounding box center [957, 272] width 426 height 78
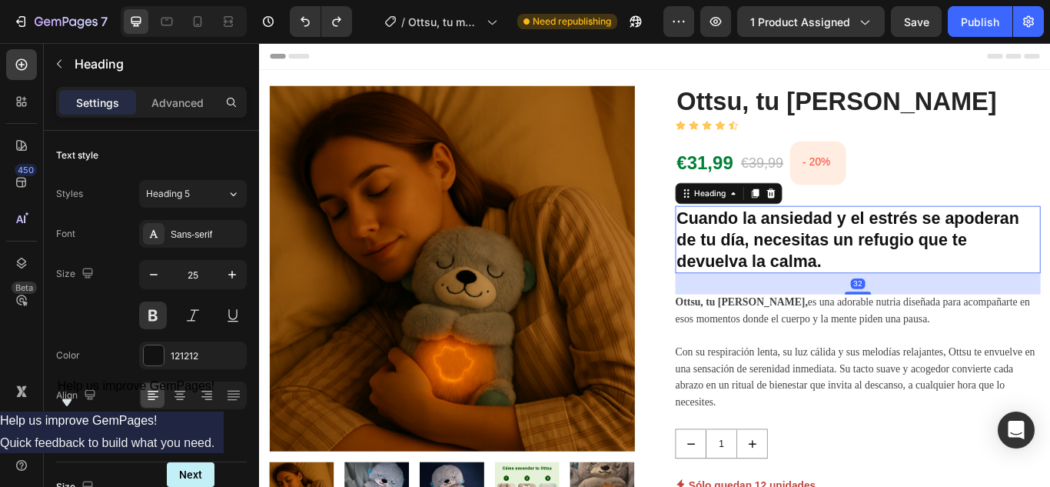
click at [909, 298] on h2 "Cuando la ansiedad y el estrés se apoderan de tu día, necesitas un refugio que …" at bounding box center [957, 272] width 426 height 78
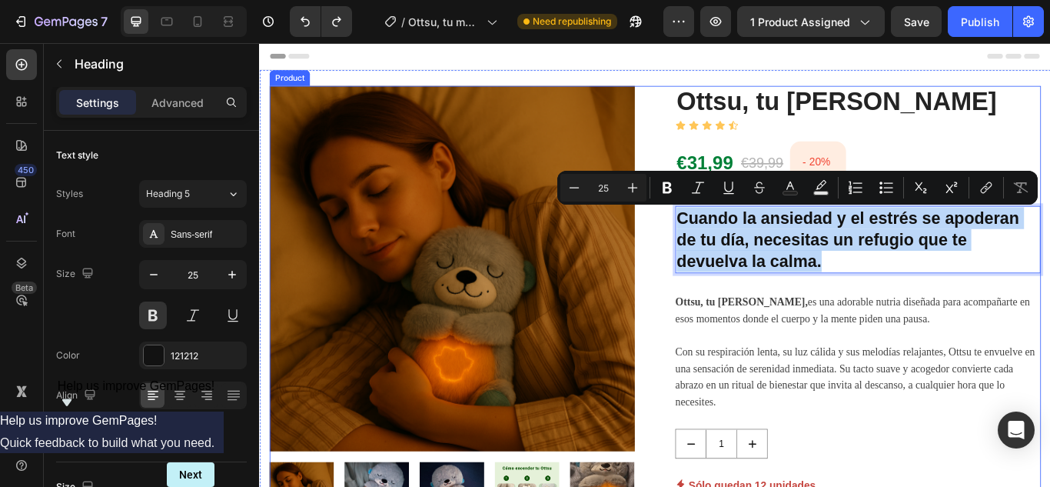
drag, startPoint x: 908, startPoint y: 295, endPoint x: 716, endPoint y: 234, distance: 201.5
click at [716, 234] on div "Product Images Ottsu, tu refugio de calma (P) Title Icon Icon Icon Icon Icon Ic…" at bounding box center [720, 417] width 899 height 648
copy p "Cuando la ansiedad y el estrés se apoderan de tu día, necesitas un refugio que …"
click at [721, 331] on div "Product Images Ottsu, tu refugio de calma (P) Title Icon Icon Icon Icon Icon Ic…" at bounding box center [720, 417] width 899 height 648
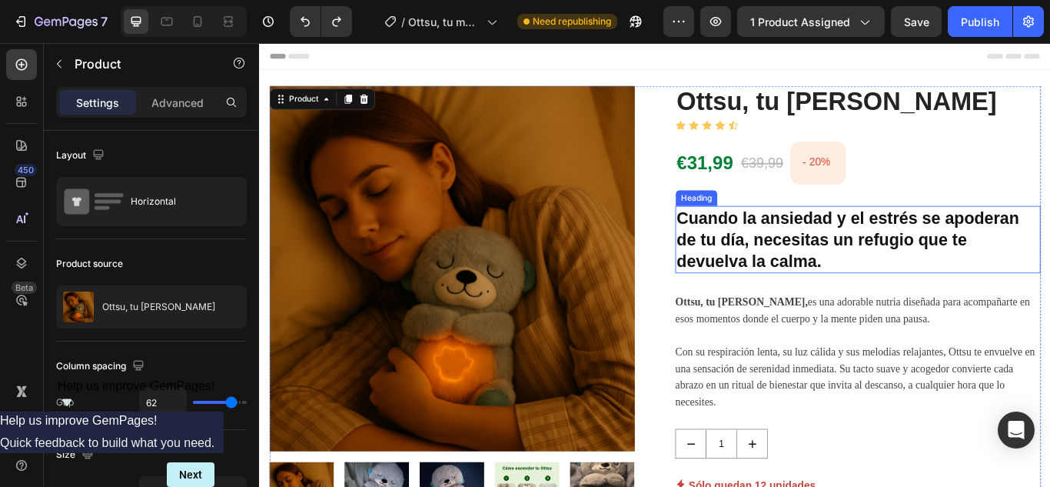
click at [904, 289] on p "Cuando la ansiedad y el estrés se apoderan de tu día, necesitas un refugio que …" at bounding box center [957, 271] width 423 height 75
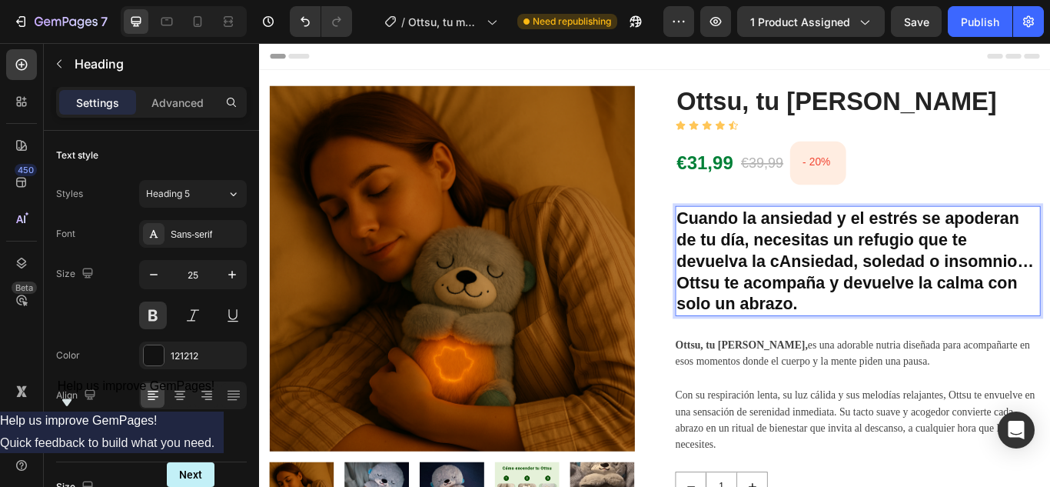
click at [864, 292] on p "Cuando la ansiedad y el estrés se apoderan de tu día, necesitas un refugio que …" at bounding box center [957, 296] width 423 height 125
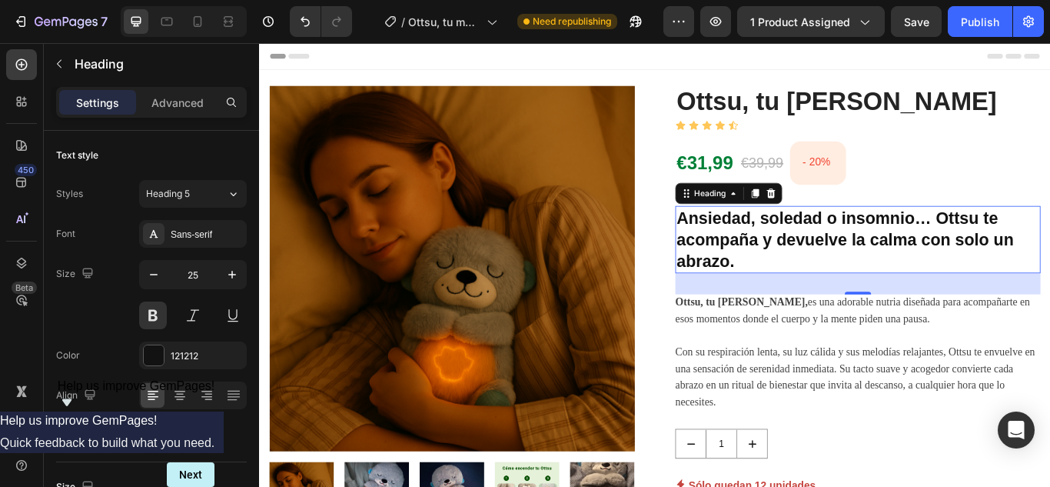
click at [816, 289] on p "Ansiedad, soledad o insomnio… Ottsu te acompaña y devuelve la calma con solo un…" at bounding box center [957, 271] width 423 height 75
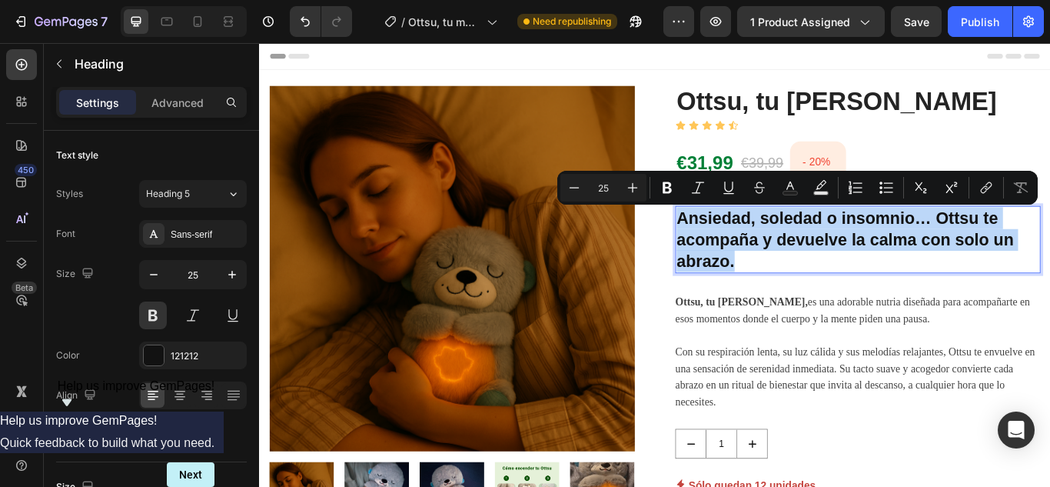
drag, startPoint x: 820, startPoint y: 298, endPoint x: 746, endPoint y: 246, distance: 90.4
click at [746, 246] on p "Ansiedad, soledad o insomnio… Ottsu te acompaña y devuelve la calma con solo un…" at bounding box center [957, 271] width 423 height 75
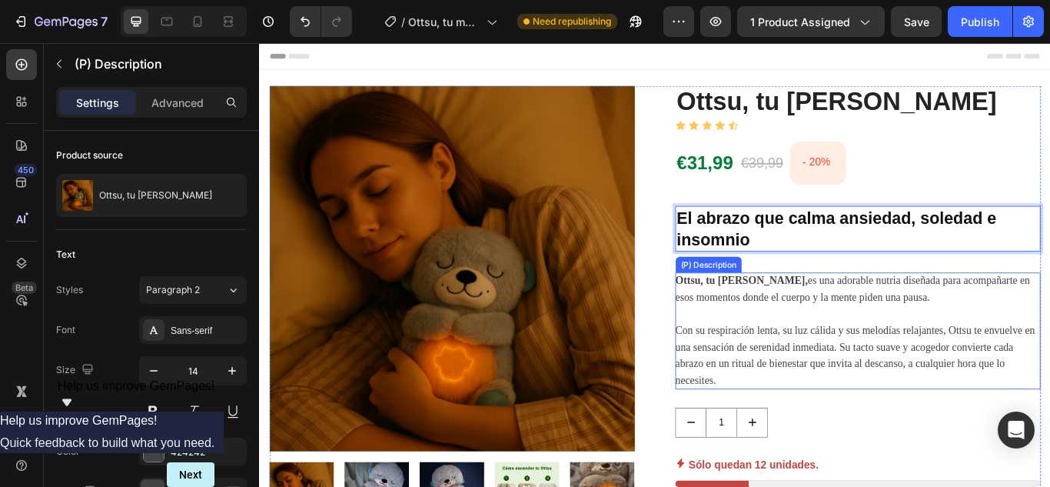
click at [963, 360] on div "Ottsu, tu refugio de calma, es una adorable nutria diseñada para acompañarte en…" at bounding box center [957, 378] width 426 height 135
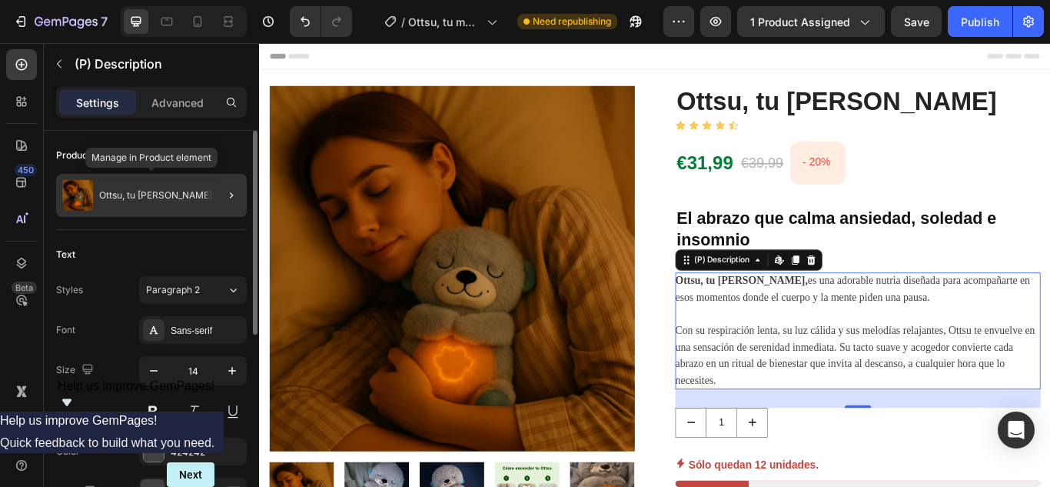
click at [140, 204] on div "Ottsu, tu refugio de calma" at bounding box center [151, 195] width 191 height 43
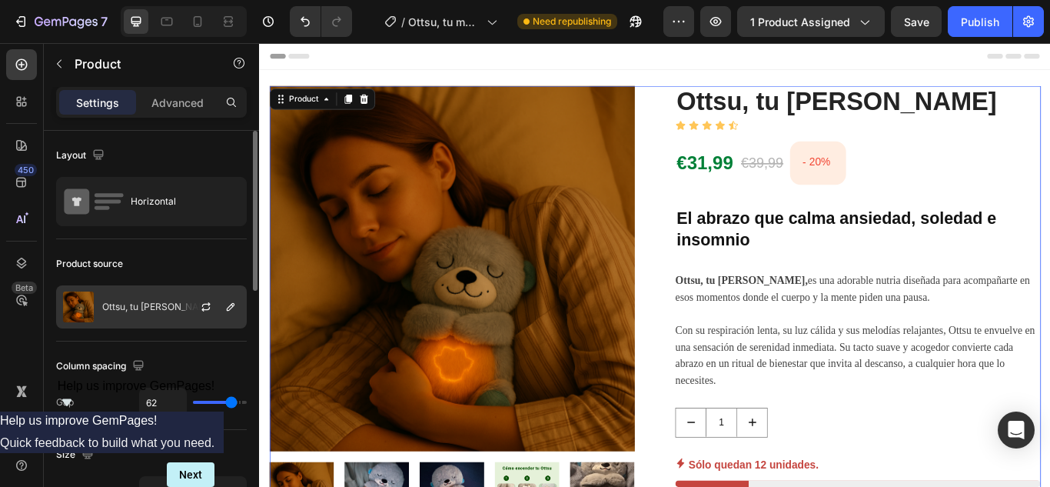
click at [123, 324] on div "Ottsu, tu refugio de calma" at bounding box center [151, 306] width 191 height 43
click at [211, 307] on icon "button" at bounding box center [206, 307] width 12 height 12
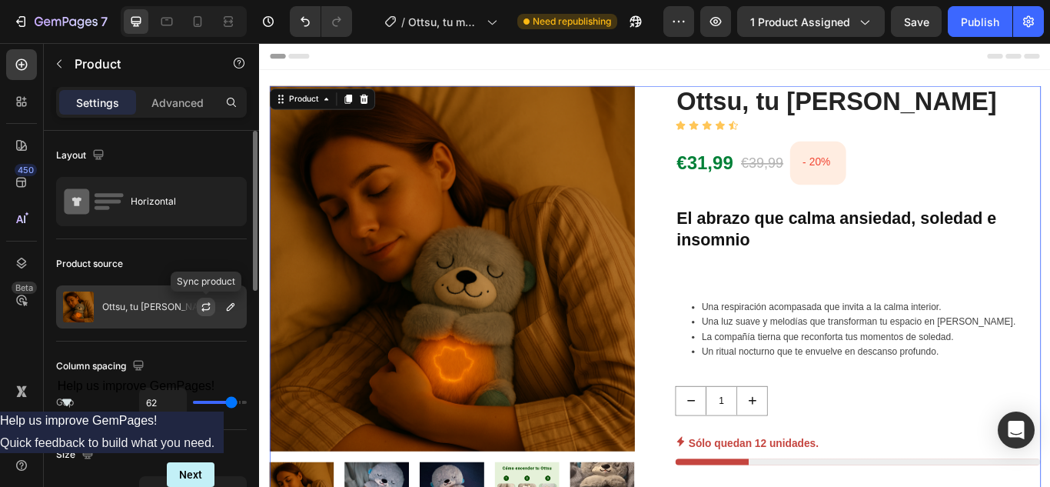
click at [208, 307] on icon "button" at bounding box center [206, 307] width 12 height 12
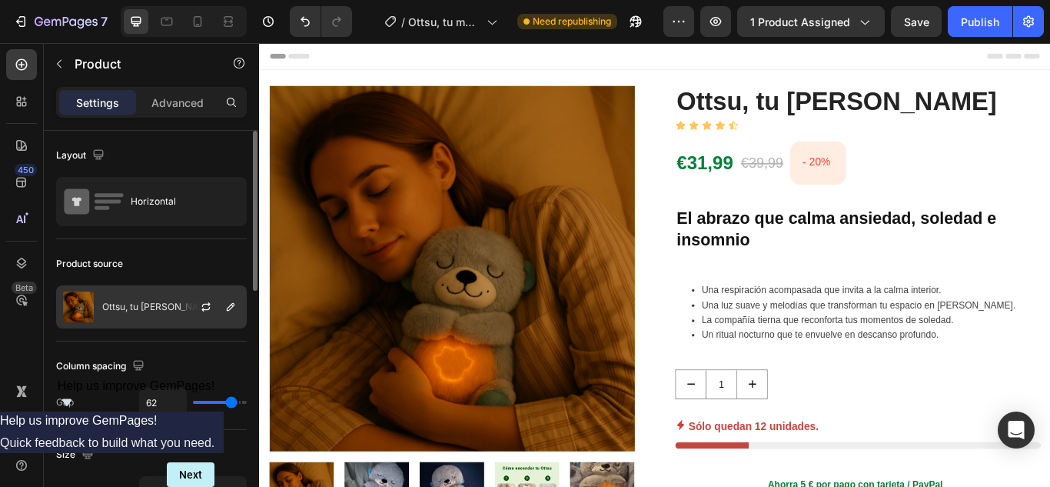
click at [168, 307] on p "Ottsu, tu refugio de calma" at bounding box center [158, 306] width 113 height 11
click at [210, 308] on icon "button" at bounding box center [206, 307] width 12 height 12
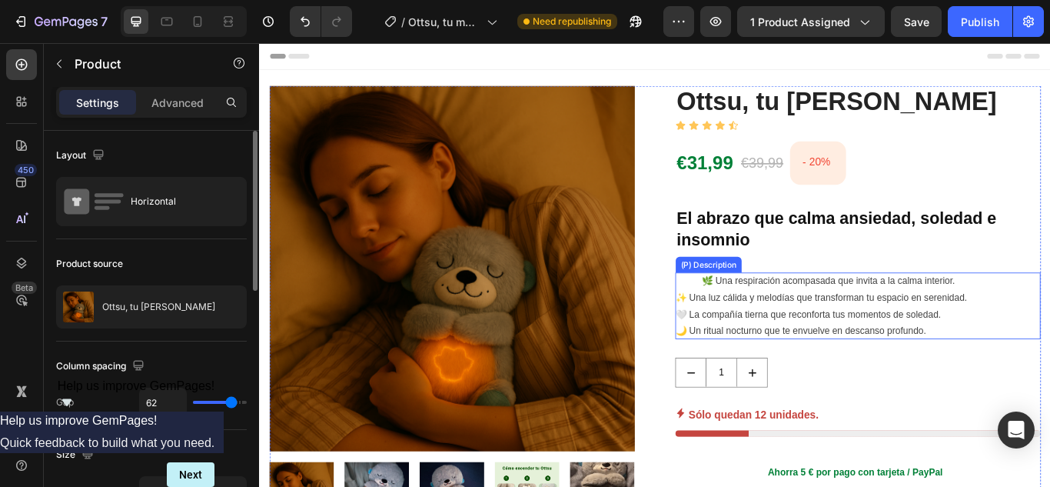
click at [869, 317] on p "🌿 Una respiración acompasada que invita a la calma interior. ✨ Una luz cálida y…" at bounding box center [914, 349] width 341 height 71
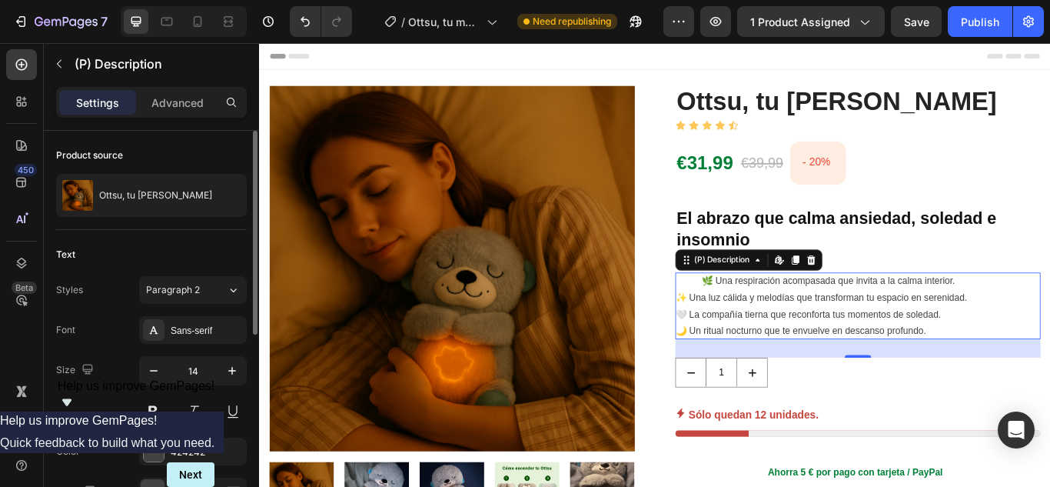
click at [1049, 347] on div "🌿 Una respiración acompasada que invita a la calma interior. ✨ Una luz cálida y…" at bounding box center [957, 350] width 426 height 78
click at [1032, 428] on div "1" at bounding box center [957, 427] width 426 height 35
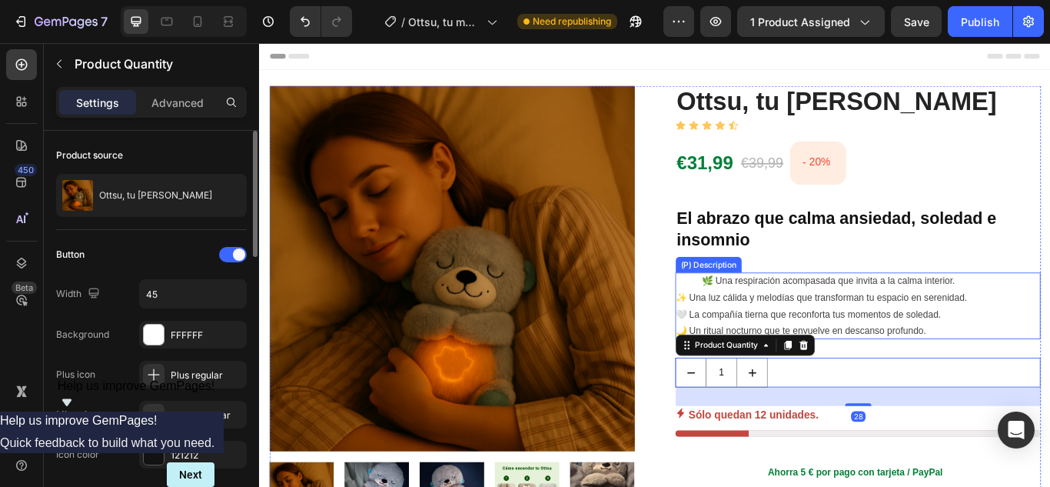
click at [1049, 354] on div "🌿 Una respiración acompasada que invita a la calma interior. ✨ Una luz cálida y…" at bounding box center [957, 350] width 426 height 78
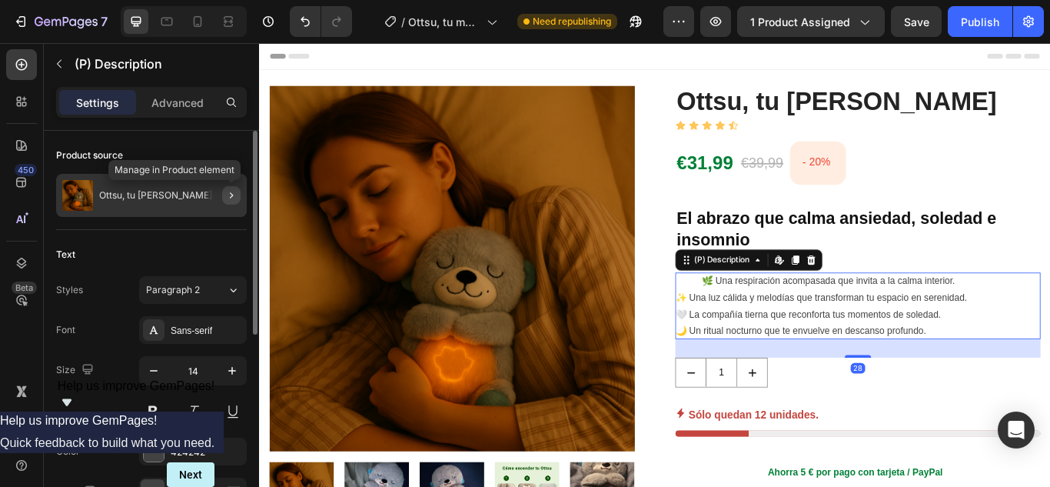
click at [234, 194] on icon "button" at bounding box center [231, 195] width 12 height 12
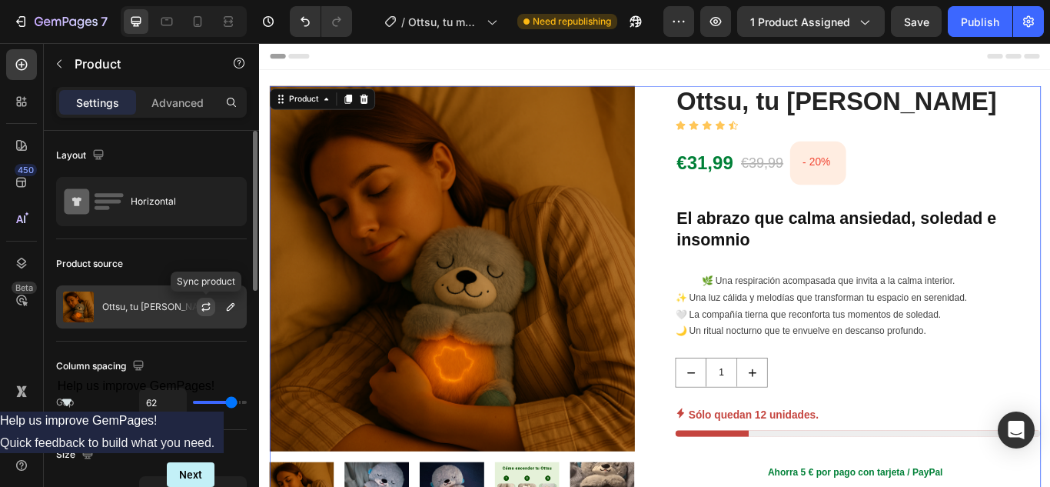
click at [201, 307] on icon "button" at bounding box center [206, 307] width 12 height 12
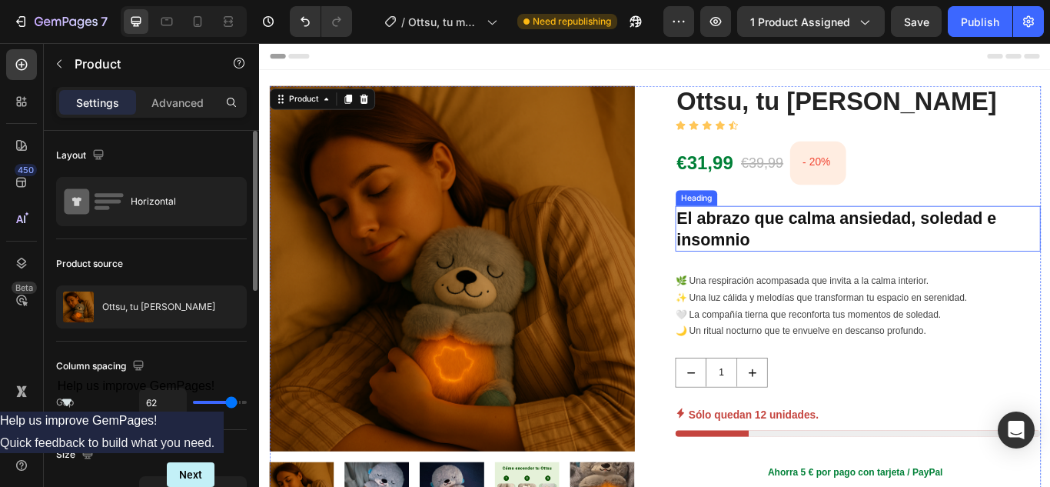
click at [877, 247] on h2 "El abrazo que calma ansiedad, soledad e insomnio" at bounding box center [957, 259] width 426 height 53
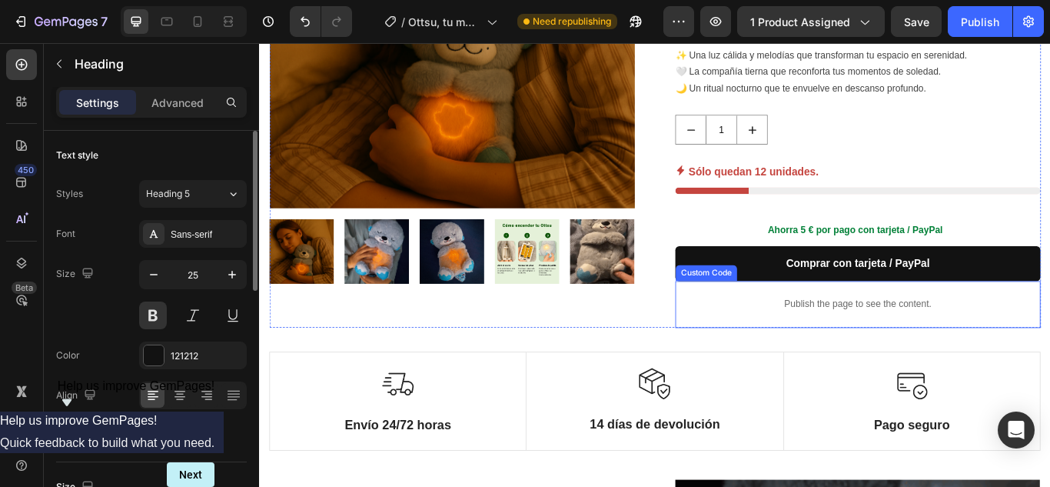
scroll to position [538, 0]
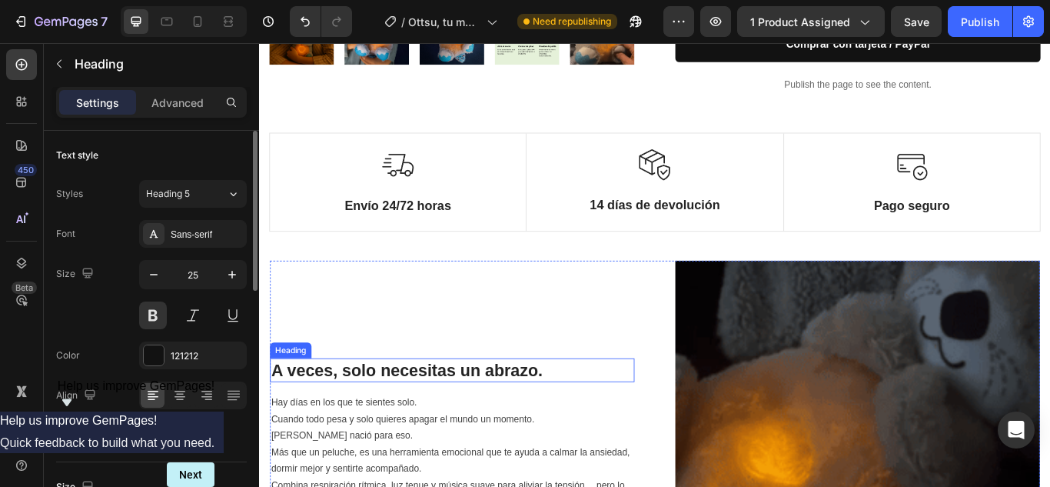
click at [538, 428] on h2 "A veces, solo necesitas un abrazo." at bounding box center [483, 424] width 425 height 28
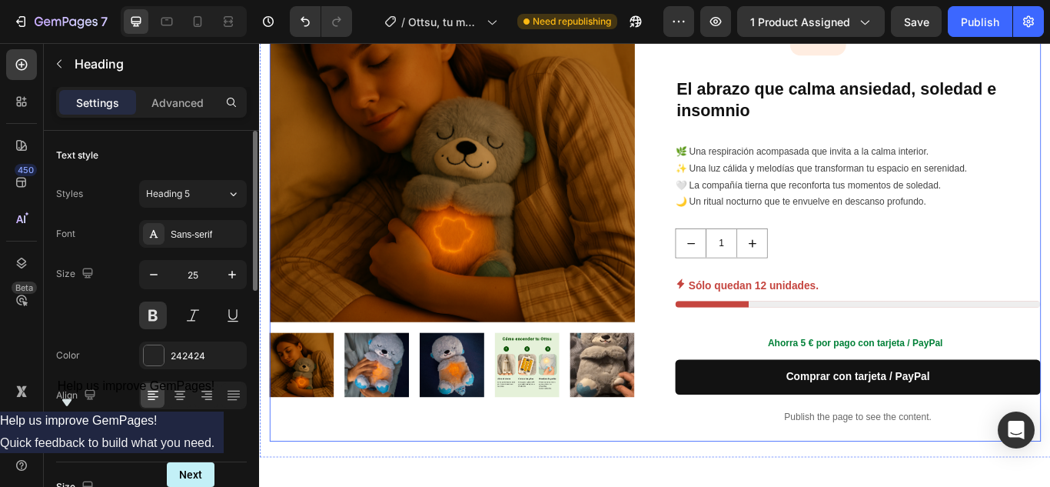
scroll to position [77, 0]
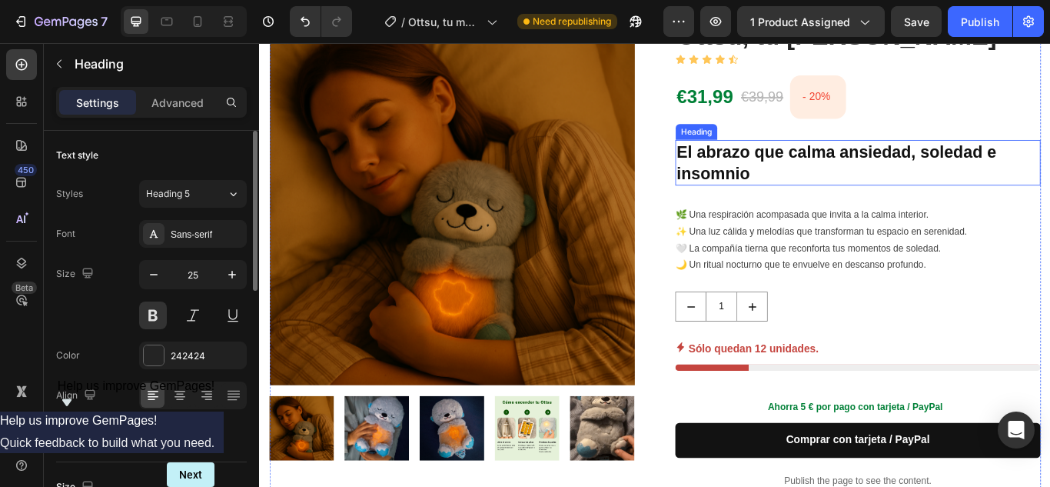
click at [856, 179] on h2 "El abrazo que calma ansiedad, soledad e insomnio" at bounding box center [957, 182] width 426 height 53
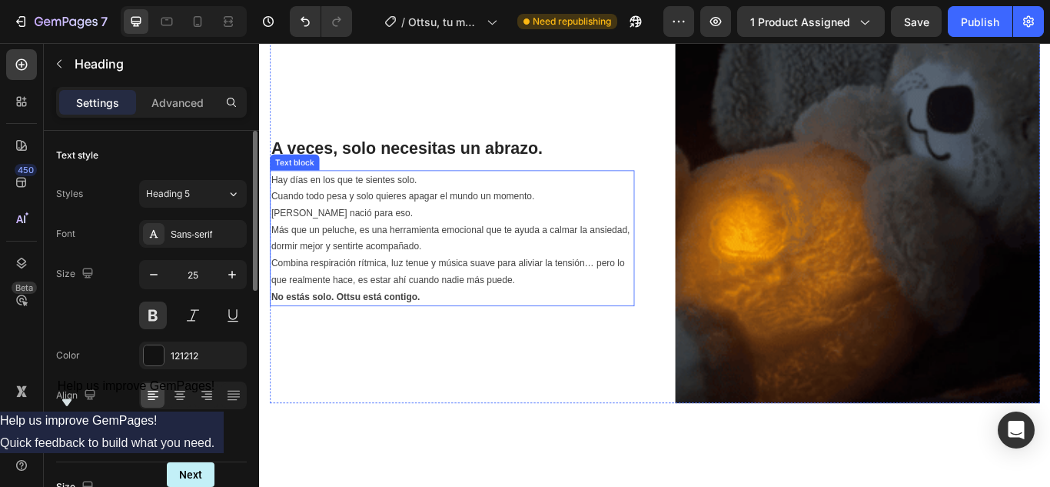
scroll to position [0, 0]
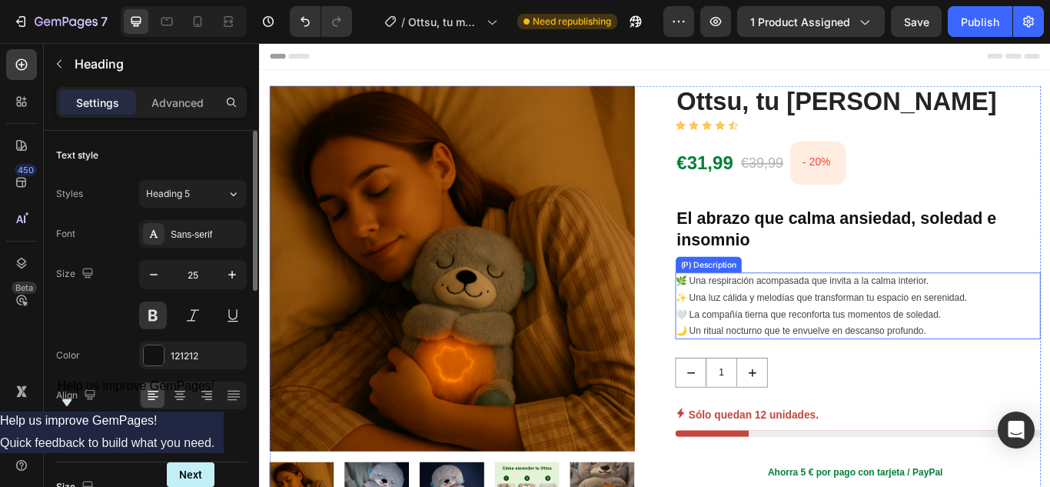
click at [896, 374] on p "🌿 Una respiración acompasada que invita a la calma interior. ✨ Una luz cálida y…" at bounding box center [914, 349] width 341 height 71
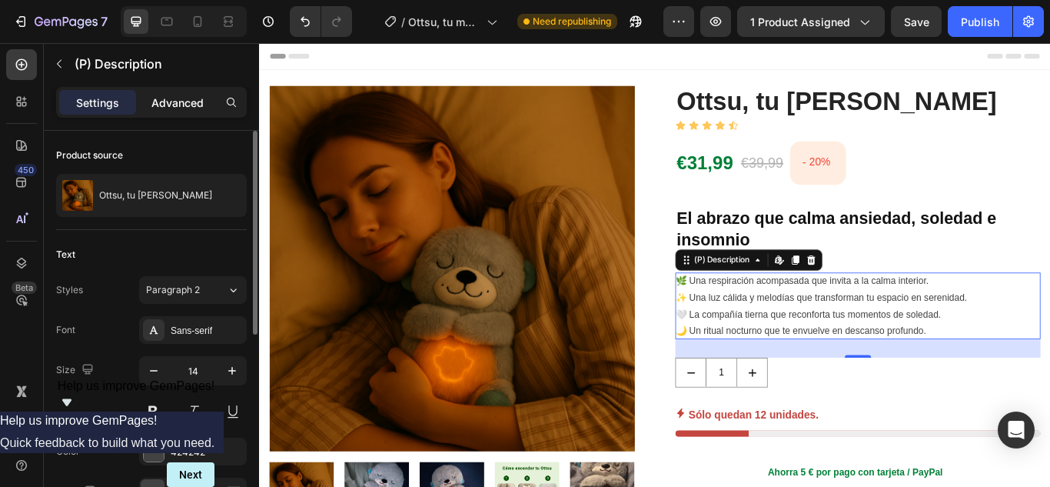
click at [175, 106] on p "Advanced" at bounding box center [177, 103] width 52 height 16
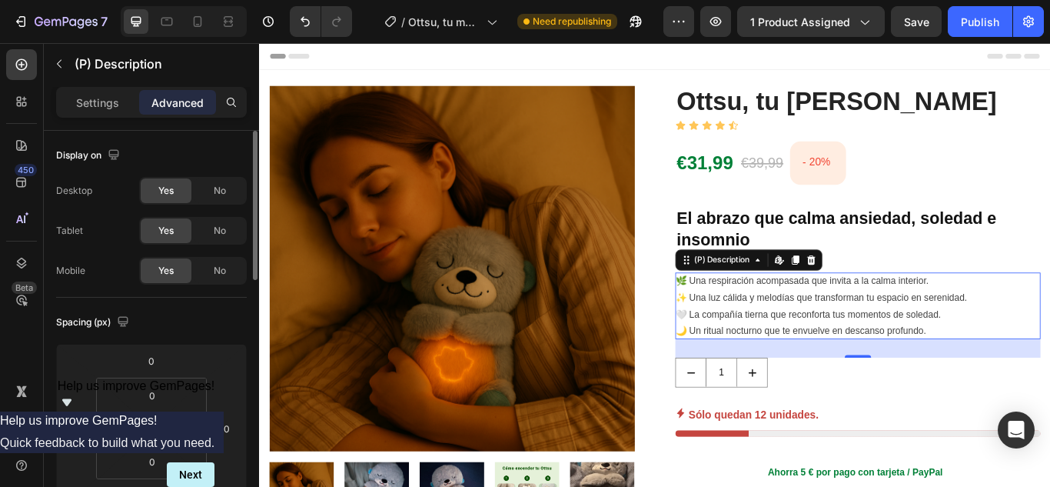
click at [998, 397] on div "28" at bounding box center [957, 399] width 426 height 22
click at [980, 433] on div "1" at bounding box center [957, 427] width 426 height 35
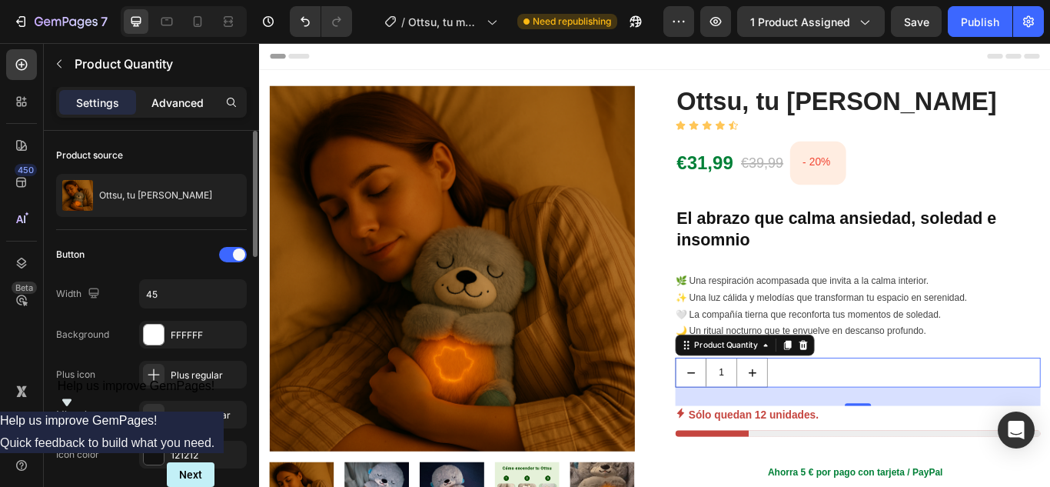
click at [178, 108] on p "Advanced" at bounding box center [177, 103] width 52 height 16
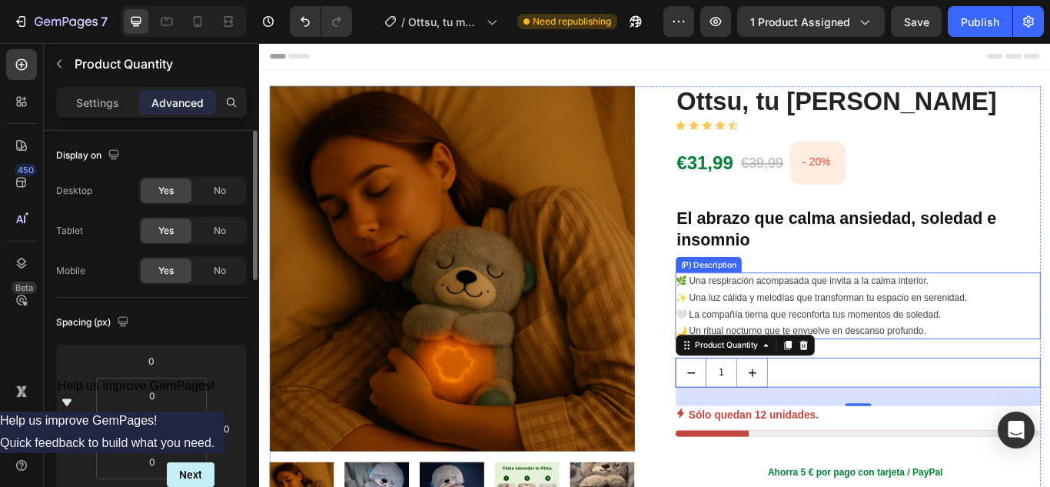
click at [1049, 370] on div "🌿 Una respiración acompasada que invita a la calma interior. ✨ Una luz cálida y…" at bounding box center [957, 350] width 426 height 78
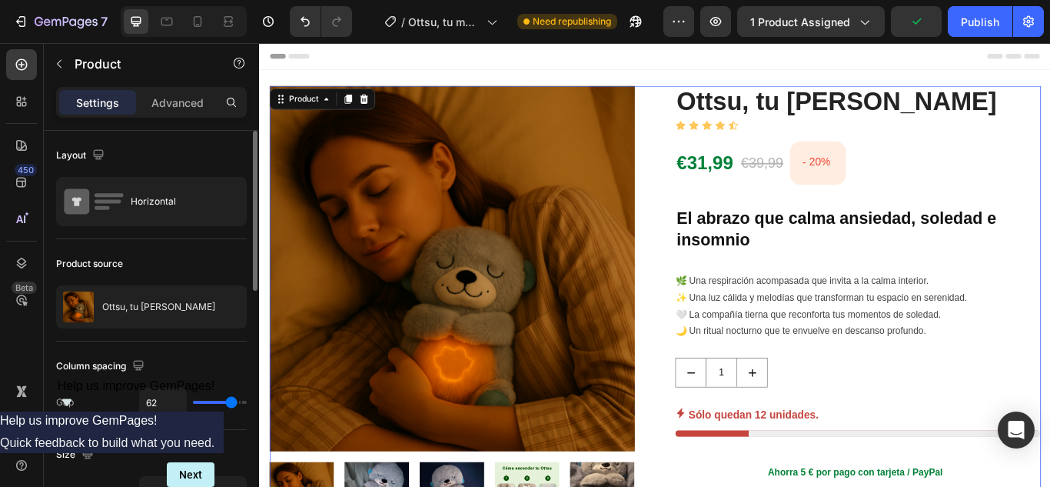
click at [725, 384] on div "Product Images Ottsu, tu refugio de calma (P) Title Icon Icon Icon Icon Icon Ic…" at bounding box center [720, 375] width 899 height 565
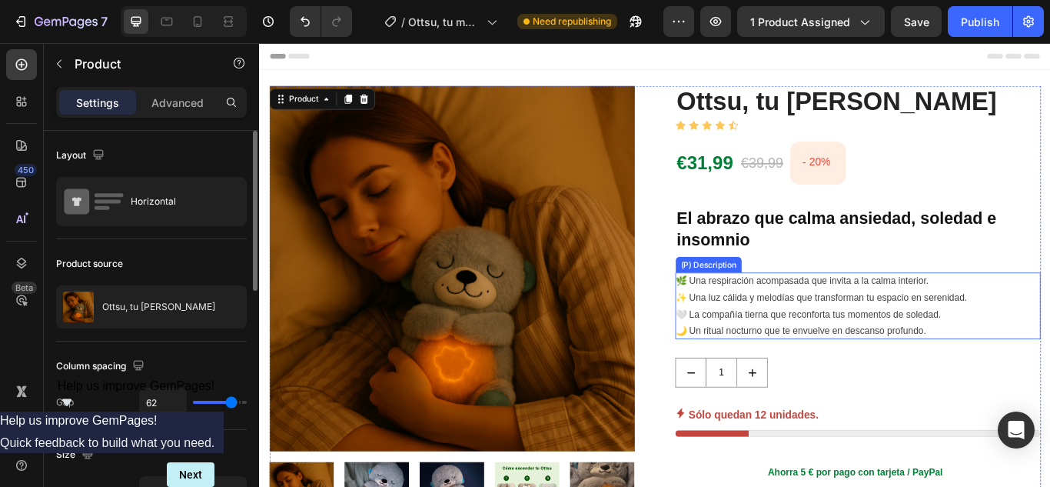
click at [1049, 369] on div "🌿 Una respiración acompasada que invita a la calma interior. ✨ Una luz cálida y…" at bounding box center [957, 350] width 426 height 78
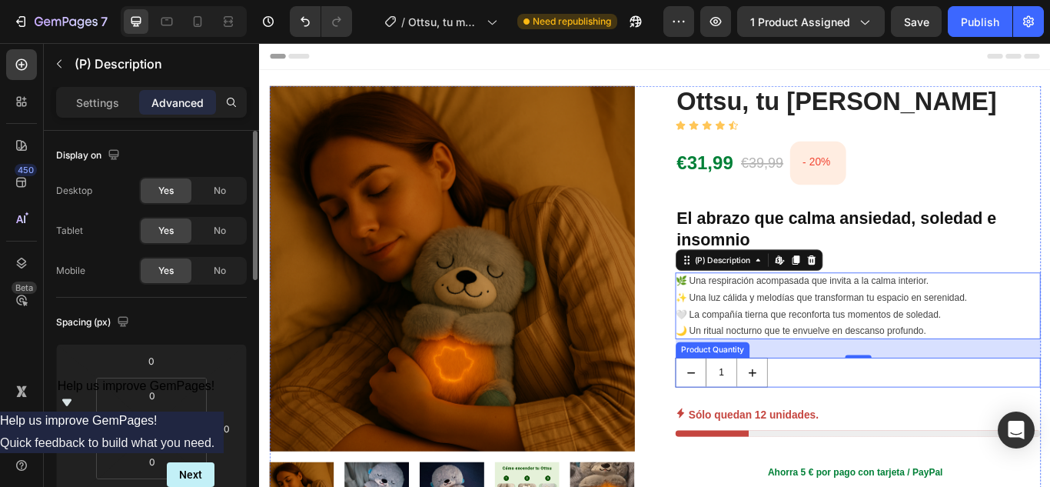
click at [952, 410] on div "1" at bounding box center [957, 427] width 426 height 35
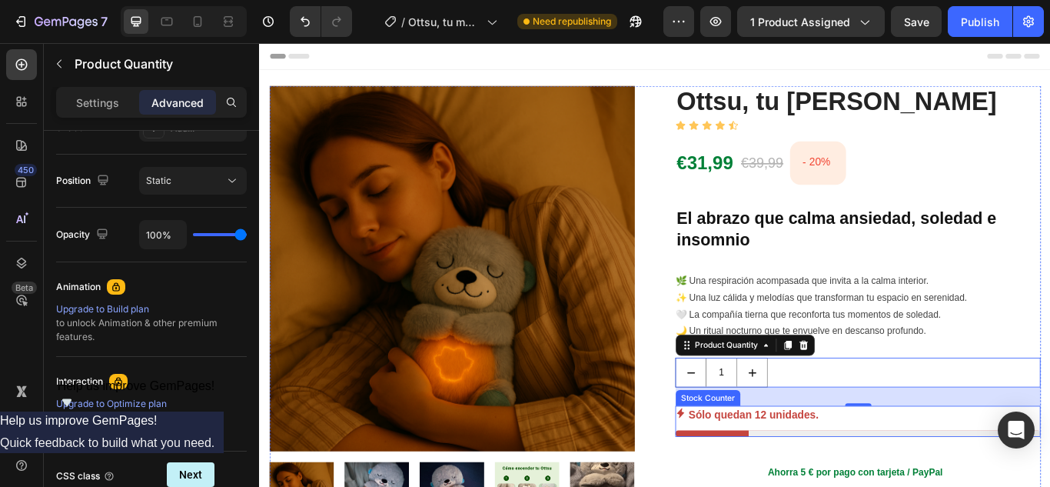
click at [991, 472] on div "Sólo quedan 12 unidades." at bounding box center [957, 477] width 426 height 22
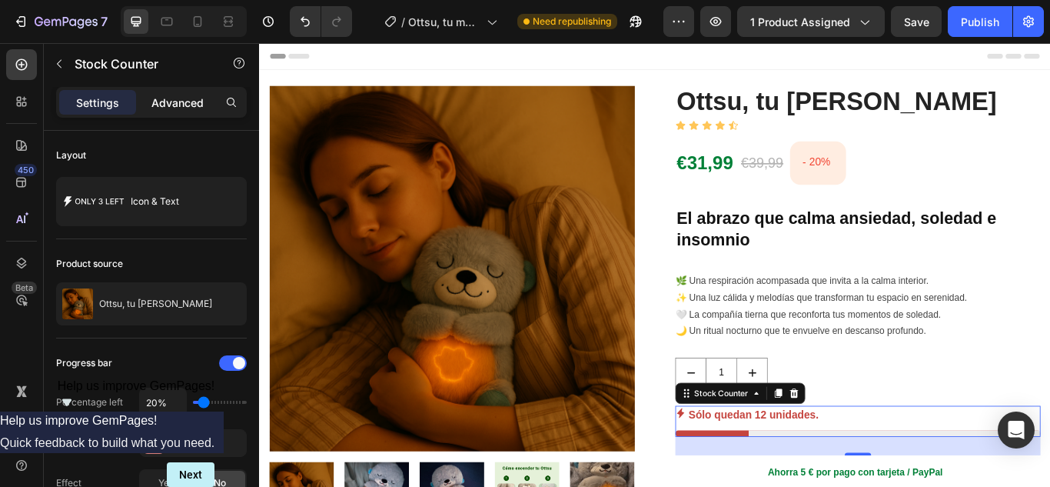
click at [186, 102] on p "Advanced" at bounding box center [177, 103] width 52 height 16
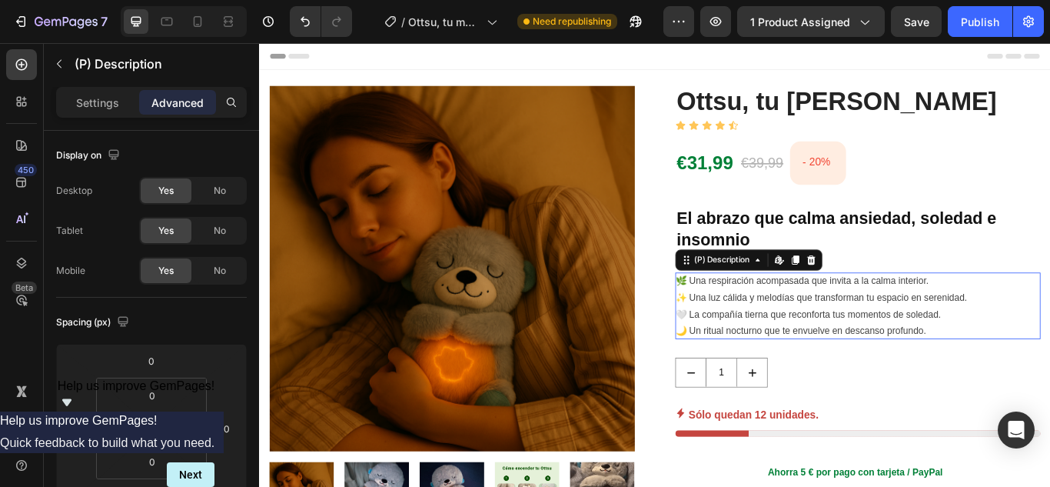
click at [1049, 385] on div "🌿 Una respiración acompasada que invita a la calma interior. ✨ Una luz cálida y…" at bounding box center [957, 350] width 426 height 78
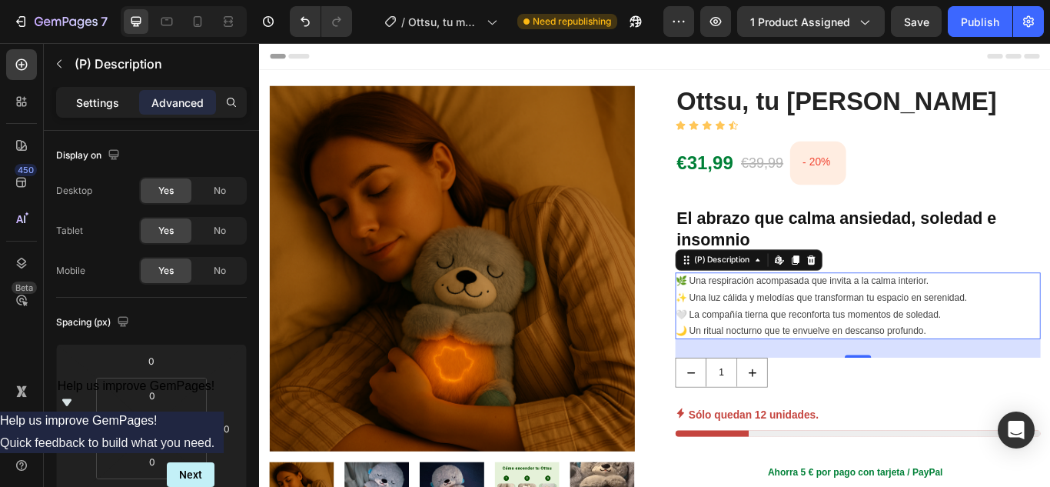
click at [80, 105] on p "Settings" at bounding box center [97, 103] width 43 height 16
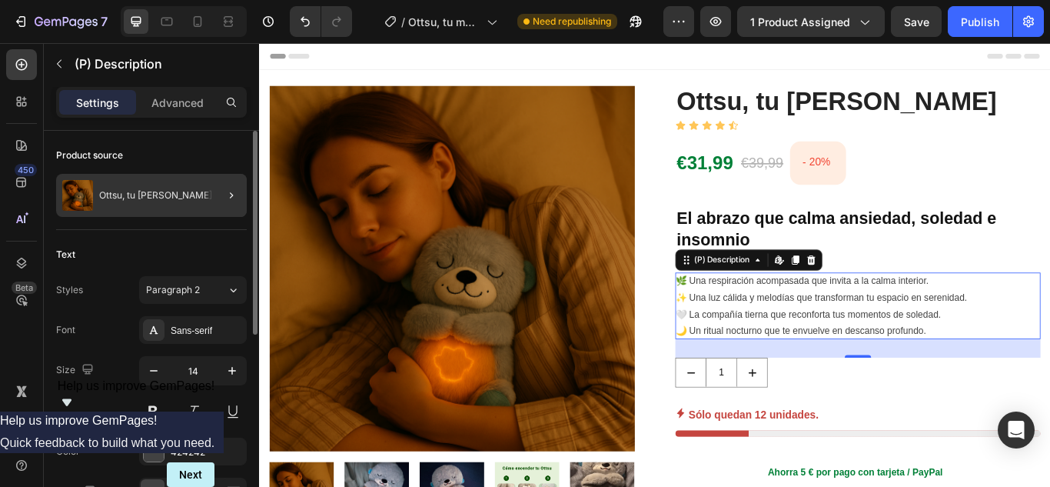
click at [242, 198] on div at bounding box center [225, 195] width 43 height 43
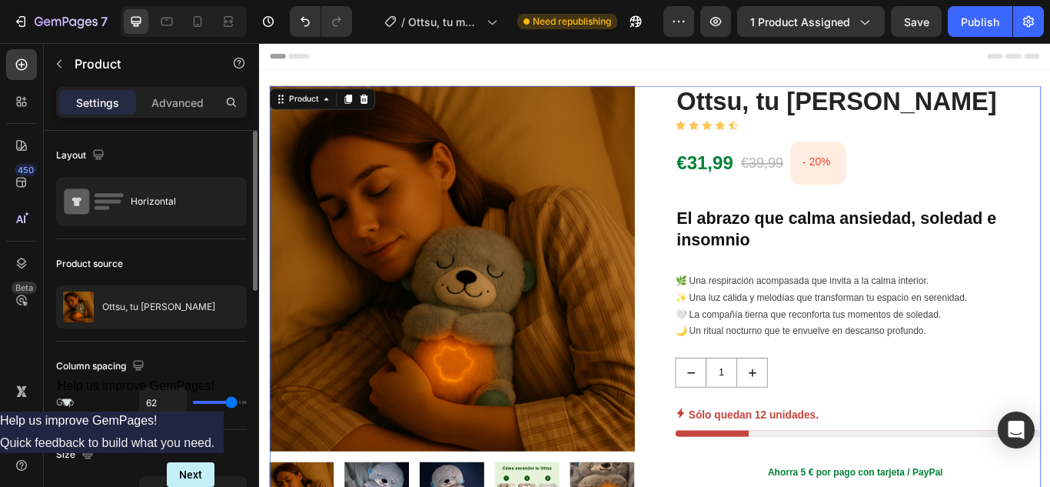
click at [0, 0] on icon at bounding box center [0, 0] width 0 height 0
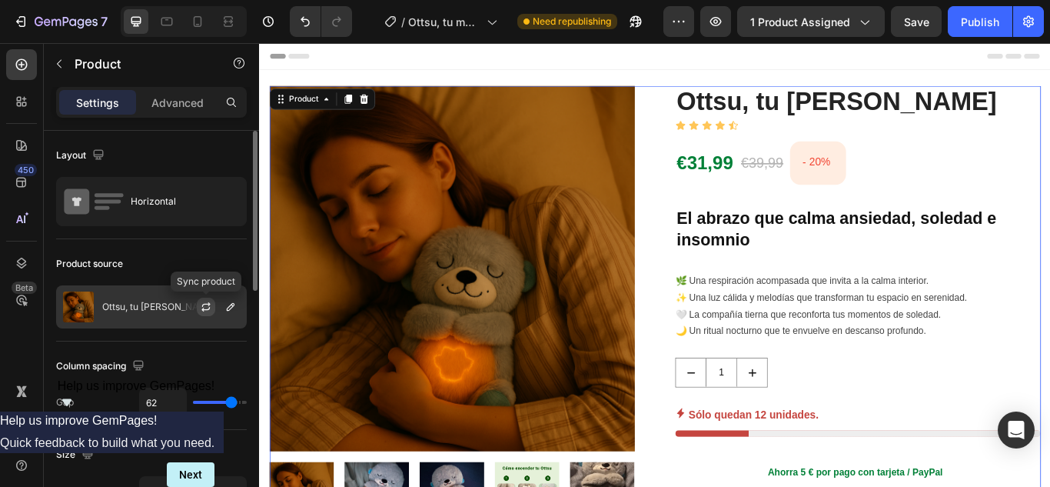
click at [199, 304] on button "button" at bounding box center [206, 306] width 18 height 18
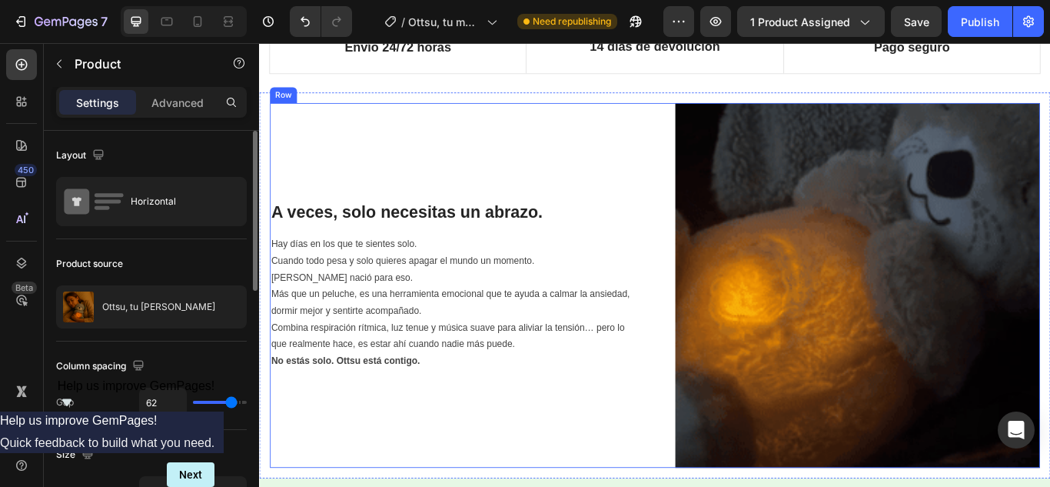
scroll to position [769, 0]
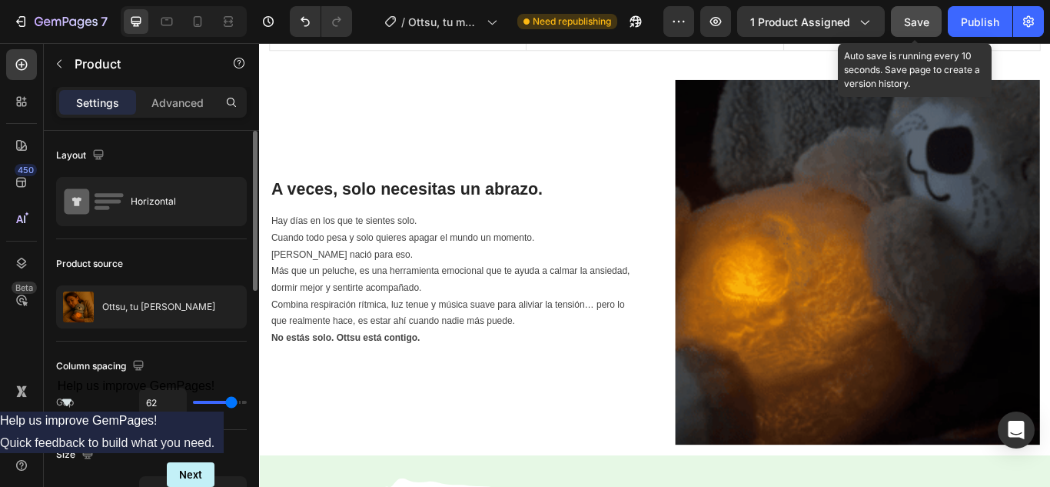
click at [926, 31] on button "Save" at bounding box center [916, 21] width 51 height 31
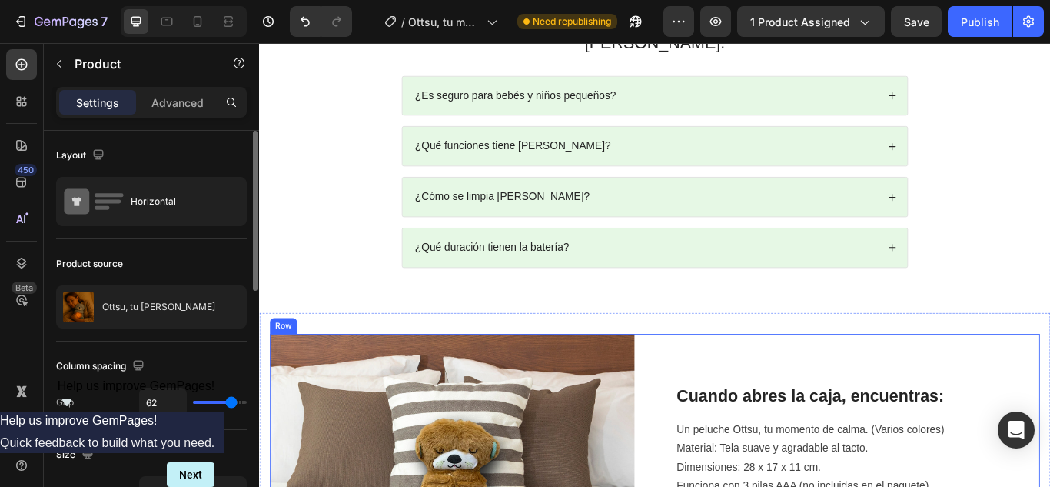
scroll to position [1912, 0]
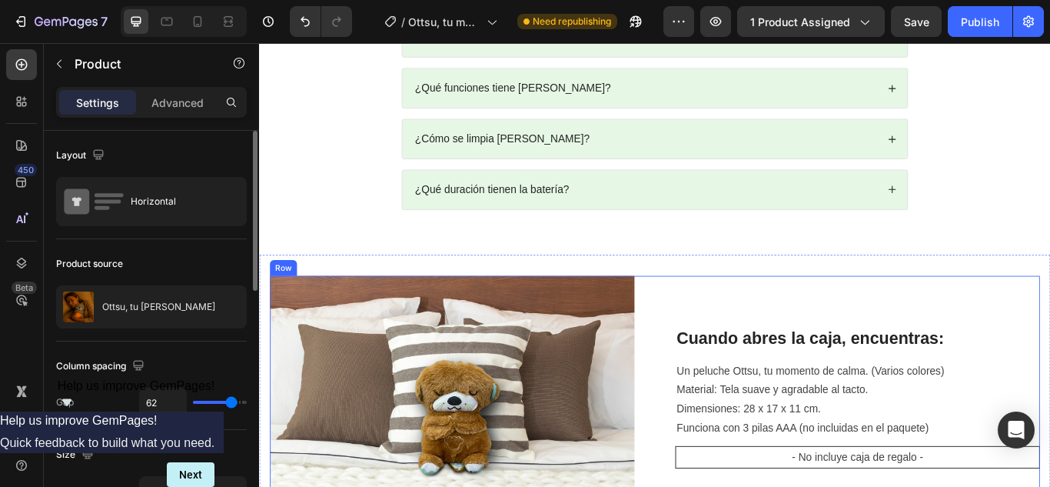
click at [734, 195] on div "Preguntas Frecuentes sobre Ottsu, tu refugio de calma. Heading ¿Es seguro para …" at bounding box center [720, 99] width 922 height 381
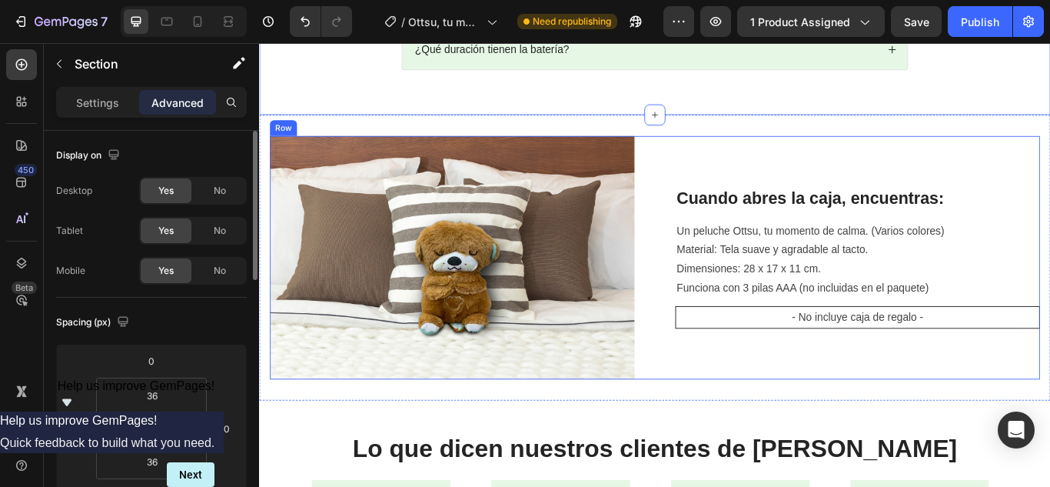
scroll to position [1998, 0]
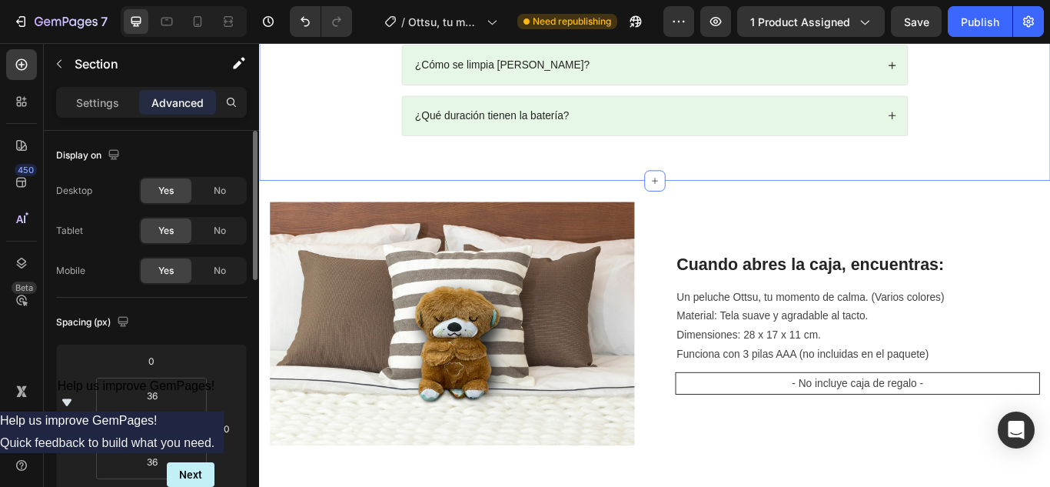
click at [786, 162] on div "Preguntas Frecuentes sobre Ottsu, tu refugio de calma. Heading ¿Es seguro para …" at bounding box center [720, 12] width 922 height 381
click at [164, 466] on input "36" at bounding box center [152, 461] width 31 height 23
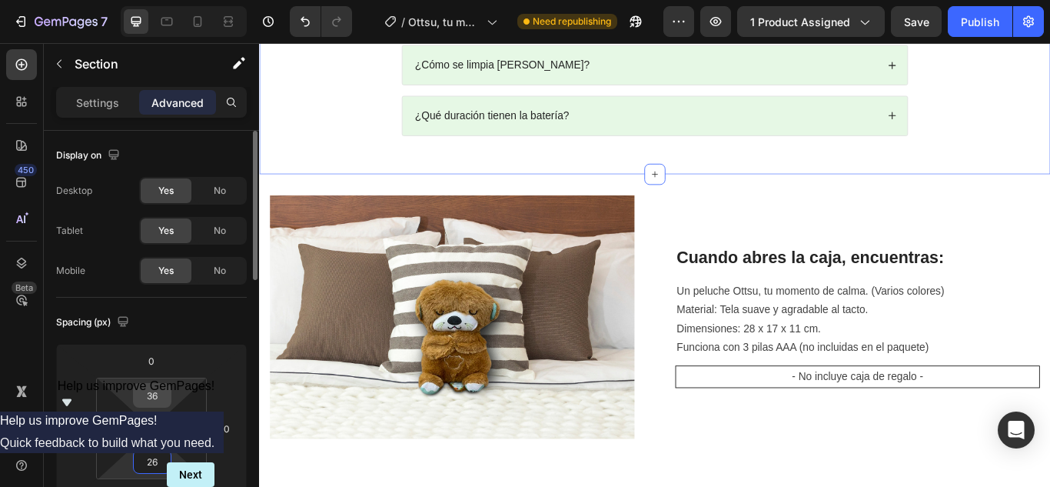
type input "26"
click at [160, 401] on input "36" at bounding box center [152, 395] width 31 height 23
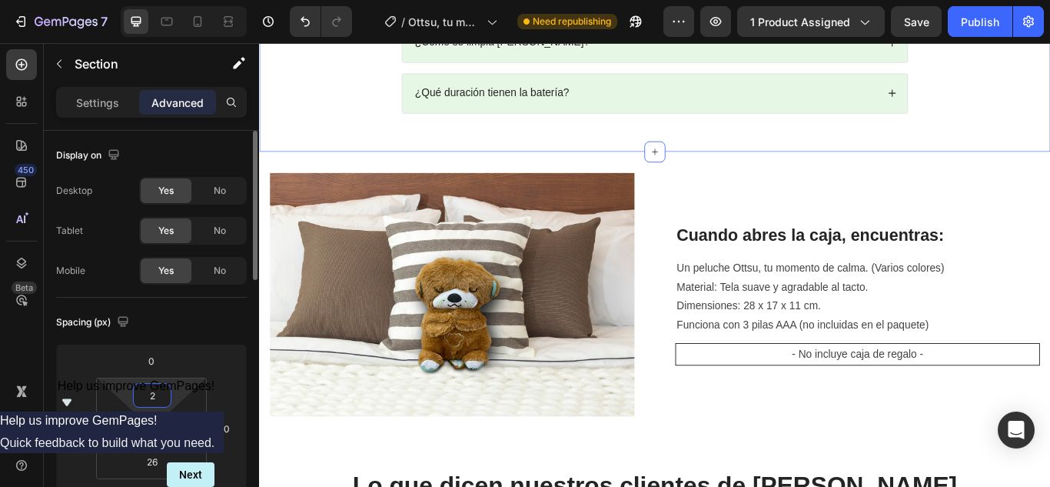
type input "28"
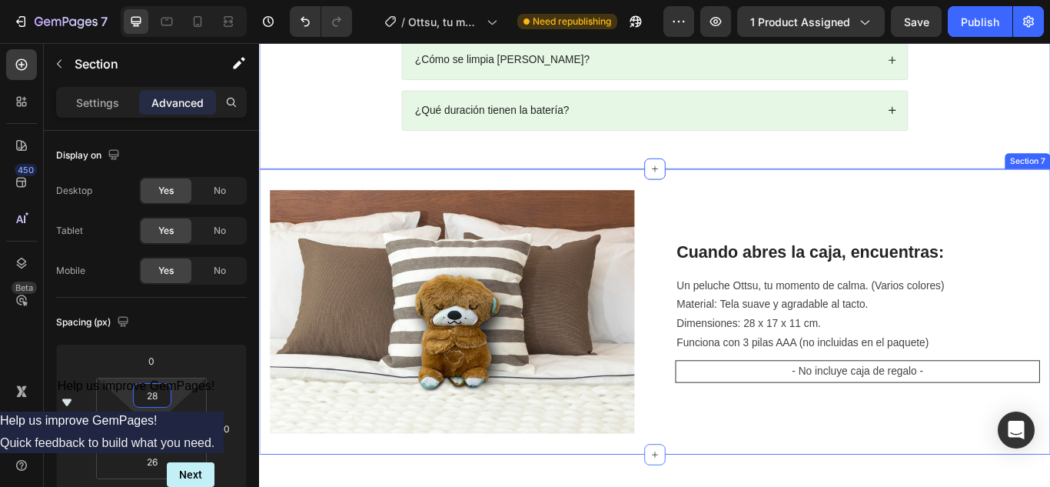
click at [764, 190] on div "Cuando abres la caja, encuentras: Heading Un peluche Ottsu, tu momento de calma…" at bounding box center [720, 356] width 922 height 333
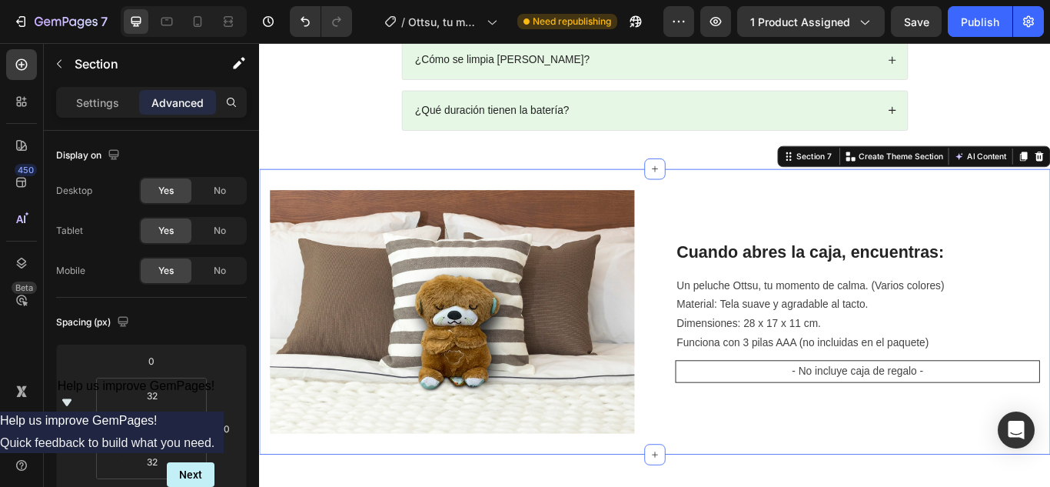
click at [661, 190] on div "Cuando abres la caja, encuentras: Heading Un peluche Ottsu, tu momento de calma…" at bounding box center [720, 356] width 922 height 333
click at [679, 483] on div "Cuando abres la caja, encuentras: Heading Un peluche Ottsu, tu momento de calma…" at bounding box center [720, 356] width 922 height 333
click at [706, 413] on div "Cuando abres la caja, encuentras: Heading Un peluche Ottsu, tu momento de calma…" at bounding box center [720, 356] width 898 height 284
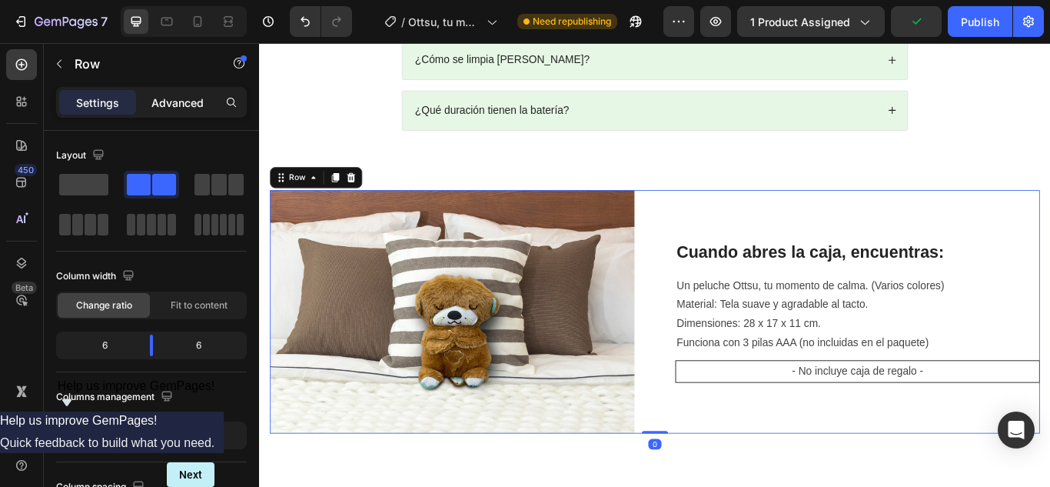
click at [179, 95] on p "Advanced" at bounding box center [177, 103] width 52 height 16
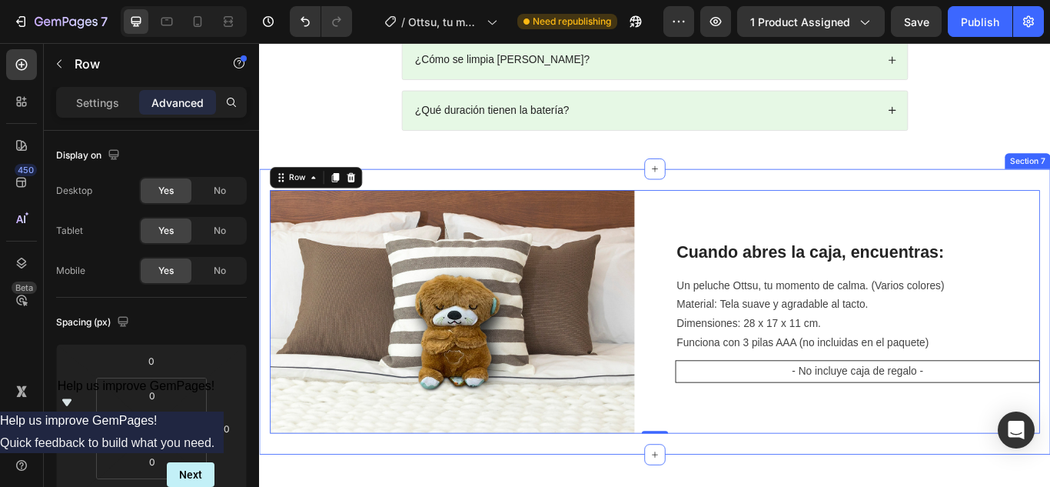
click at [624, 477] on div "Cuando abres la caja, encuentras: Heading Un peluche Ottsu, tu momento de calma…" at bounding box center [720, 356] width 922 height 333
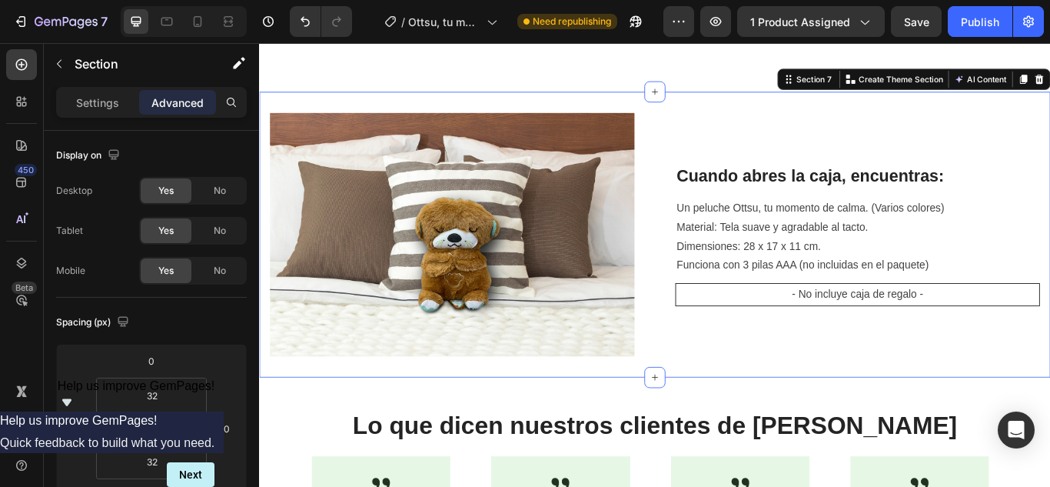
scroll to position [2152, 0]
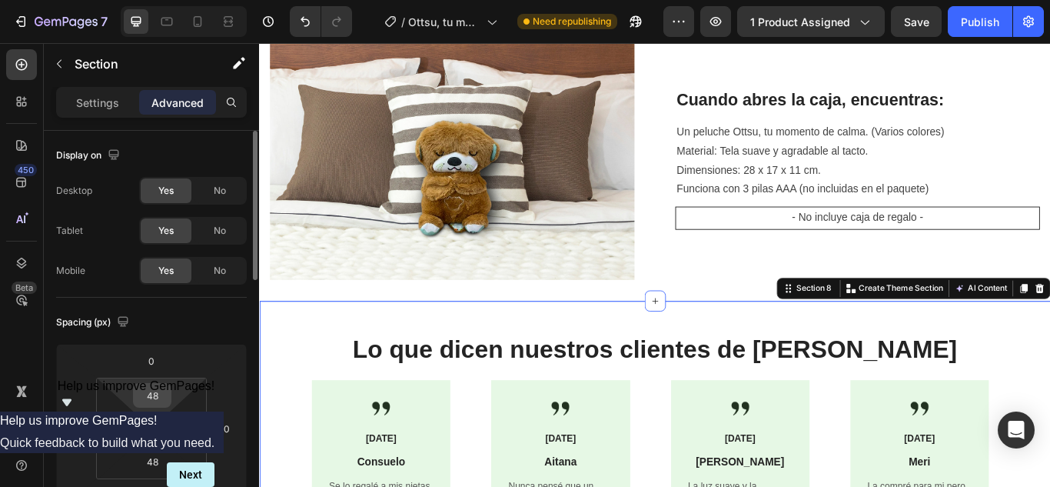
click at [158, 397] on input "48" at bounding box center [152, 395] width 31 height 23
click at [691, 319] on div "Cuando abres la caja, encuentras: Heading Un peluche Ottsu, tu momento de calma…" at bounding box center [720, 177] width 922 height 333
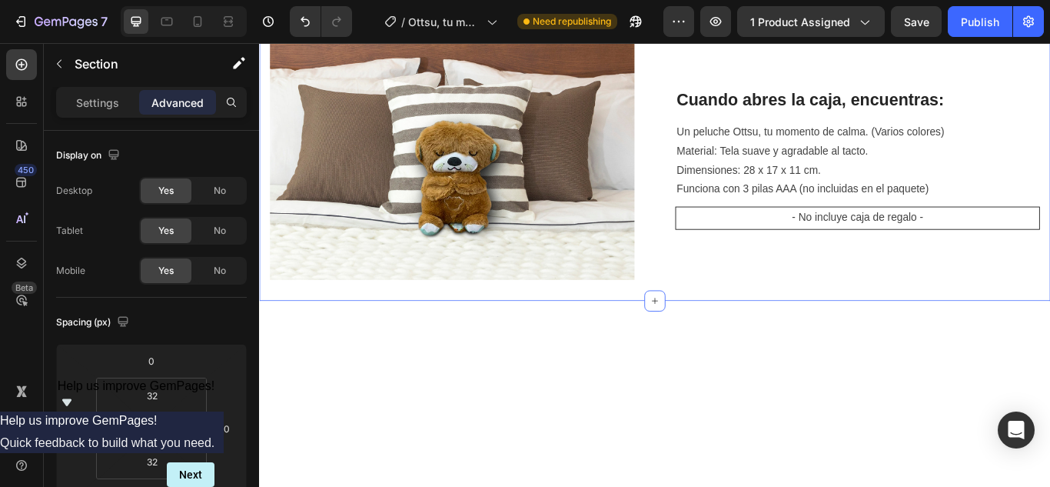
scroll to position [1922, 0]
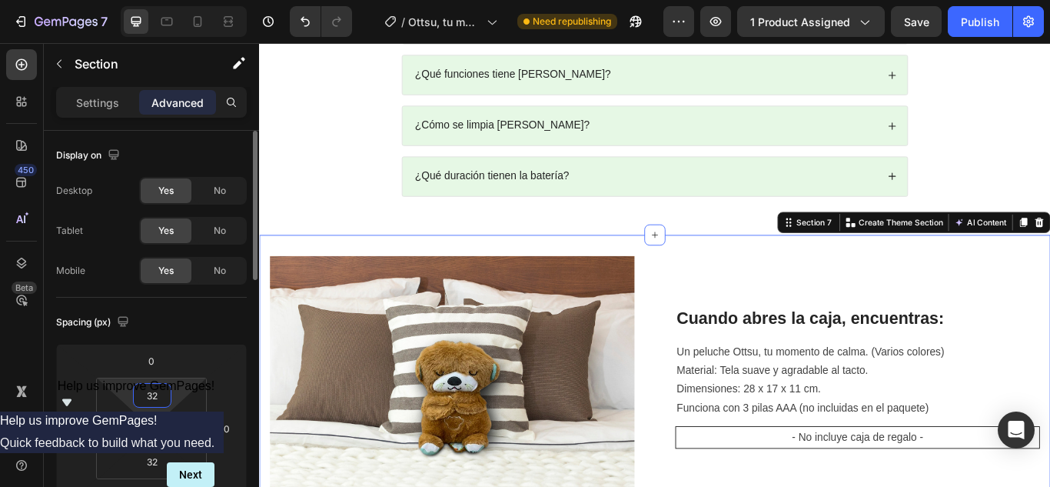
click at [158, 396] on input "32" at bounding box center [152, 395] width 31 height 23
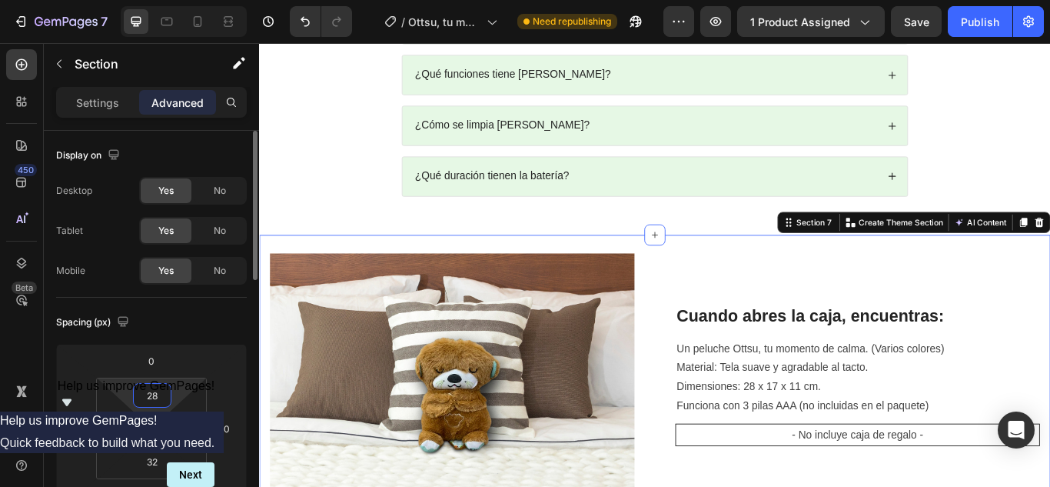
type input "2"
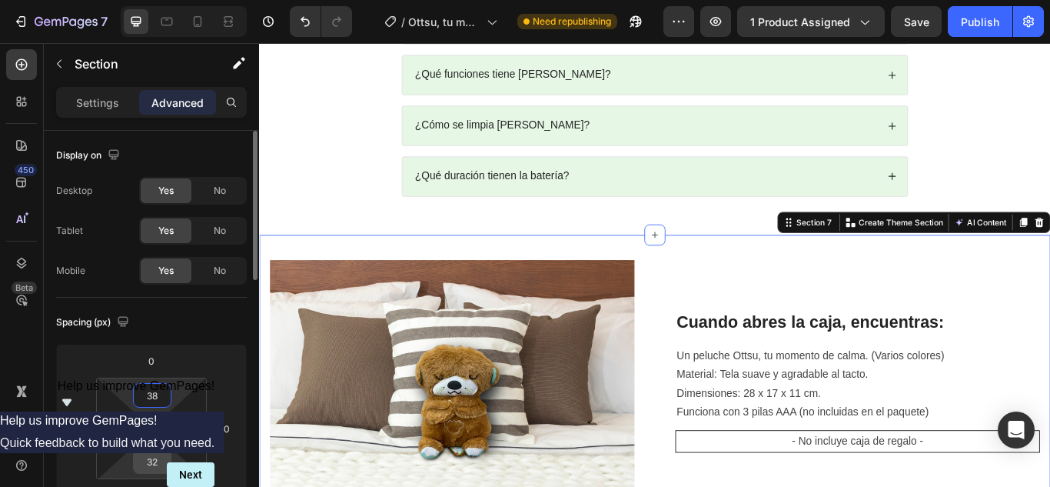
type input "38"
click at [156, 464] on input "32" at bounding box center [152, 461] width 31 height 23
type input "38"
click at [228, 339] on div "Spacing (px) 0 0 0 0 38 16 38 16" at bounding box center [151, 411] width 191 height 228
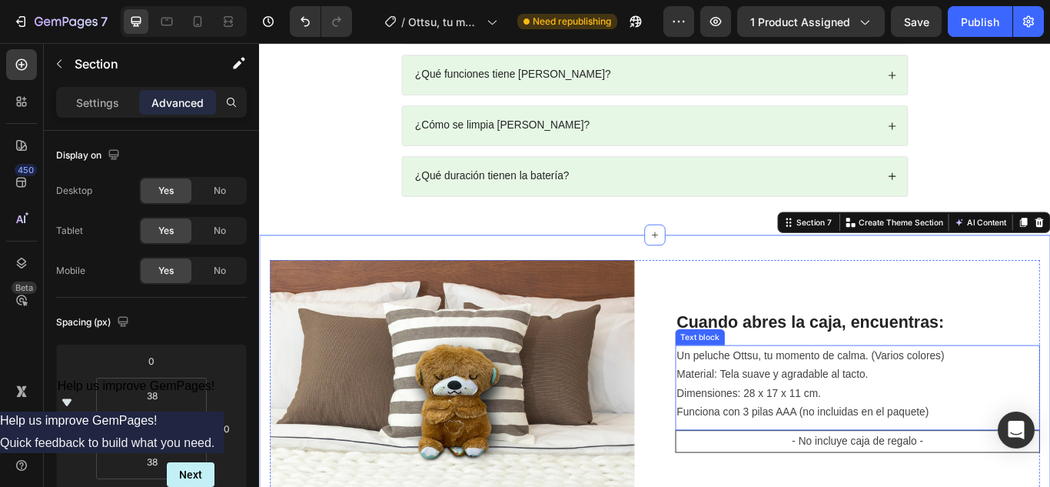
scroll to position [2075, 0]
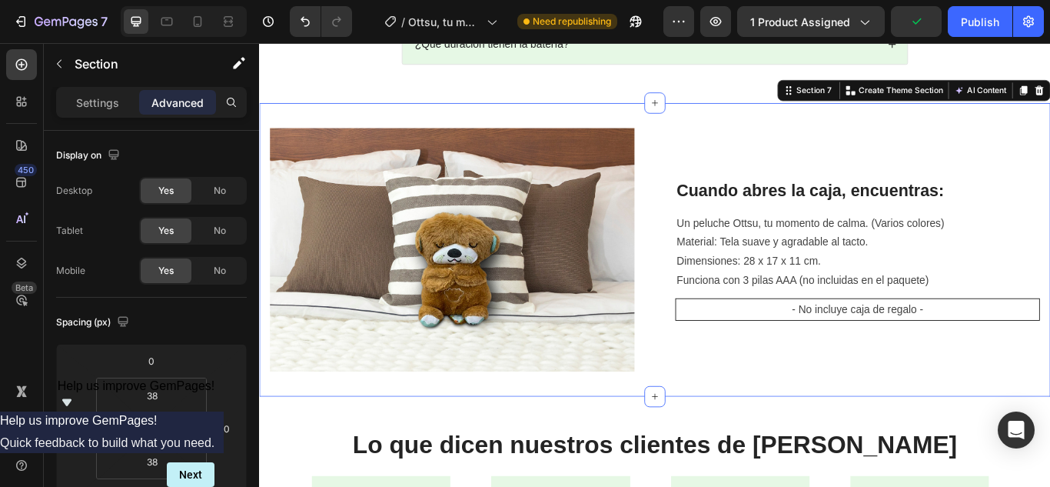
click at [686, 416] on div "Cuando abres la caja, encuentras: Heading Un peluche Ottsu, tu momento de calma…" at bounding box center [720, 284] width 922 height 342
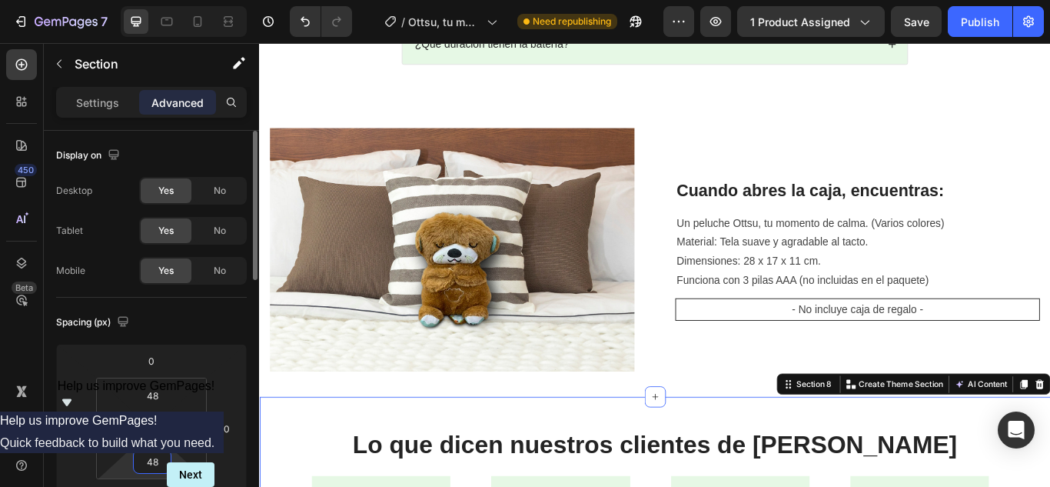
click at [160, 461] on input "48" at bounding box center [152, 461] width 31 height 23
type input "4"
type input "38"
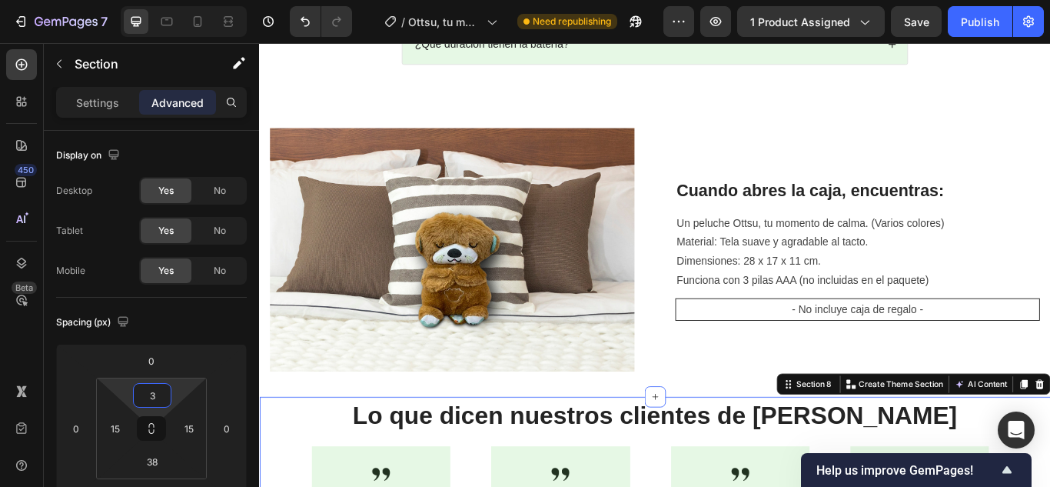
scroll to position [2075, 0]
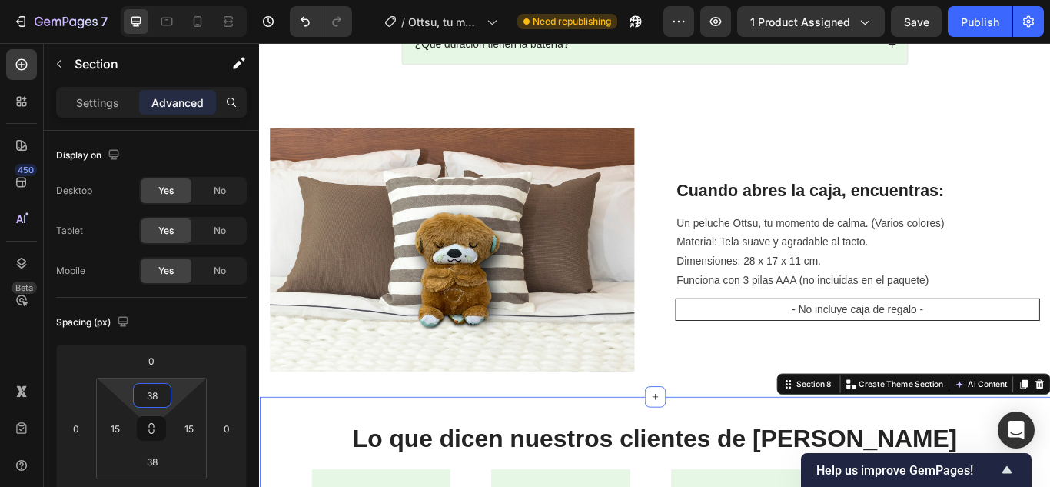
type input "38"
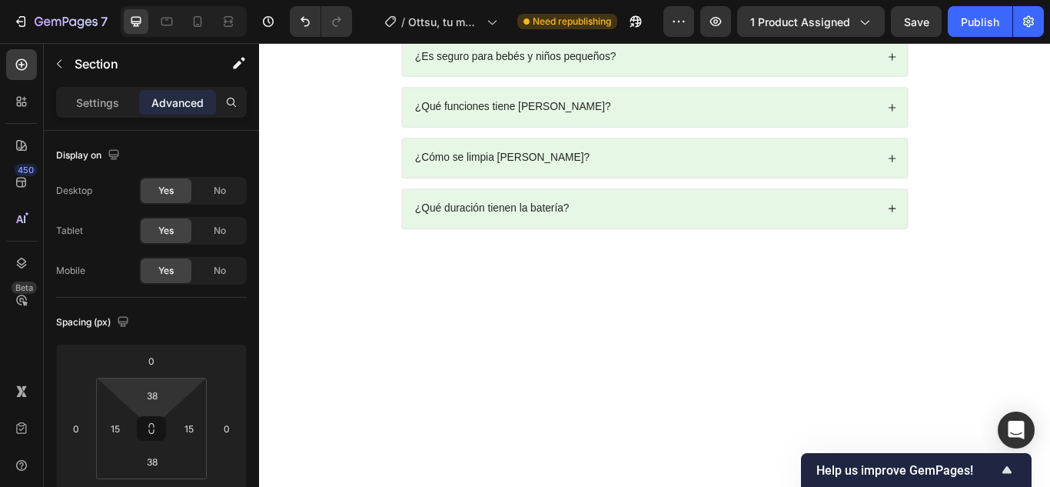
scroll to position [1460, 0]
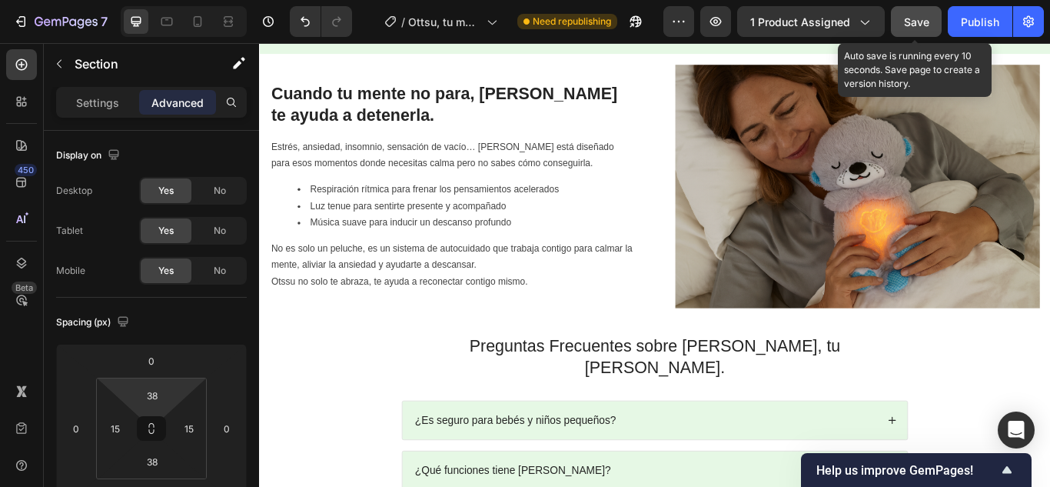
click at [909, 20] on span "Save" at bounding box center [916, 21] width 25 height 13
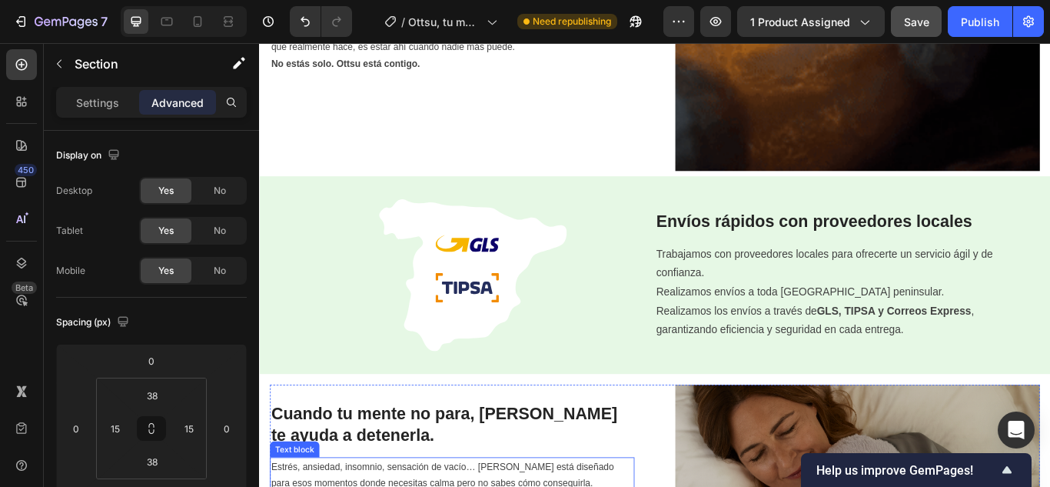
scroll to position [1076, 0]
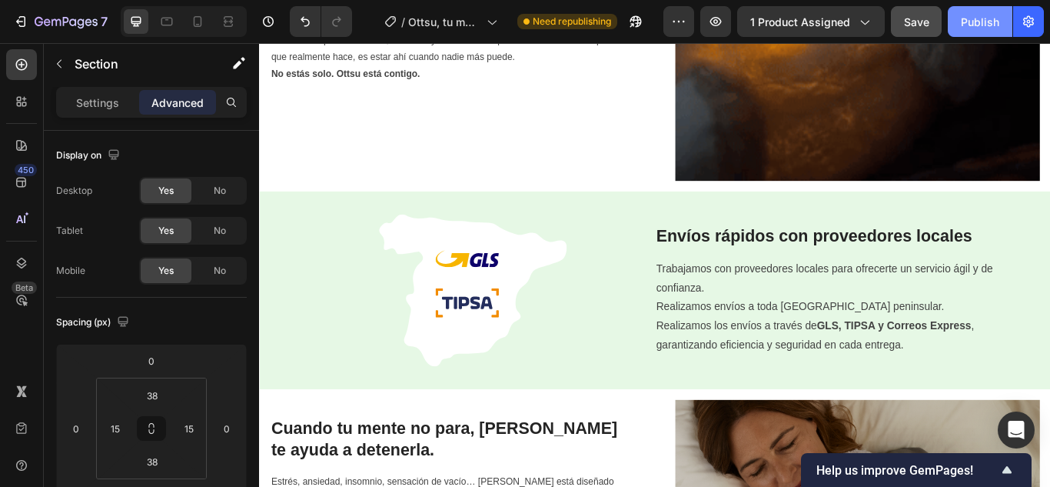
click at [972, 27] on div "Publish" at bounding box center [980, 22] width 38 height 16
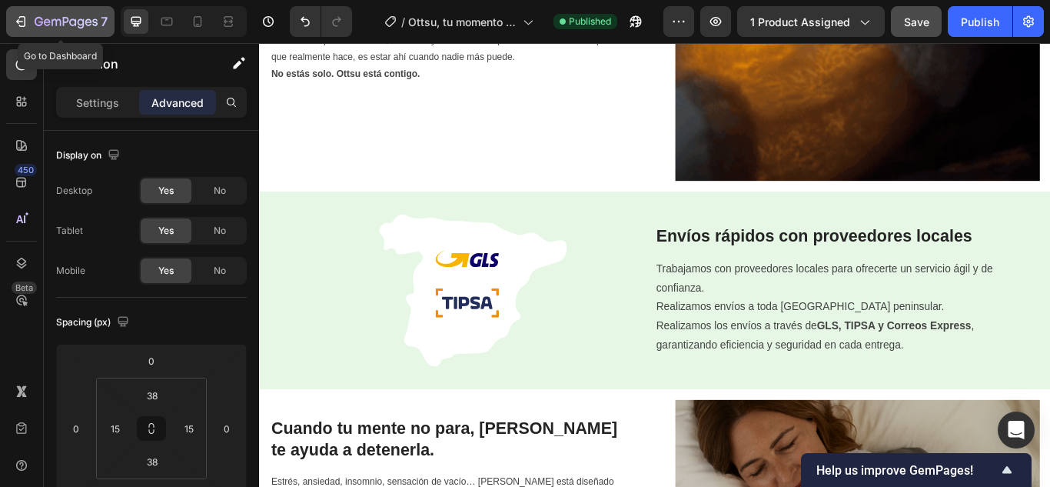
click at [25, 18] on icon "button" at bounding box center [20, 21] width 15 height 15
